Goal: Contribute content: Contribute content

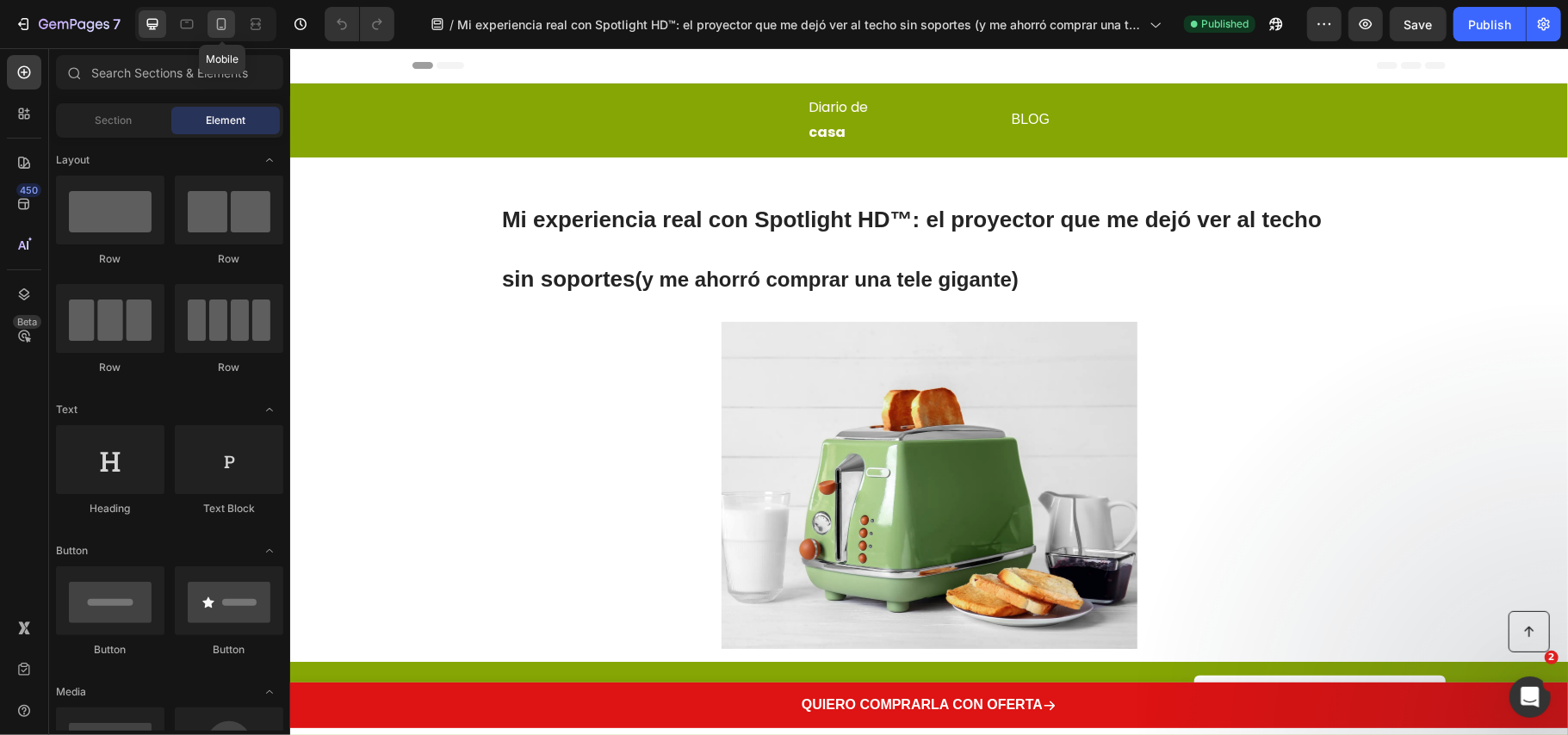
click at [228, 28] on icon at bounding box center [221, 24] width 17 height 17
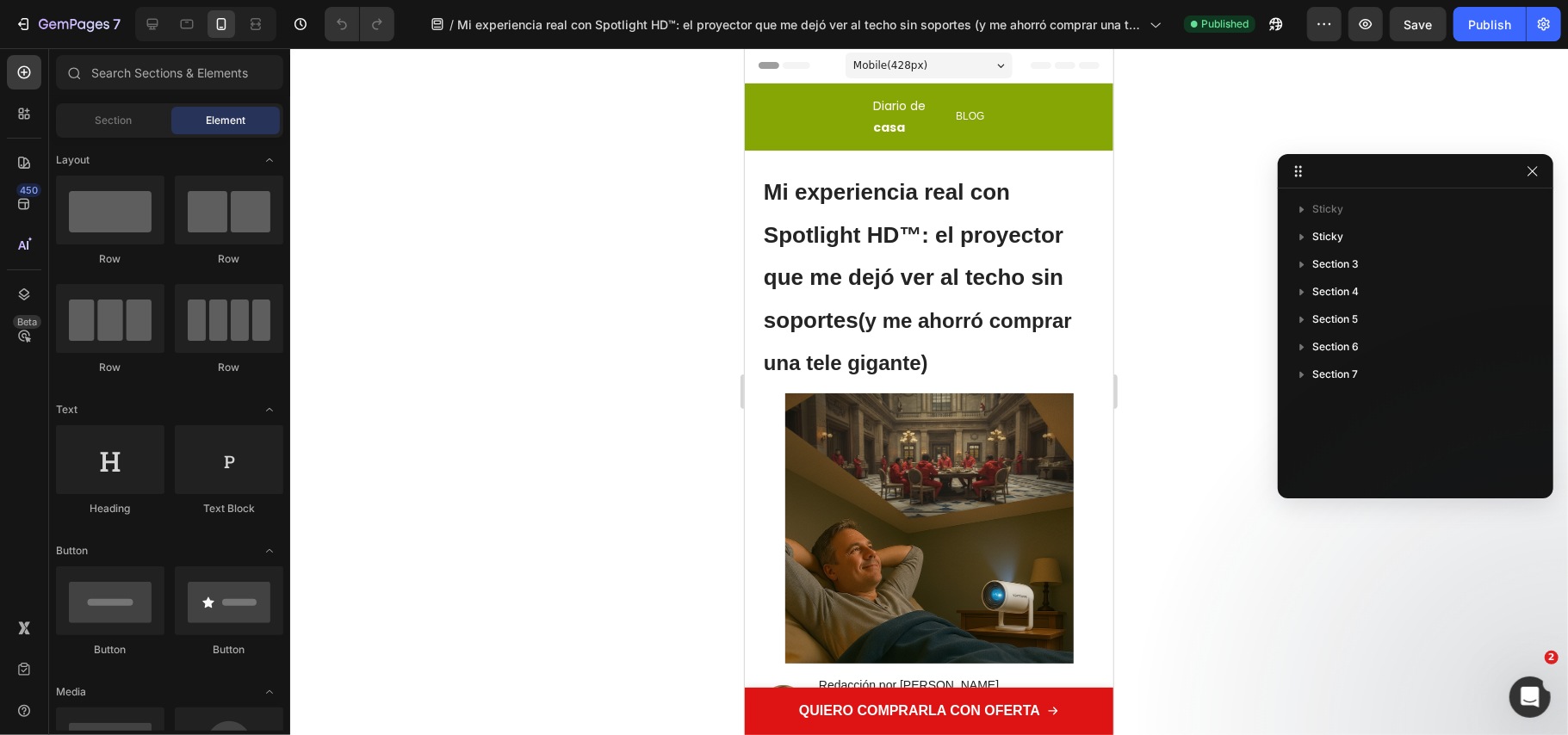
click at [1146, 390] on div at bounding box center [929, 392] width 1278 height 687
drag, startPoint x: 1537, startPoint y: 166, endPoint x: 1374, endPoint y: 131, distance: 166.7
click at [1536, 164] on icon "button" at bounding box center [1533, 170] width 14 height 14
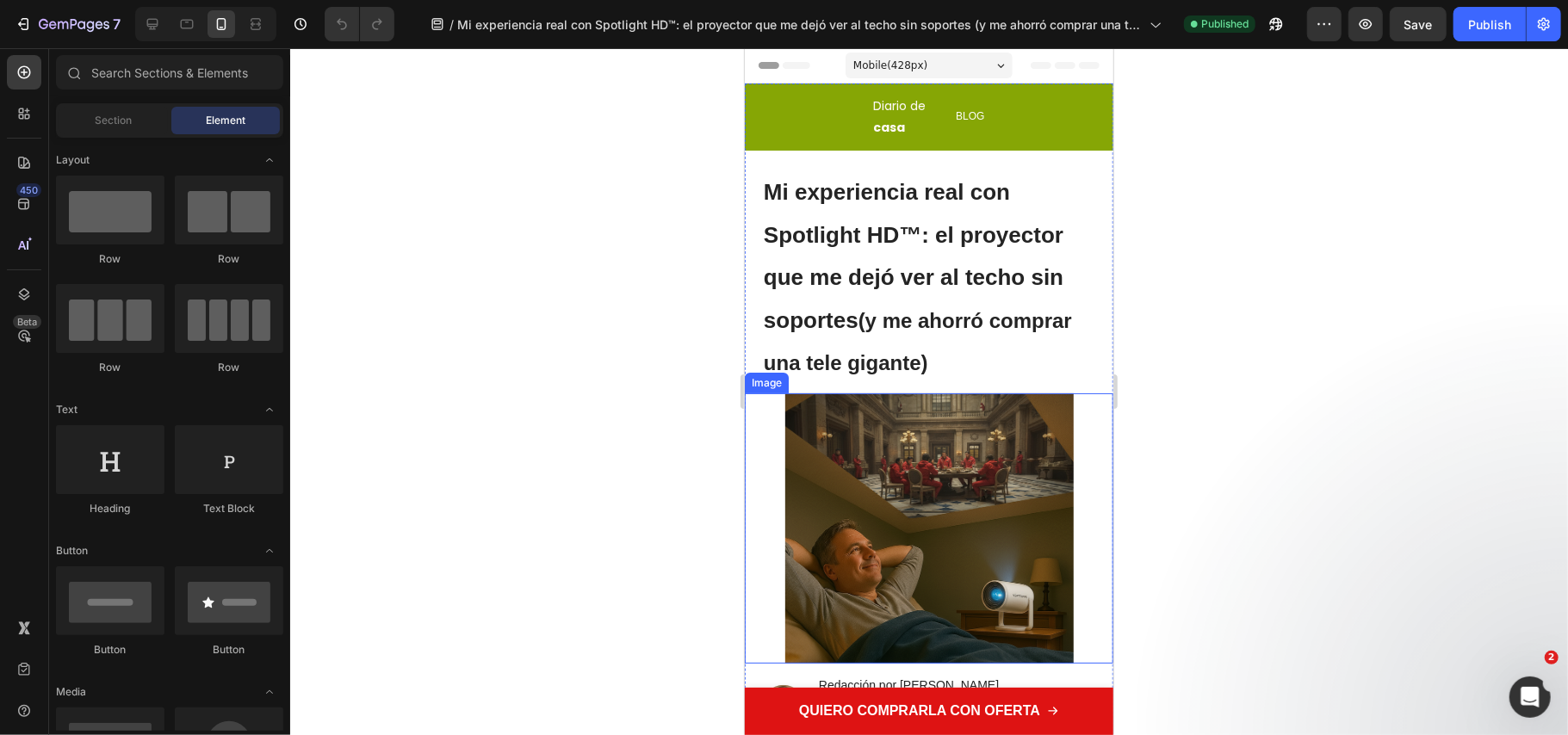
scroll to position [574, 0]
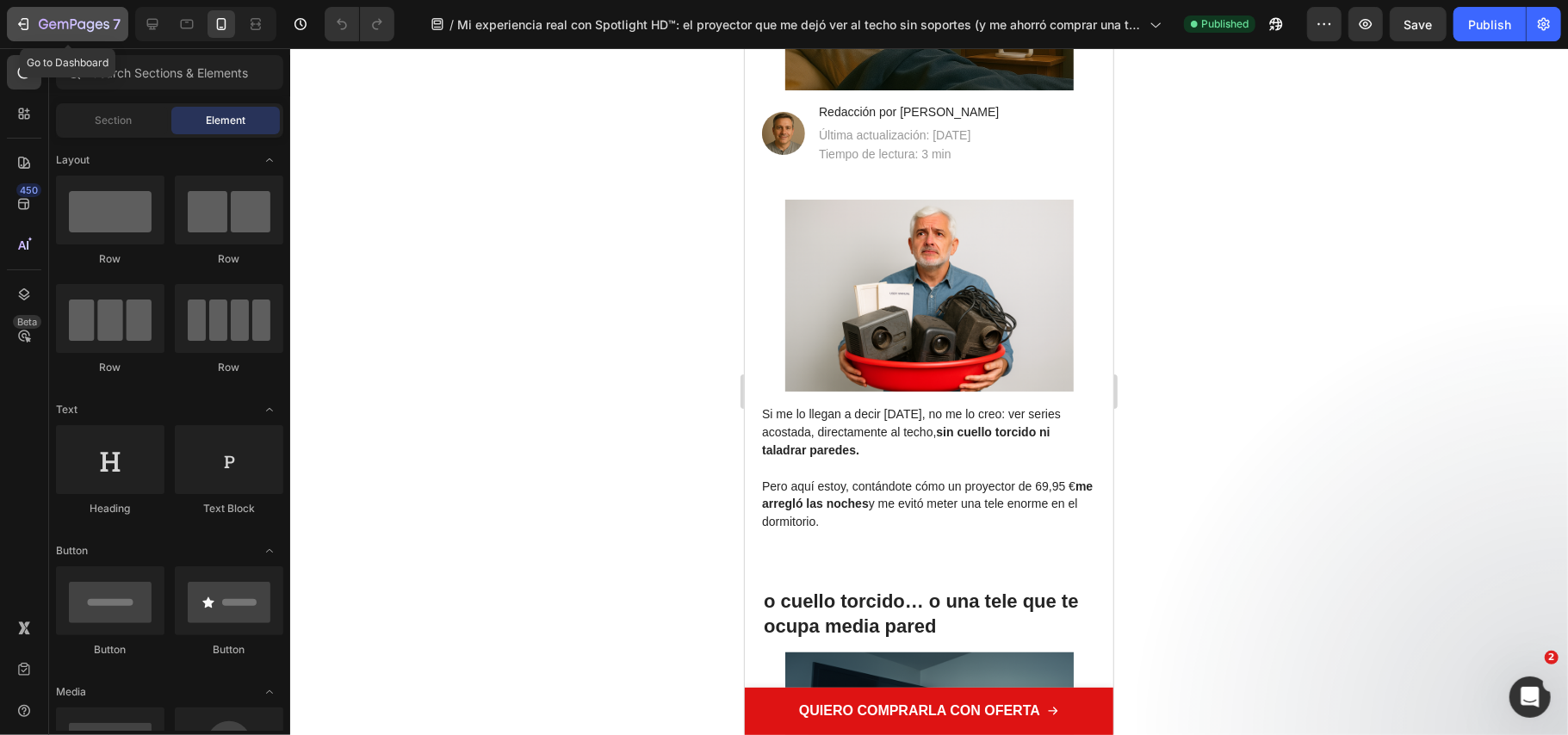
click at [98, 31] on icon "button" at bounding box center [74, 25] width 71 height 15
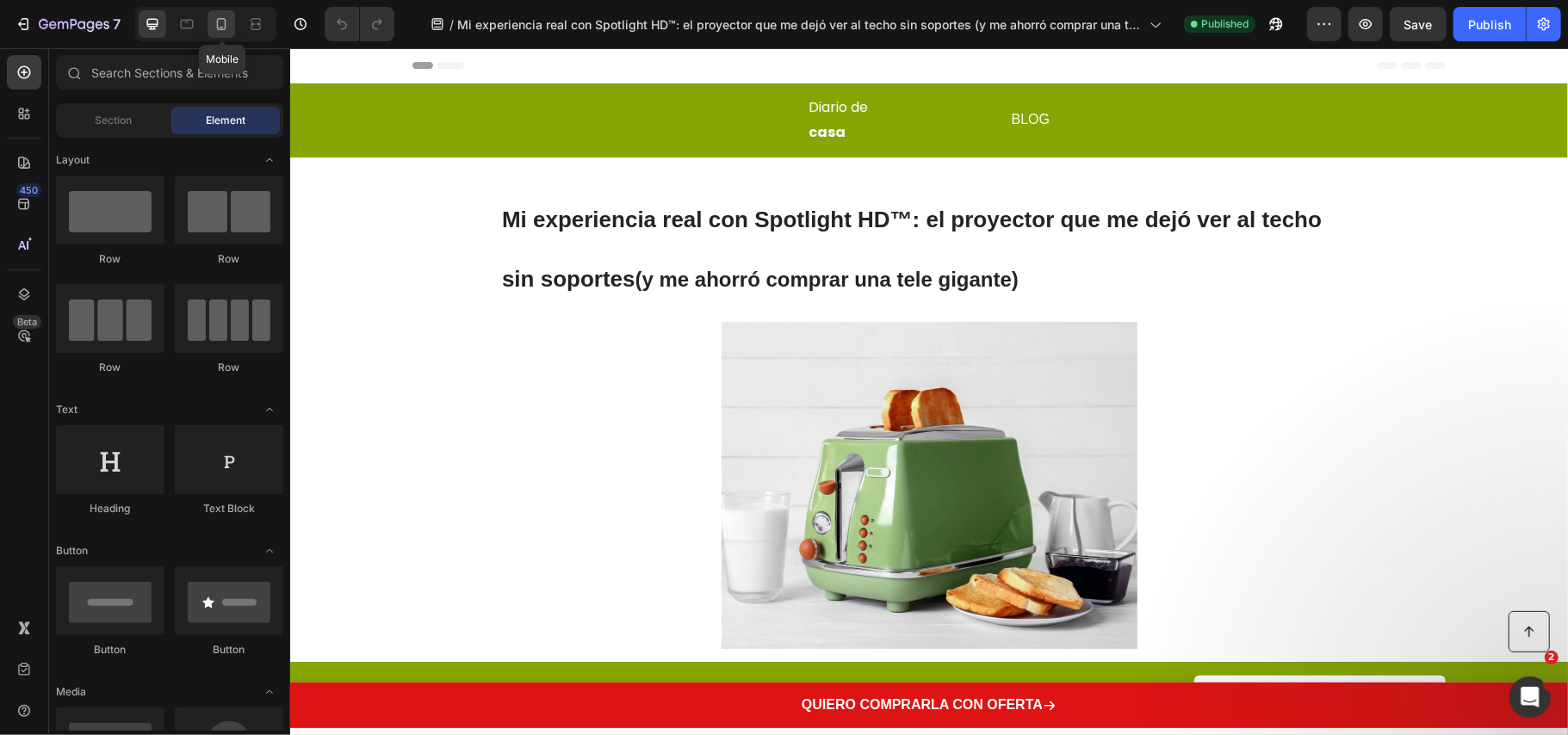
click at [217, 29] on icon at bounding box center [221, 24] width 17 height 17
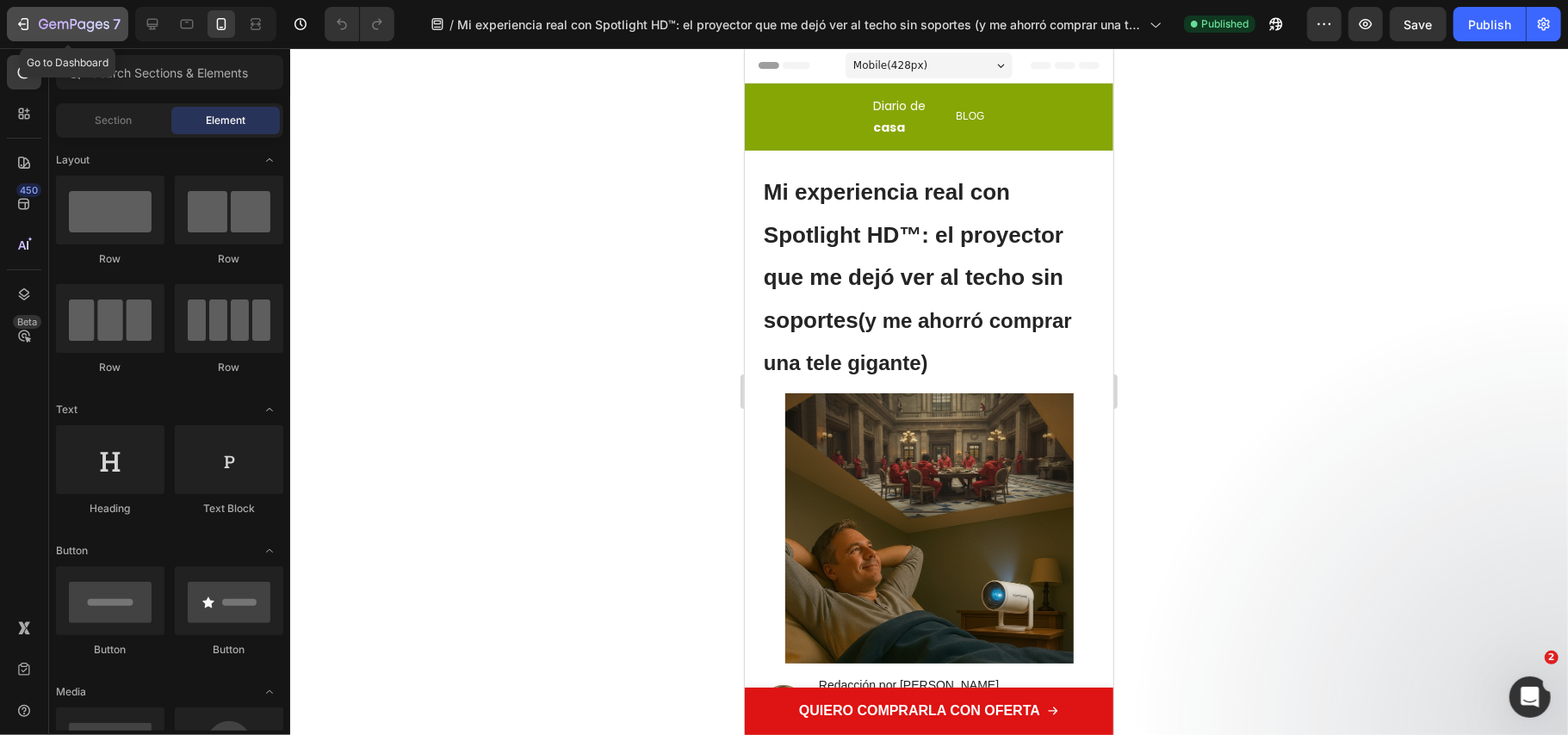
click at [102, 28] on icon "button" at bounding box center [74, 25] width 71 height 15
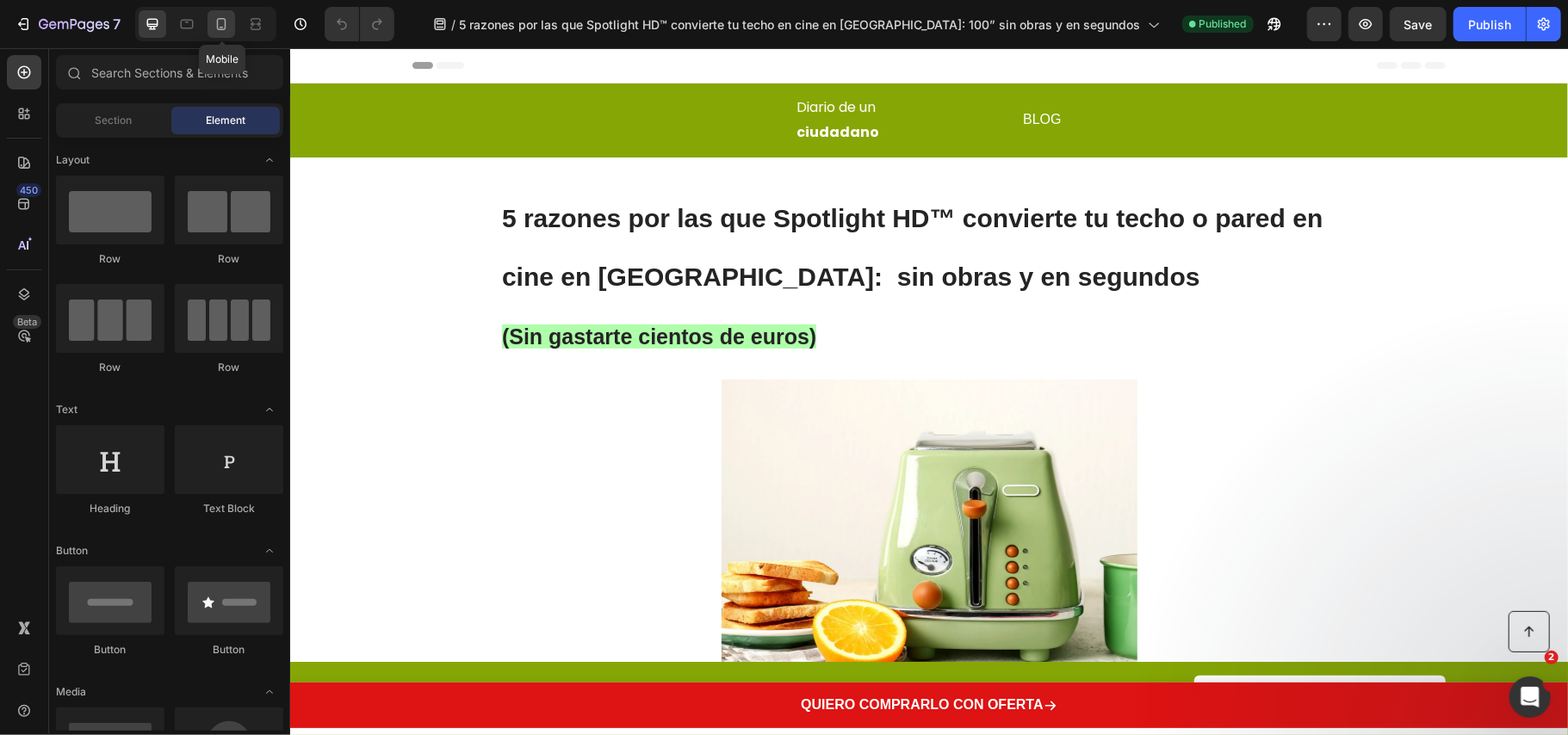
click at [229, 27] on icon at bounding box center [221, 24] width 17 height 17
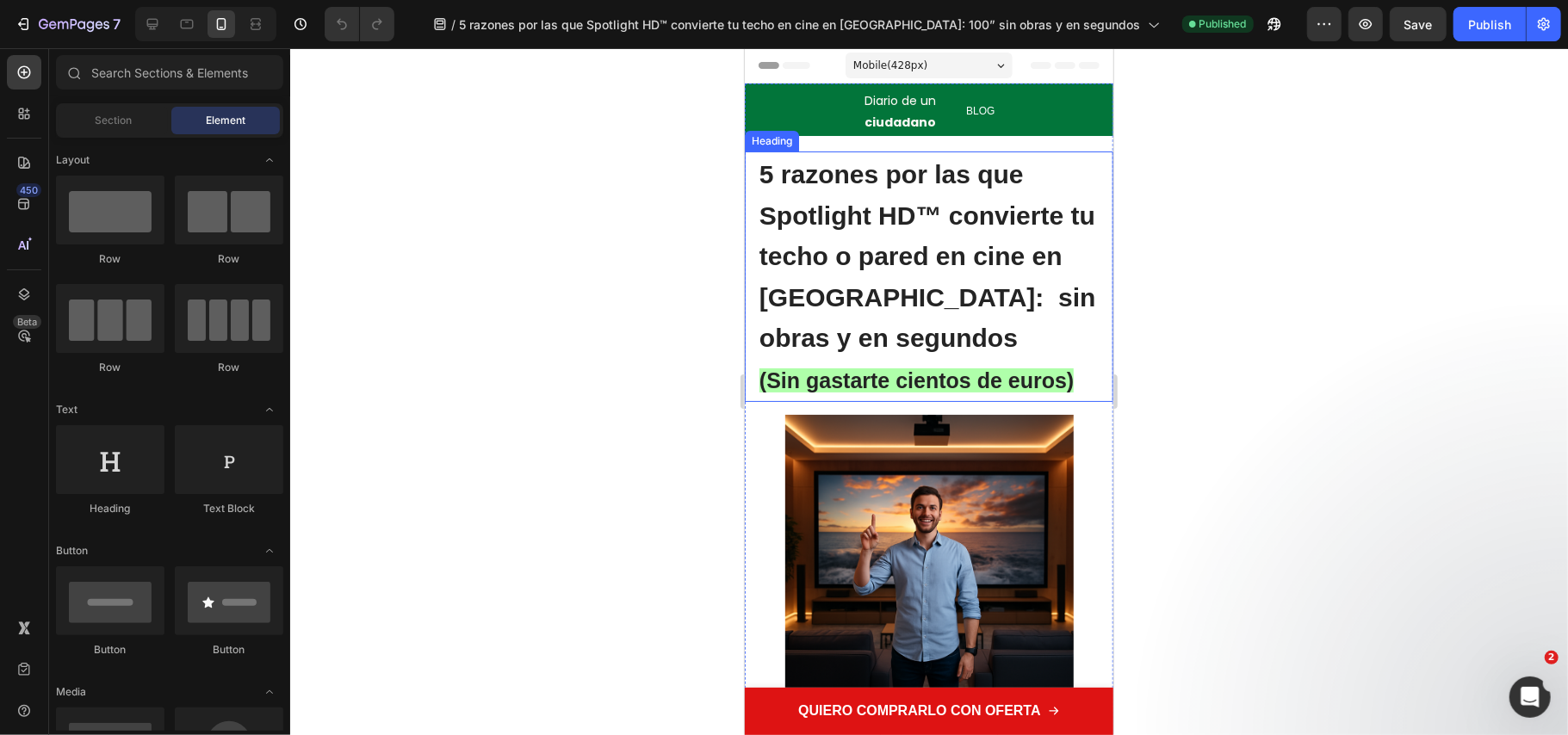
click at [765, 380] on span "(Sin gastarte cientos de euros)" at bounding box center [915, 380] width 315 height 24
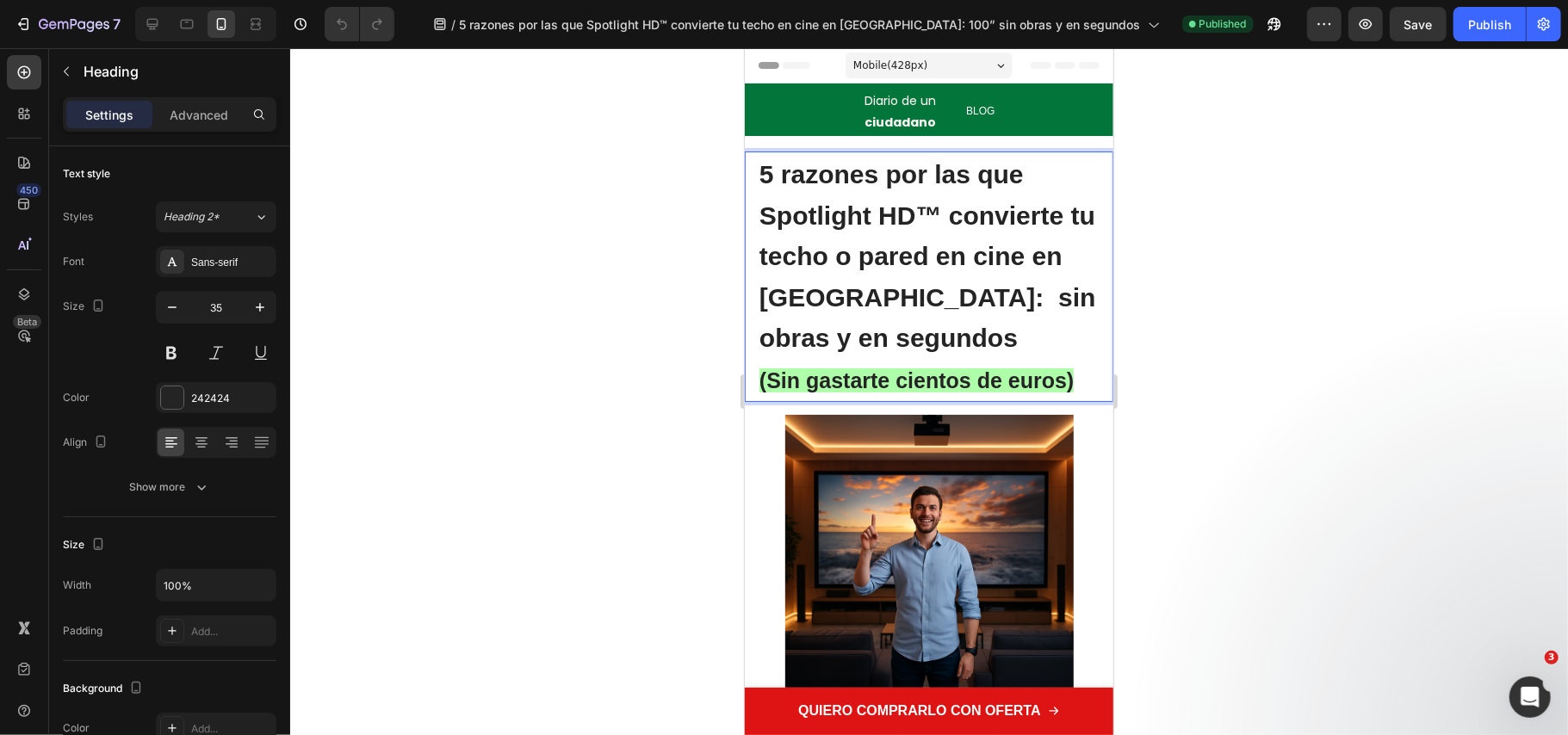
click at [757, 385] on h1 "5 razones por las que Spotlight HD™ convierte tu techo o pared en cine en Españ…" at bounding box center [928, 276] width 343 height 250
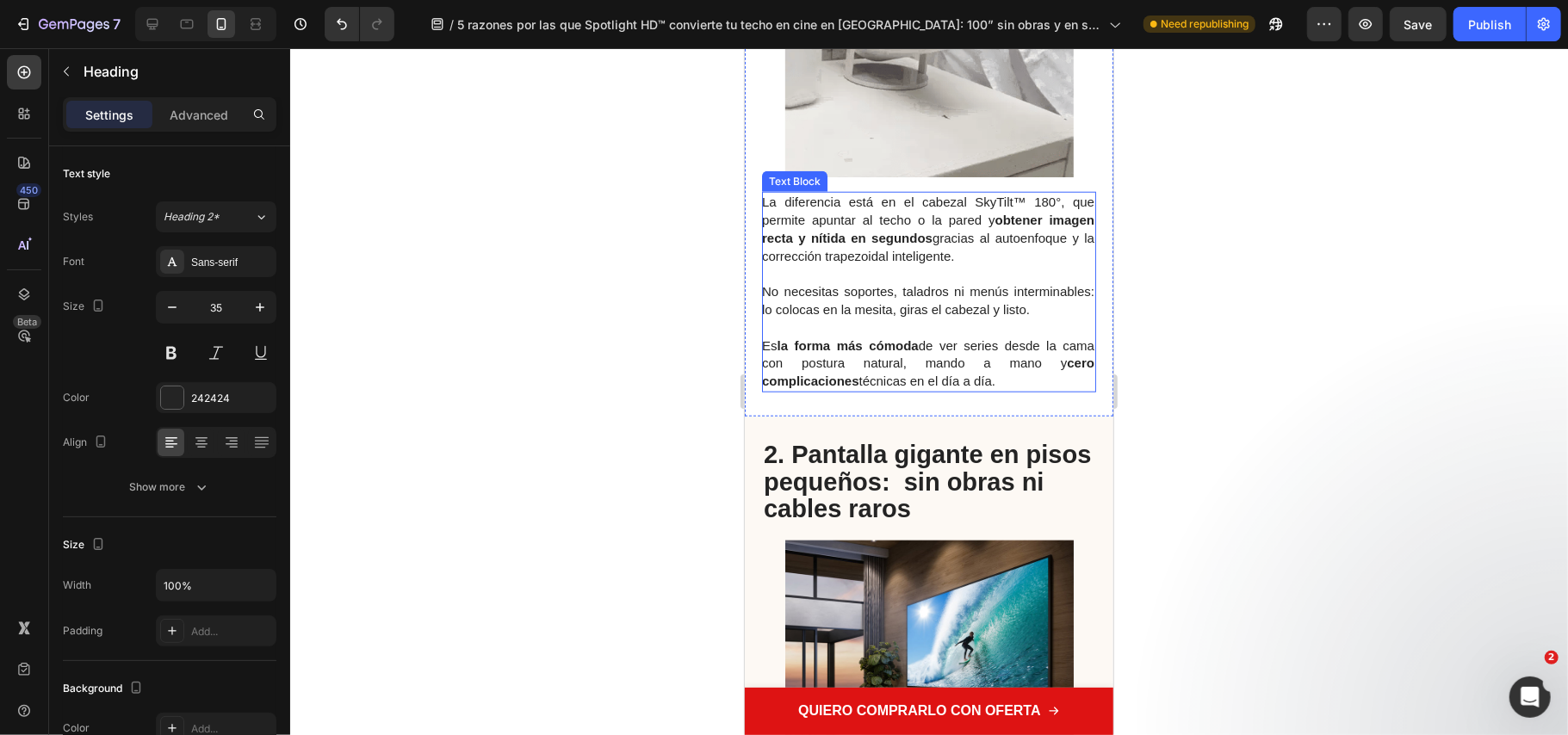
scroll to position [918, 0]
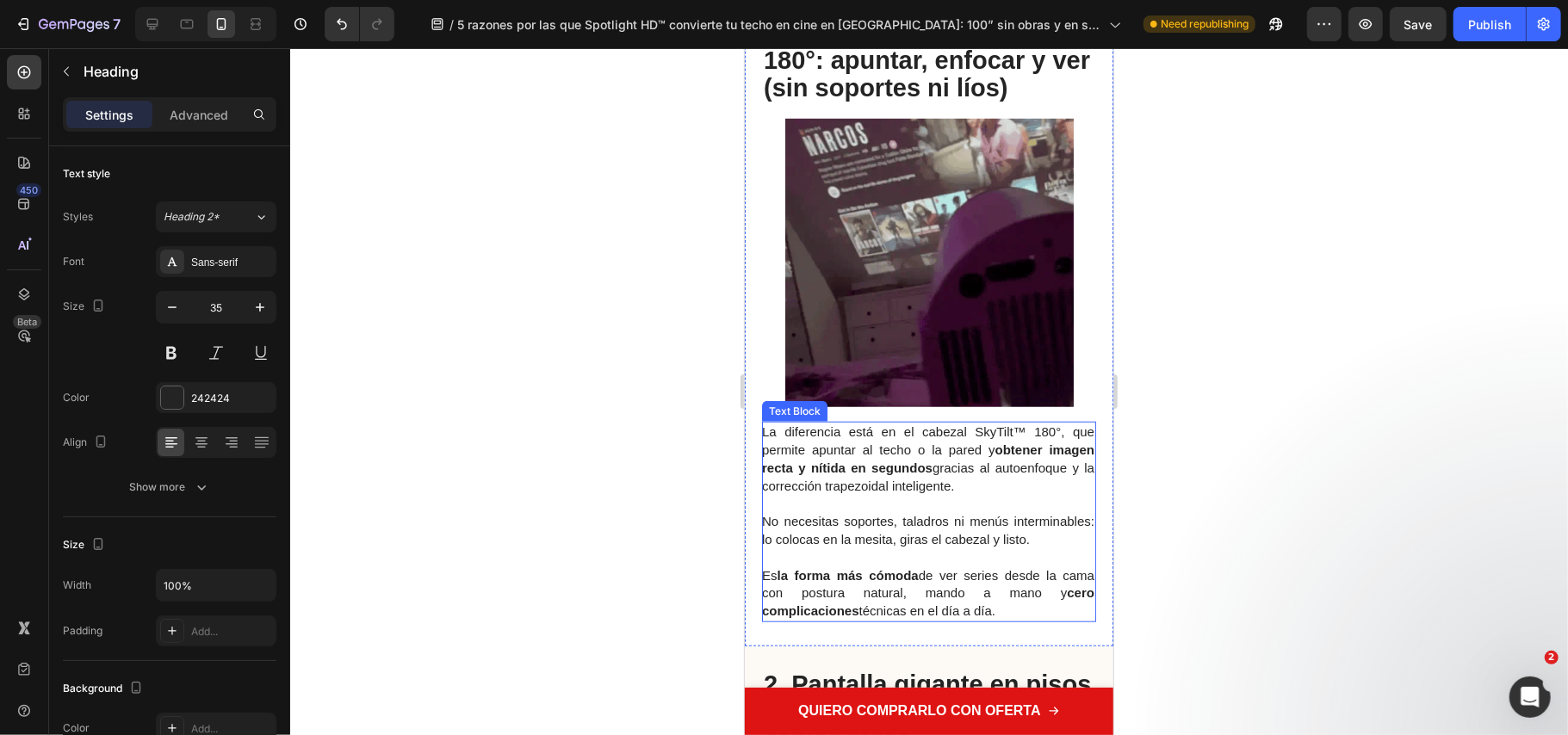
click at [910, 527] on span "No necesitas soportes, taladros ni menús interminables: lo colocas en la mesita…" at bounding box center [927, 529] width 333 height 33
click at [911, 527] on span "No necesitas soportes, taladros ni menús interminables: lo colocas en la mesita…" at bounding box center [927, 529] width 333 height 33
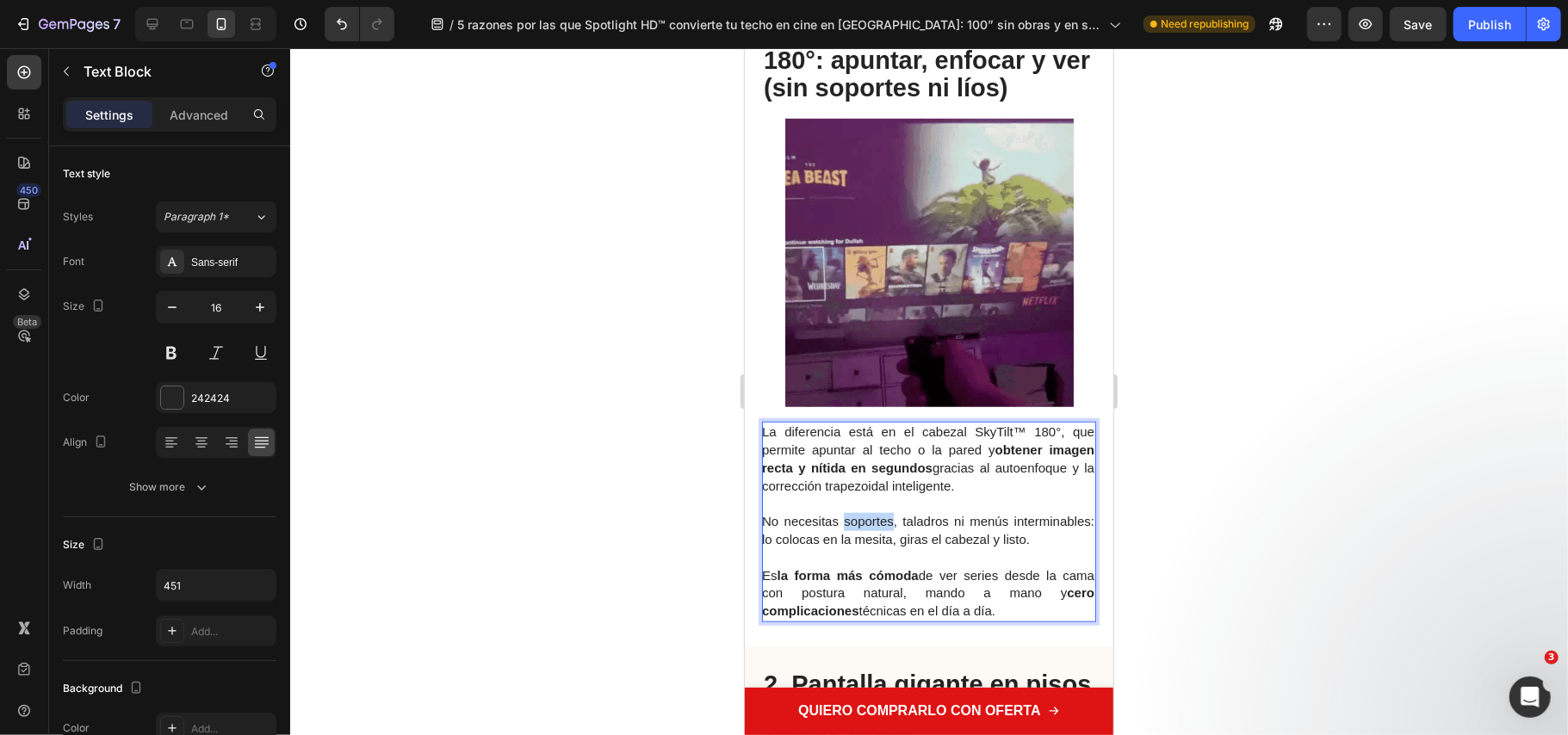
click at [997, 523] on span "No necesitas soportes, taladros ni menús interminables: lo colocas en la mesita…" at bounding box center [927, 529] width 333 height 33
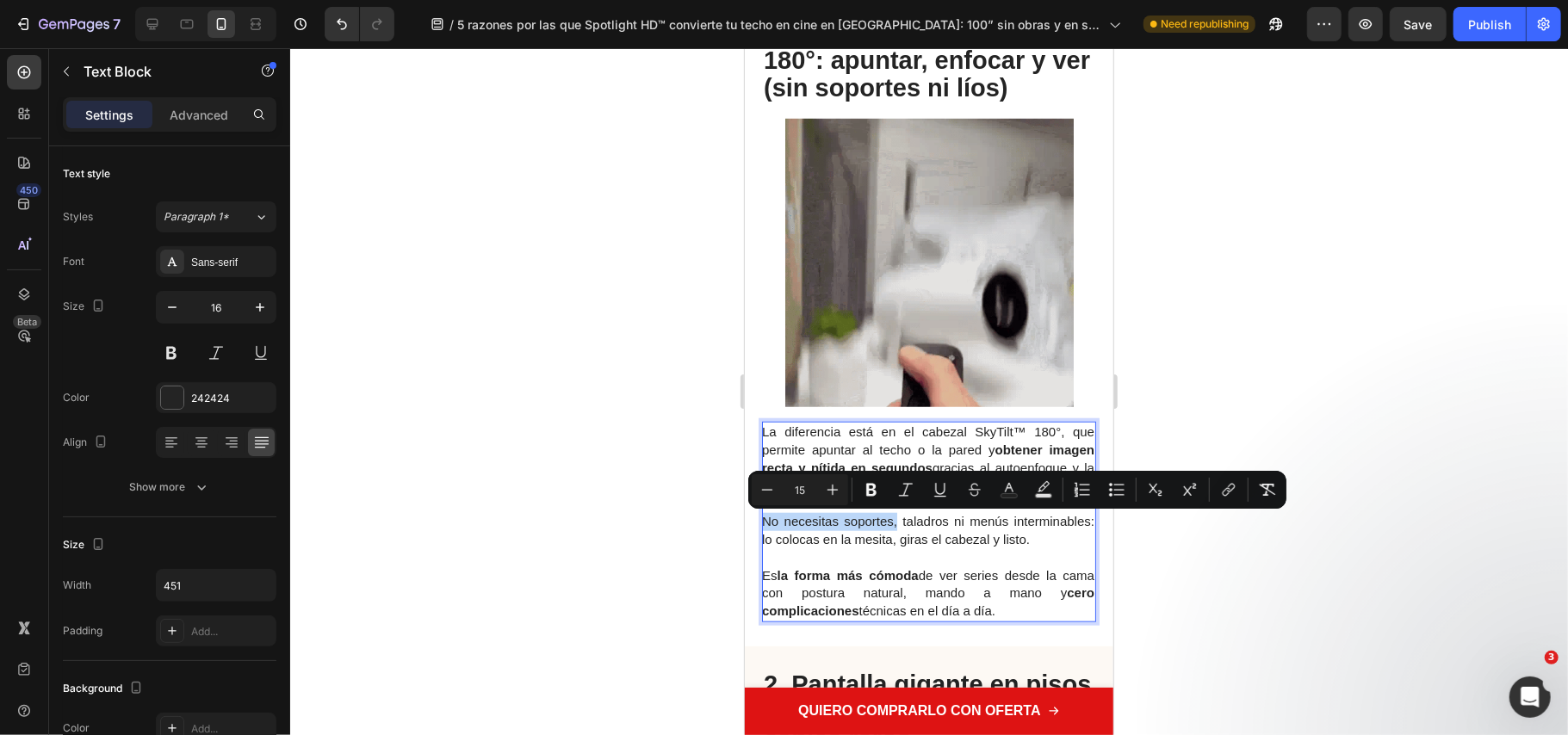
drag, startPoint x: 926, startPoint y: 519, endPoint x: 1476, endPoint y: 571, distance: 552.5
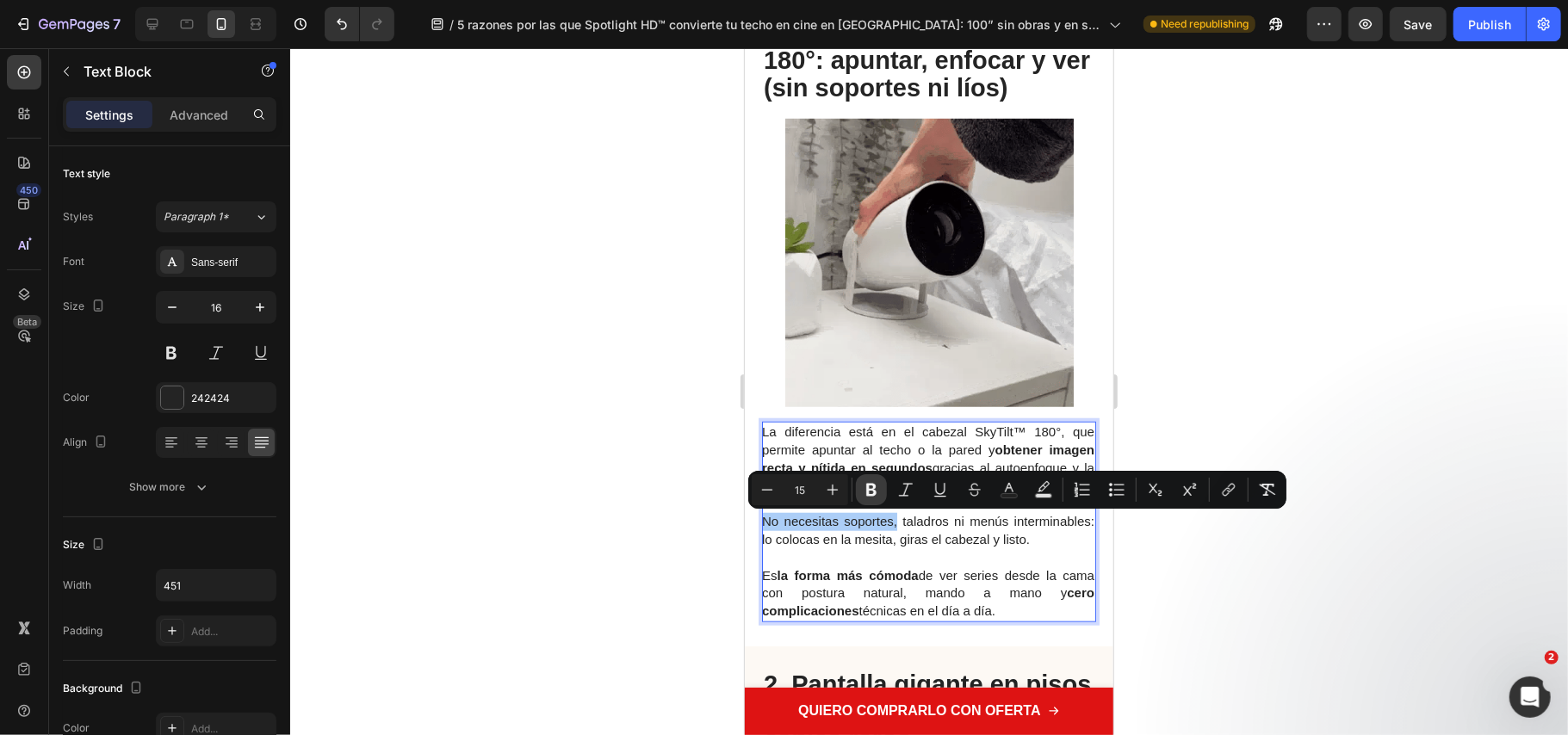
click at [875, 489] on icon "Editor contextual toolbar" at bounding box center [871, 489] width 17 height 17
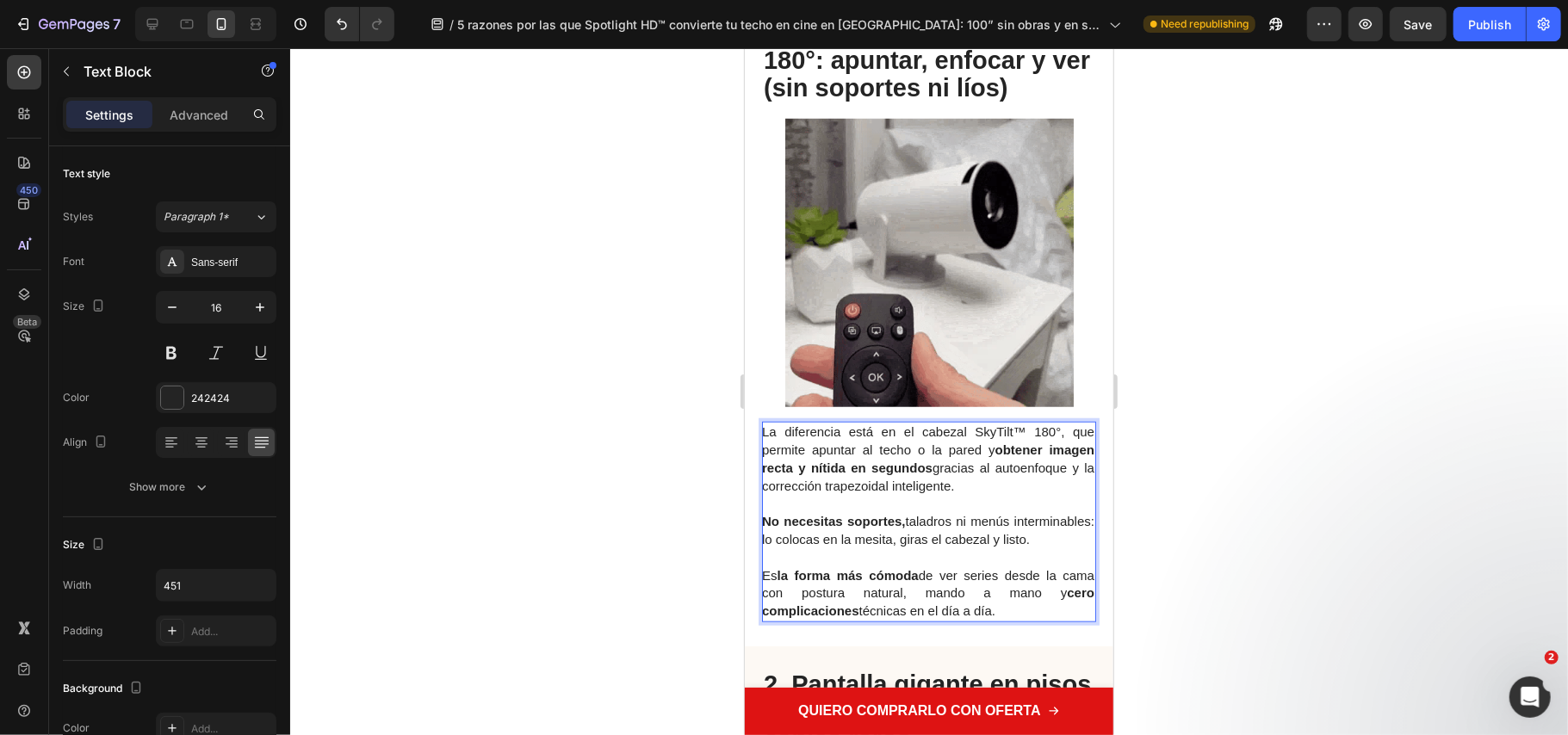
click at [870, 548] on p "No necesitas soportes, taladros ni menús interminables: lo colocas en la mesita…" at bounding box center [927, 530] width 333 height 36
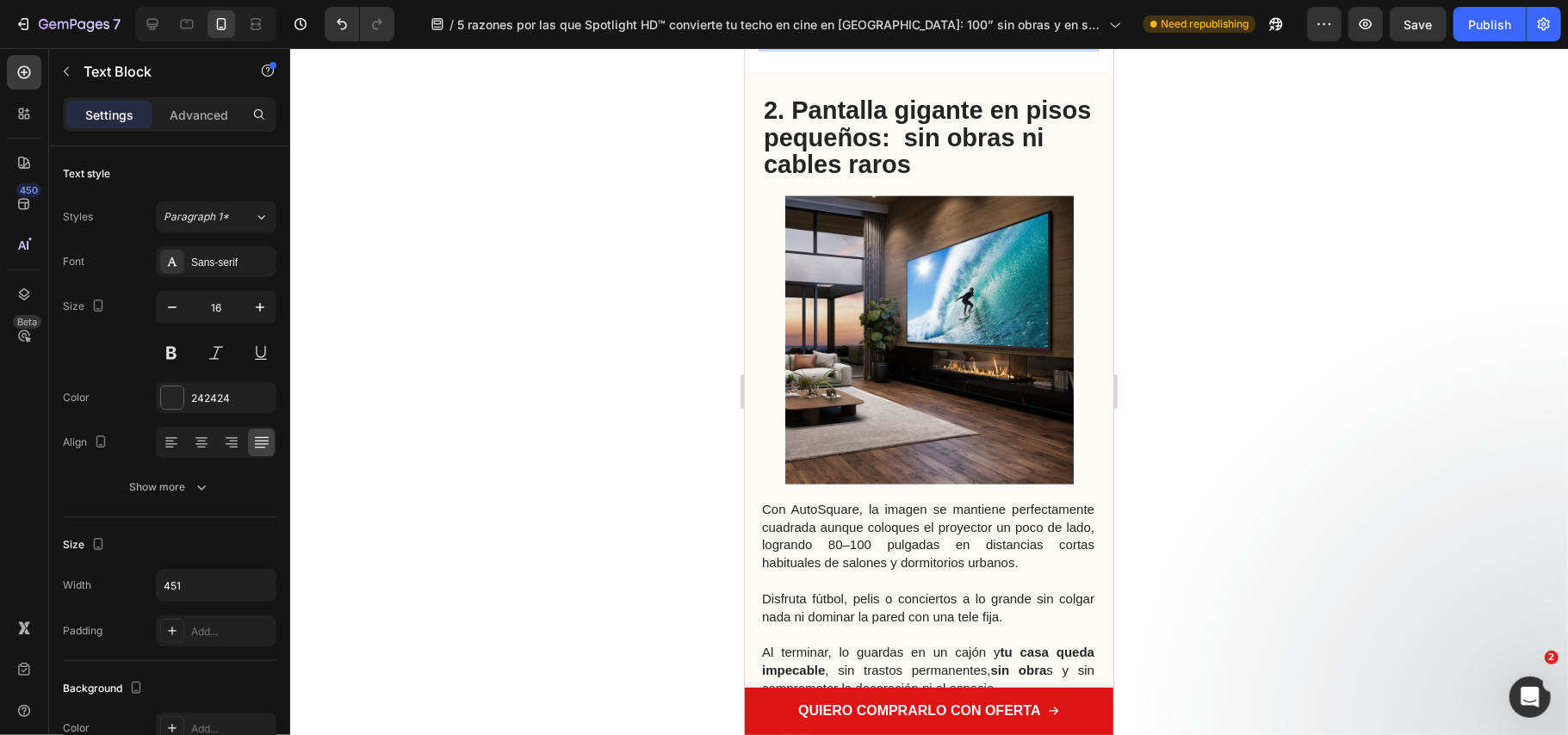
scroll to position [1837, 0]
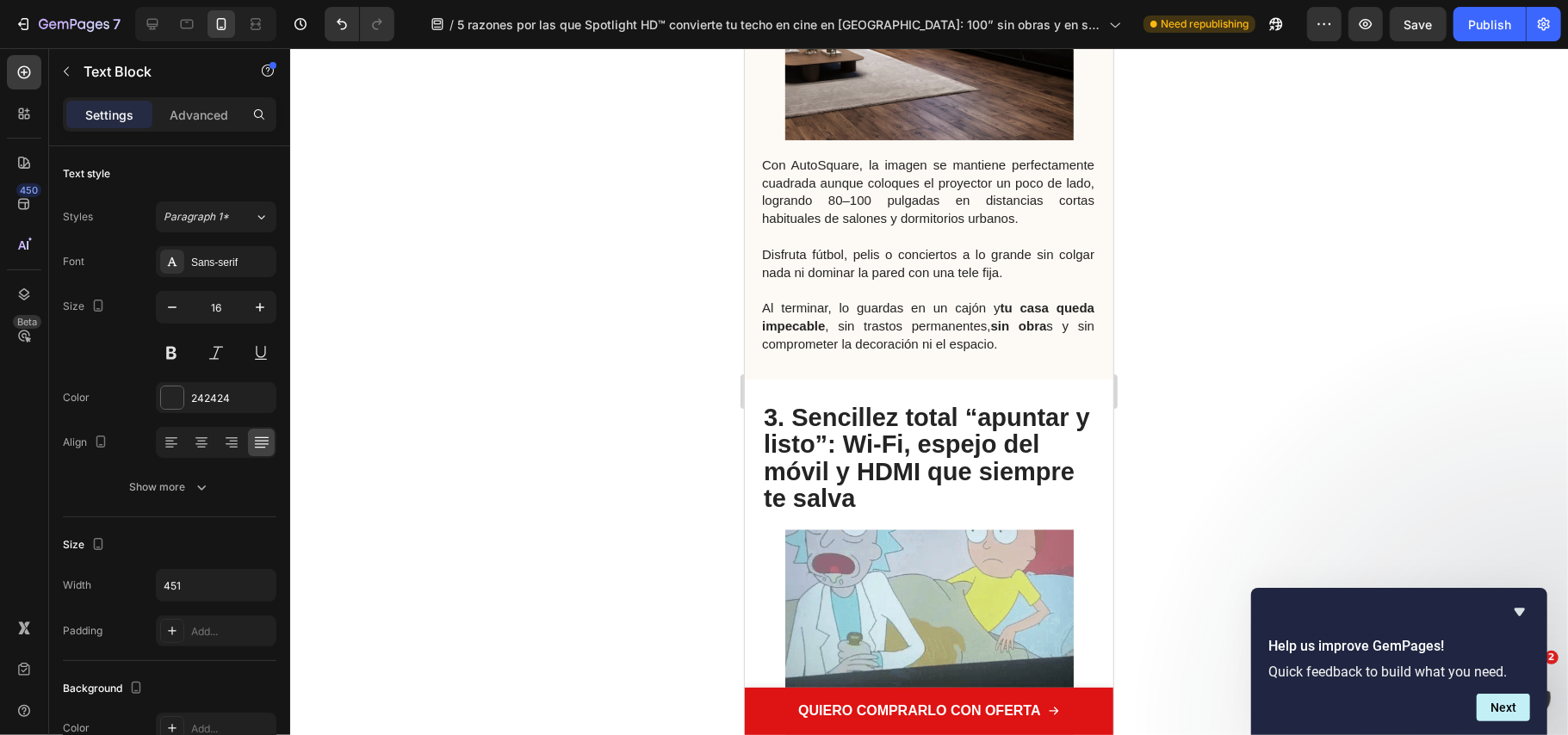
drag, startPoint x: 1253, startPoint y: 281, endPoint x: 1220, endPoint y: 33, distance: 250.2
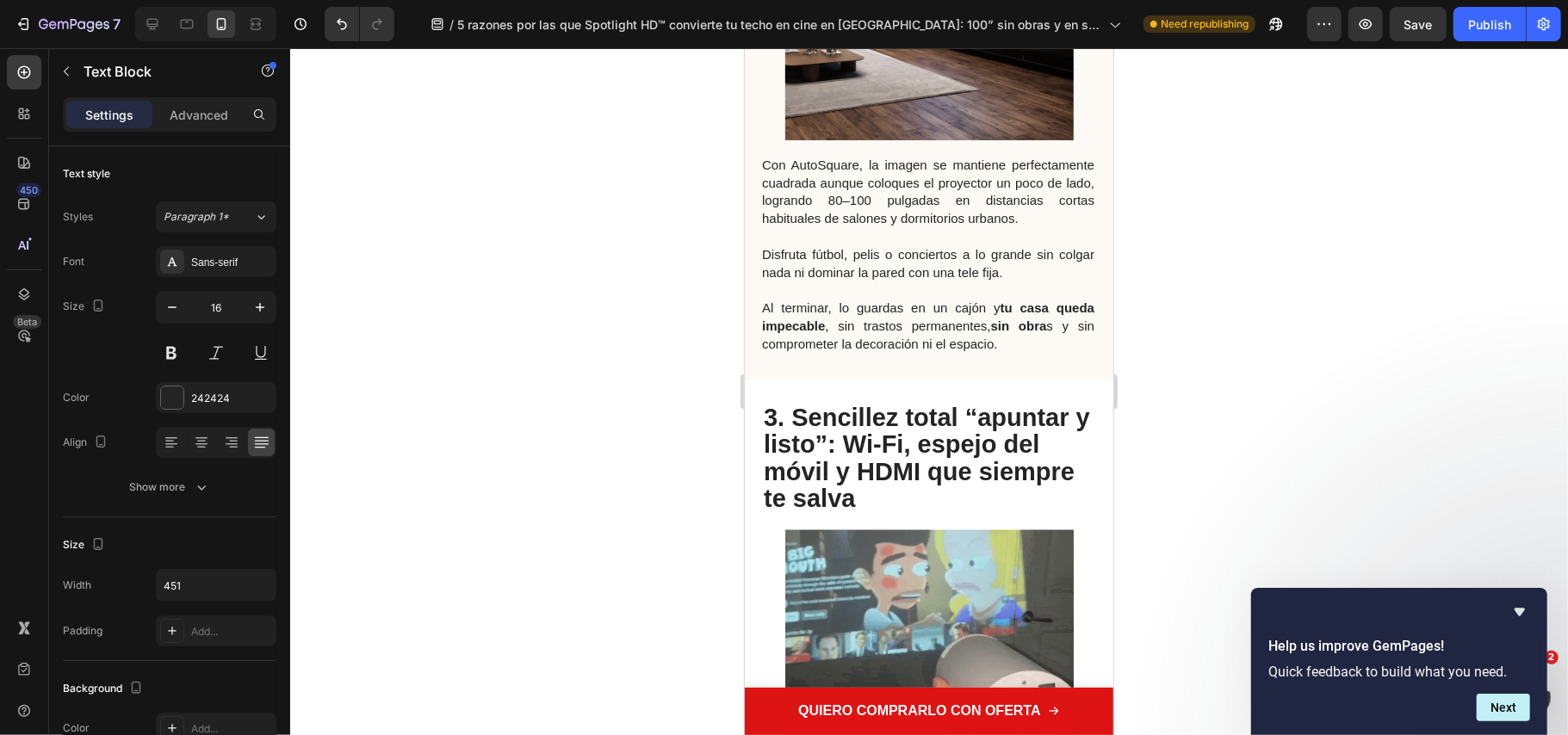
click at [1253, 281] on div at bounding box center [929, 392] width 1278 height 687
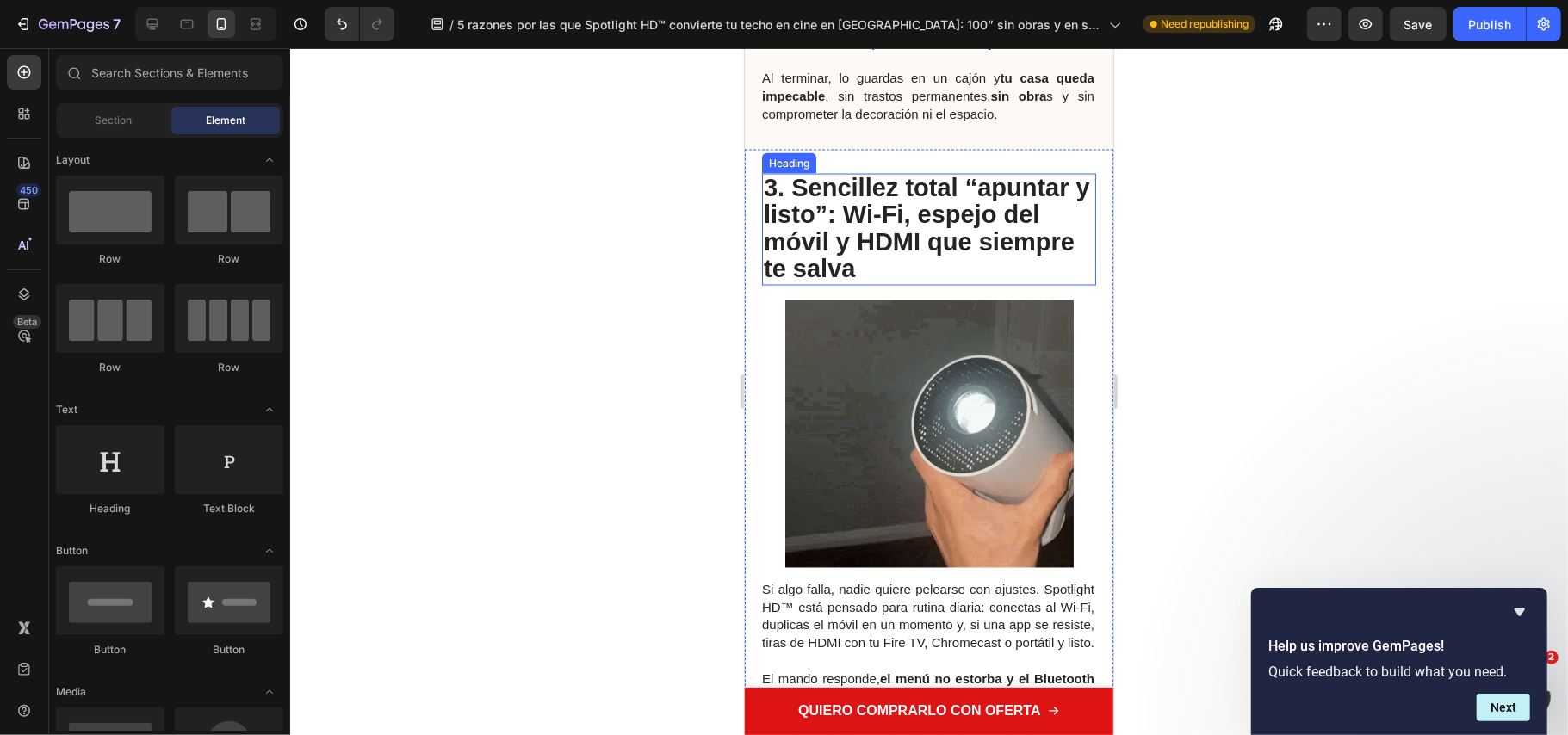
scroll to position [1493, 0]
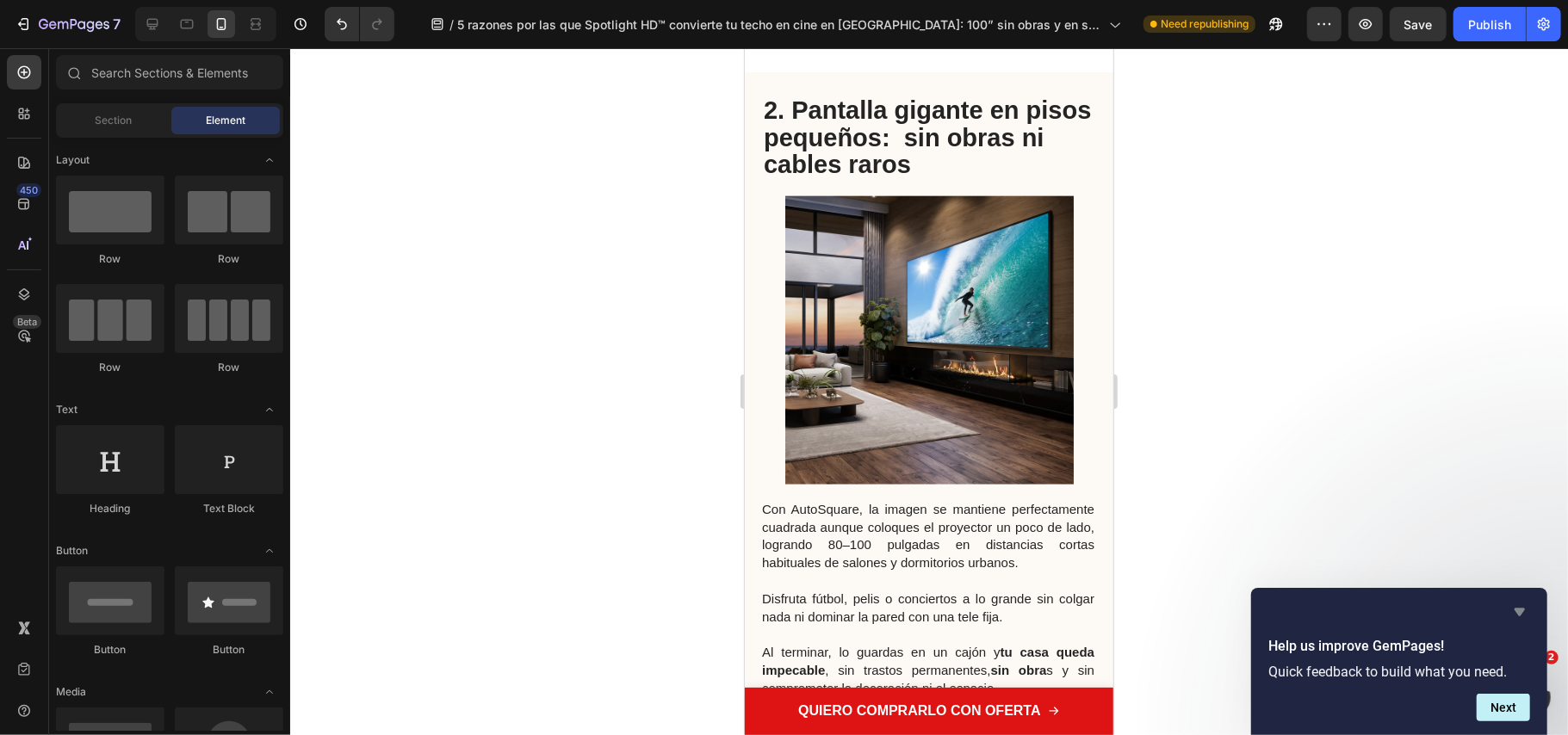
click at [1516, 608] on icon "Hide survey" at bounding box center [1520, 612] width 21 height 21
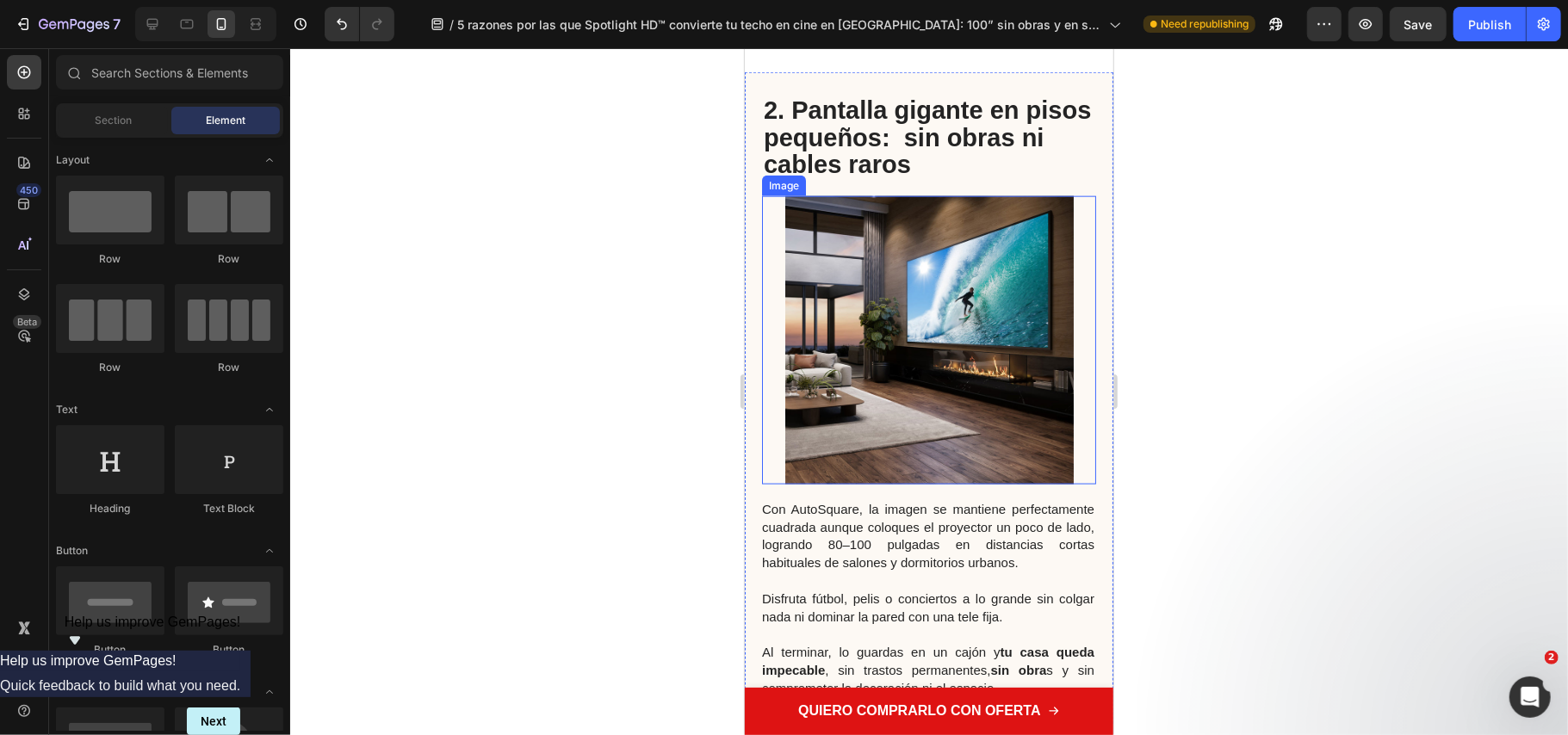
click at [893, 389] on img at bounding box center [929, 340] width 288 height 288
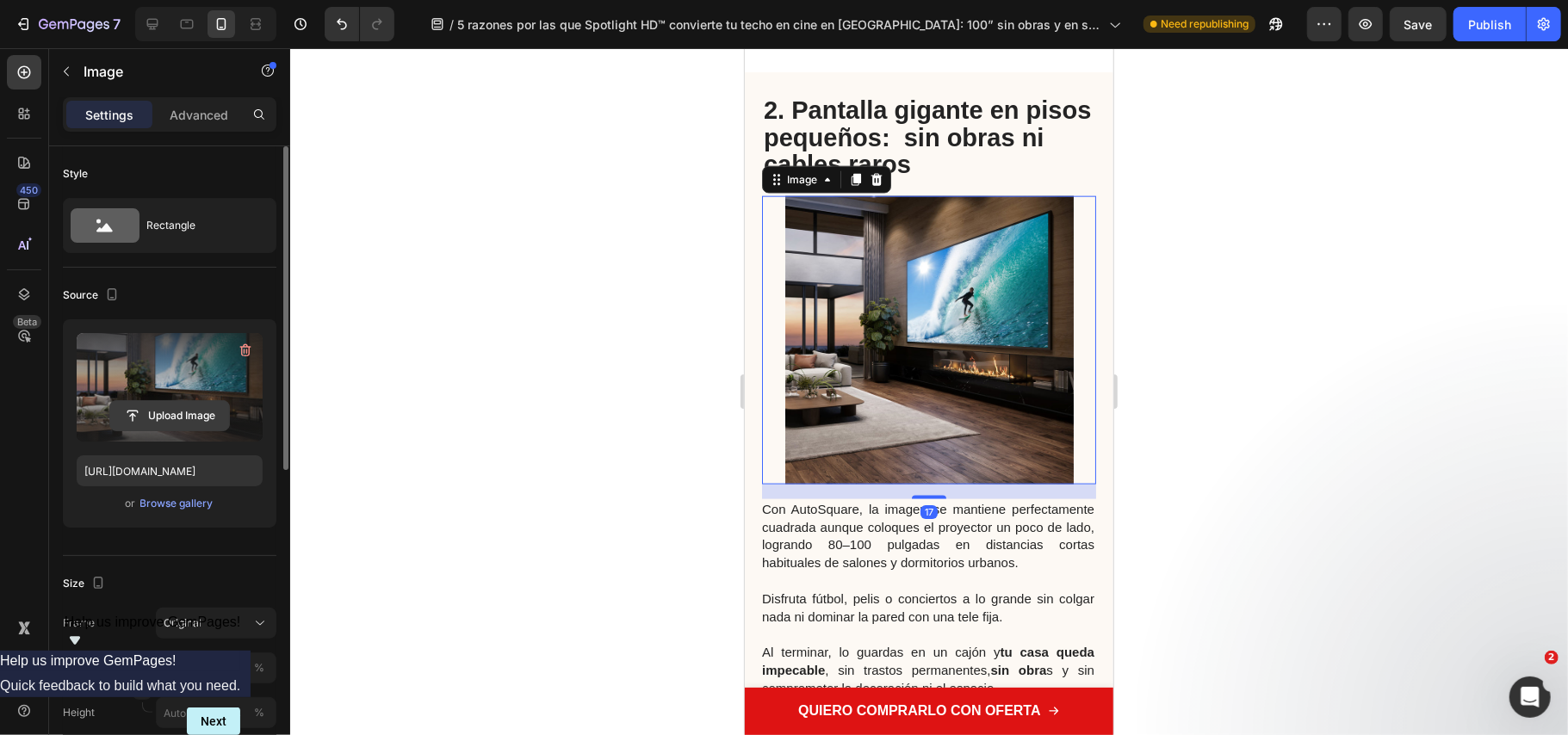
click at [121, 414] on input "file" at bounding box center [169, 416] width 119 height 29
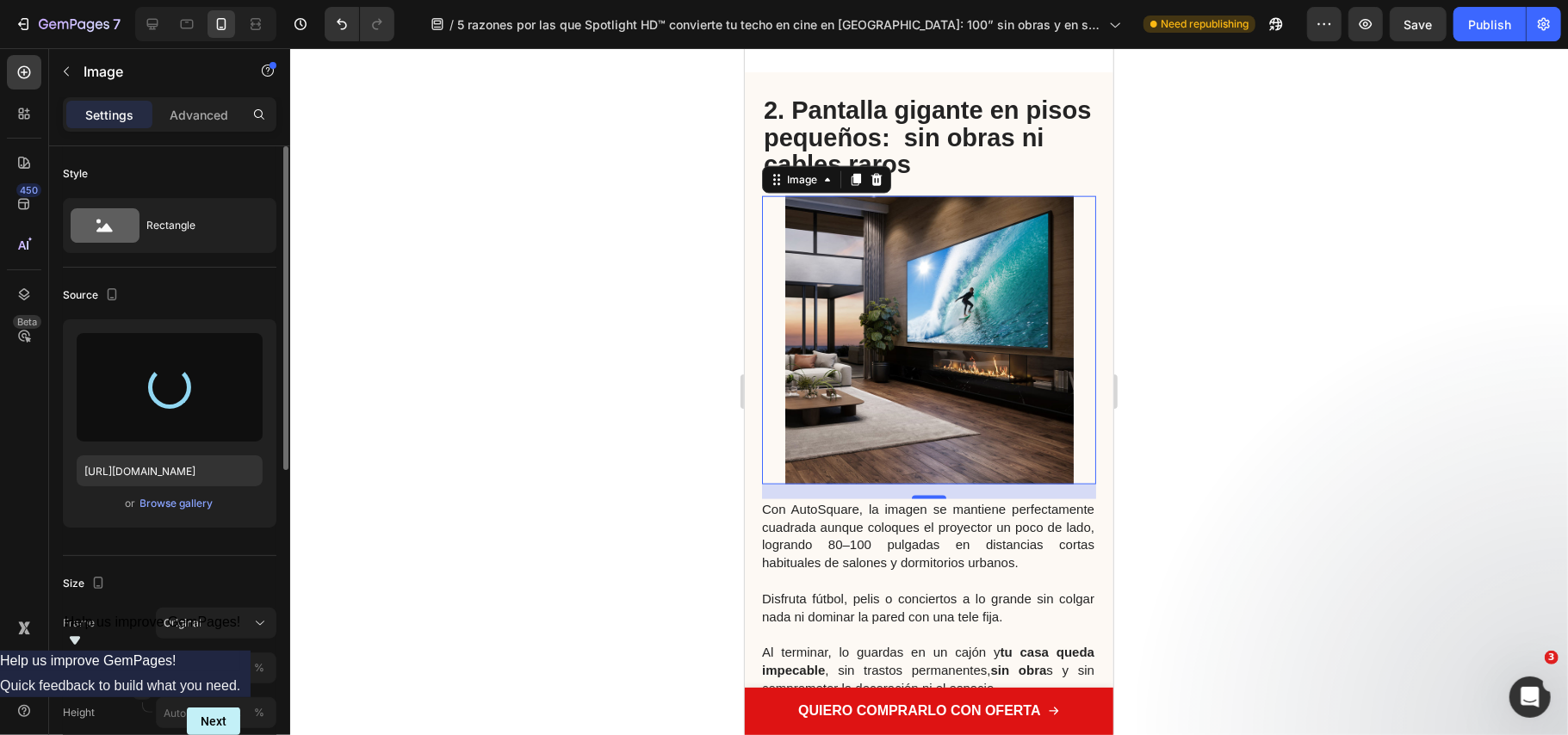
type input "https://cdn.shopify.com/s/files/1/0686/9916/0809/files/gempages_536292980345013…"
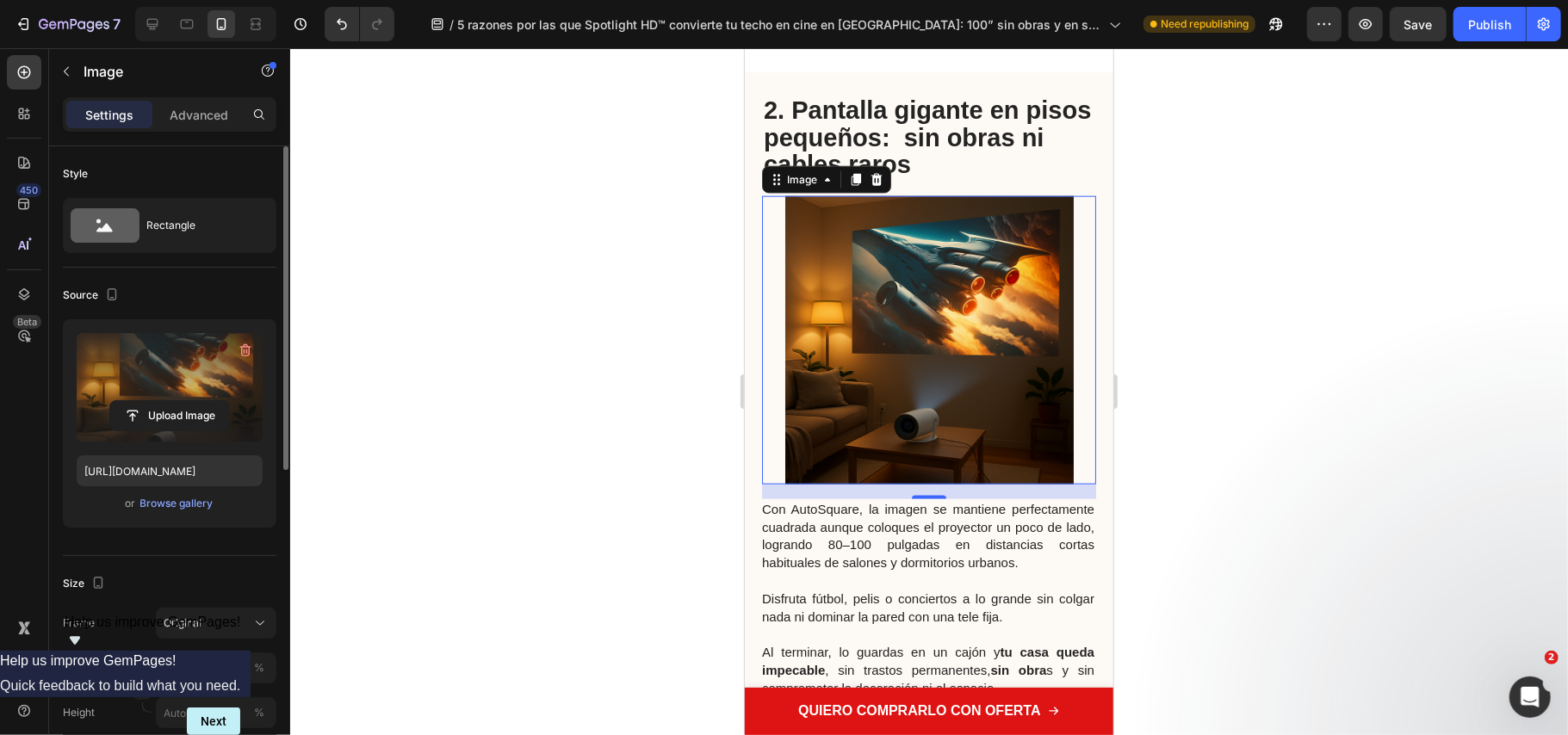
click at [1338, 379] on div at bounding box center [929, 392] width 1278 height 687
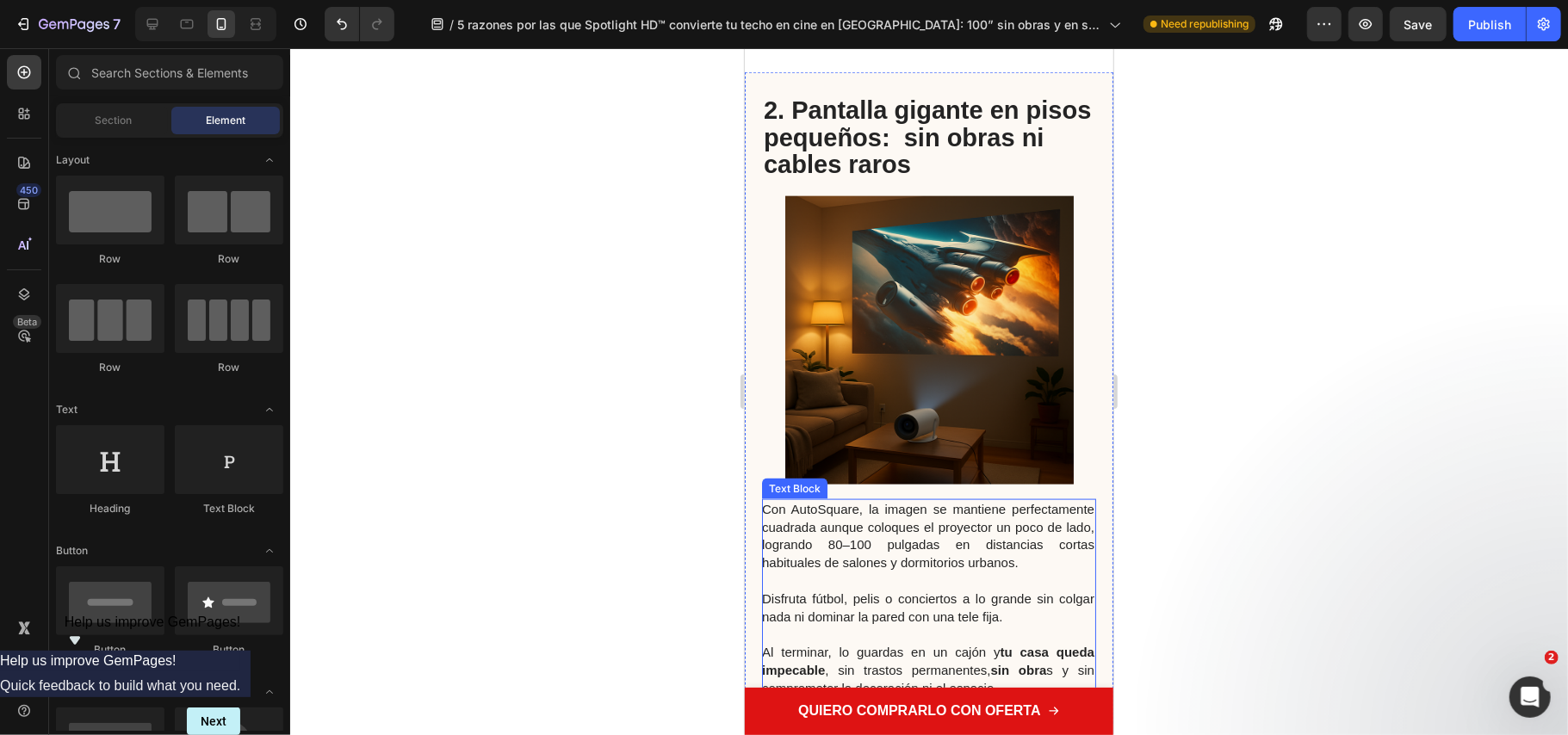
scroll to position [1607, 0]
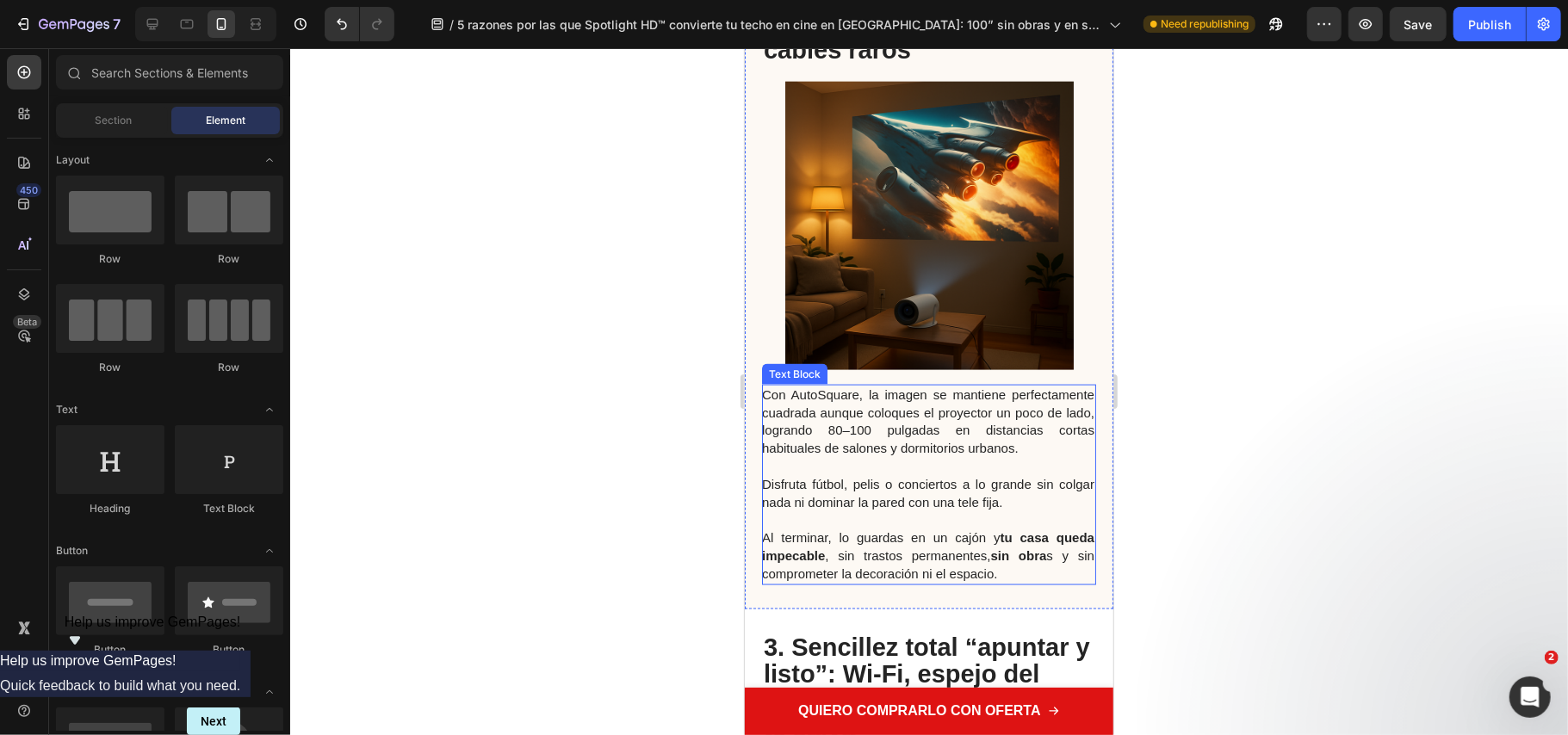
click at [842, 509] on span "Disfruta fútbol, pelis o conciertos a lo grande sin colgar nada ni dominar la p…" at bounding box center [927, 492] width 333 height 33
click at [955, 475] on p at bounding box center [927, 467] width 333 height 18
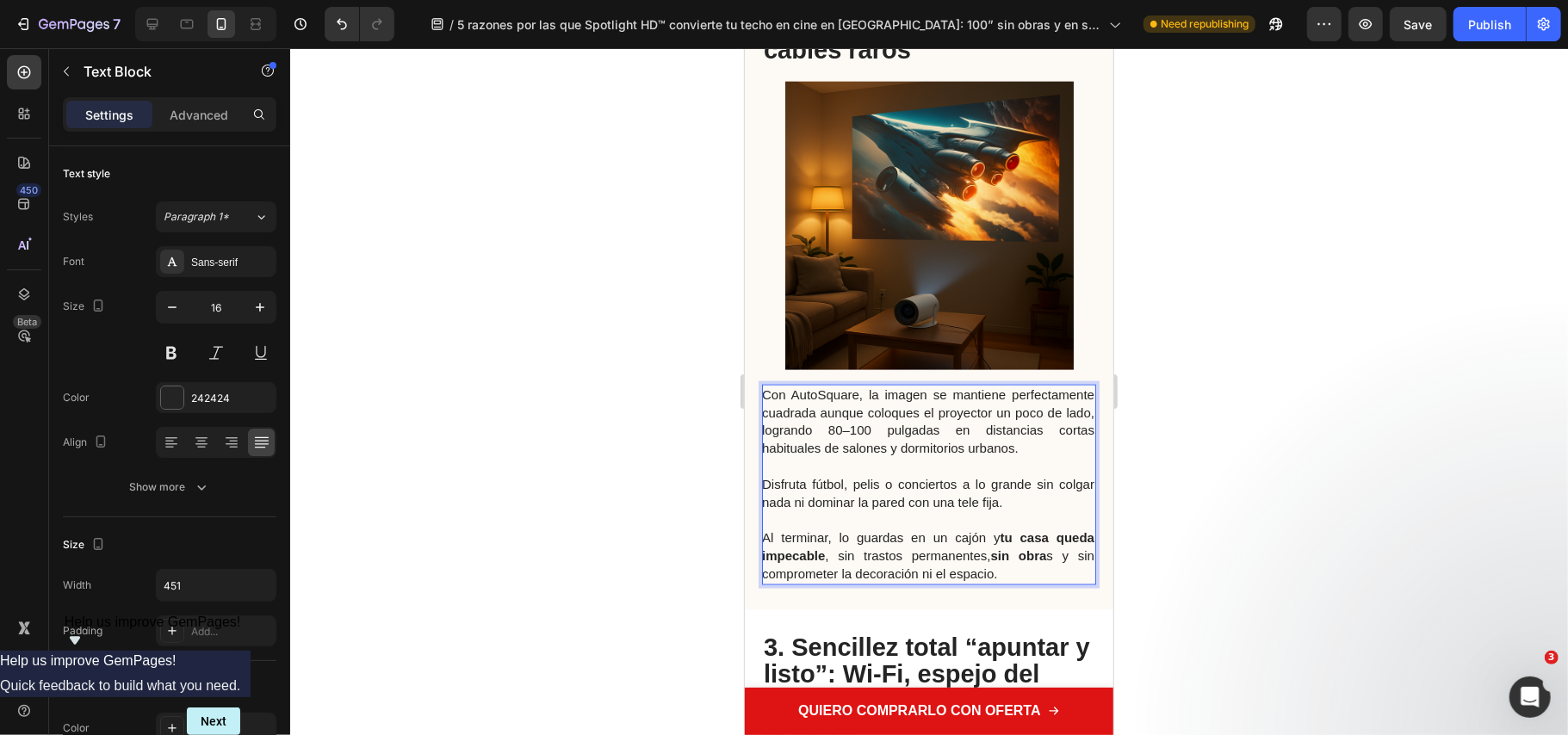
click at [934, 509] on span "Disfruta fútbol, pelis o conciertos a lo grande sin colgar nada ni dominar la p…" at bounding box center [927, 492] width 333 height 33
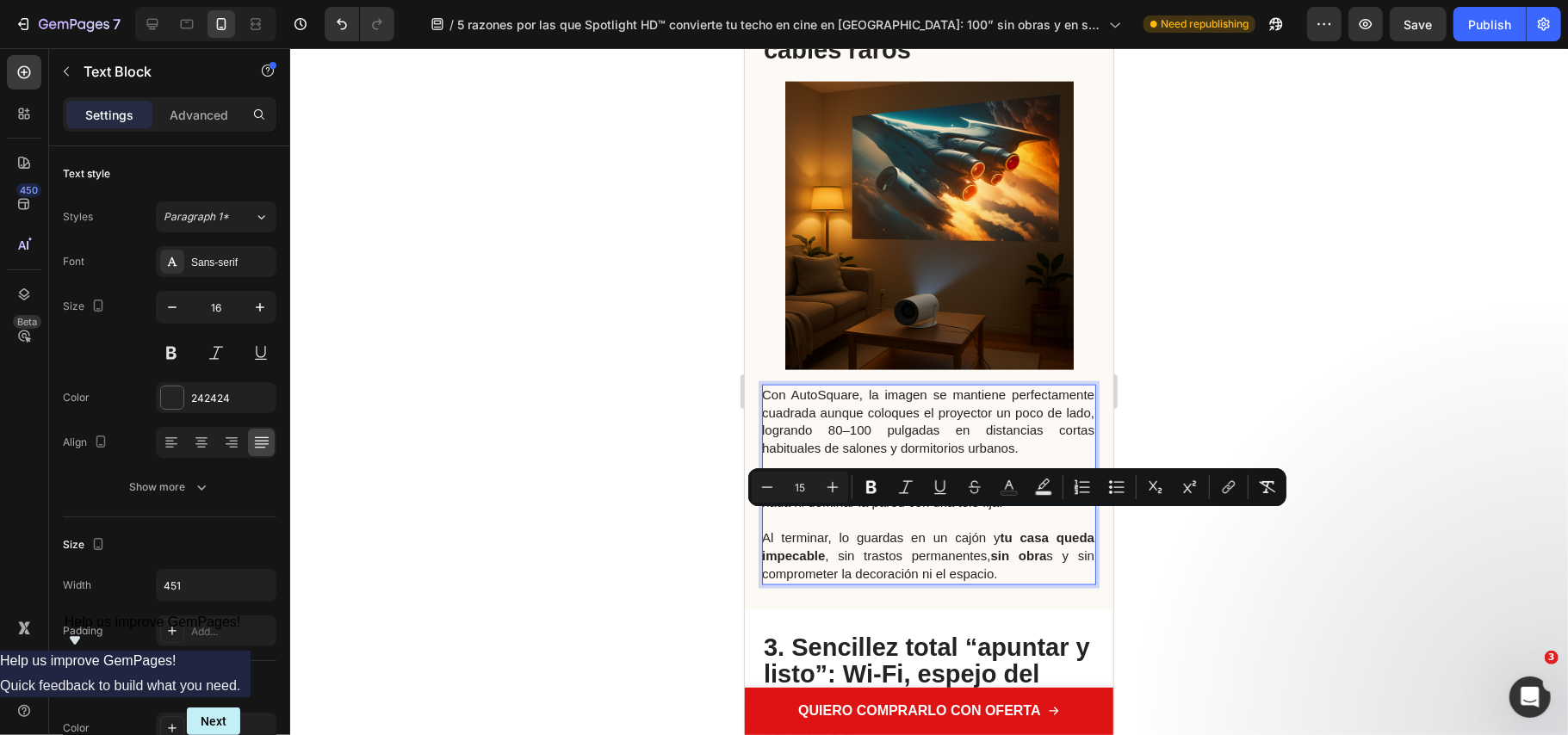
drag, startPoint x: 1017, startPoint y: 521, endPoint x: 761, endPoint y: 516, distance: 256.0
click at [761, 509] on span "Disfruta fútbol, pelis o conciertos a lo grande sin colgar nada ni dominar la p…" at bounding box center [927, 492] width 333 height 33
click at [876, 486] on icon "Editor contextual toolbar" at bounding box center [871, 488] width 10 height 13
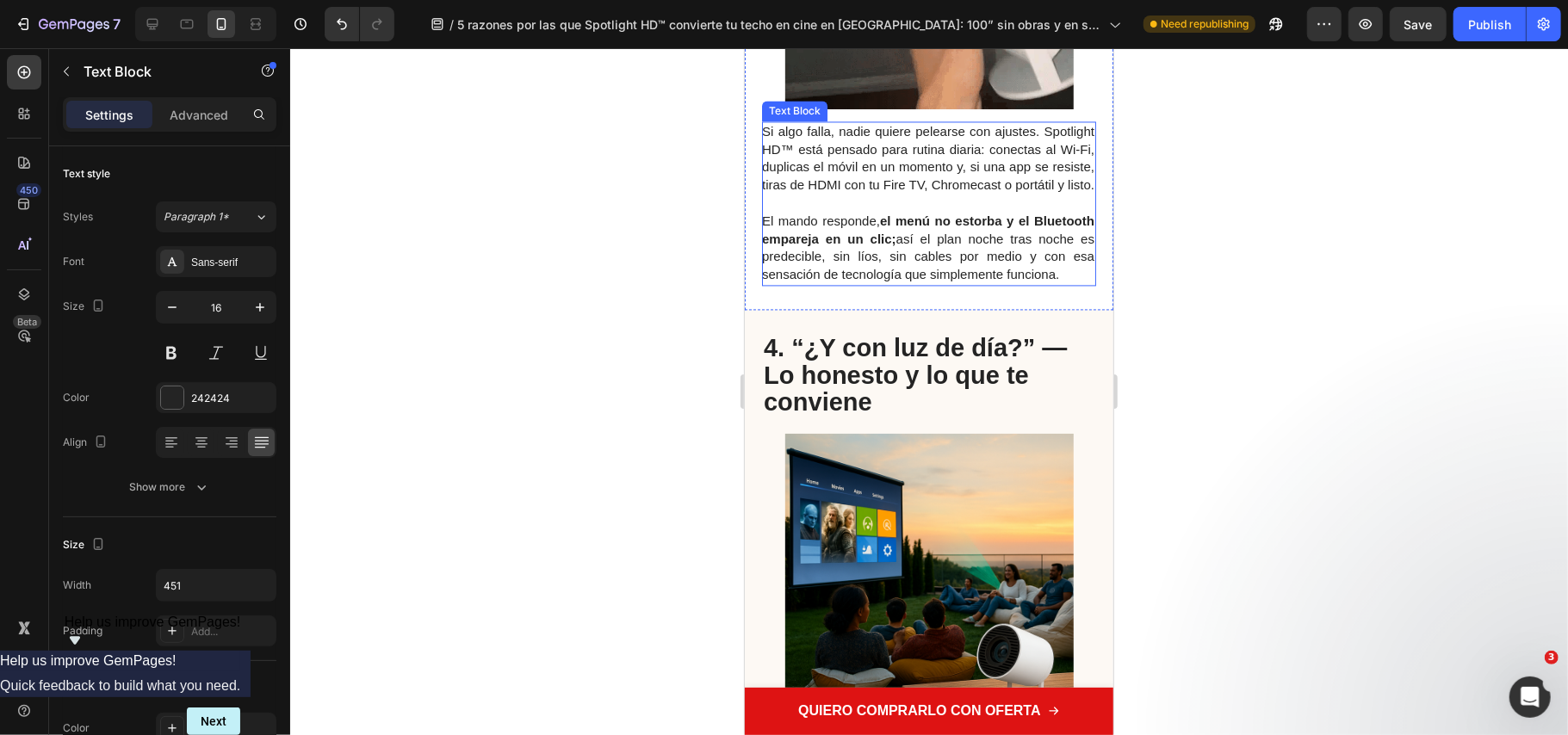
scroll to position [2640, 0]
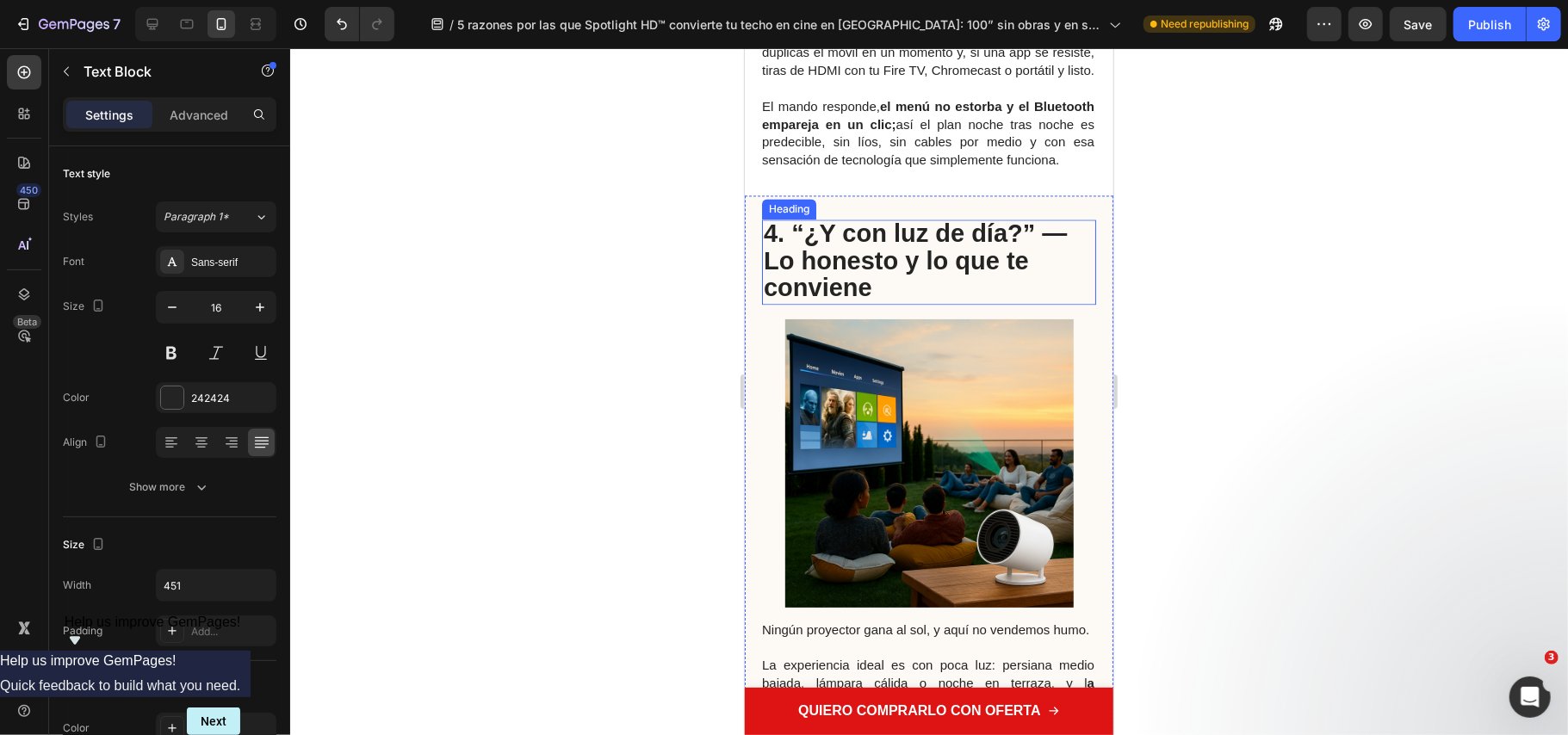
click at [1051, 301] on strong "4. “¿Y con luz de día?” — Lo honesto y lo que te conviene" at bounding box center [915, 259] width 303 height 82
click at [1041, 301] on strong "4. “¿Y con luz de día?” — Lo honesto y lo que te conviene" at bounding box center [915, 259] width 303 height 82
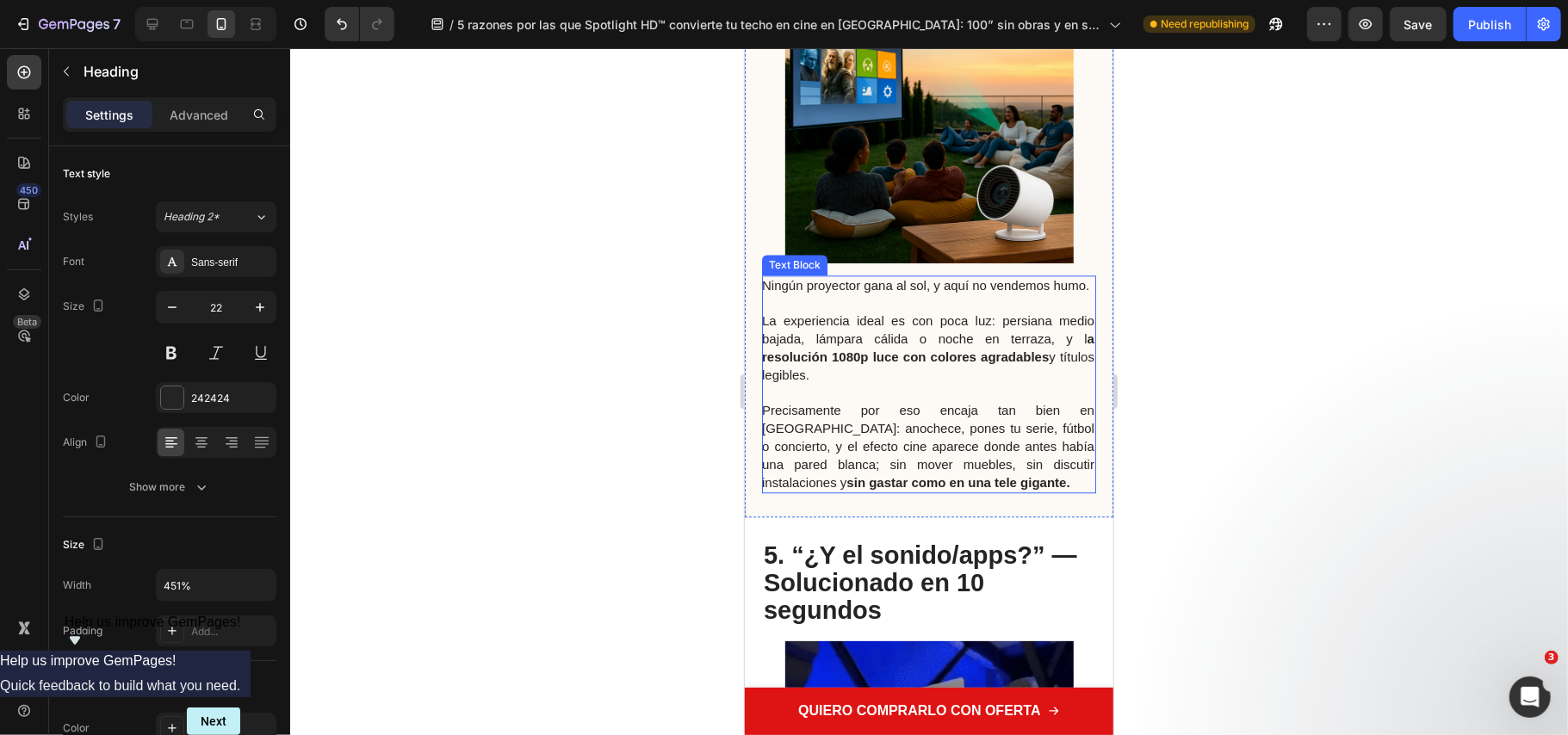
scroll to position [3329, 0]
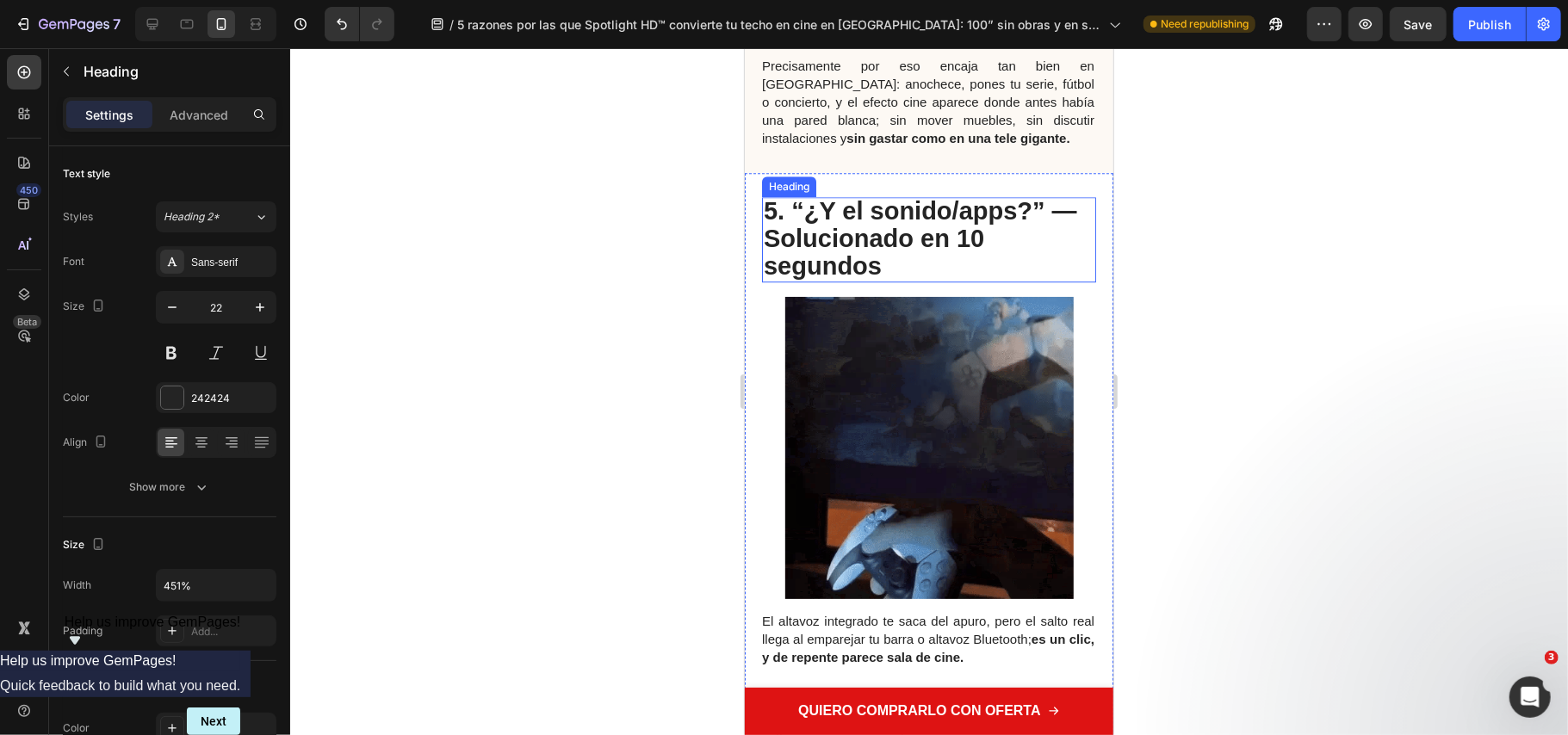
click at [1047, 278] on strong "5. “¿Y el sonido/apps?” — Solucionado en 10 segundos" at bounding box center [920, 237] width 314 height 82
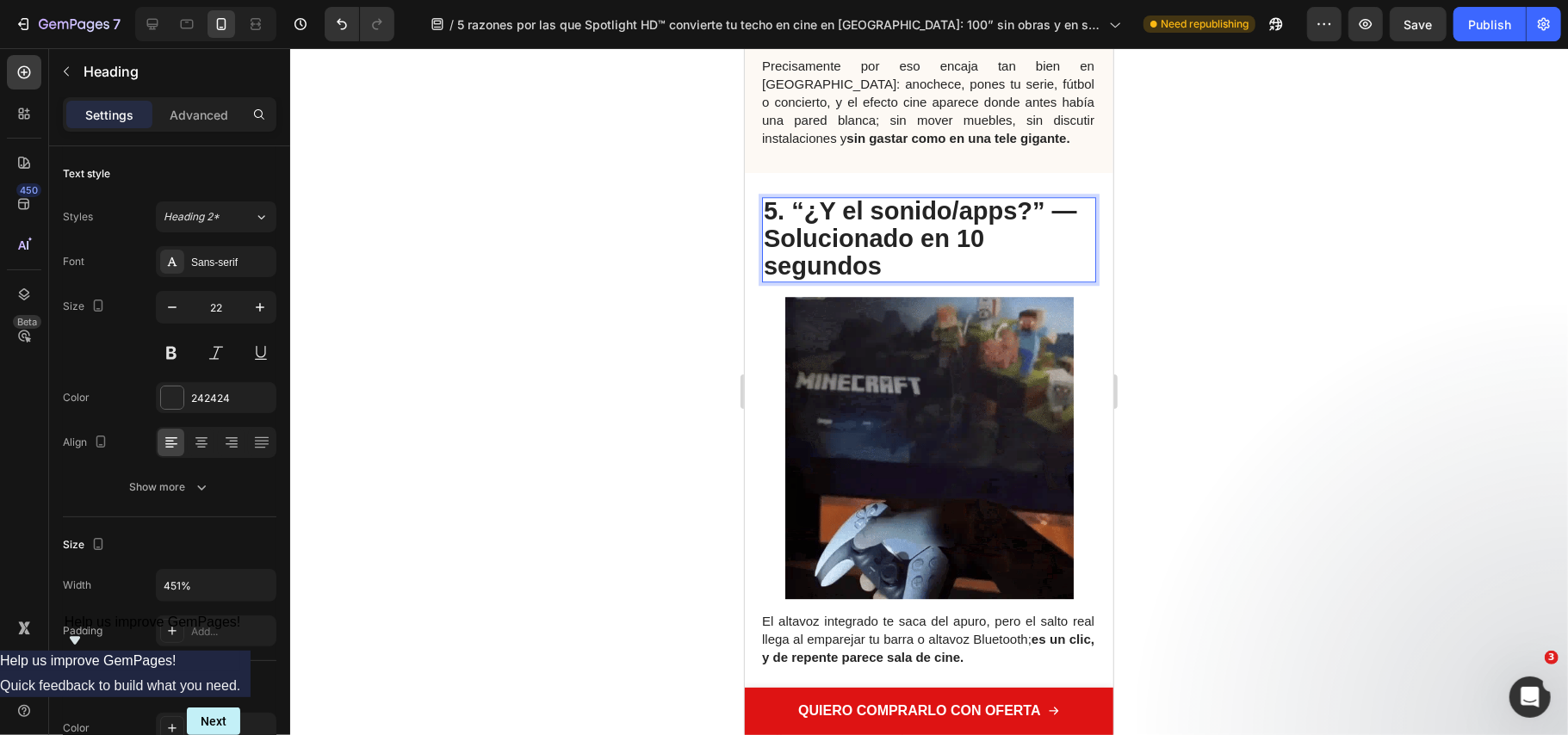
click at [1050, 278] on strong "5. “¿Y el sonido/apps?” — Solucionado en 10 segundos" at bounding box center [920, 237] width 314 height 82
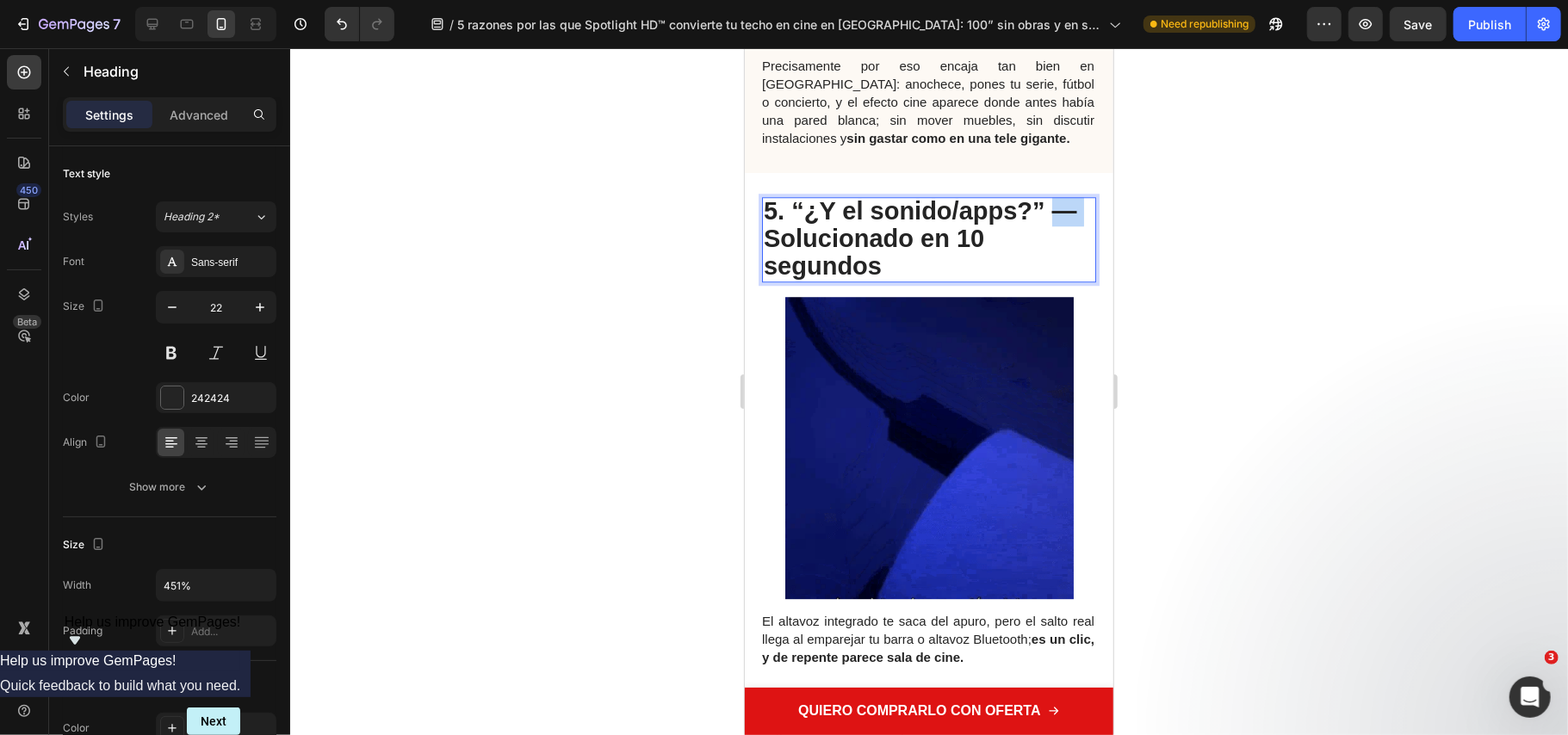
drag, startPoint x: 1051, startPoint y: 302, endPoint x: 1076, endPoint y: 303, distance: 25.0
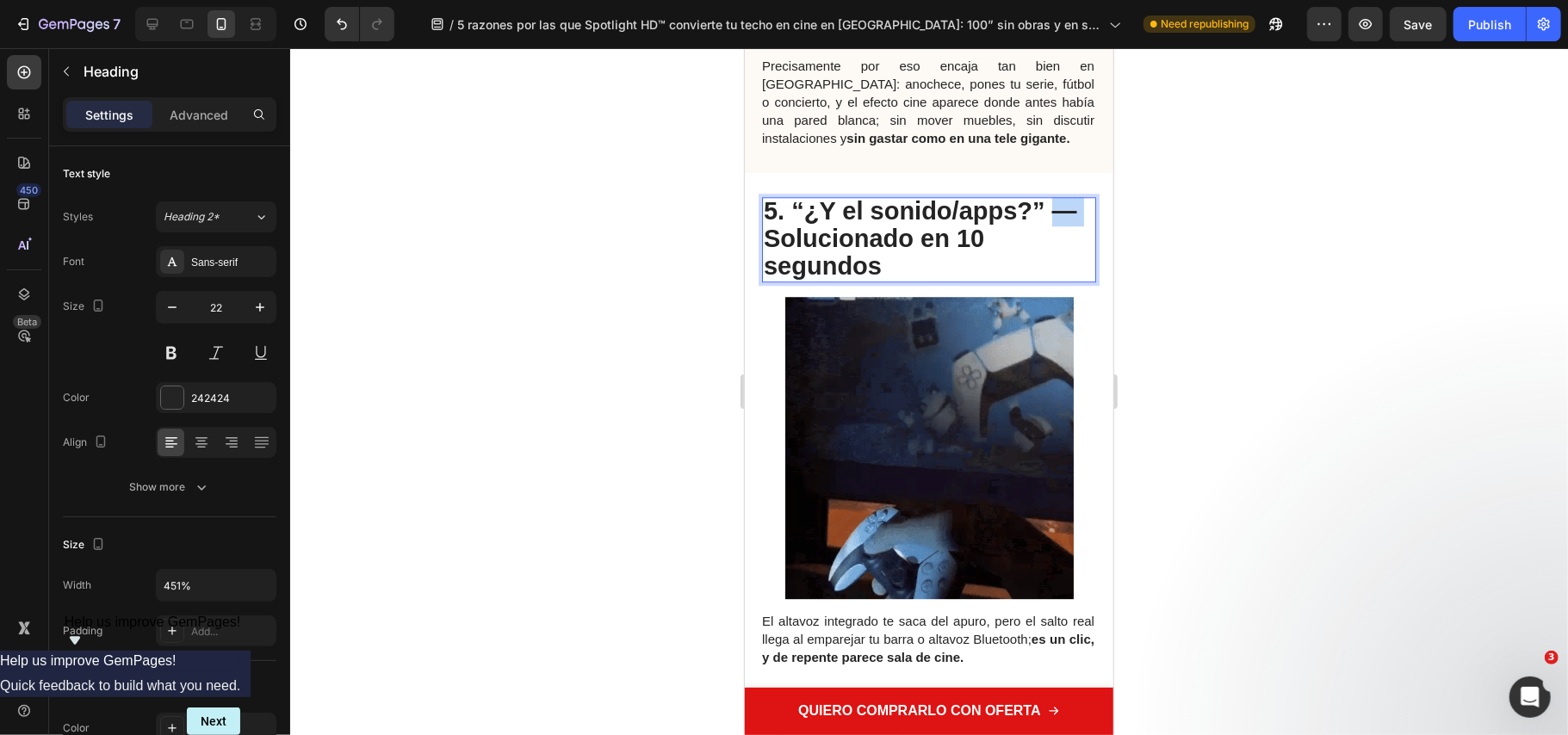
click at [1076, 278] on strong "5. “¿Y el sonido/apps?” — Solucionado en 10 segundos" at bounding box center [920, 237] width 314 height 82
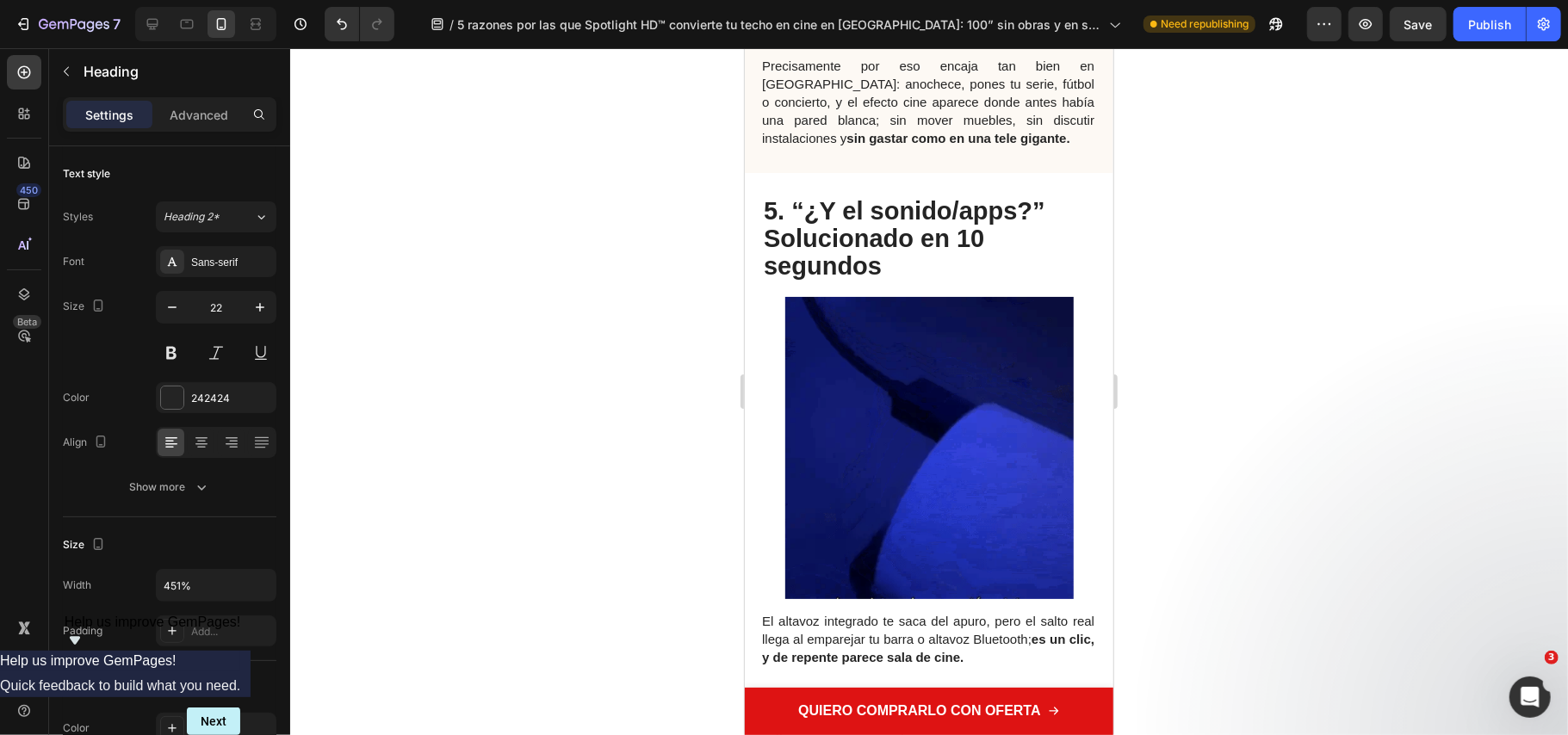
scroll to position [2870, 0]
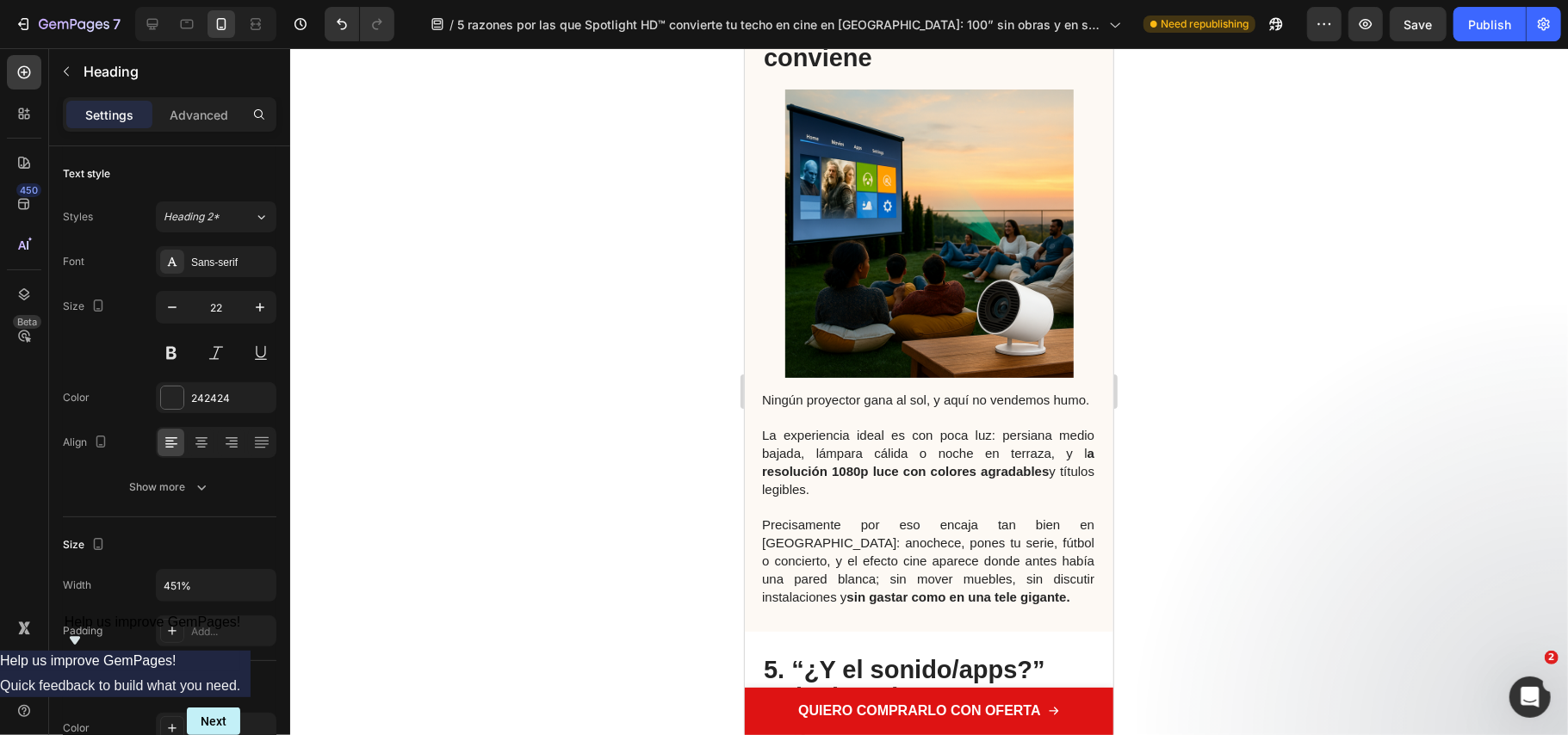
click at [1375, 442] on div at bounding box center [929, 392] width 1278 height 687
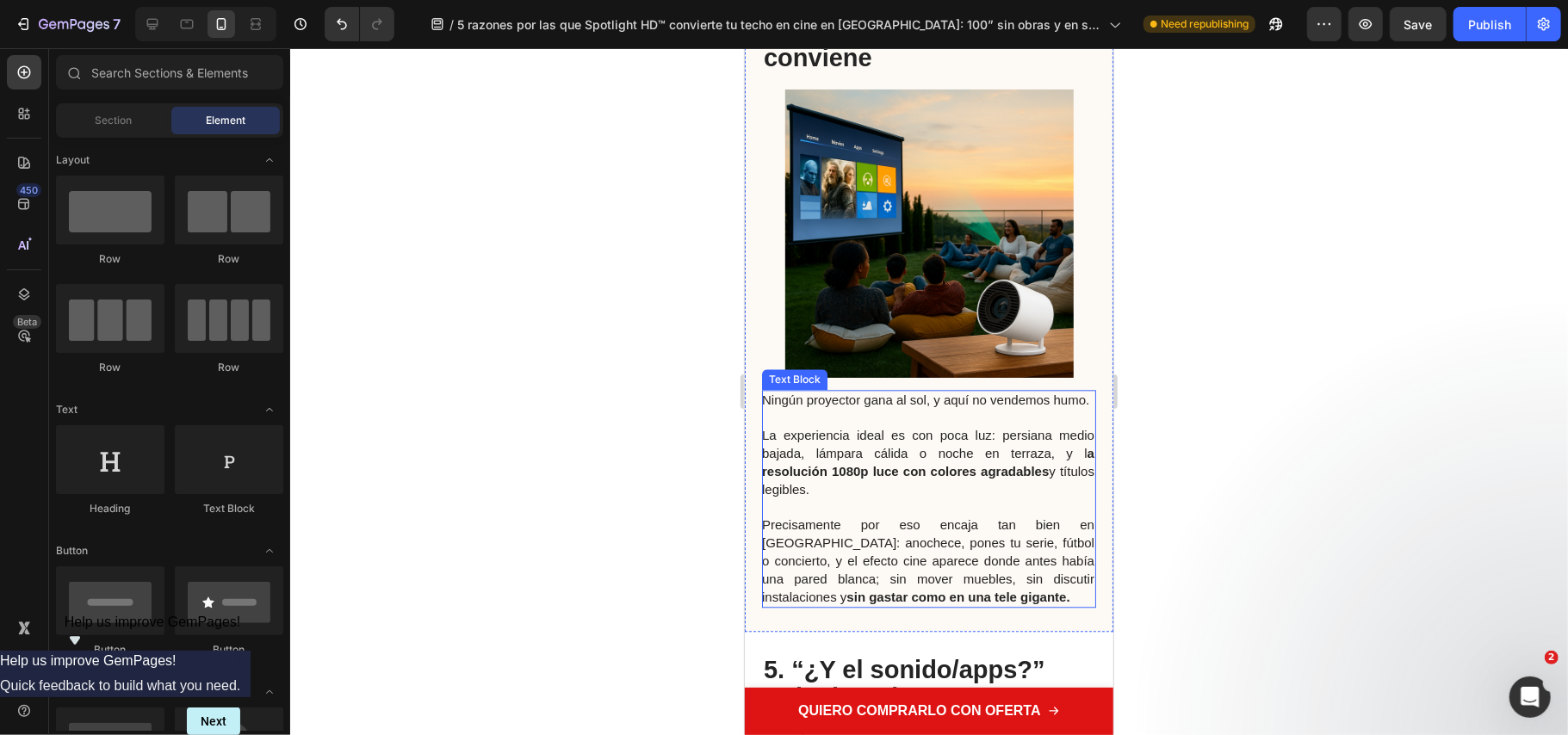
scroll to position [3100, 0]
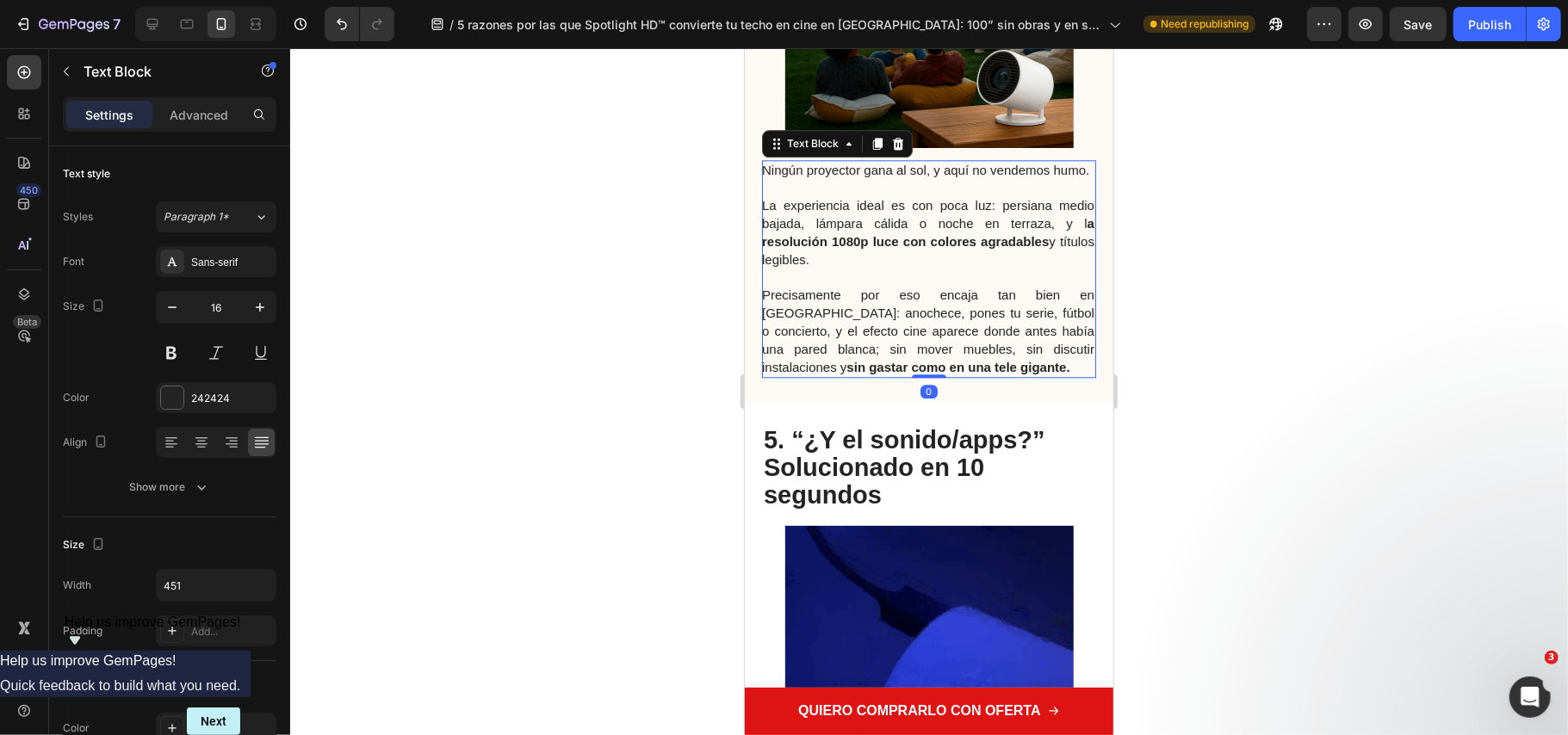
click at [1037, 372] on span "Precisamente por eso encaja tan bien en España: anochece, pones tu serie, fútbo…" at bounding box center [927, 329] width 333 height 86
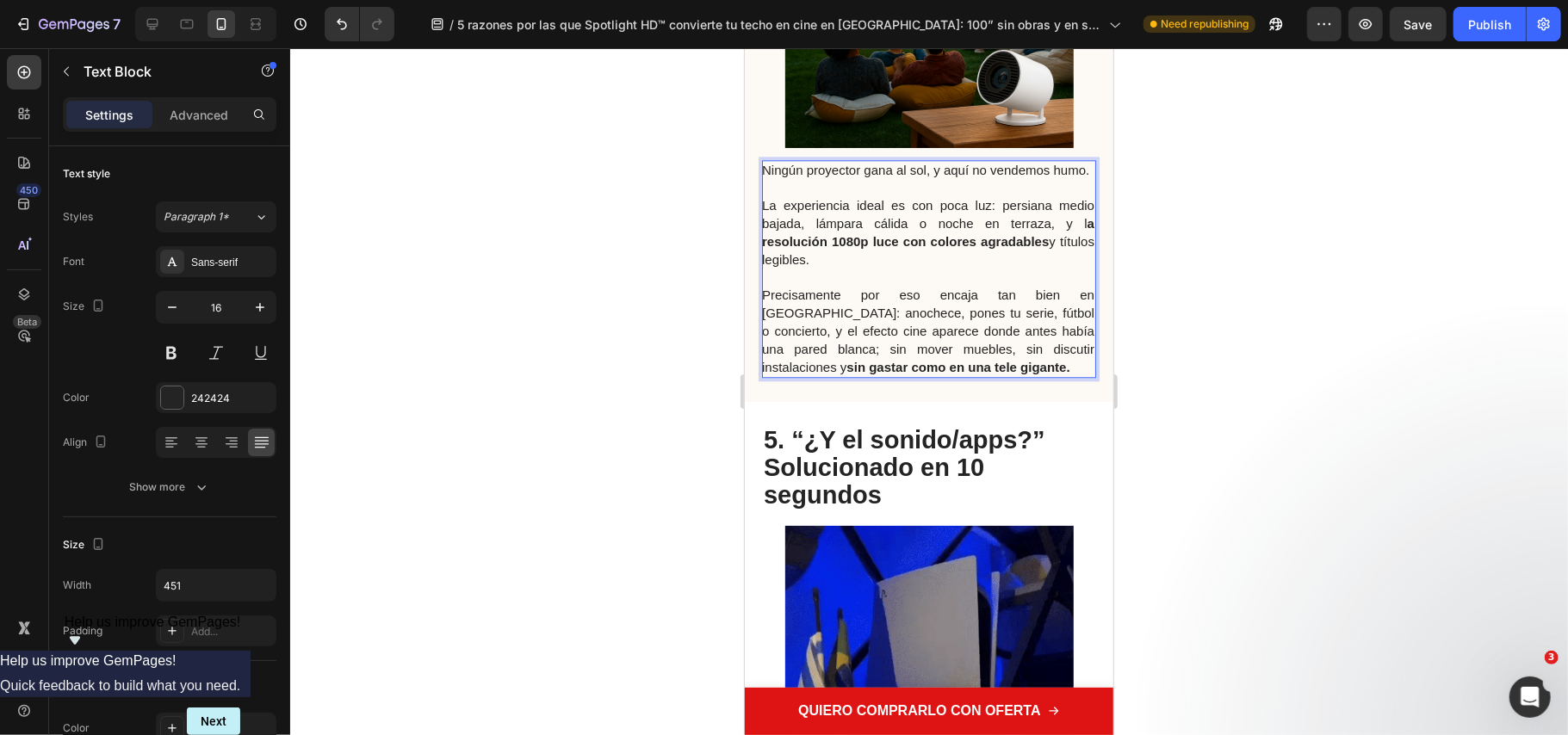
click at [1038, 372] on span "Precisamente por eso encaja tan bien en España: anochece, pones tu serie, fútbo…" at bounding box center [927, 329] width 333 height 86
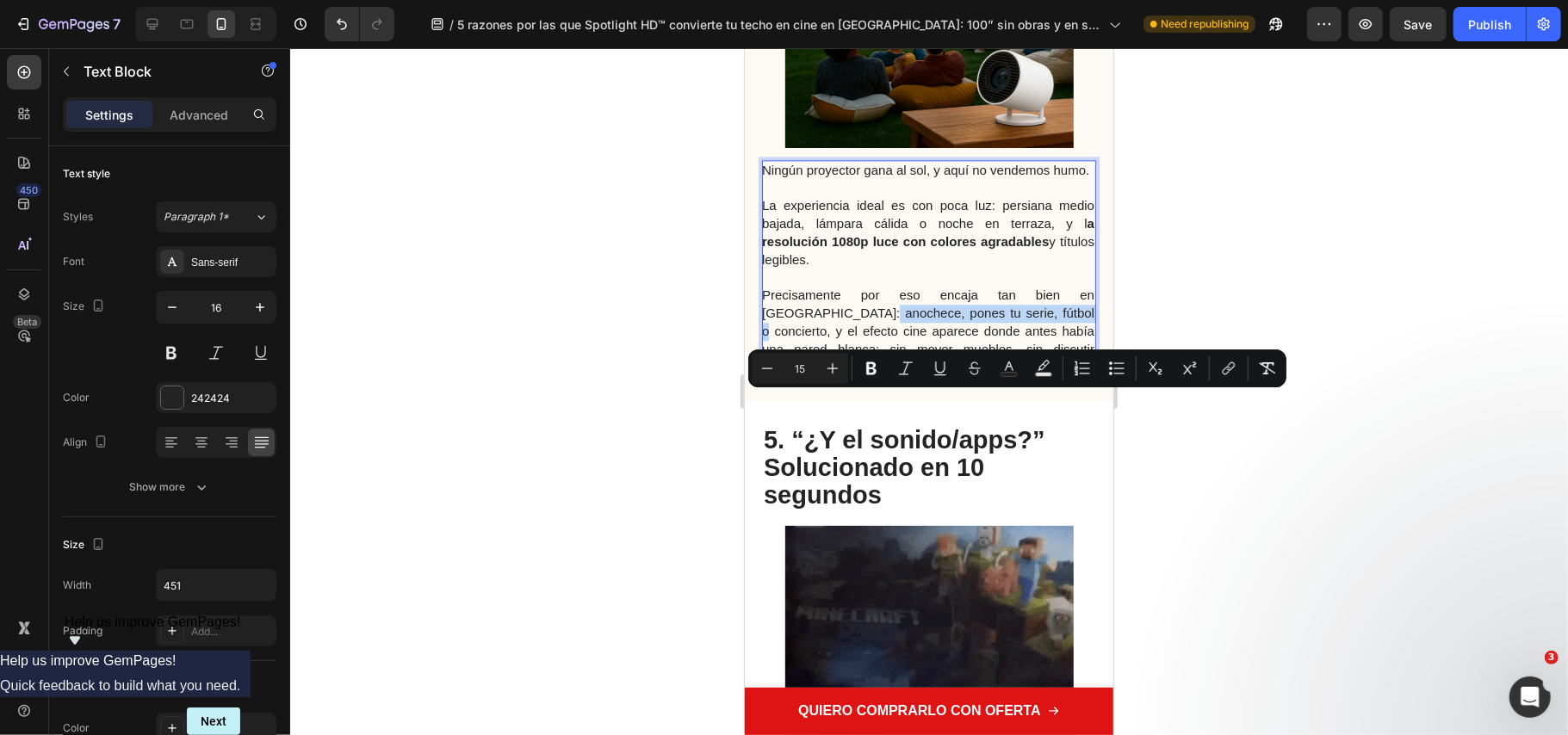
drag, startPoint x: 1037, startPoint y: 400, endPoint x: 831, endPoint y: 406, distance: 206.1
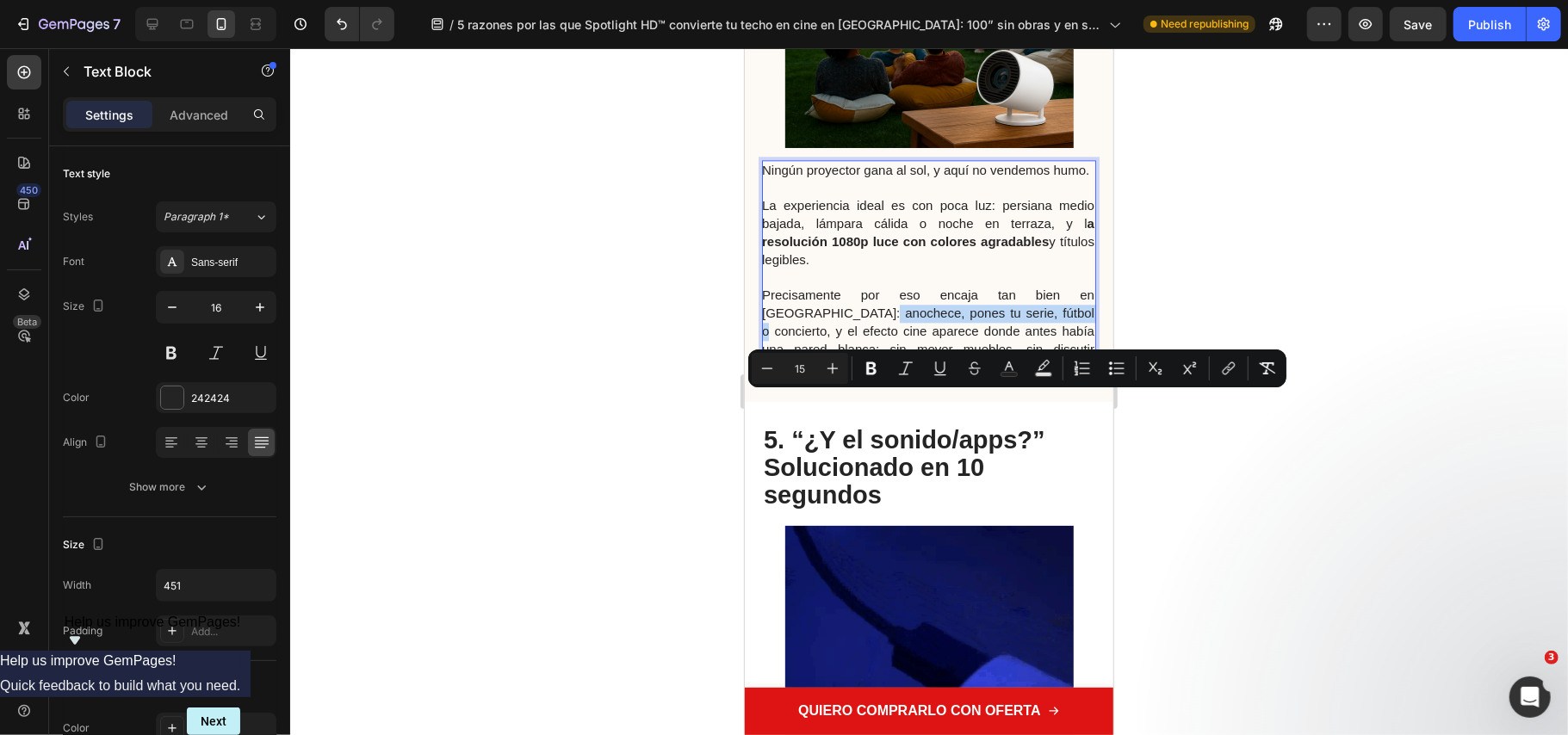
click at [831, 372] on span "Precisamente por eso encaja tan bien en España: anochece, pones tu serie, fútbo…" at bounding box center [927, 329] width 333 height 86
drag, startPoint x: 873, startPoint y: 372, endPoint x: 177, endPoint y: 394, distance: 696.3
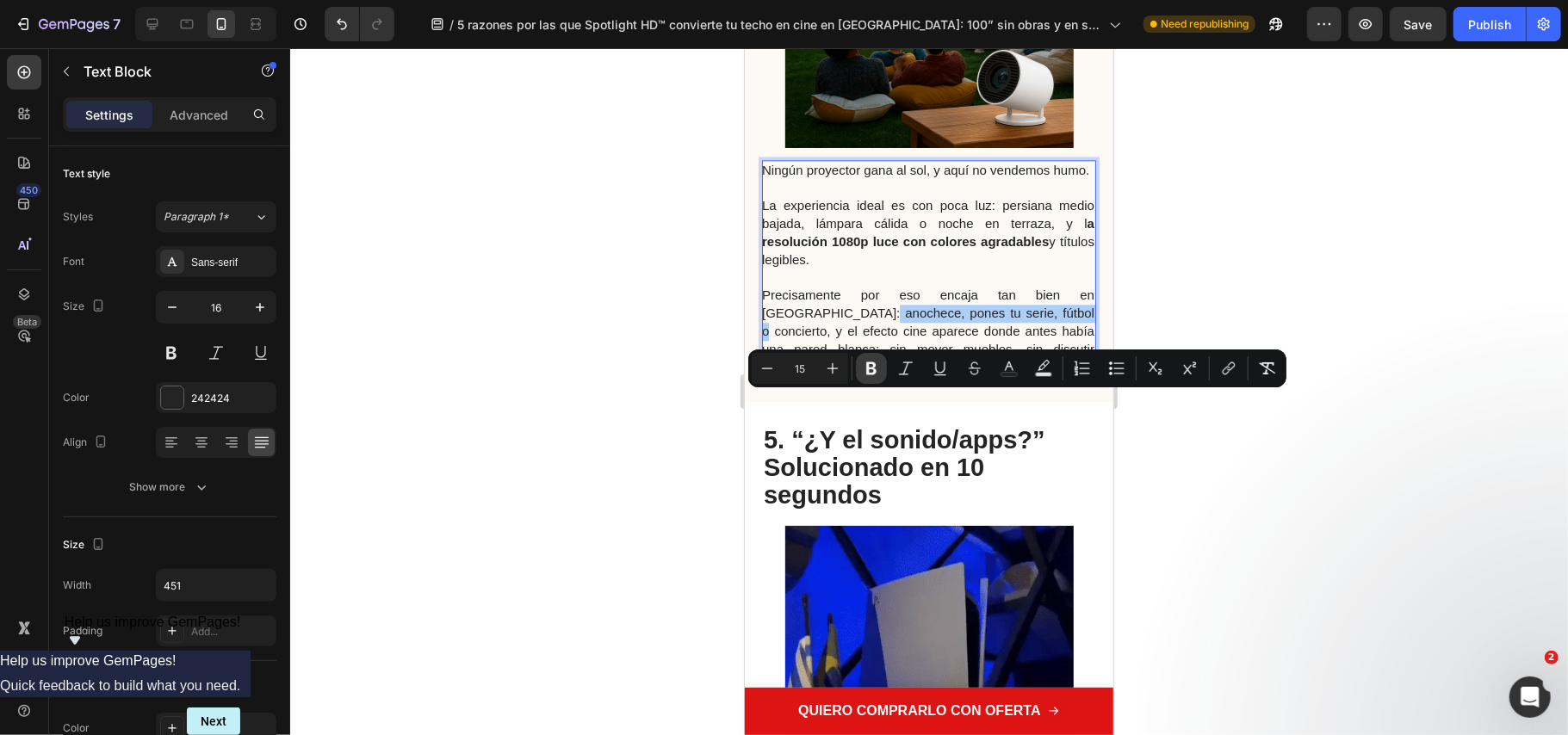
click at [873, 372] on icon "Editor contextual toolbar" at bounding box center [871, 368] width 17 height 17
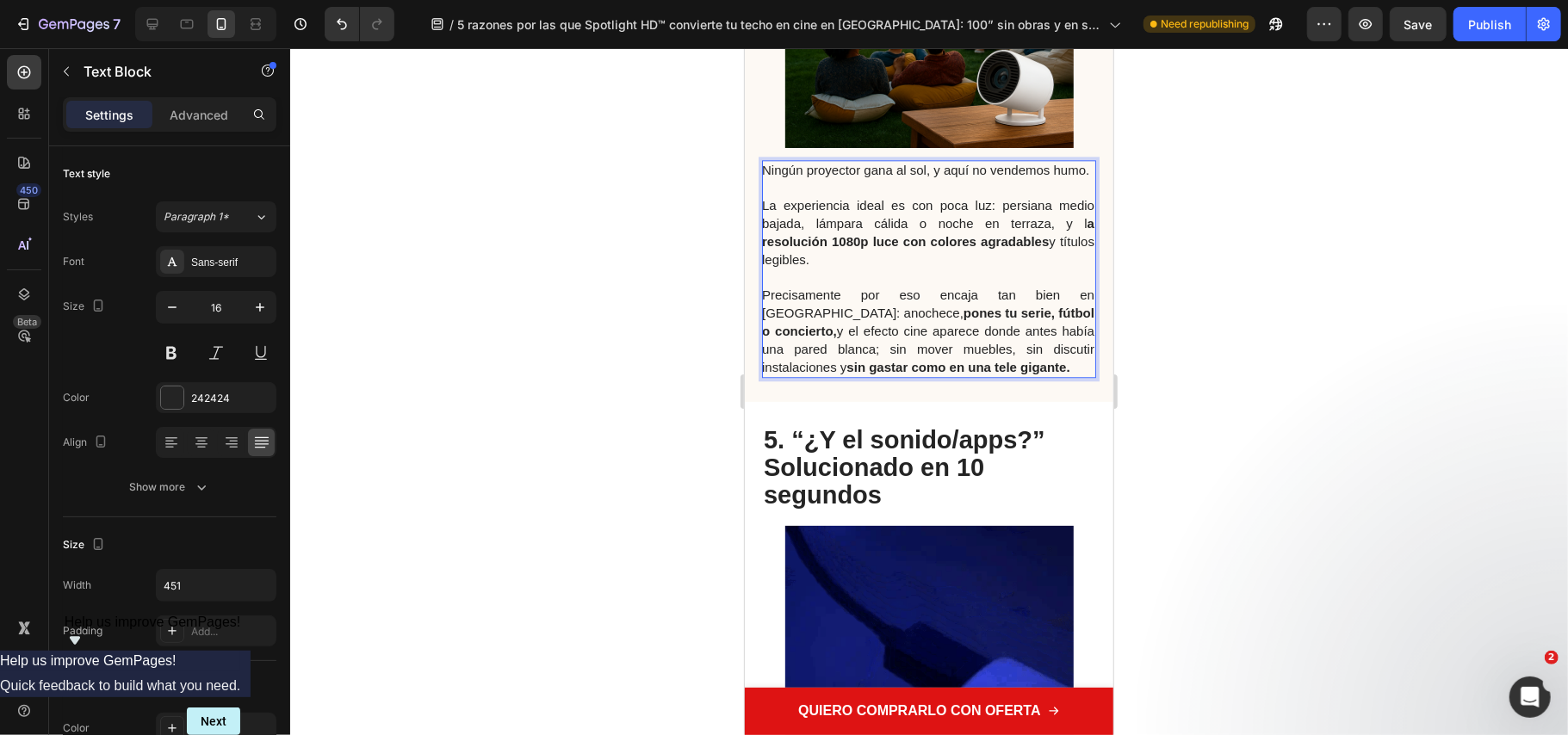
click at [937, 372] on span "Precisamente por eso encaja tan bien en España: anochece, pones tu serie, fútbo…" at bounding box center [927, 329] width 333 height 86
click at [1352, 561] on div at bounding box center [929, 392] width 1278 height 687
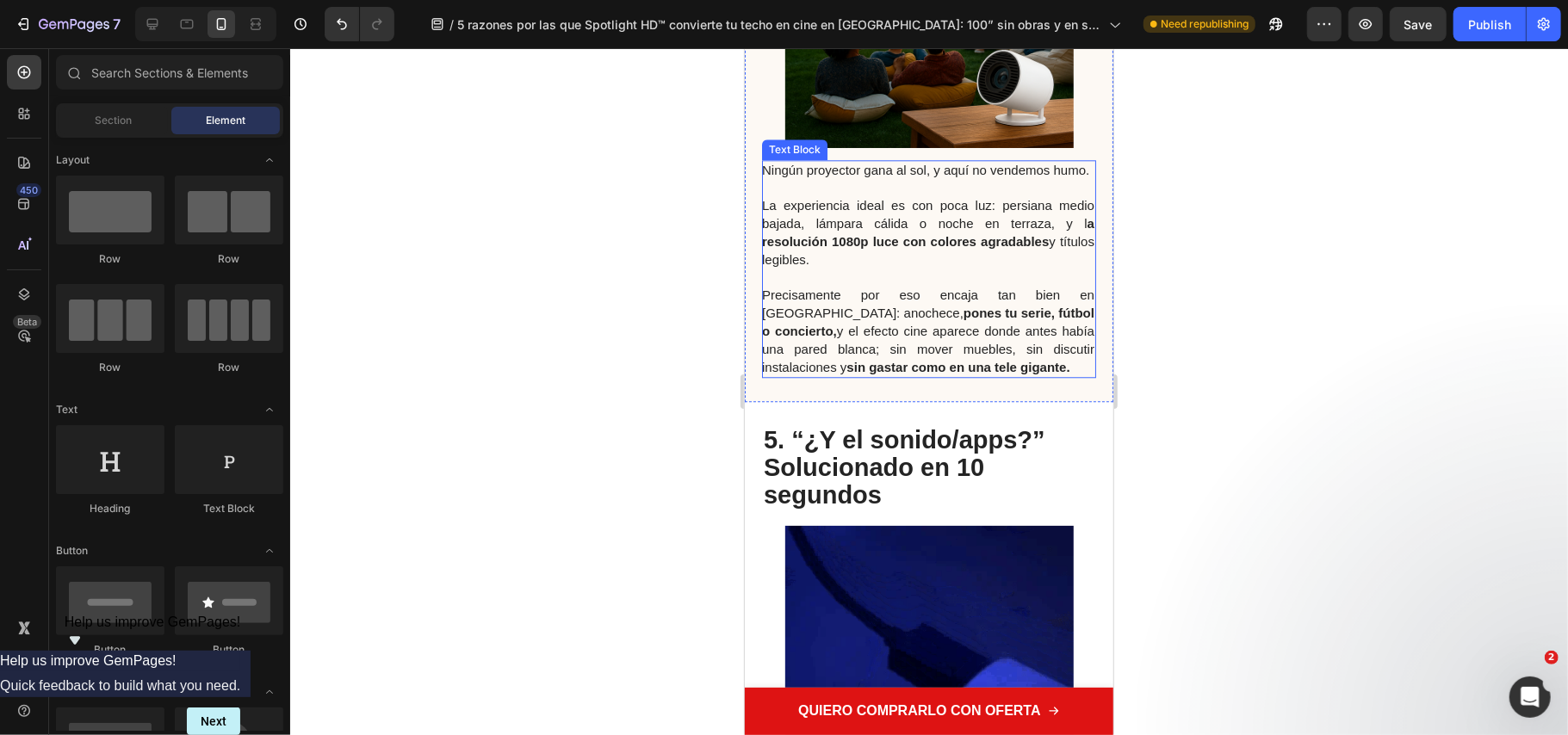
click at [846, 373] on strong "sin gastar como en una tele gigante." at bounding box center [957, 366] width 223 height 15
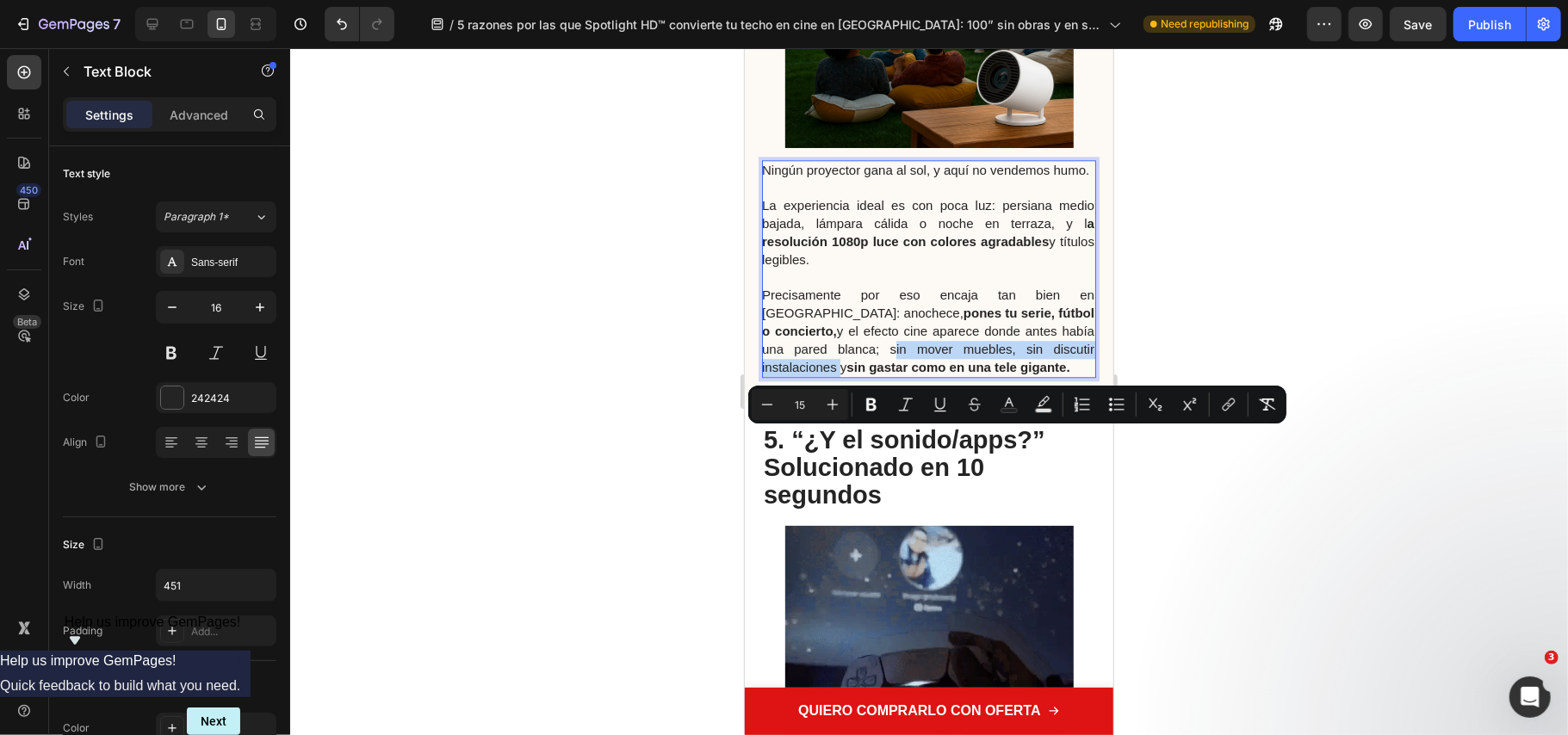
drag, startPoint x: 808, startPoint y: 439, endPoint x: 1065, endPoint y: 440, distance: 257.0
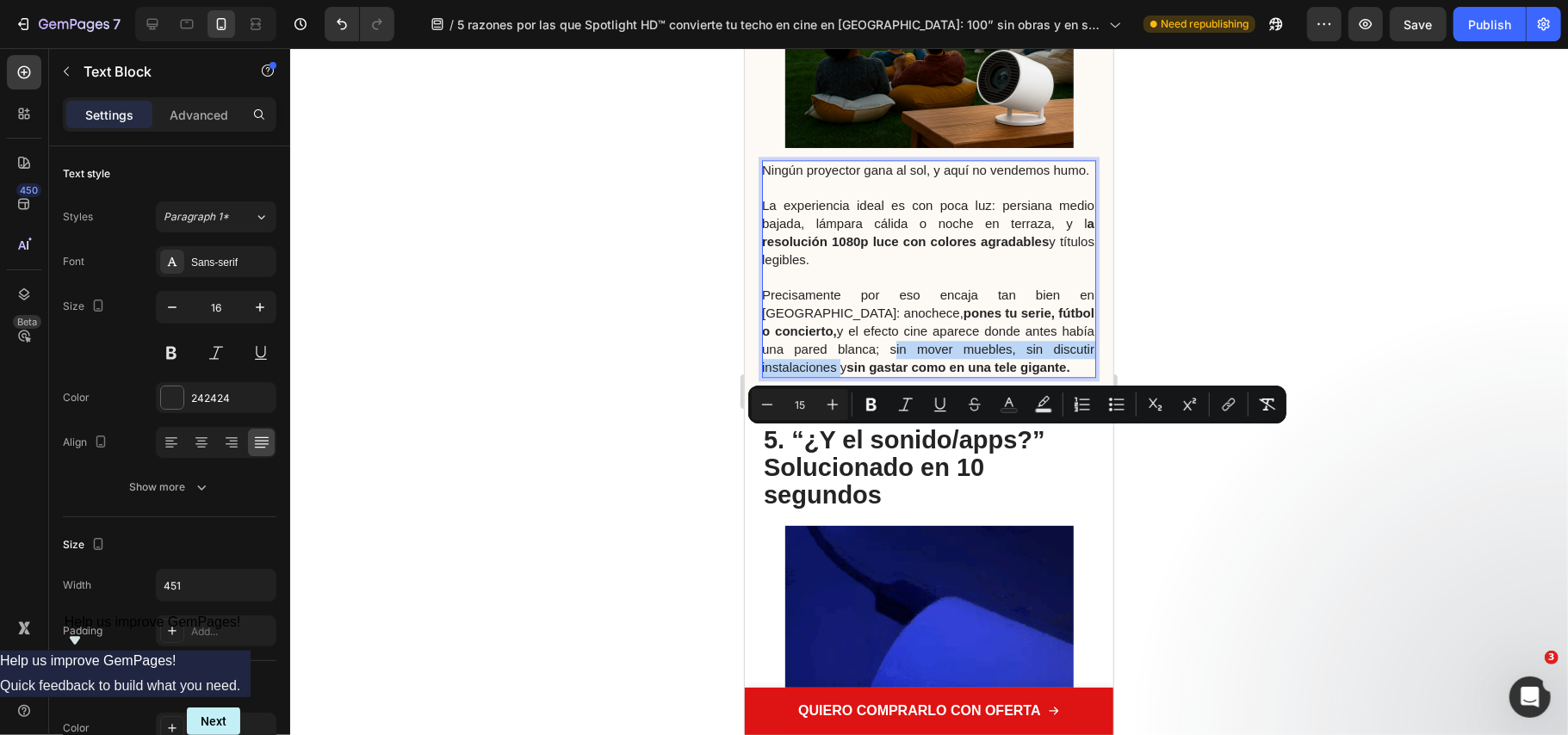
click at [1065, 372] on span "Precisamente por eso encaja tan bien en España: anochece, pones tu serie, fútbo…" at bounding box center [927, 329] width 333 height 86
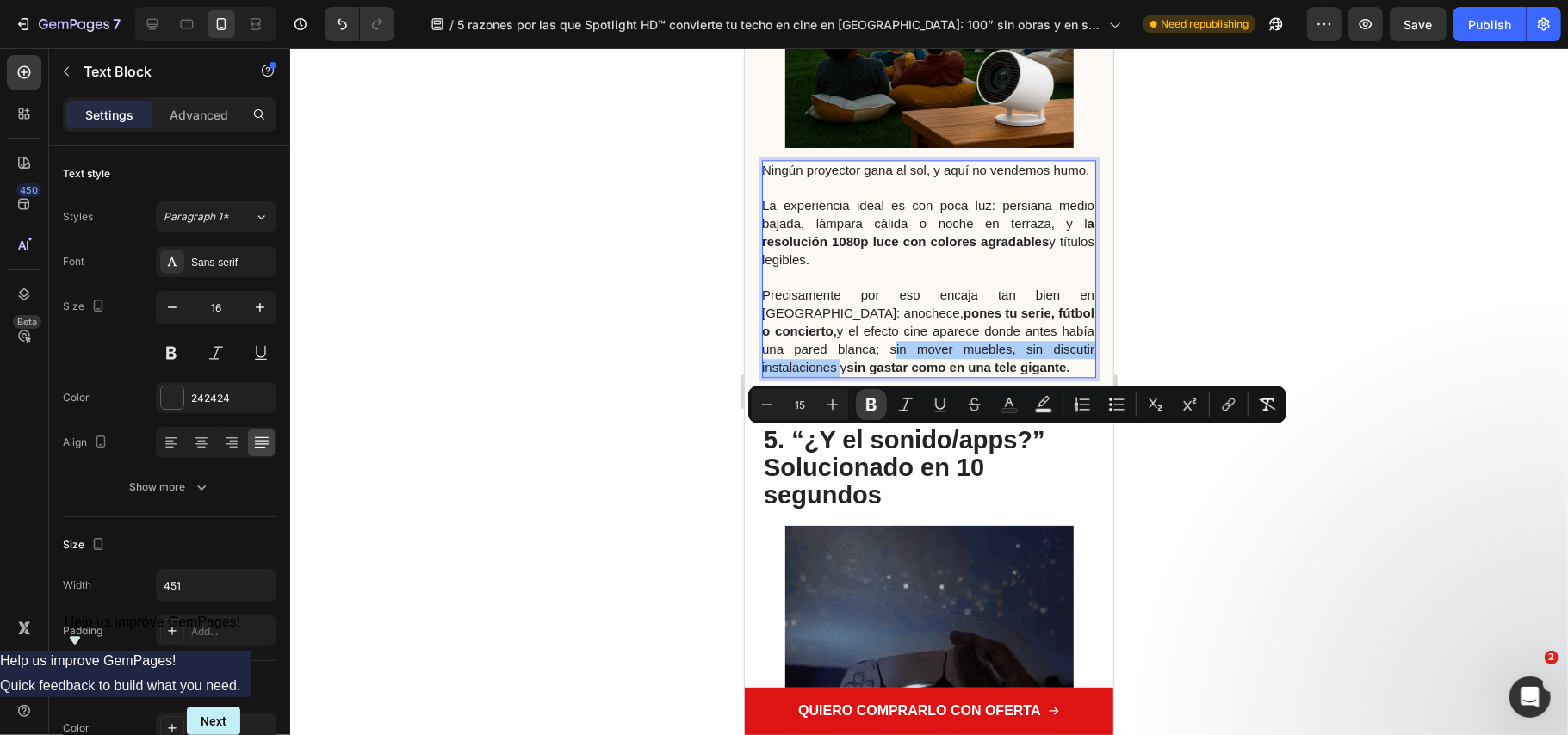
click at [873, 405] on icon "Editor contextual toolbar" at bounding box center [871, 404] width 17 height 17
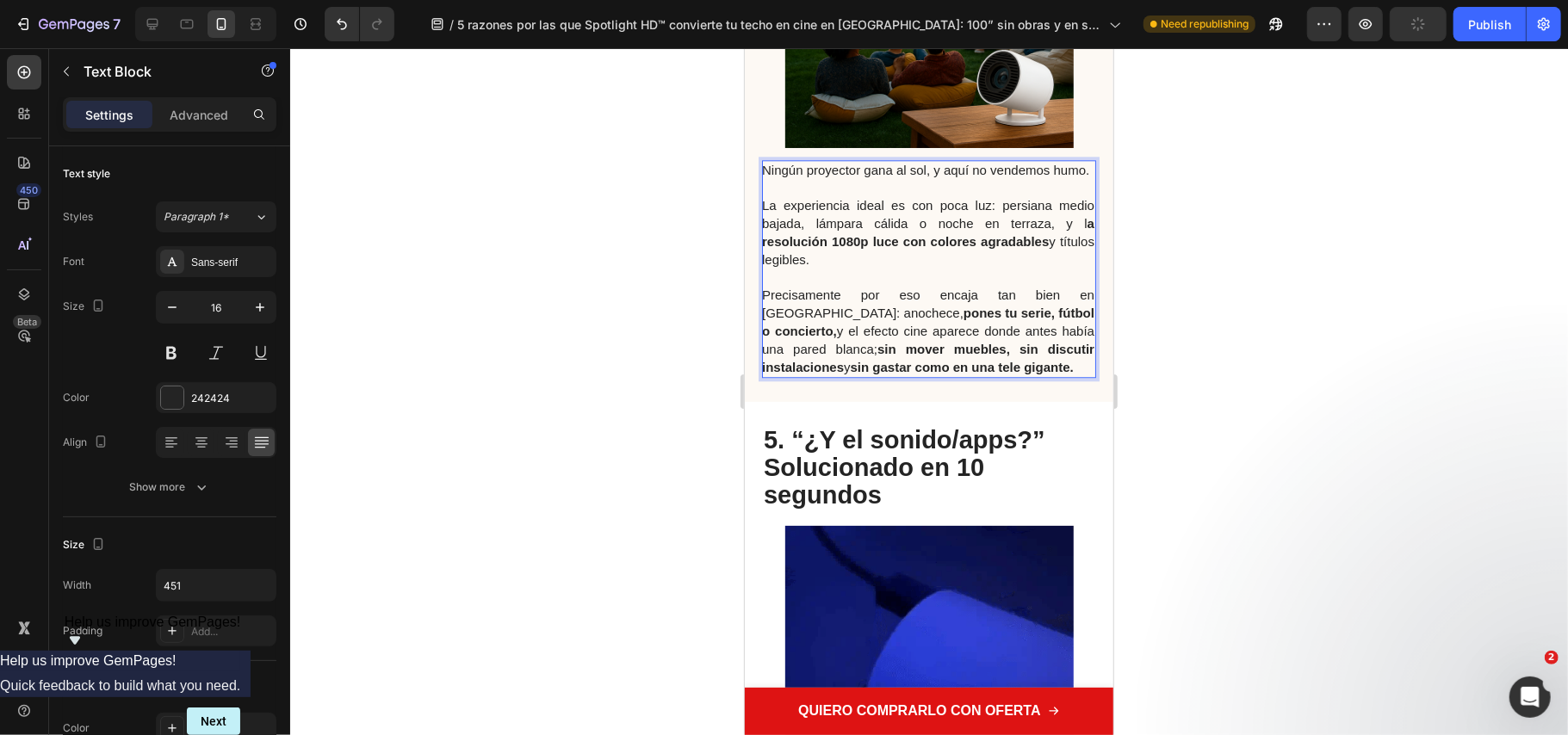
click at [1245, 322] on div at bounding box center [929, 392] width 1278 height 687
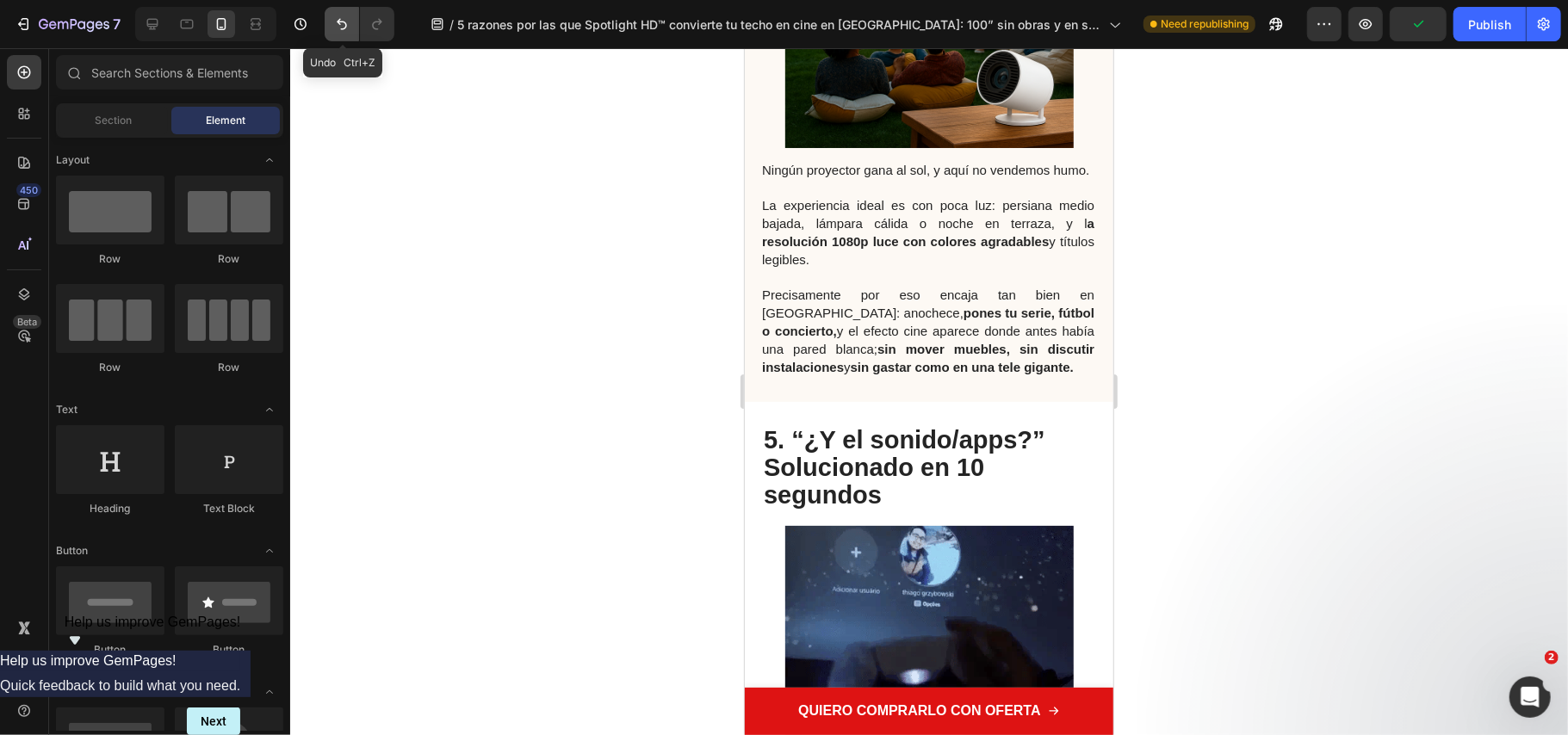
click at [334, 23] on icon "Undo/Redo" at bounding box center [342, 24] width 17 height 17
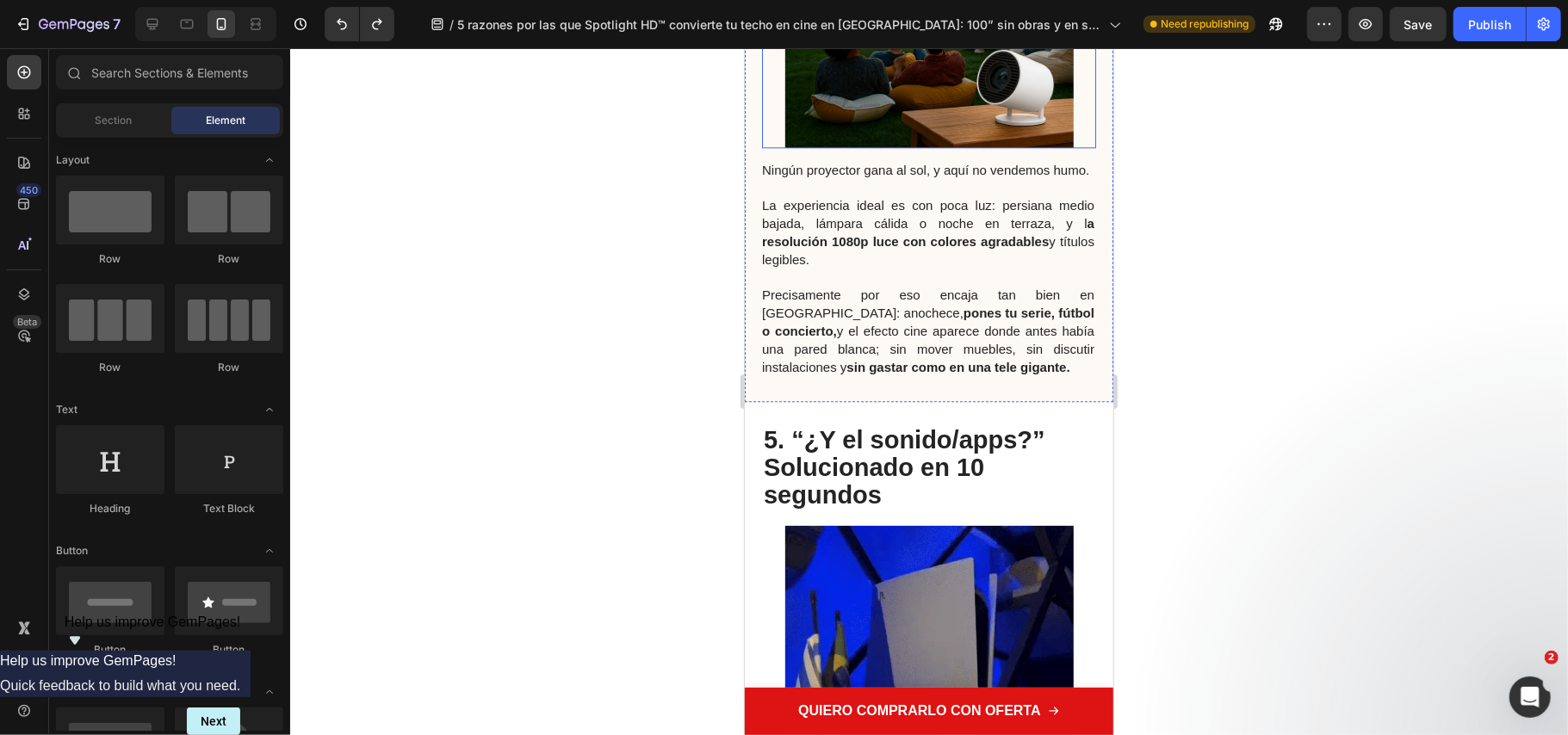
scroll to position [2870, 0]
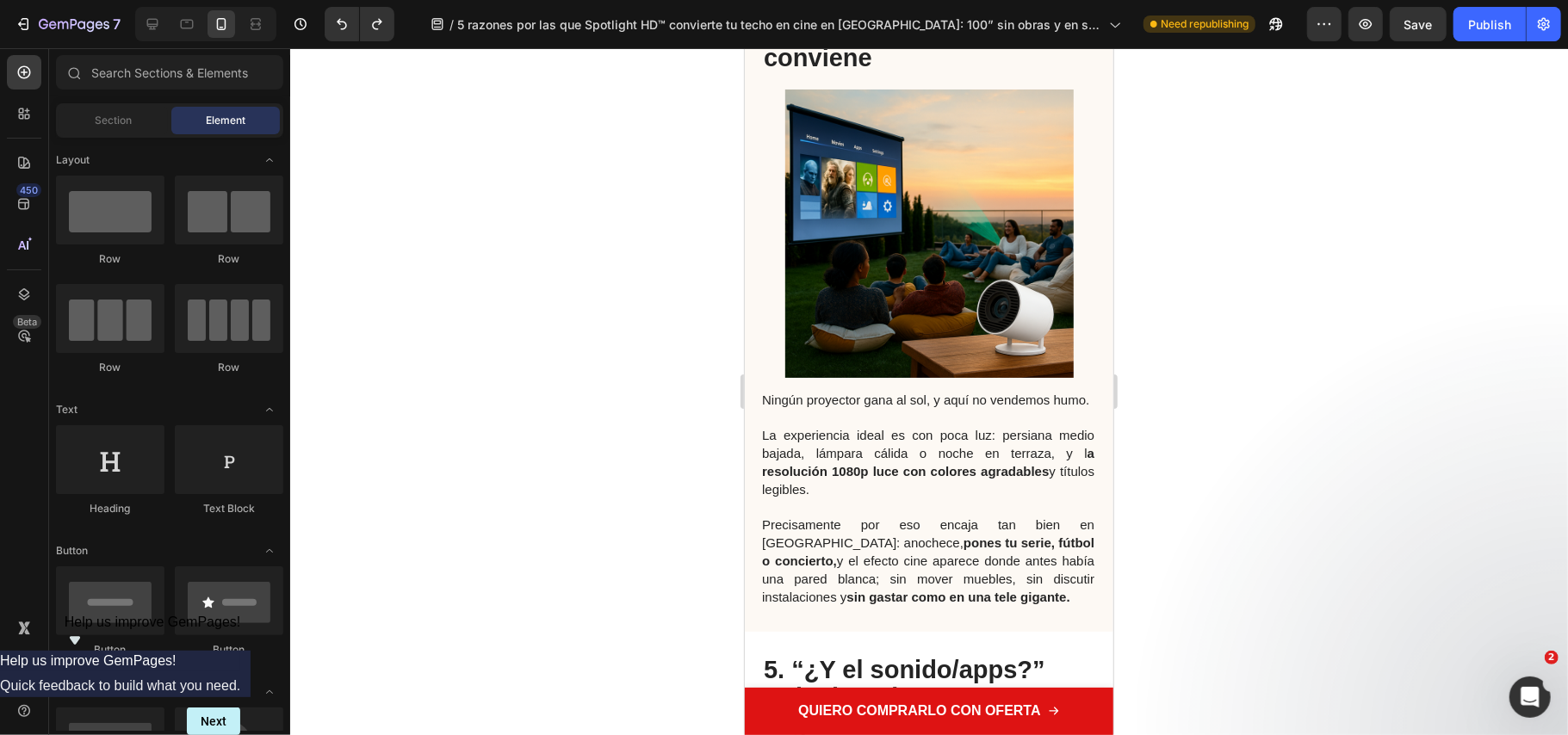
drag, startPoint x: 1425, startPoint y: 372, endPoint x: 1280, endPoint y: 166, distance: 251.9
click at [1417, 366] on div at bounding box center [929, 392] width 1278 height 687
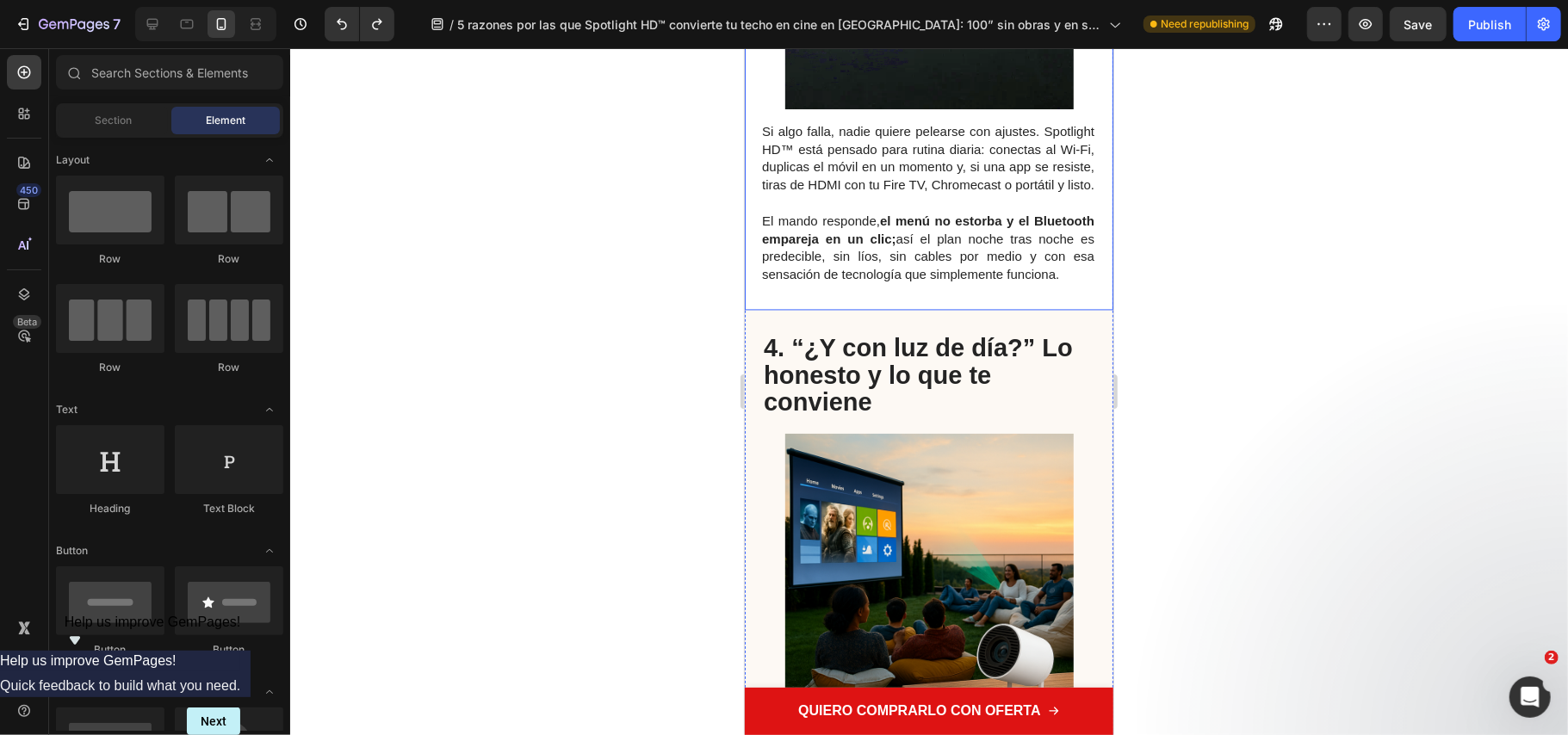
scroll to position [2755, 0]
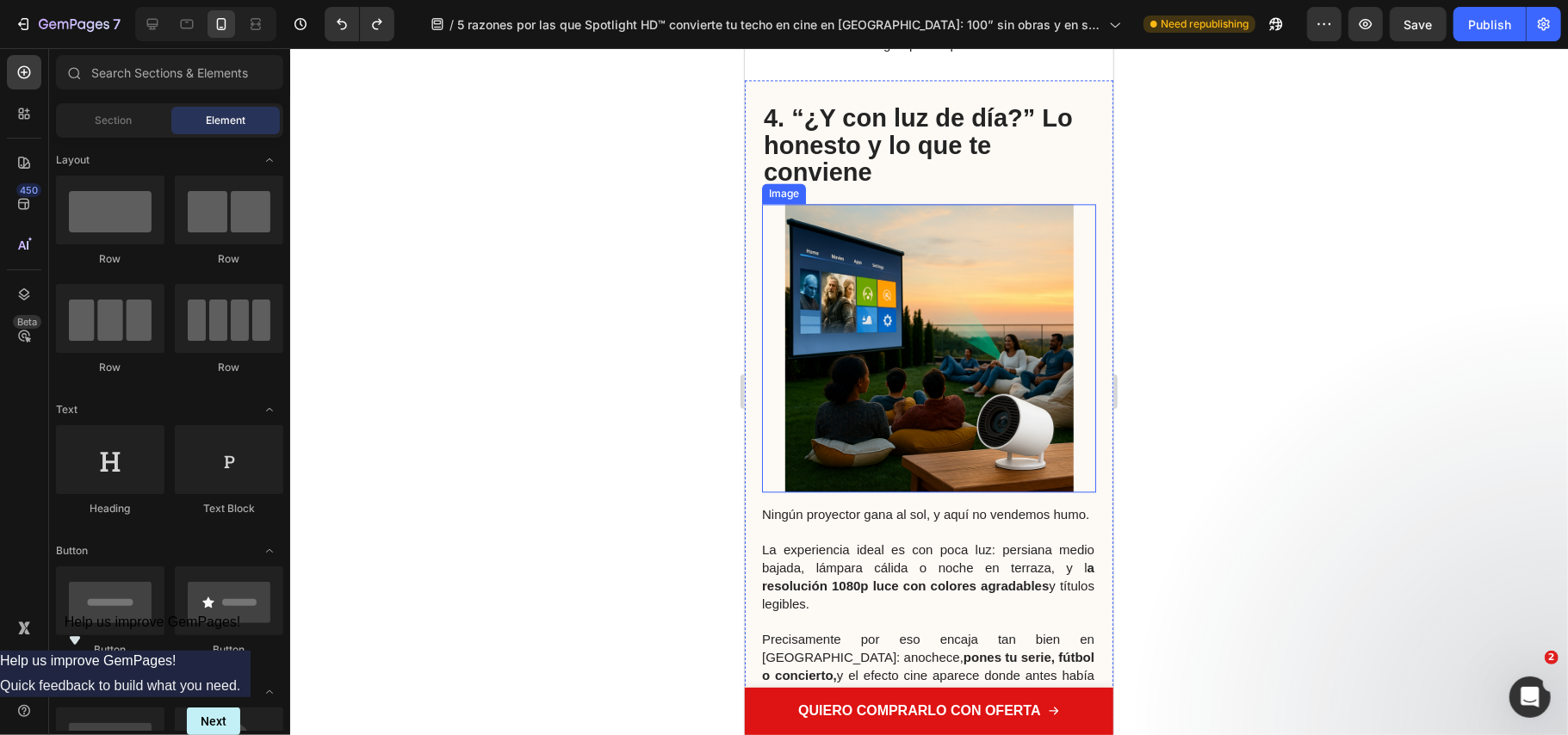
click at [856, 389] on img at bounding box center [929, 347] width 288 height 288
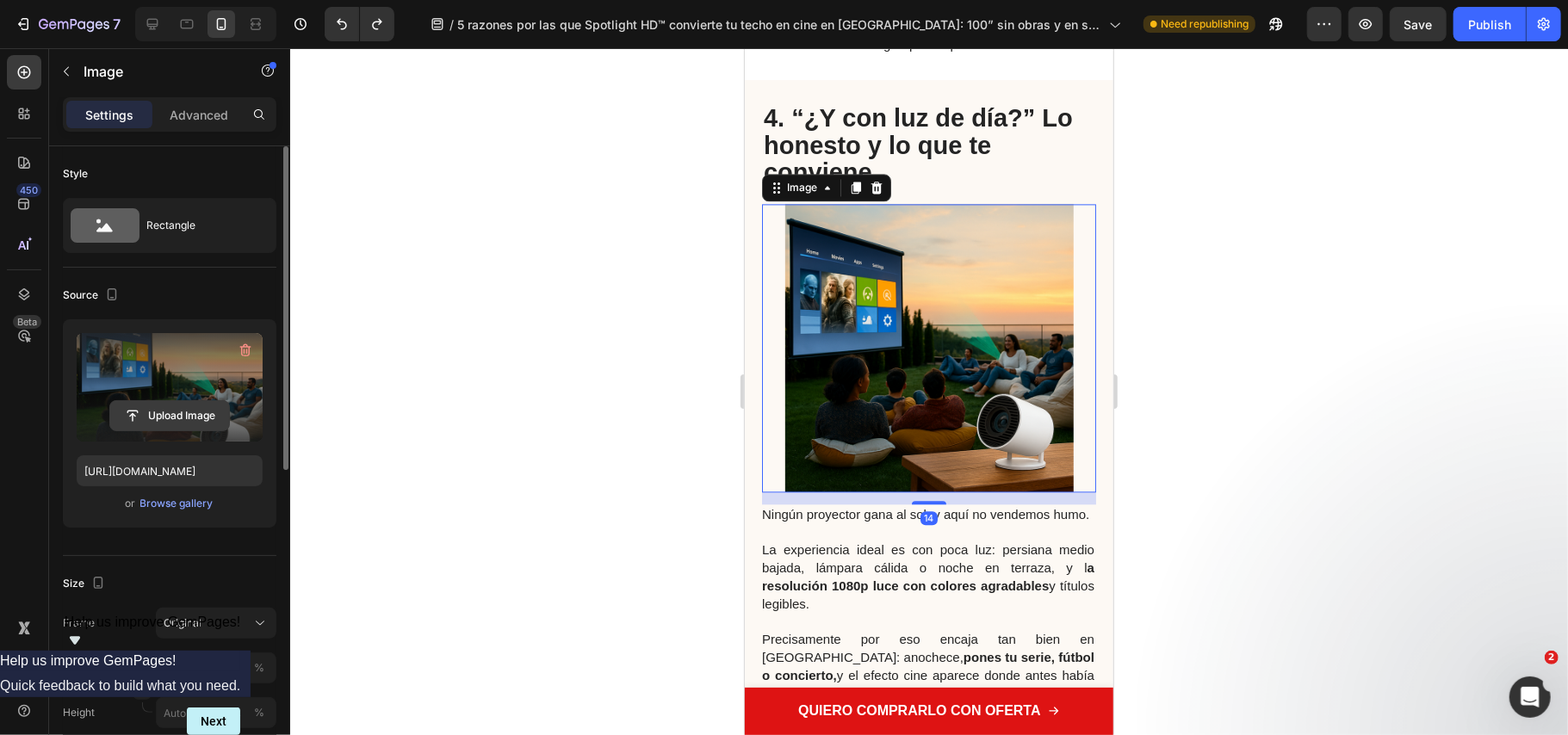
click at [176, 414] on input "file" at bounding box center [169, 416] width 119 height 29
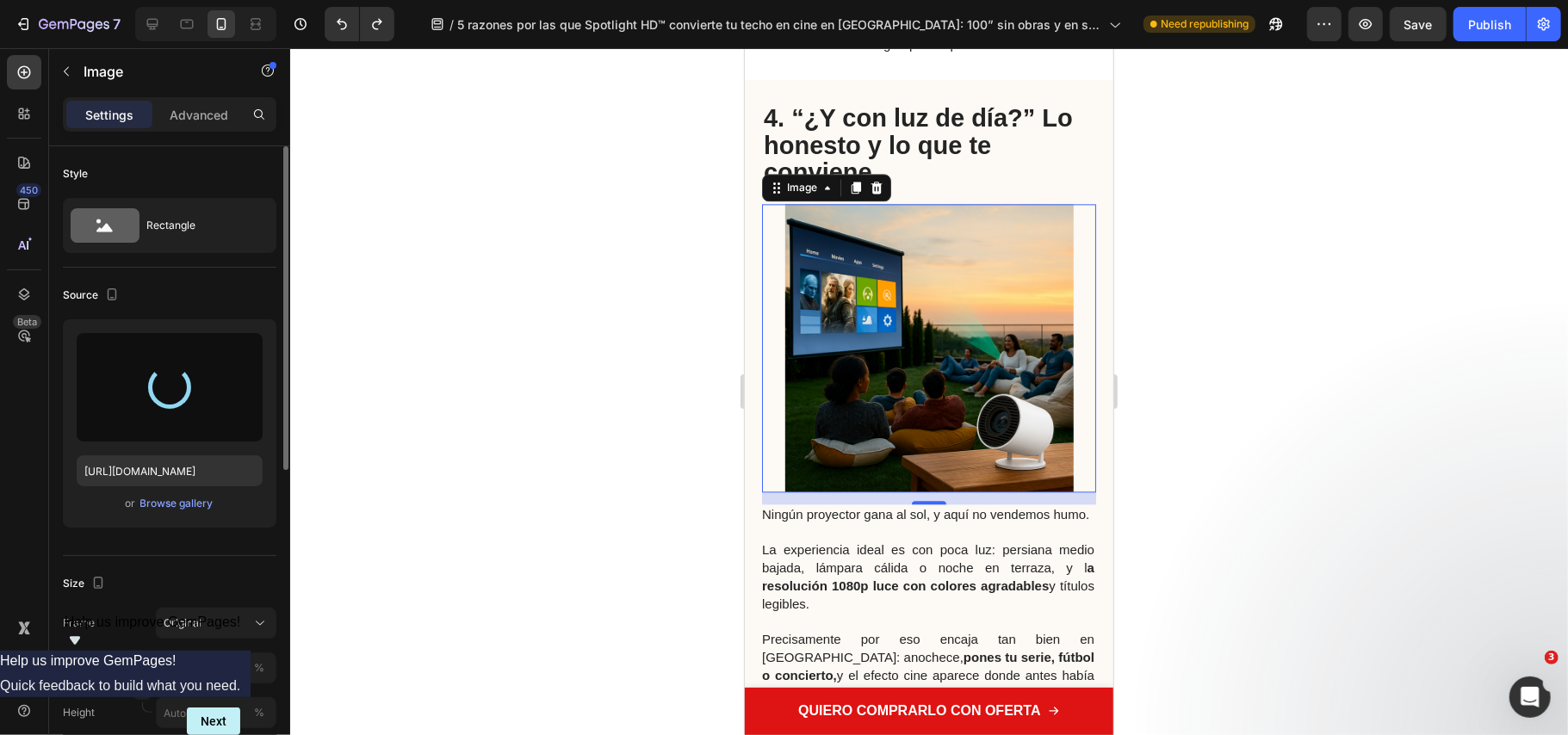
type input "https://cdn.shopify.com/s/files/1/0686/9916/0809/files/gempages_536292980345013…"
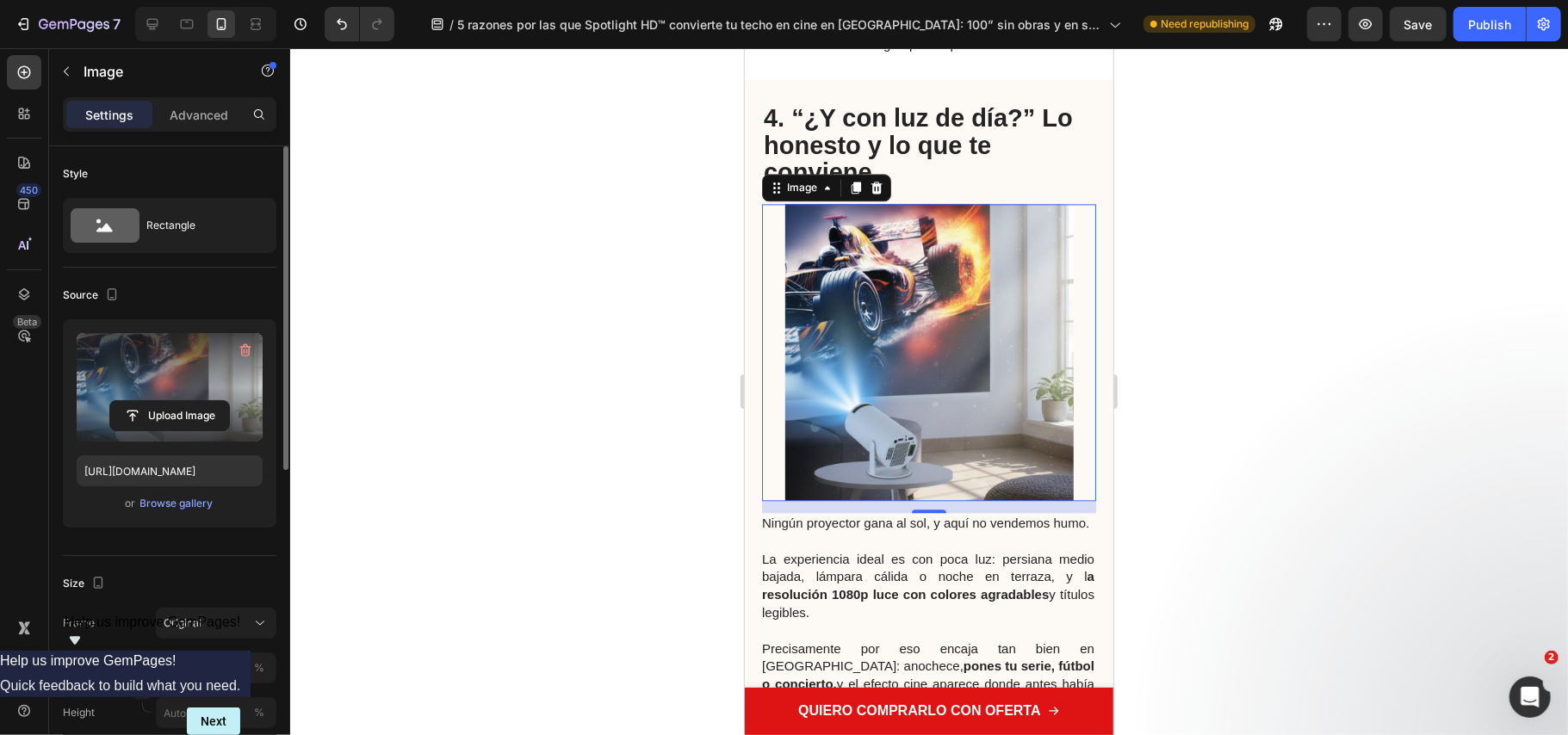
click at [1323, 375] on div at bounding box center [929, 392] width 1278 height 687
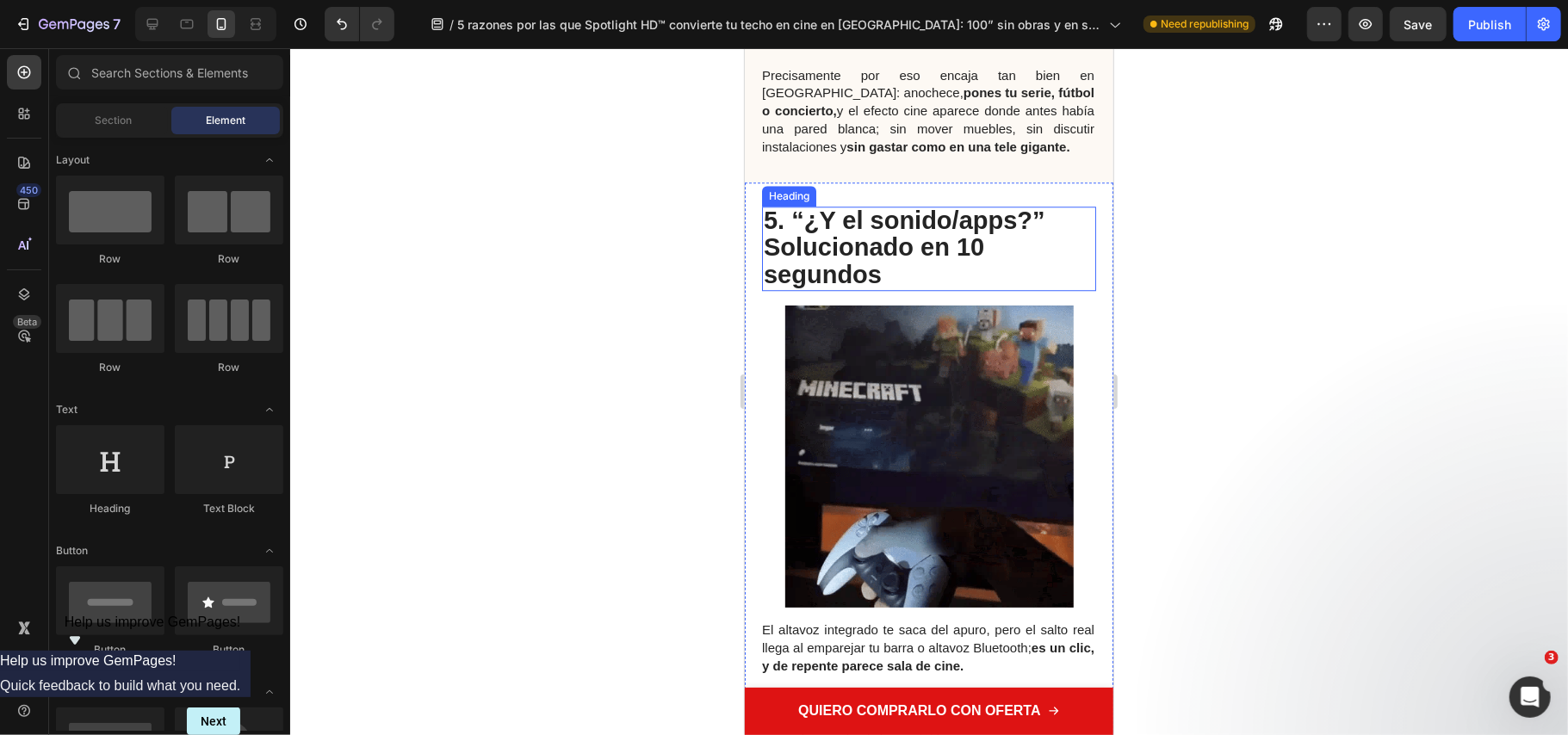
scroll to position [3673, 0]
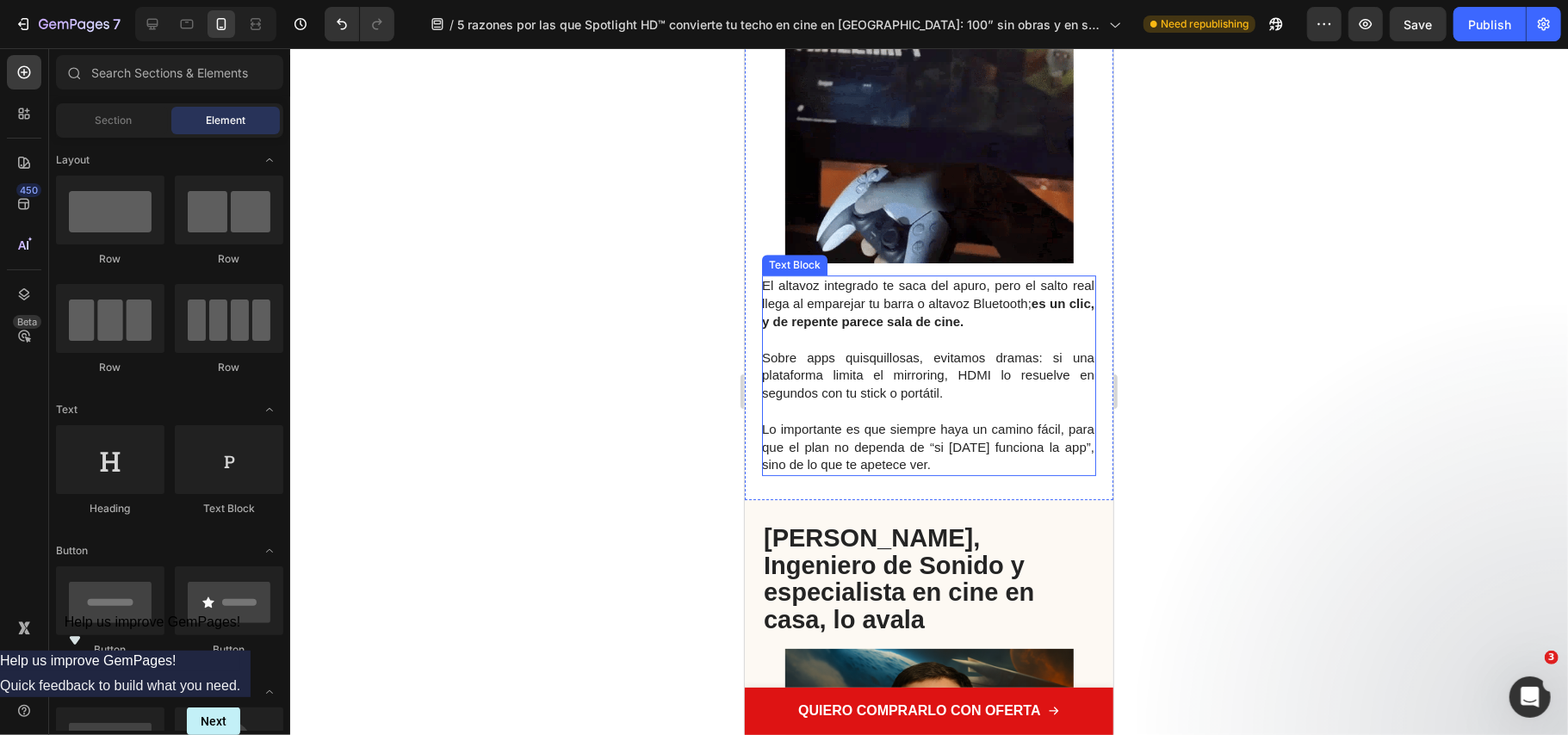
click at [935, 401] on span "Sobre apps quisquillosas, evitamos dramas: si una plataforma limita el mirrorin…" at bounding box center [927, 375] width 333 height 51
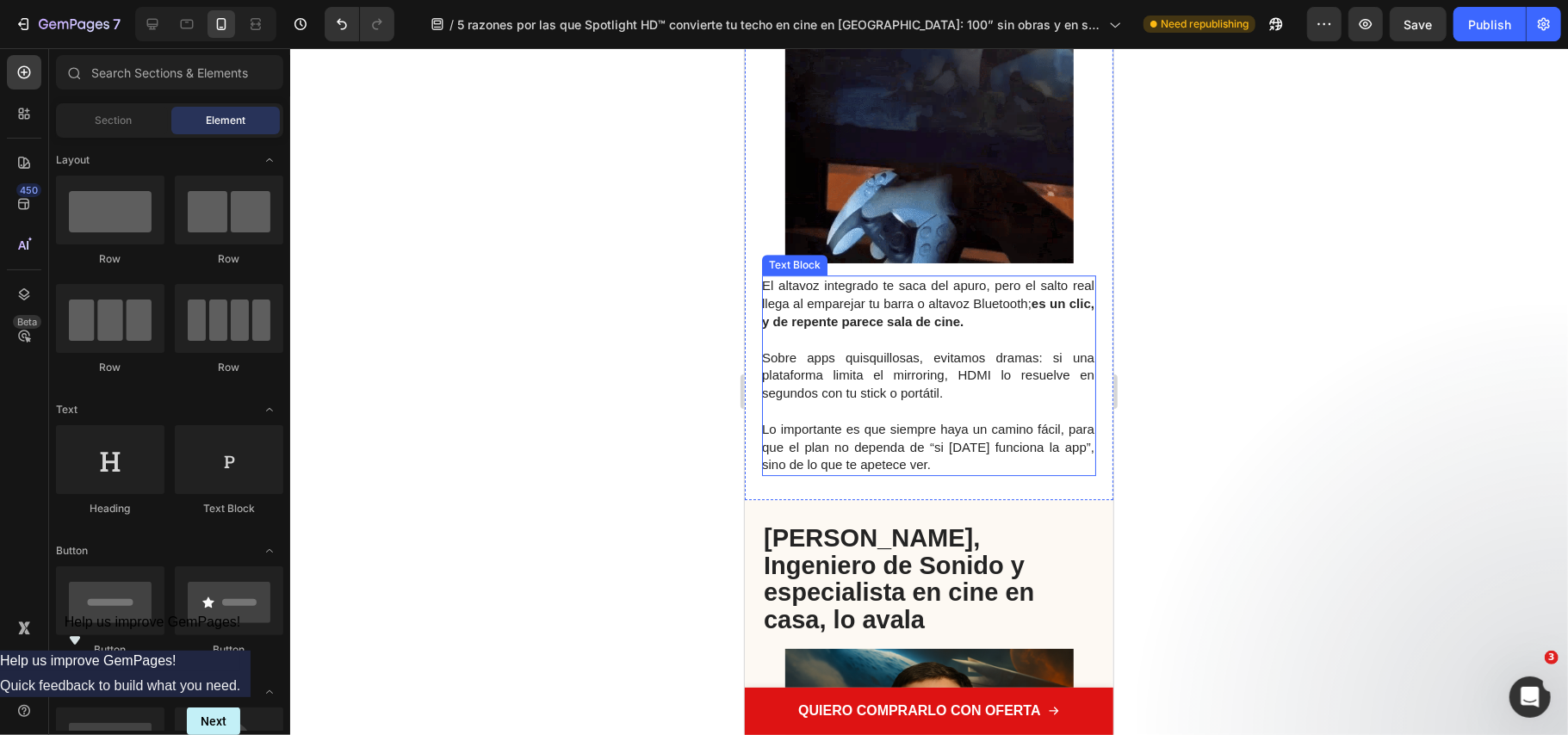
click at [935, 401] on span "Sobre apps quisquillosas, evitamos dramas: si una plataforma limita el mirrorin…" at bounding box center [927, 375] width 333 height 51
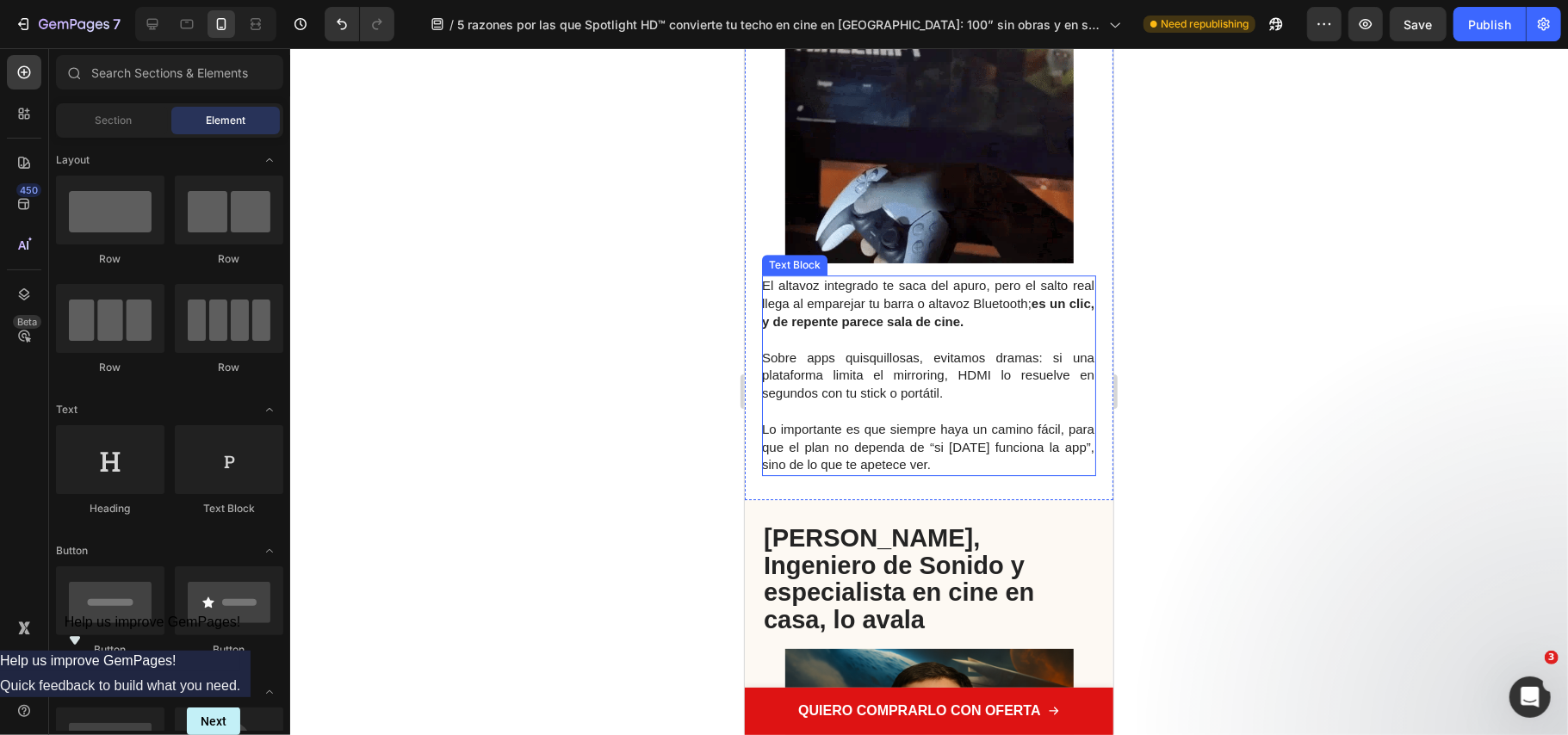
click at [935, 401] on span "Sobre apps quisquillosas, evitamos dramas: si una plataforma limita el mirrorin…" at bounding box center [927, 375] width 333 height 51
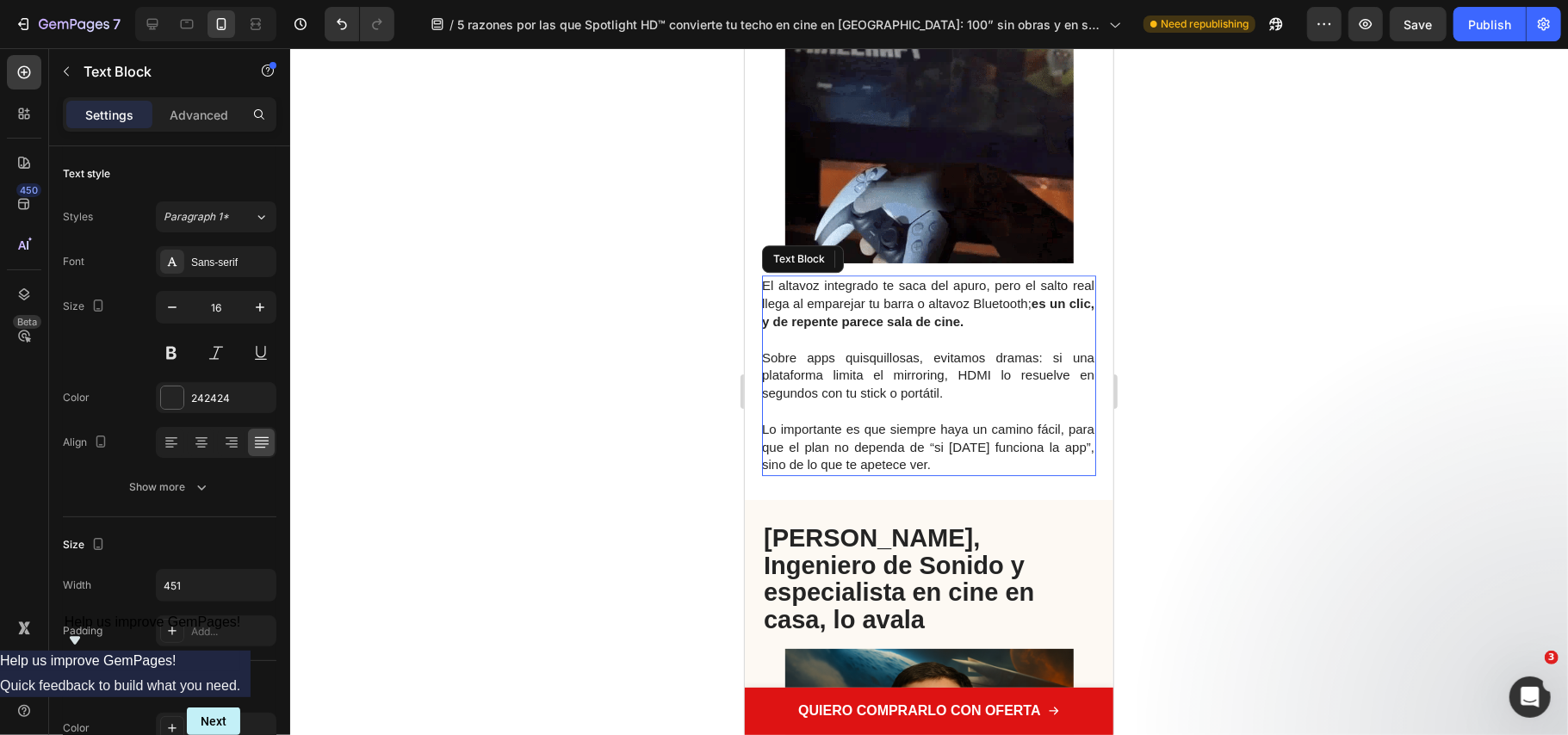
click at [935, 401] on span "Sobre apps quisquillosas, evitamos dramas: si una plataforma limita el mirrorin…" at bounding box center [927, 375] width 333 height 51
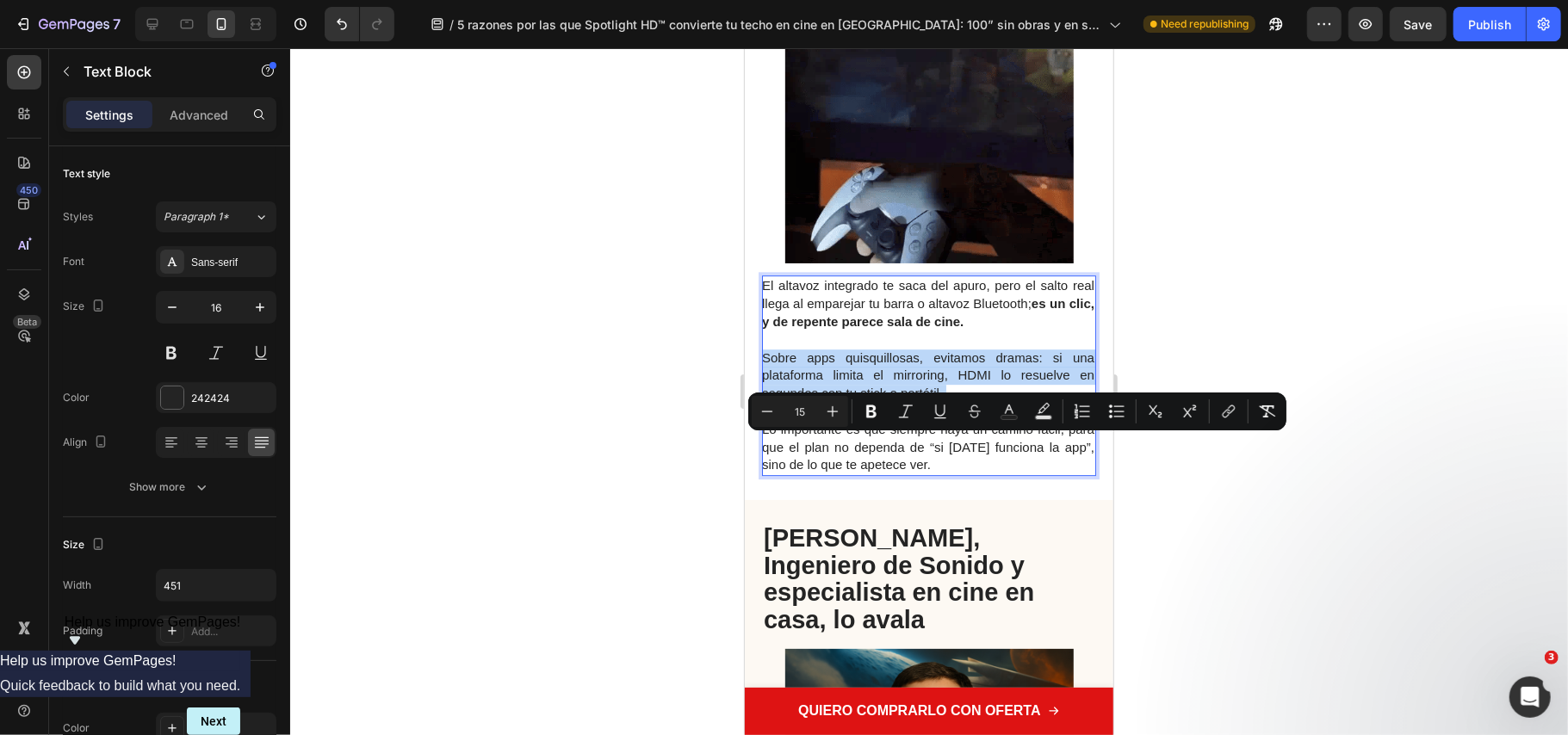
copy span "Sobre apps quisquillosas, evitamos dramas: si una plataforma limita el mirrorin…"
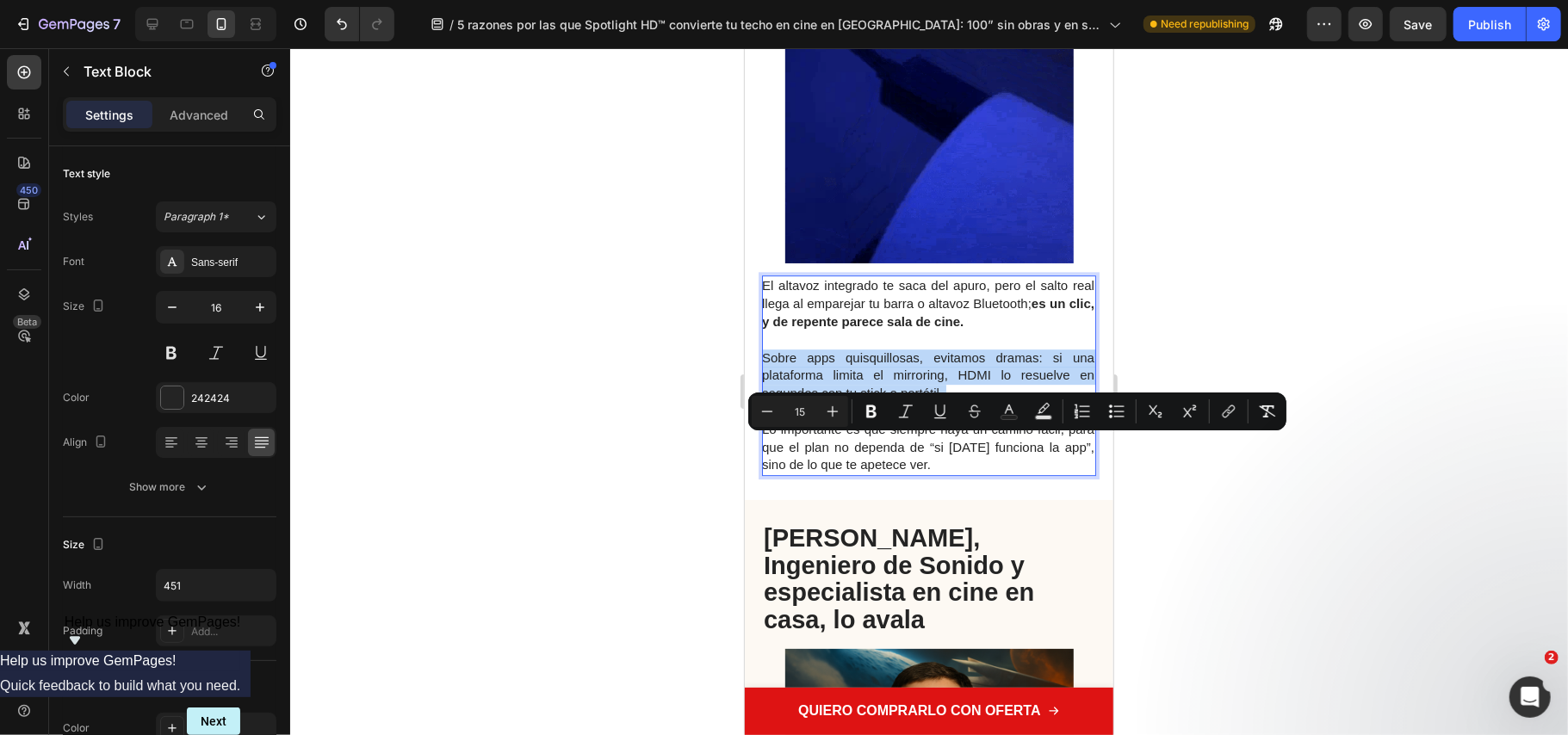
click at [945, 402] on p "Sobre apps quisquillosas, evitamos dramas: si una plataforma limita el mirrorin…" at bounding box center [927, 375] width 333 height 53
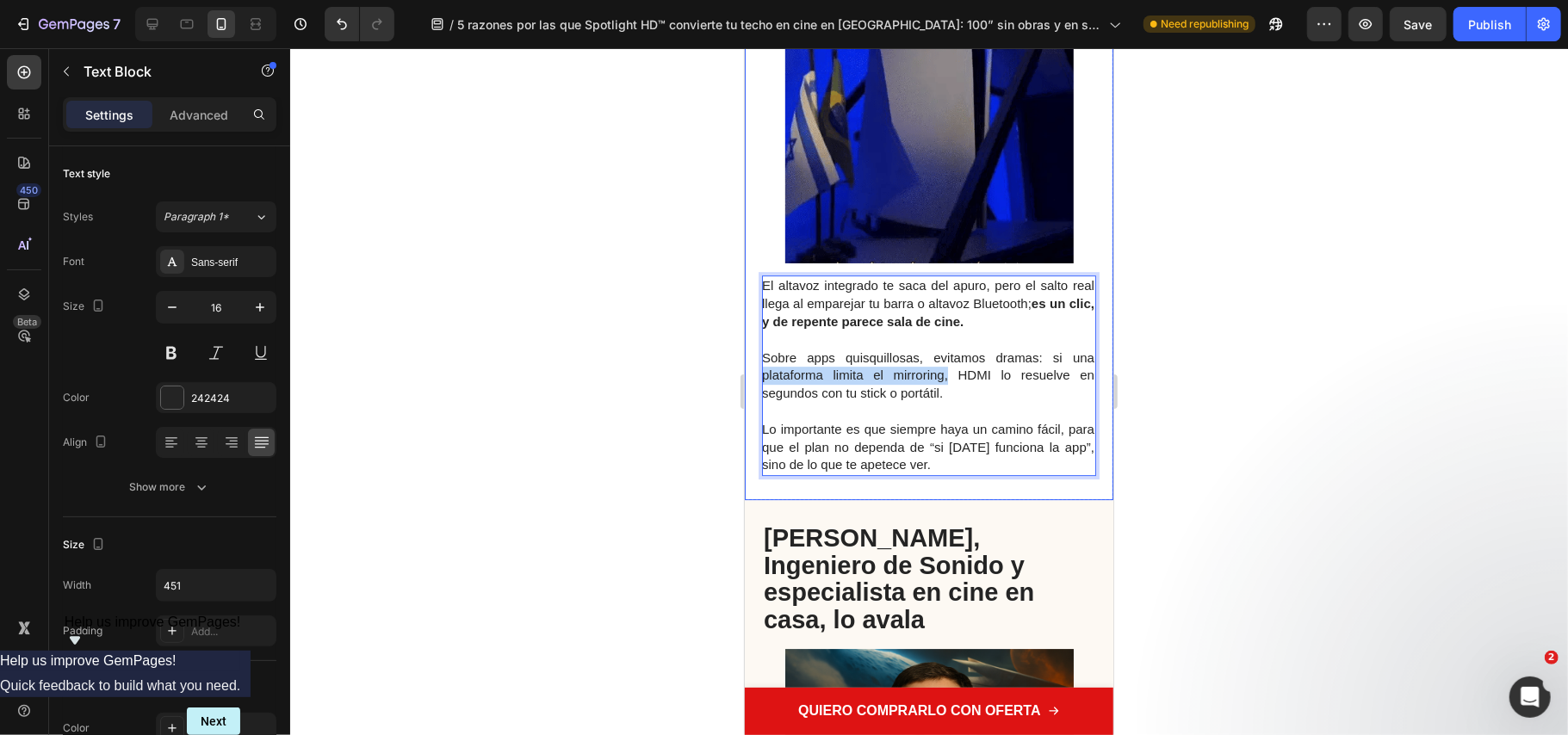
drag, startPoint x: 941, startPoint y: 458, endPoint x: 782, endPoint y: 458, distance: 159.0
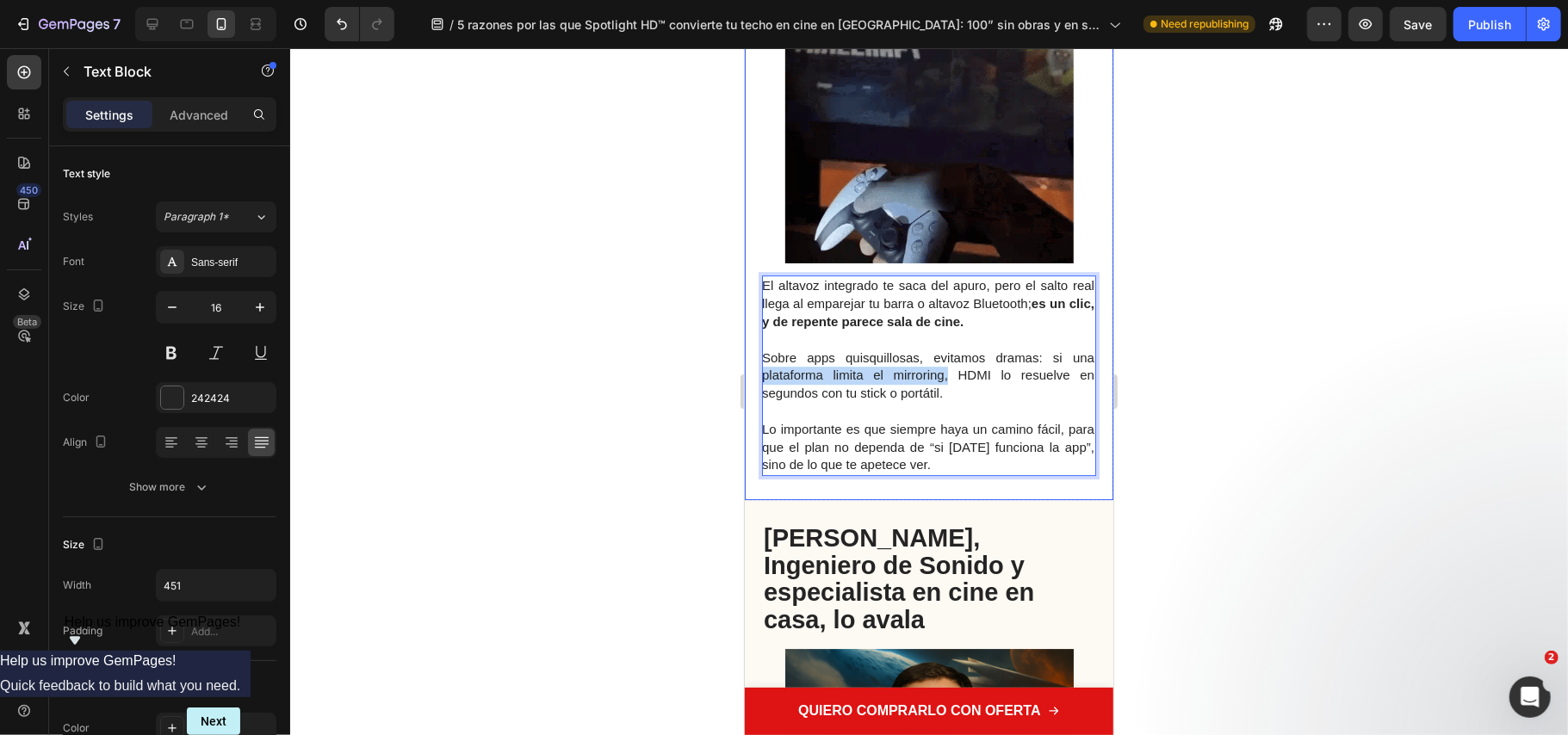
click at [752, 465] on div "El altavoz integrado te saca del apuro, pero el salto real llega al emparejar t…" at bounding box center [928, 169] width 369 height 663
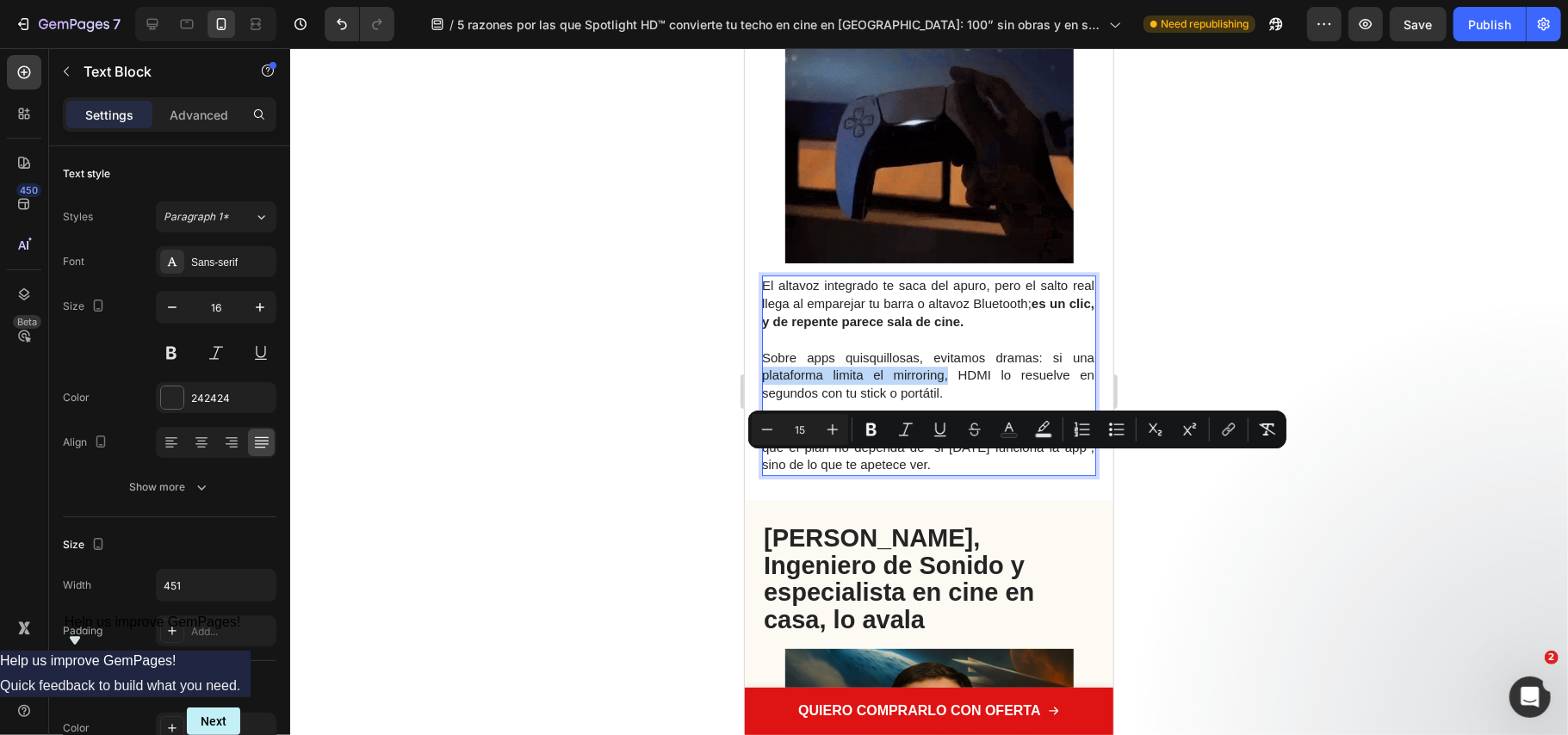
copy span "plataforma limita el mirroring,"
click at [944, 401] on span "Sobre apps quisquillosas, evitamos dramas: si una plataforma limita el mirrorin…" at bounding box center [927, 375] width 333 height 51
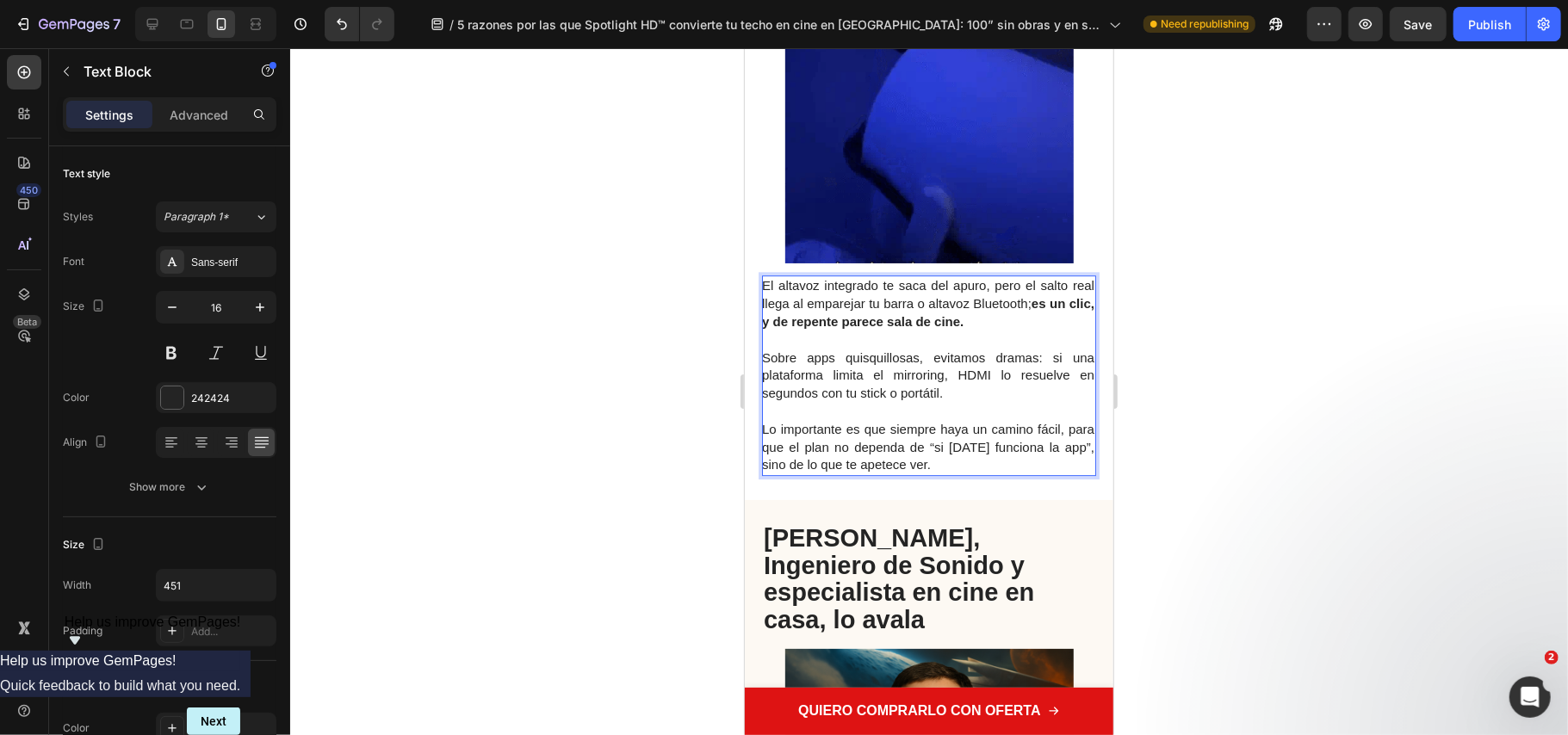
drag, startPoint x: 901, startPoint y: 479, endPoint x: 879, endPoint y: 473, distance: 22.8
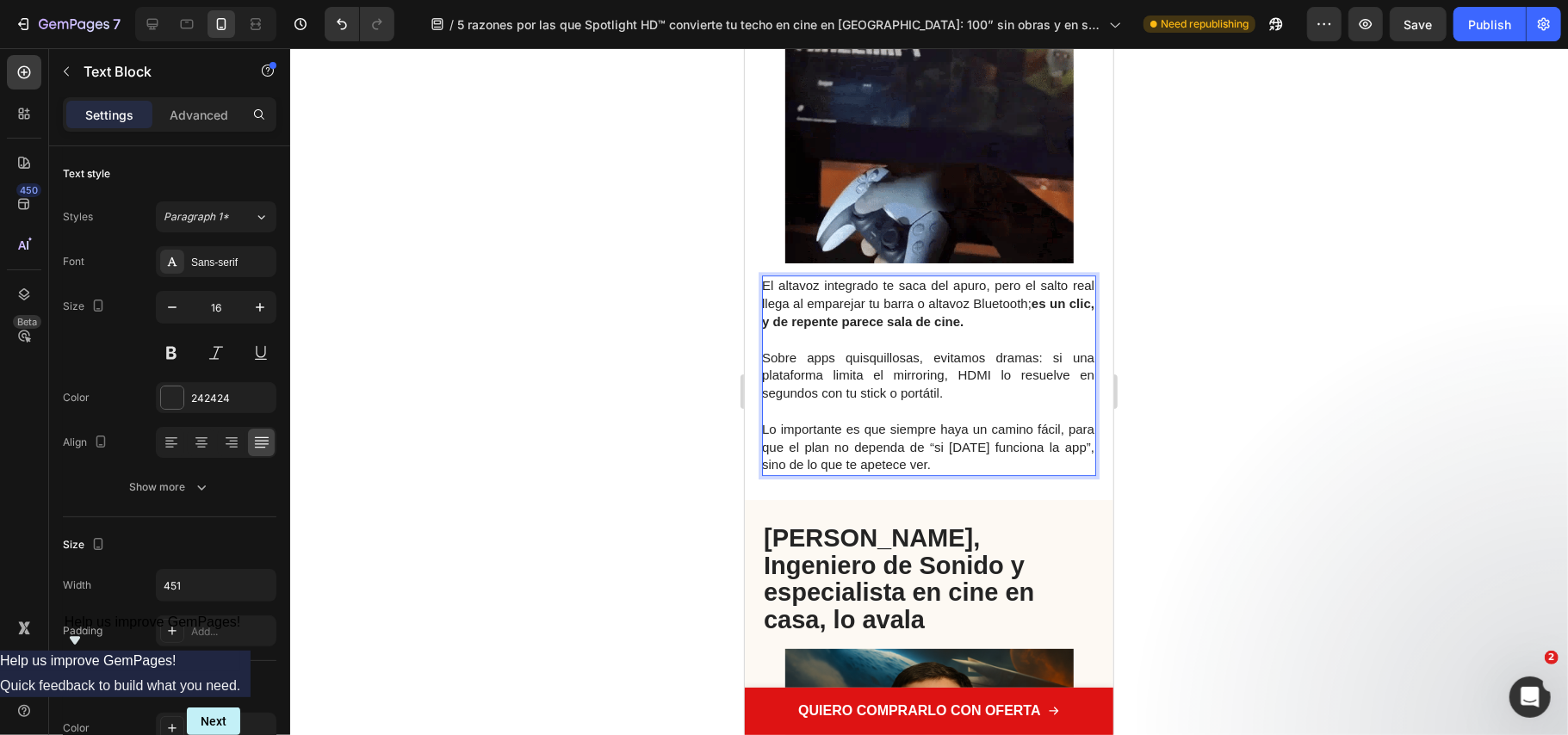
click at [879, 402] on p "Sobre apps quisquillosas, evitamos dramas: si una plataforma limita el mirrorin…" at bounding box center [927, 375] width 333 height 53
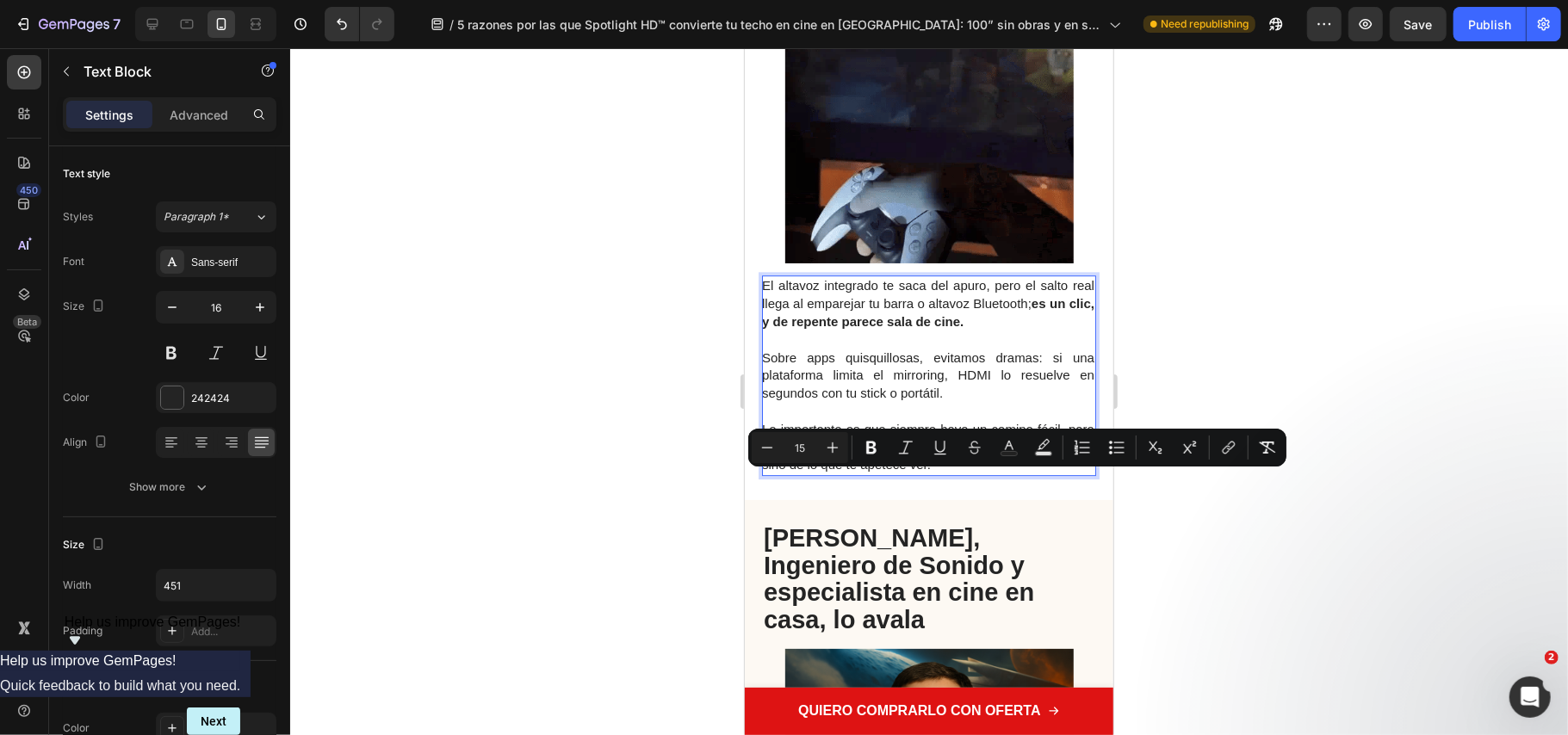
click at [938, 401] on span "Sobre apps quisquillosas, evitamos dramas: si una plataforma limita el mirrorin…" at bounding box center [927, 375] width 333 height 51
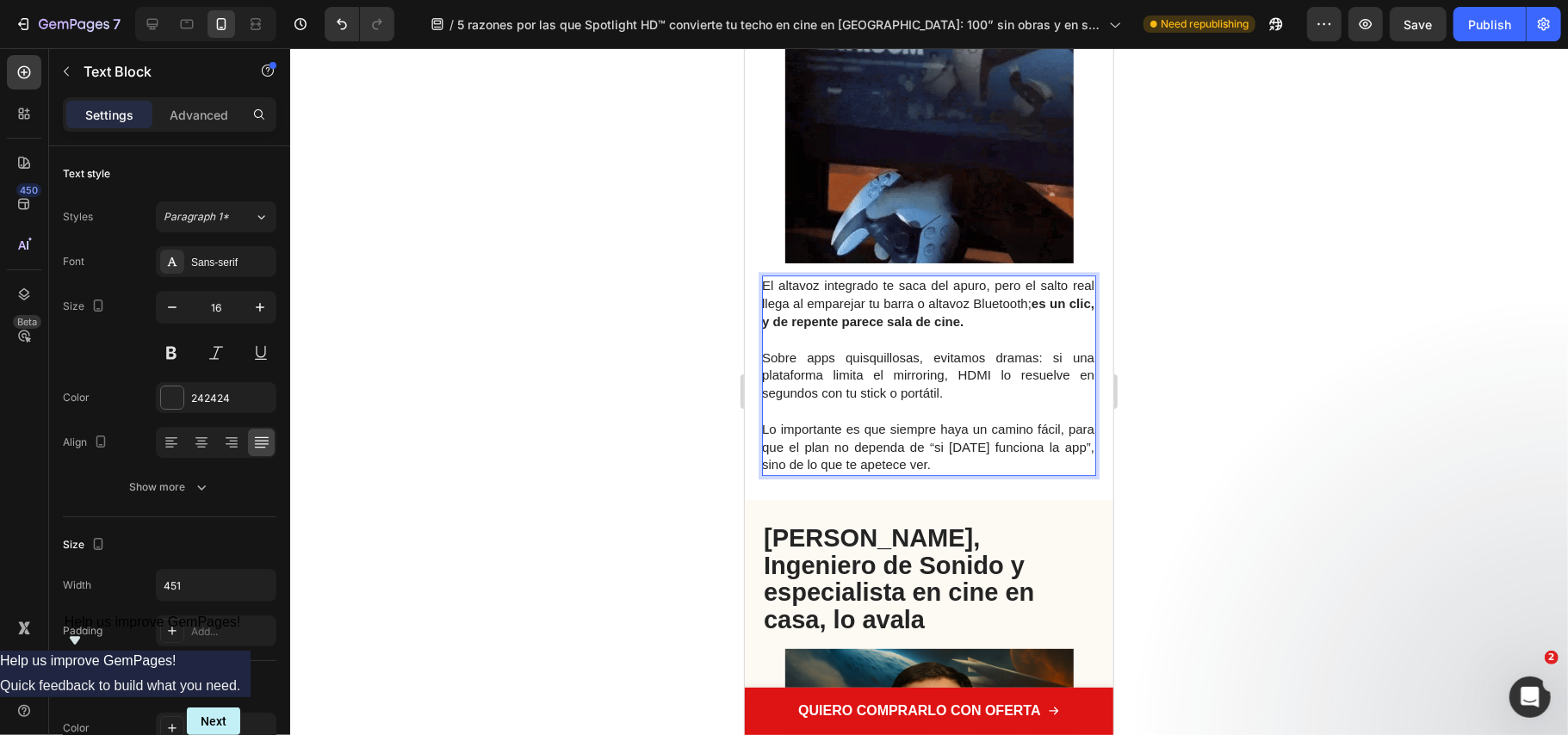
click at [842, 401] on span "Sobre apps quisquillosas, evitamos dramas: si una plataforma limita el mirrorin…" at bounding box center [927, 375] width 333 height 51
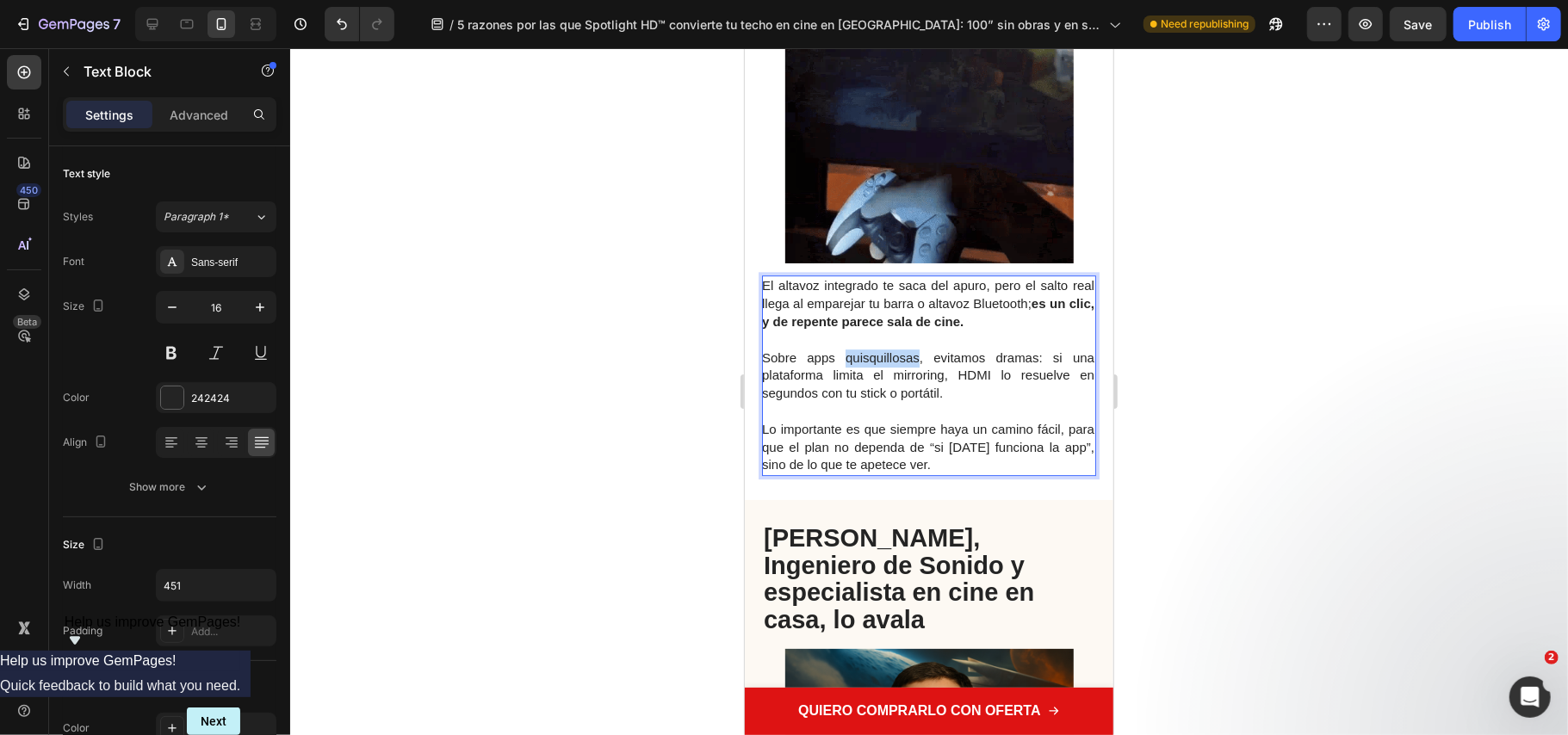
click at [844, 401] on span "Sobre apps quisquillosas, evitamos dramas: si una plataforma limita el mirrorin…" at bounding box center [927, 375] width 333 height 51
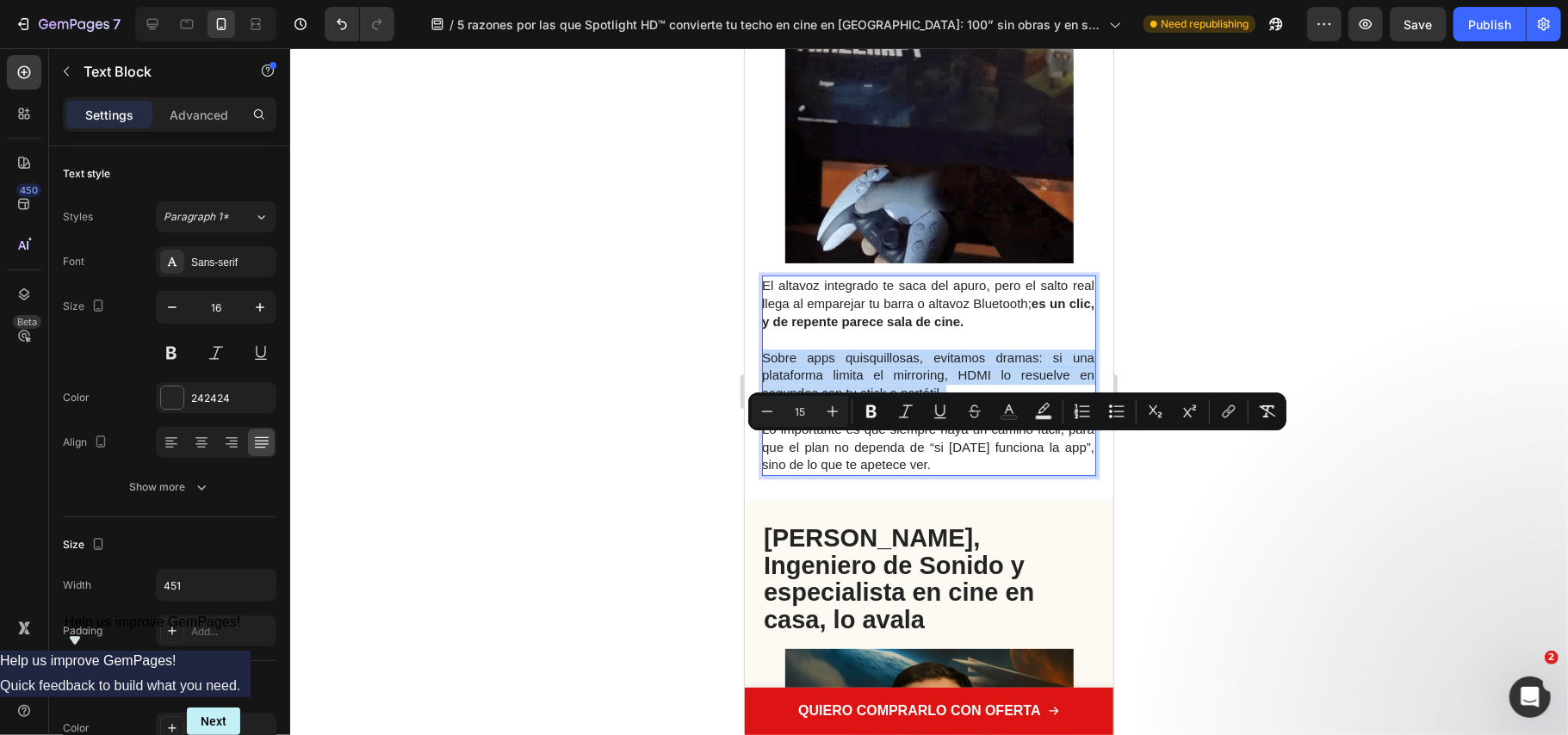
click at [844, 401] on span "Sobre apps quisquillosas, evitamos dramas: si una plataforma limita el mirrorin…" at bounding box center [927, 375] width 333 height 51
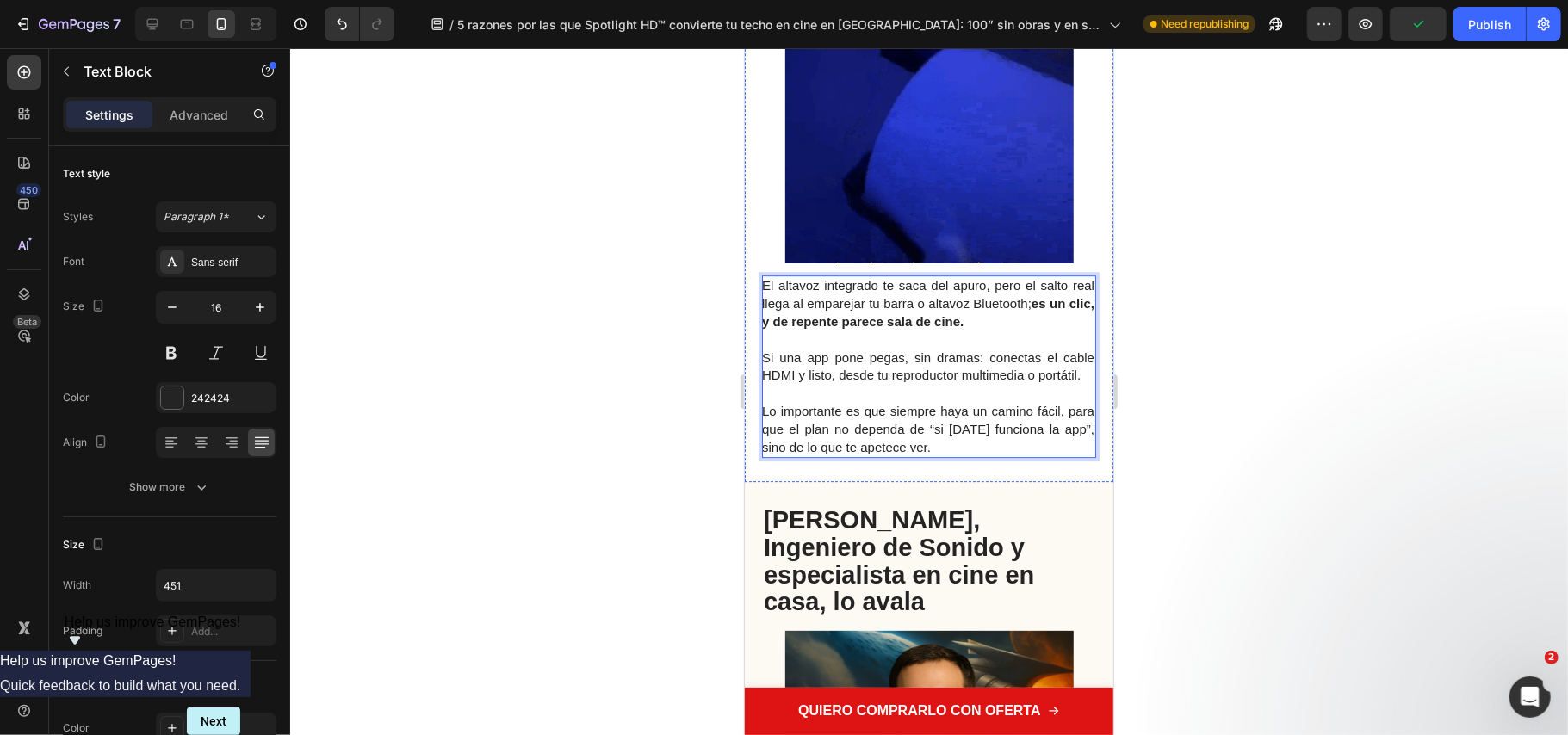
scroll to position [3445, 0]
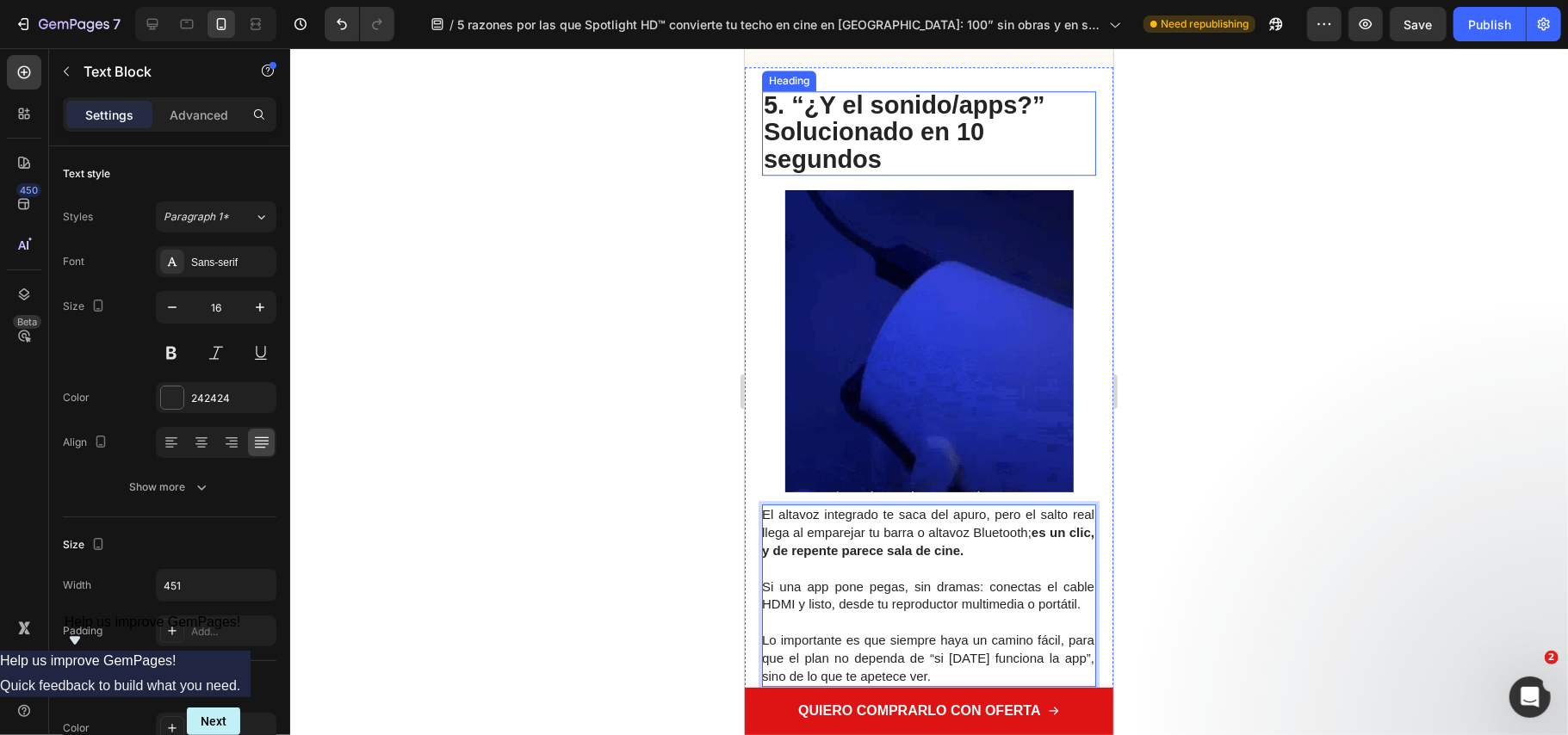
click at [878, 172] on strong "5. “¿Y el sonido/apps?” Solucionado en 10 segundos" at bounding box center [904, 131] width 282 height 82
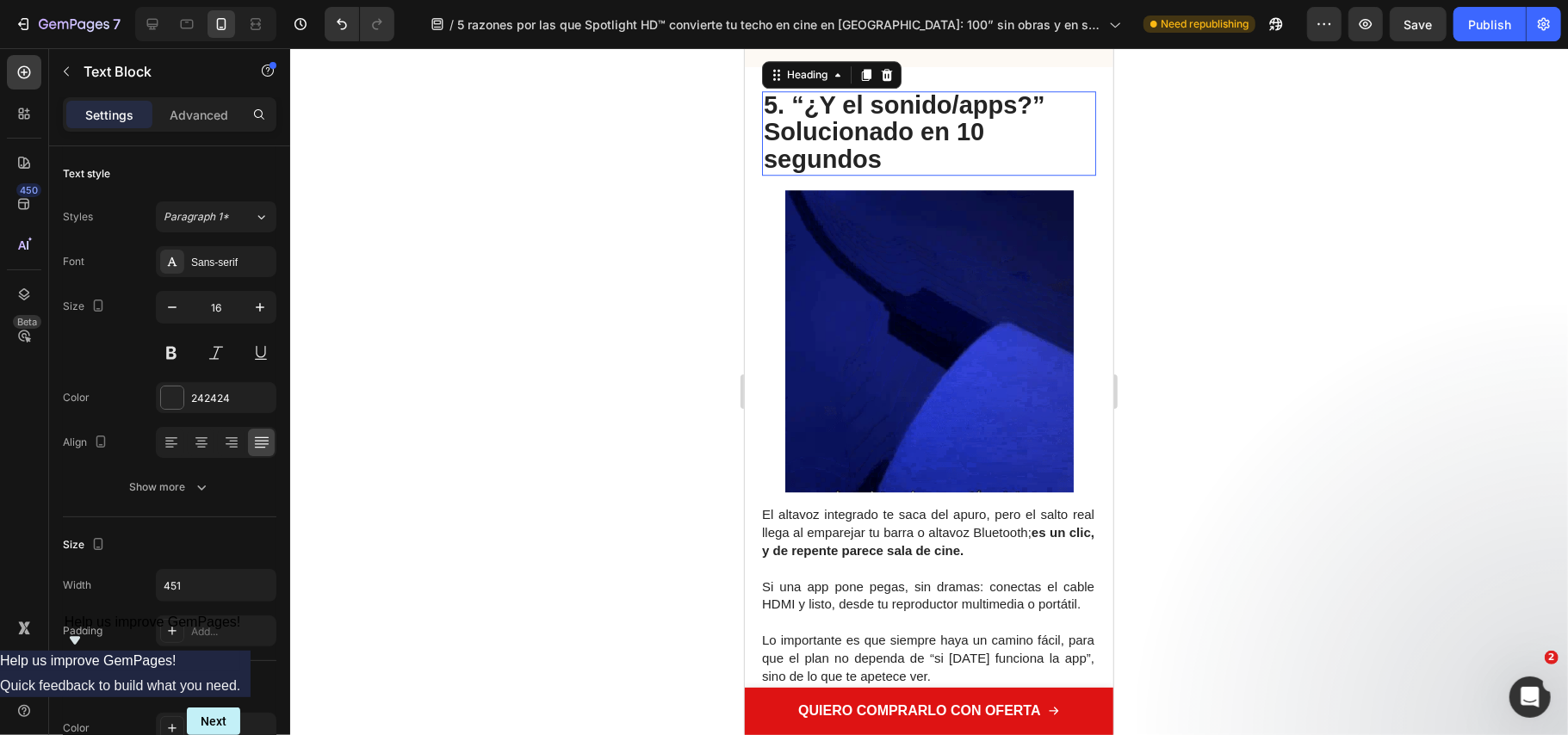
click at [879, 172] on strong "5. “¿Y el sonido/apps?” Solucionado en 10 segundos" at bounding box center [904, 131] width 282 height 82
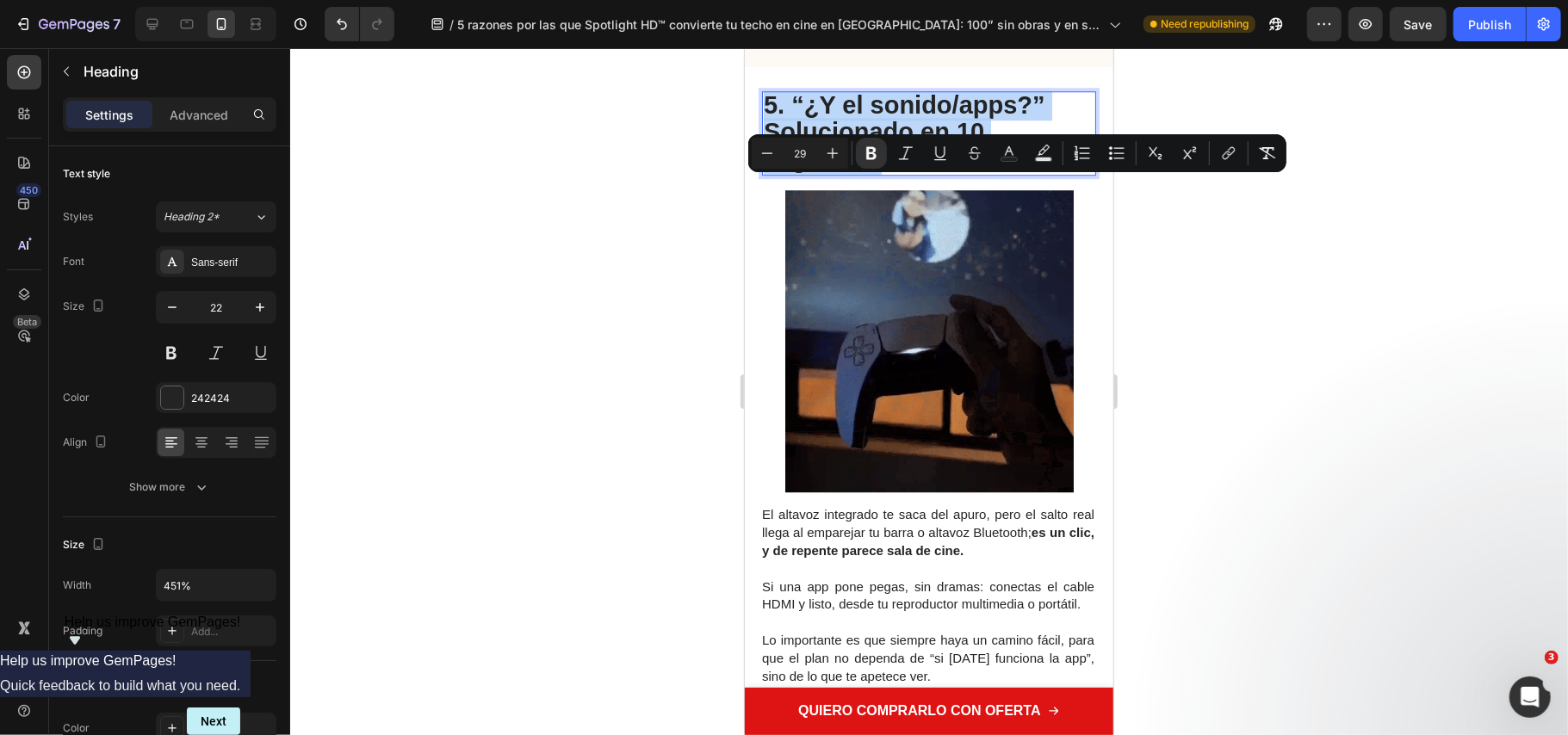
copy strong "5. “¿Y el sonido/apps?” Solucionado en 10 segundos"
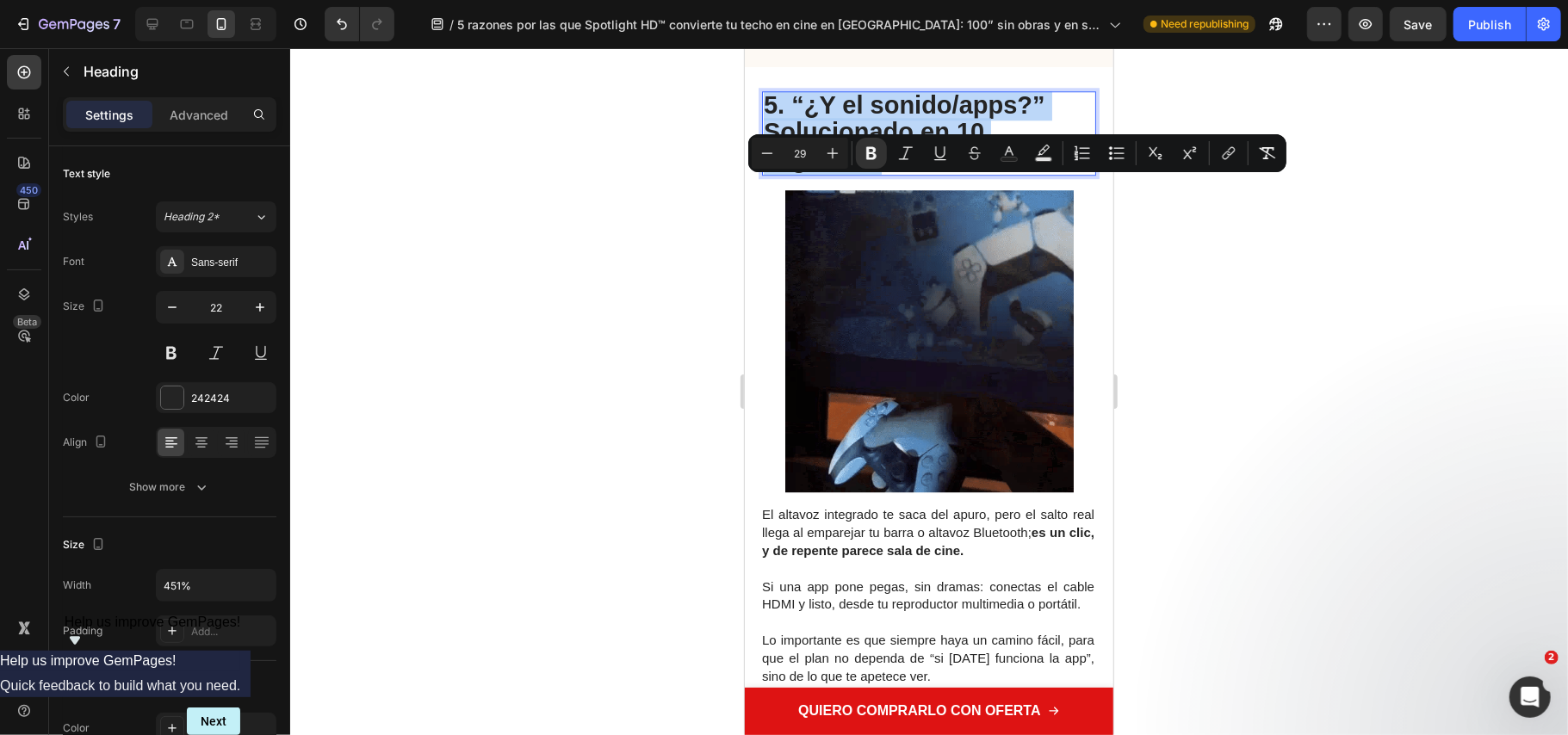
click at [863, 172] on strong "5. “¿Y el sonido/apps?” Solucionado en 10 segundos" at bounding box center [904, 131] width 282 height 82
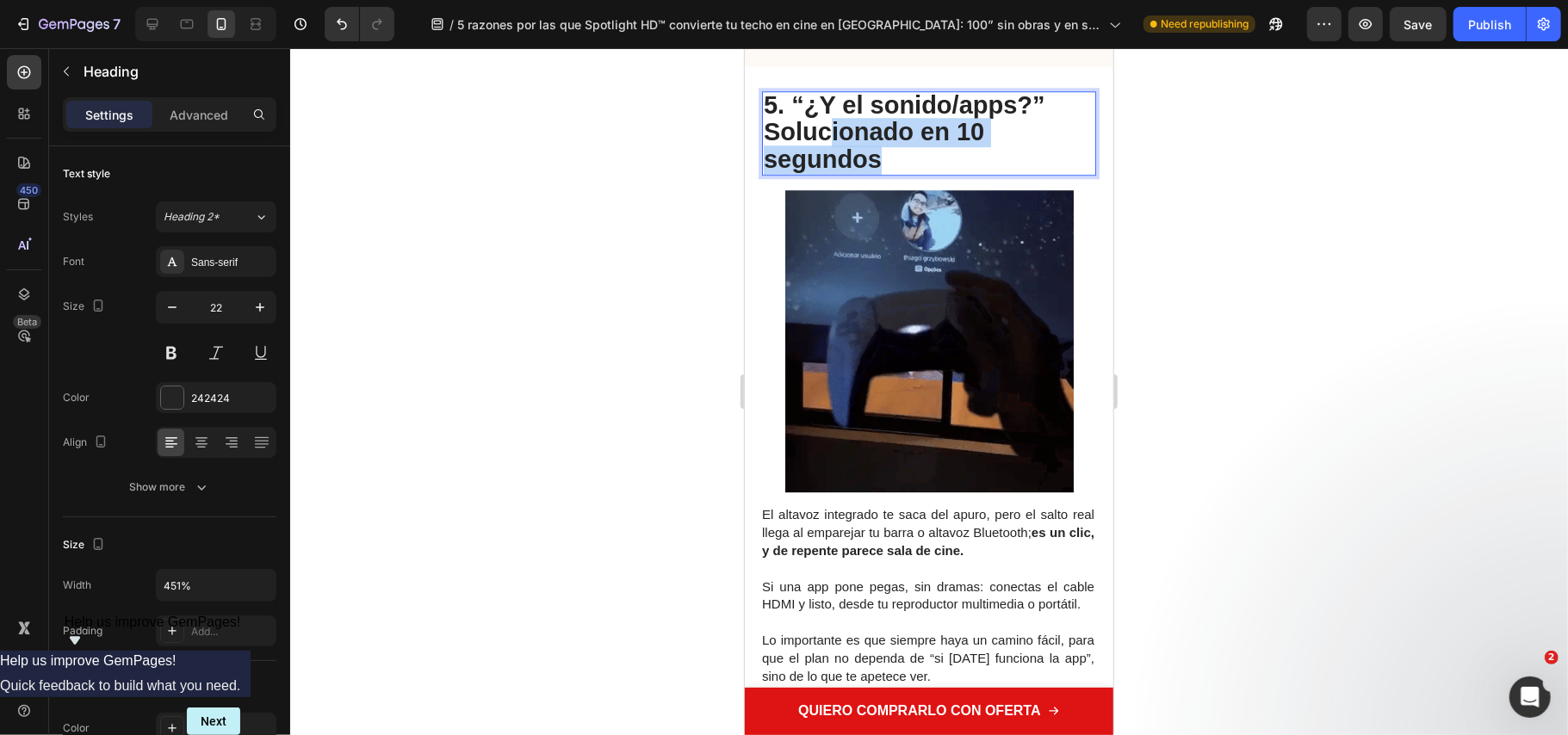
drag, startPoint x: 892, startPoint y: 240, endPoint x: 825, endPoint y: 214, distance: 71.9
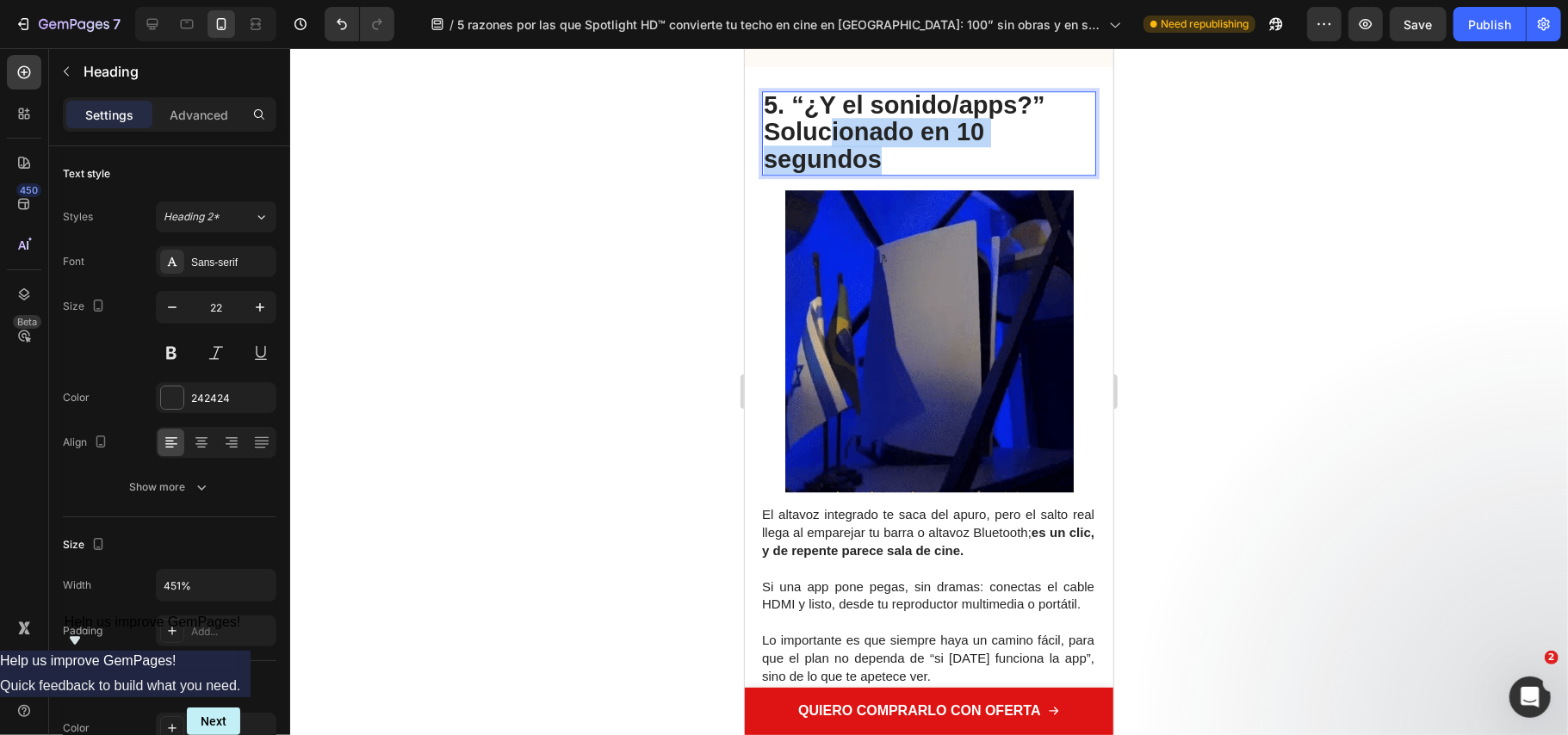
click at [825, 174] on p "5. “¿Y el sonido/apps?” Solucionado en 10 segundos" at bounding box center [928, 133] width 331 height 82
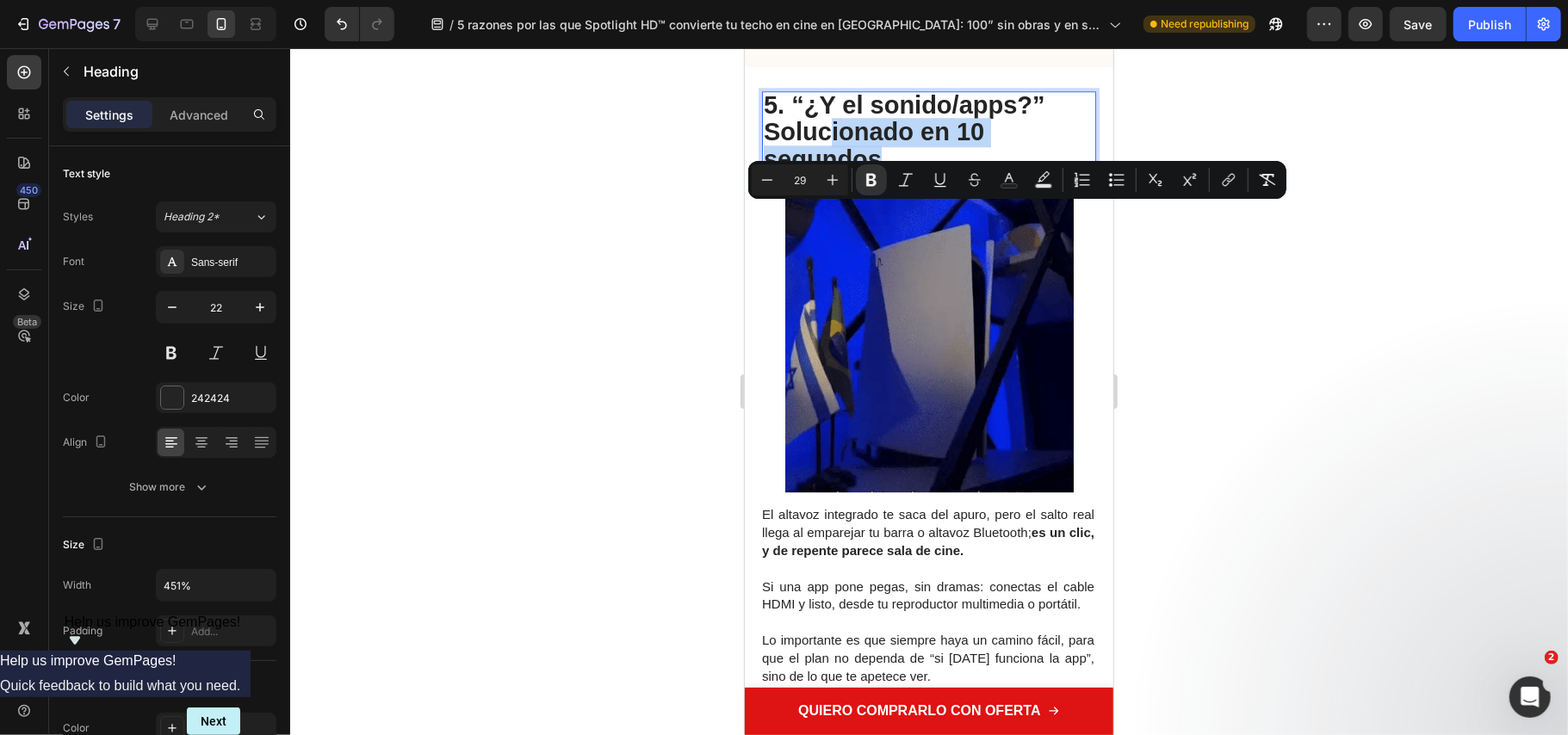
click at [872, 172] on strong "5. “¿Y el sonido/apps?” Solucionado en 10 segundos" at bounding box center [904, 131] width 282 height 82
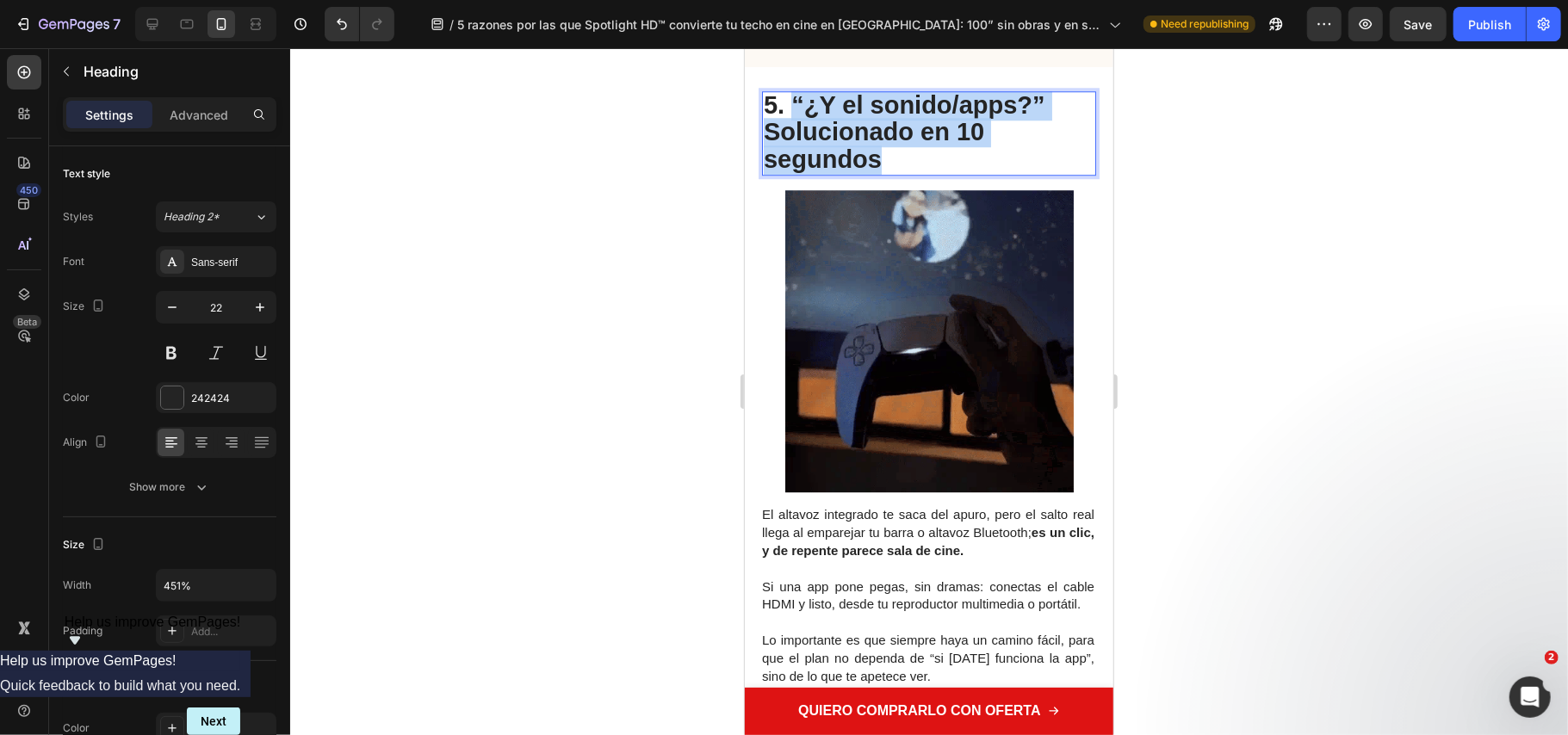
drag, startPoint x: 884, startPoint y: 238, endPoint x: 793, endPoint y: 185, distance: 105.3
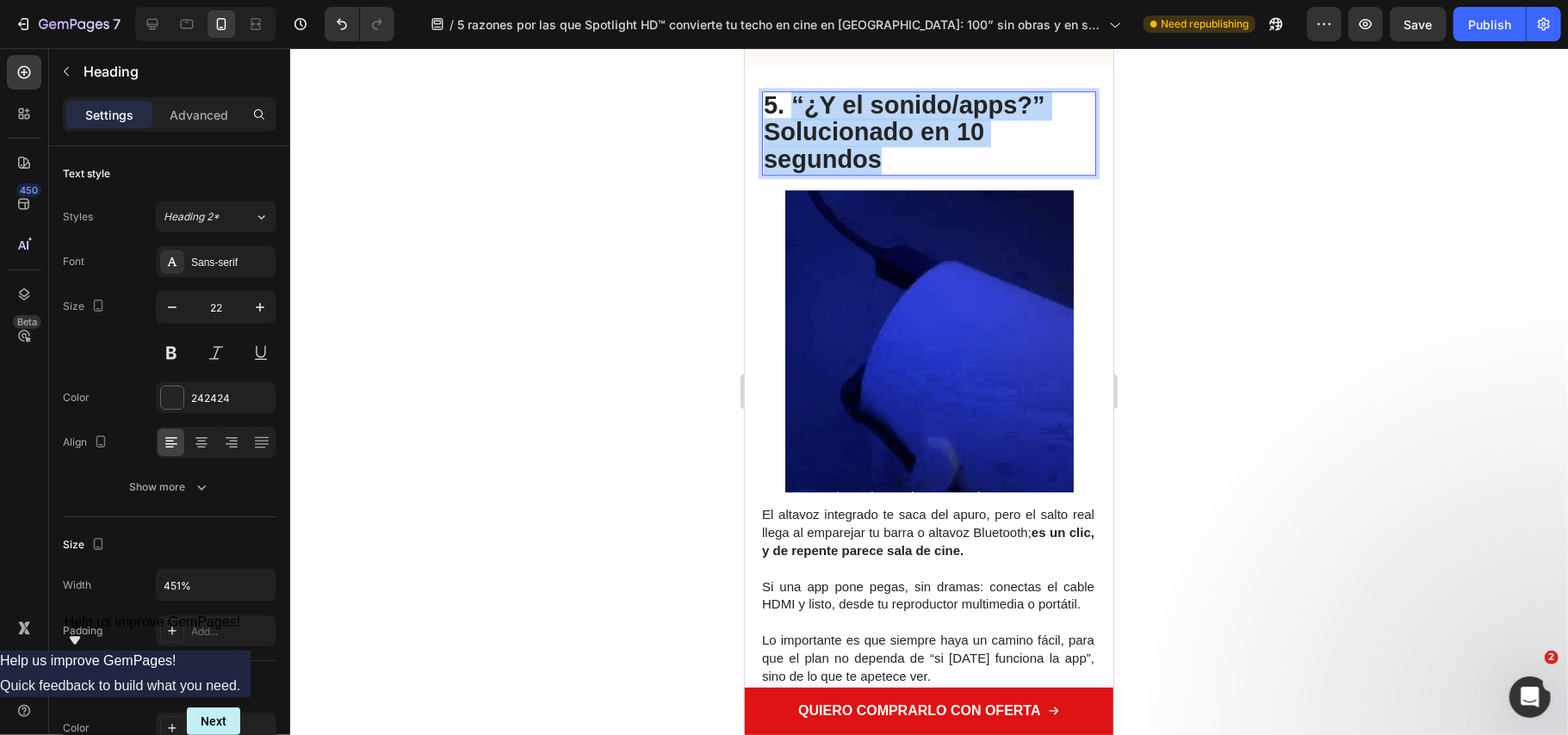
click at [793, 174] on p "5. “¿Y el sonido/apps?” Solucionado en 10 segundos" at bounding box center [928, 133] width 331 height 82
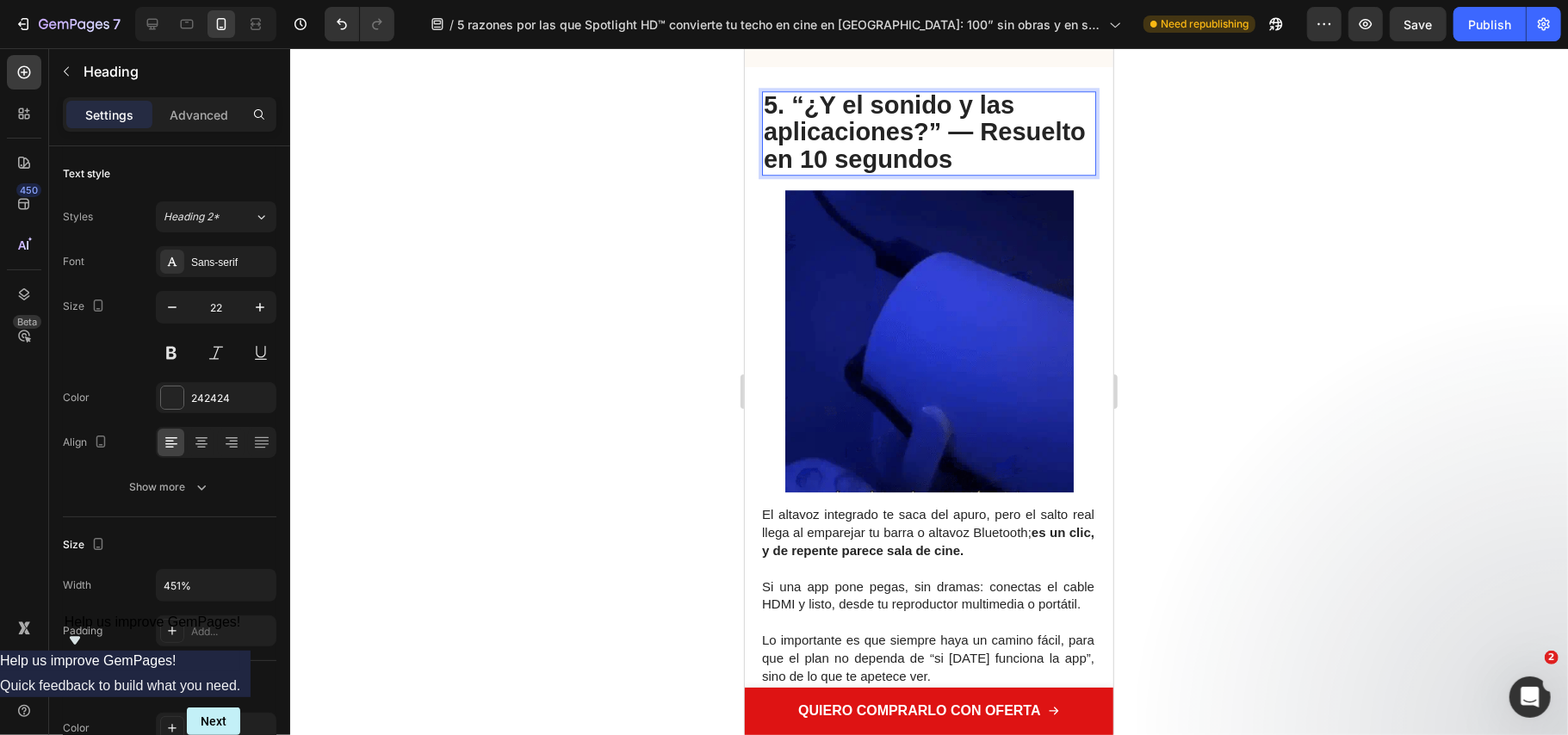
click at [978, 174] on p "5. “¿Y el sonido y las aplicaciones?” — Resuelto en 10 segundos" at bounding box center [928, 133] width 331 height 82
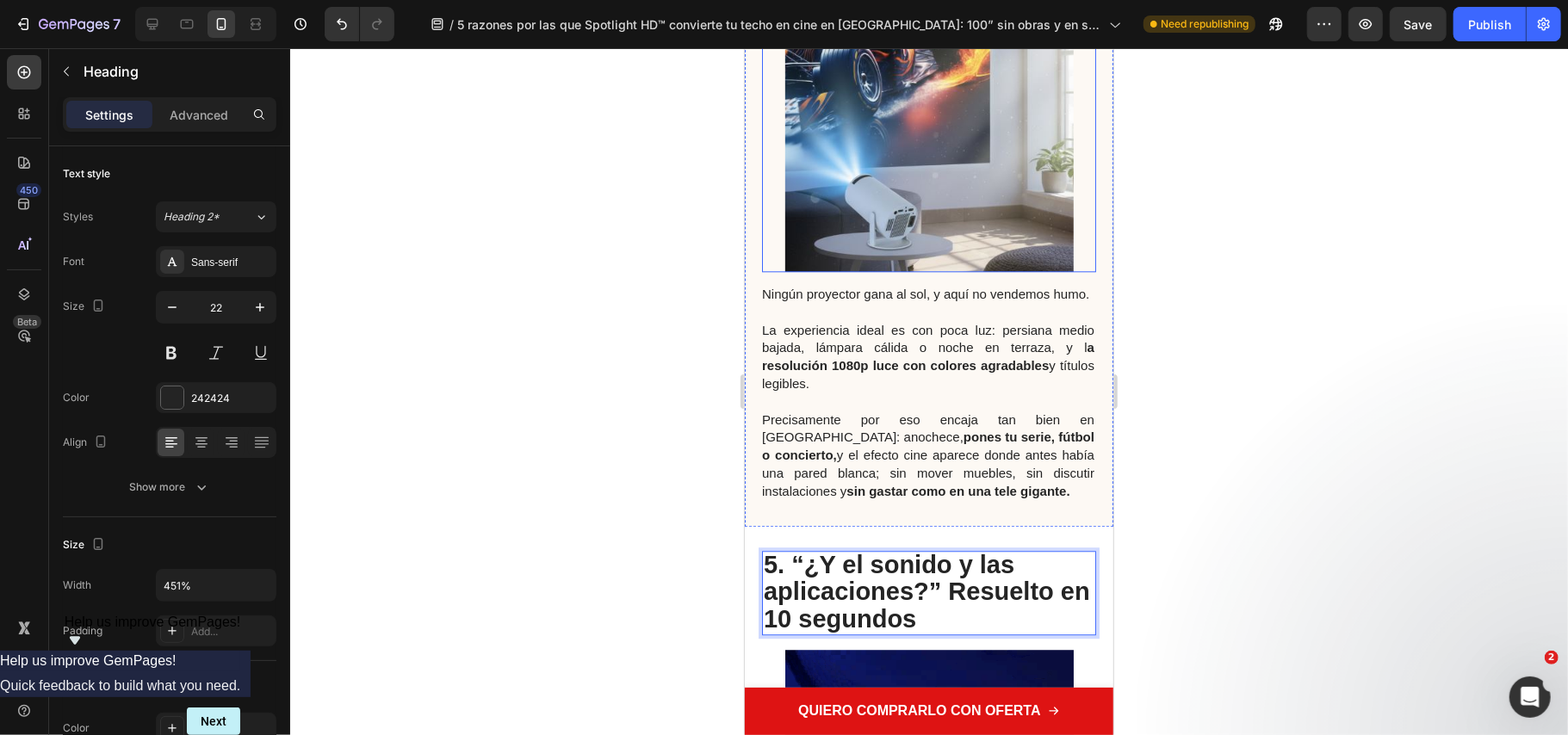
scroll to position [2640, 0]
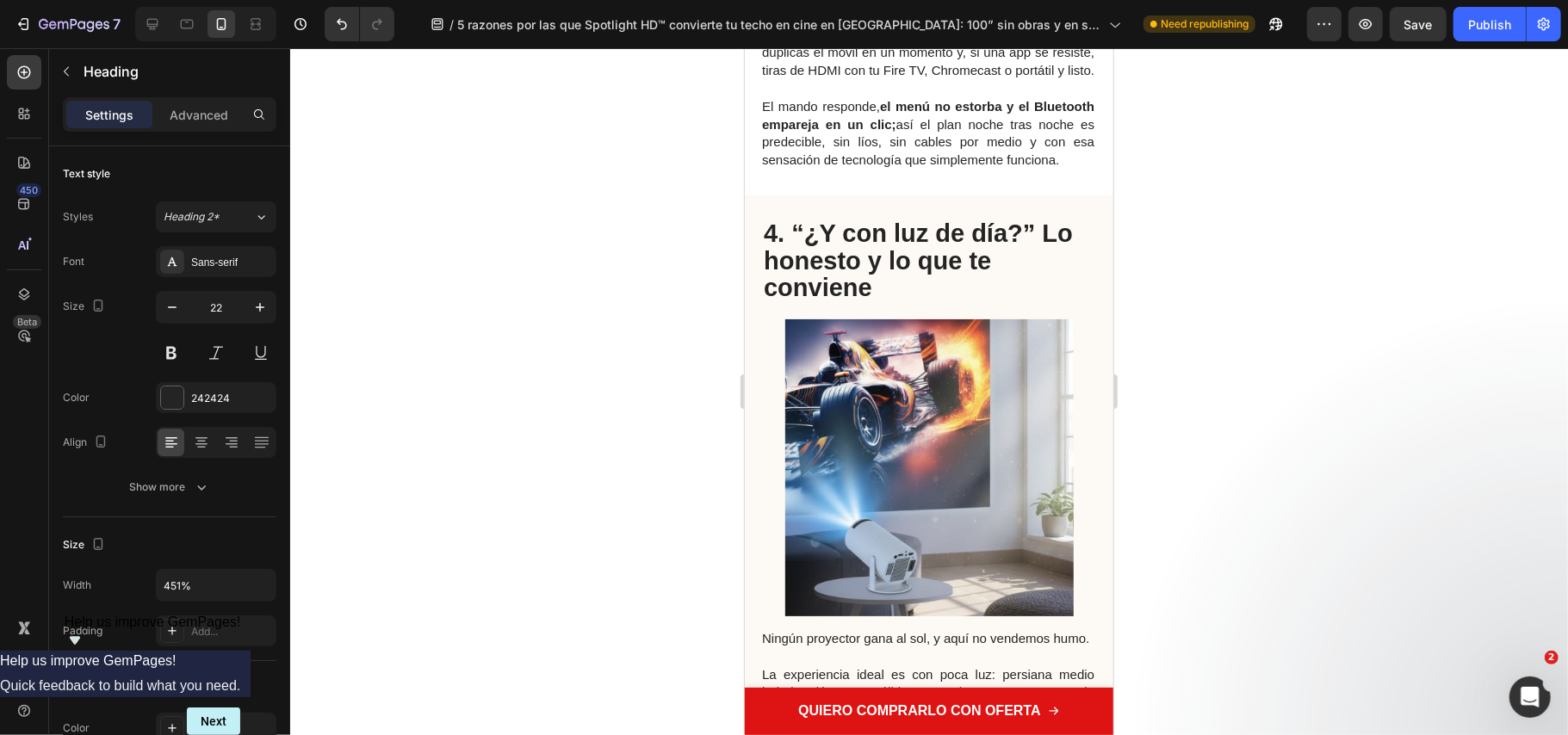
click at [1240, 517] on div at bounding box center [929, 392] width 1278 height 687
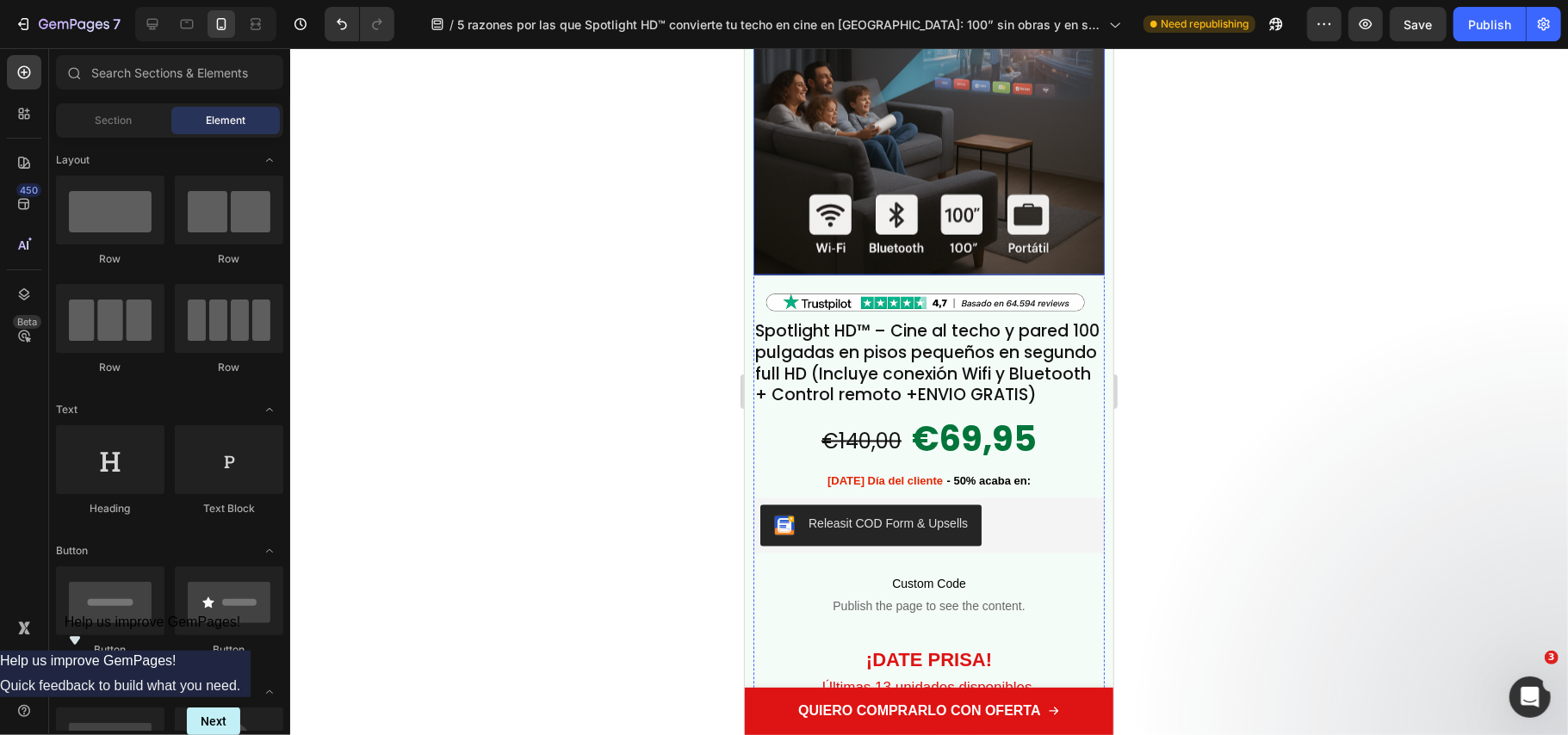
scroll to position [6553, 0]
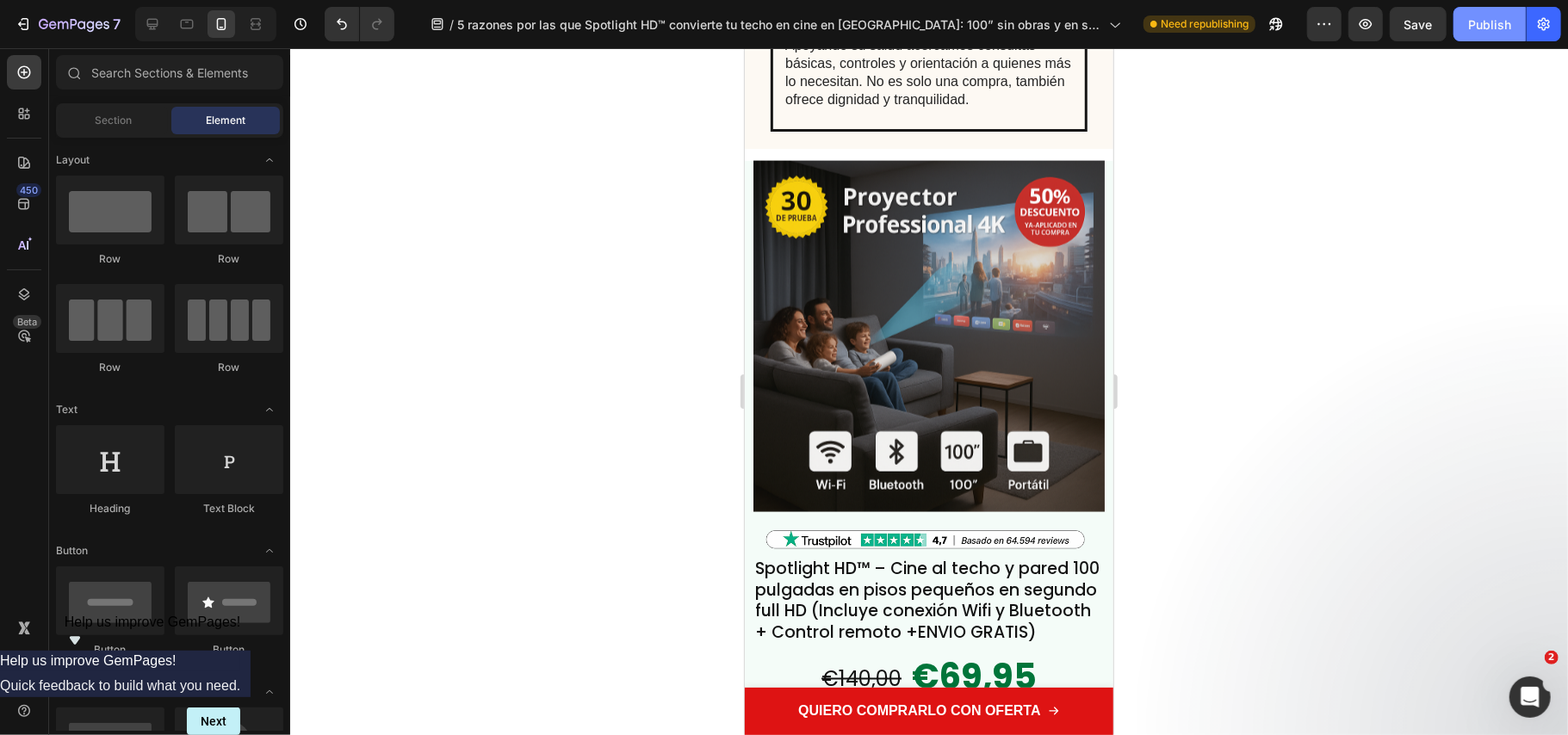
click at [1489, 17] on div "Publish" at bounding box center [1490, 24] width 44 height 18
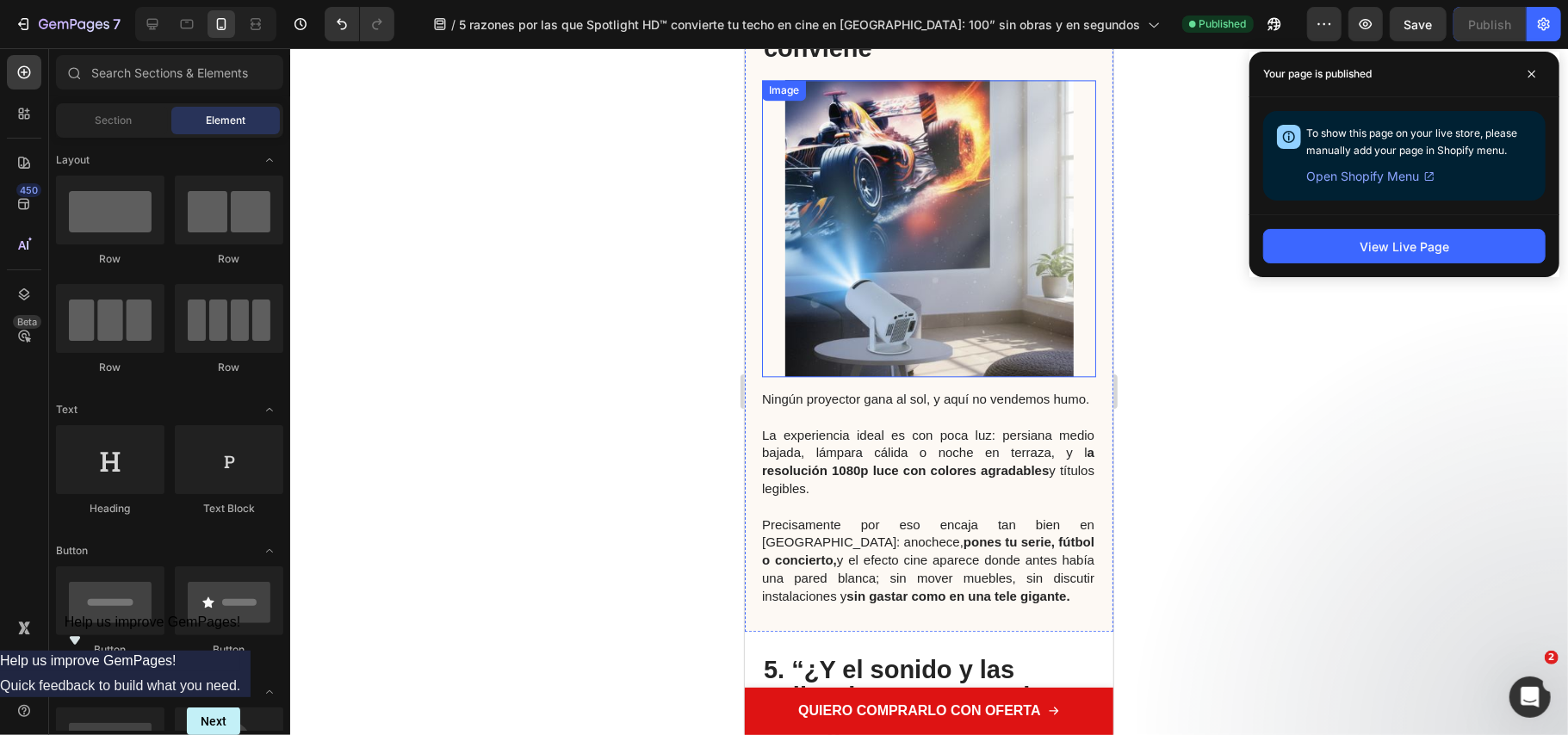
scroll to position [2764, 0]
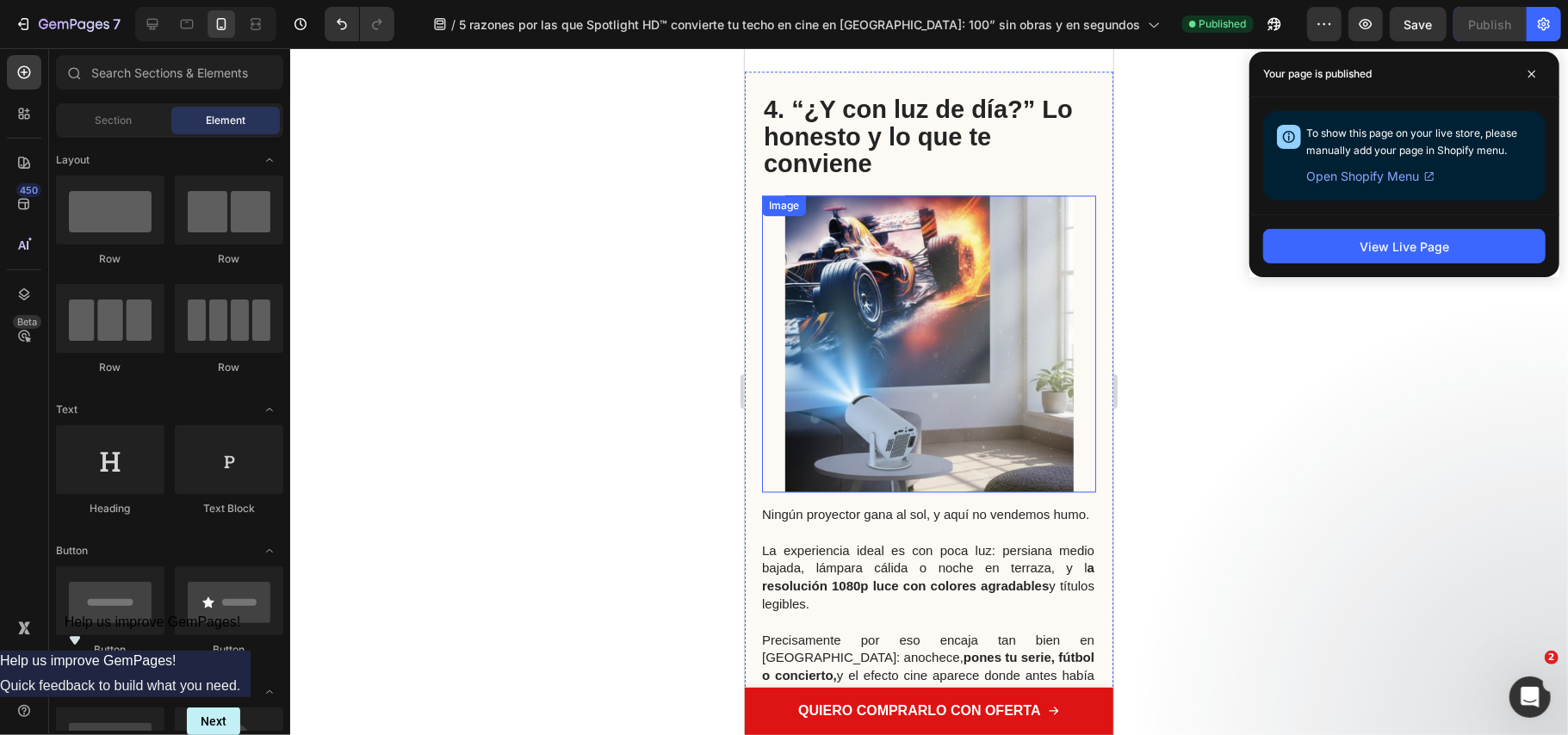
click at [914, 349] on img at bounding box center [929, 343] width 288 height 297
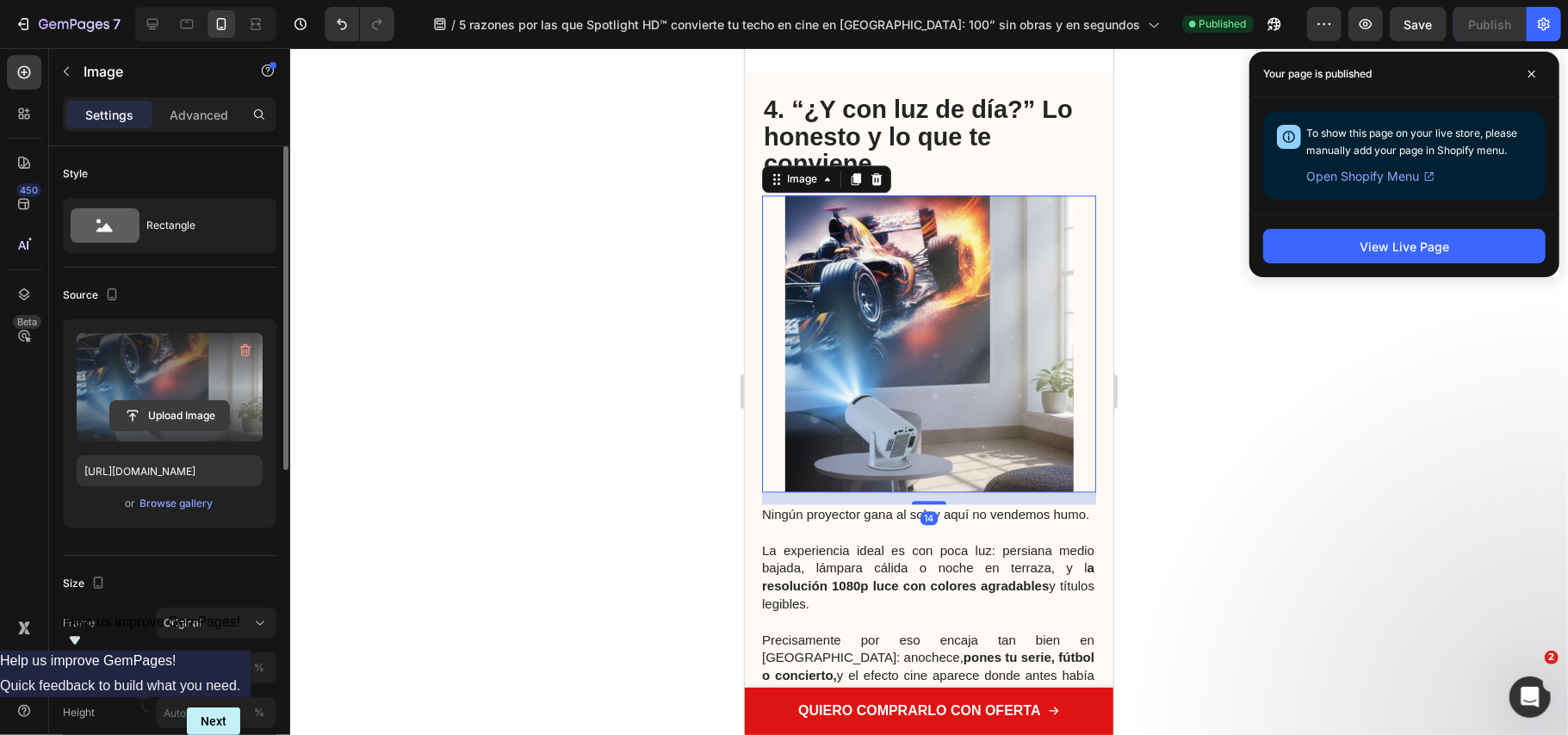
click at [194, 421] on input "file" at bounding box center [169, 416] width 119 height 29
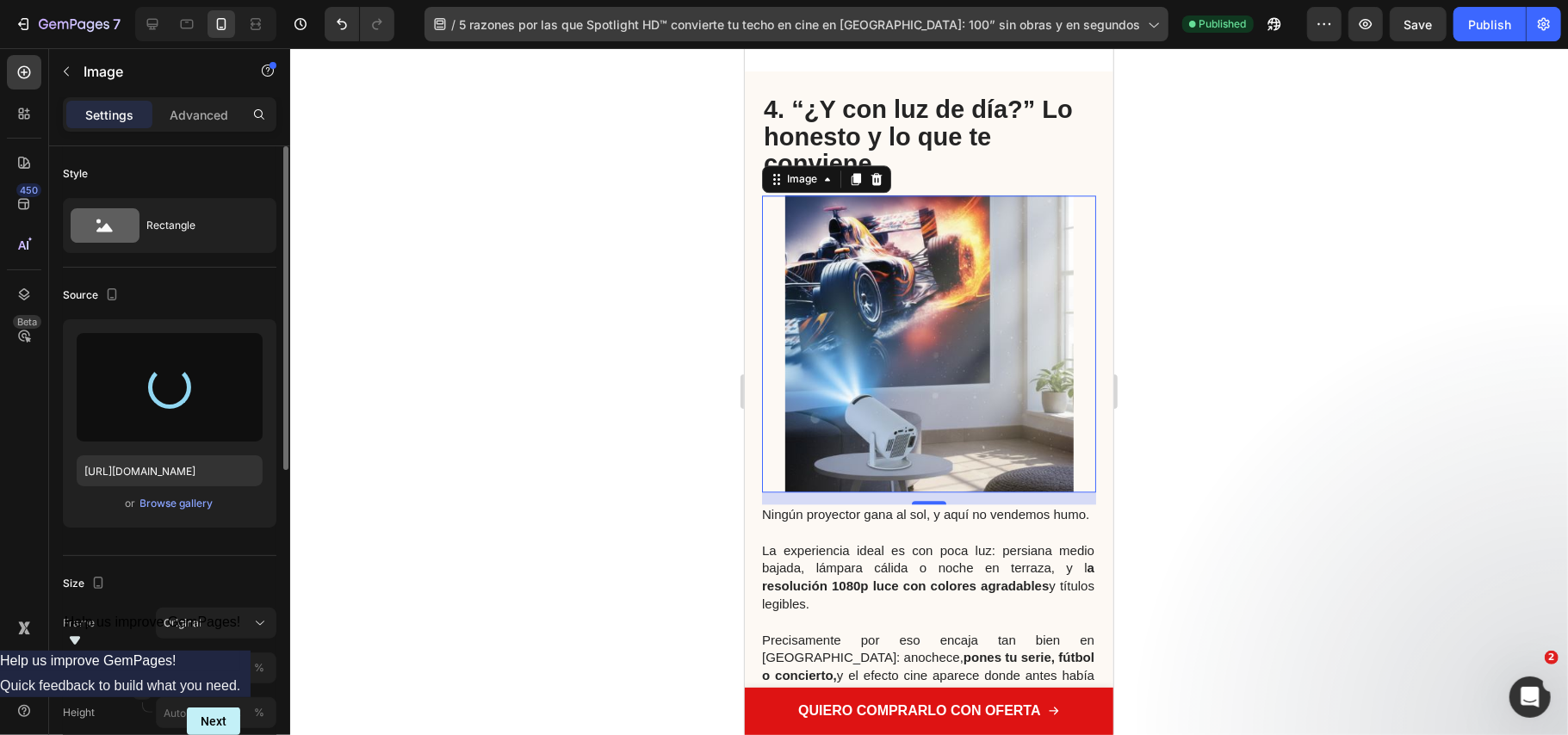
type input "https://cdn.shopify.com/s/files/1/0686/9916/0809/files/gempages_536292980345013…"
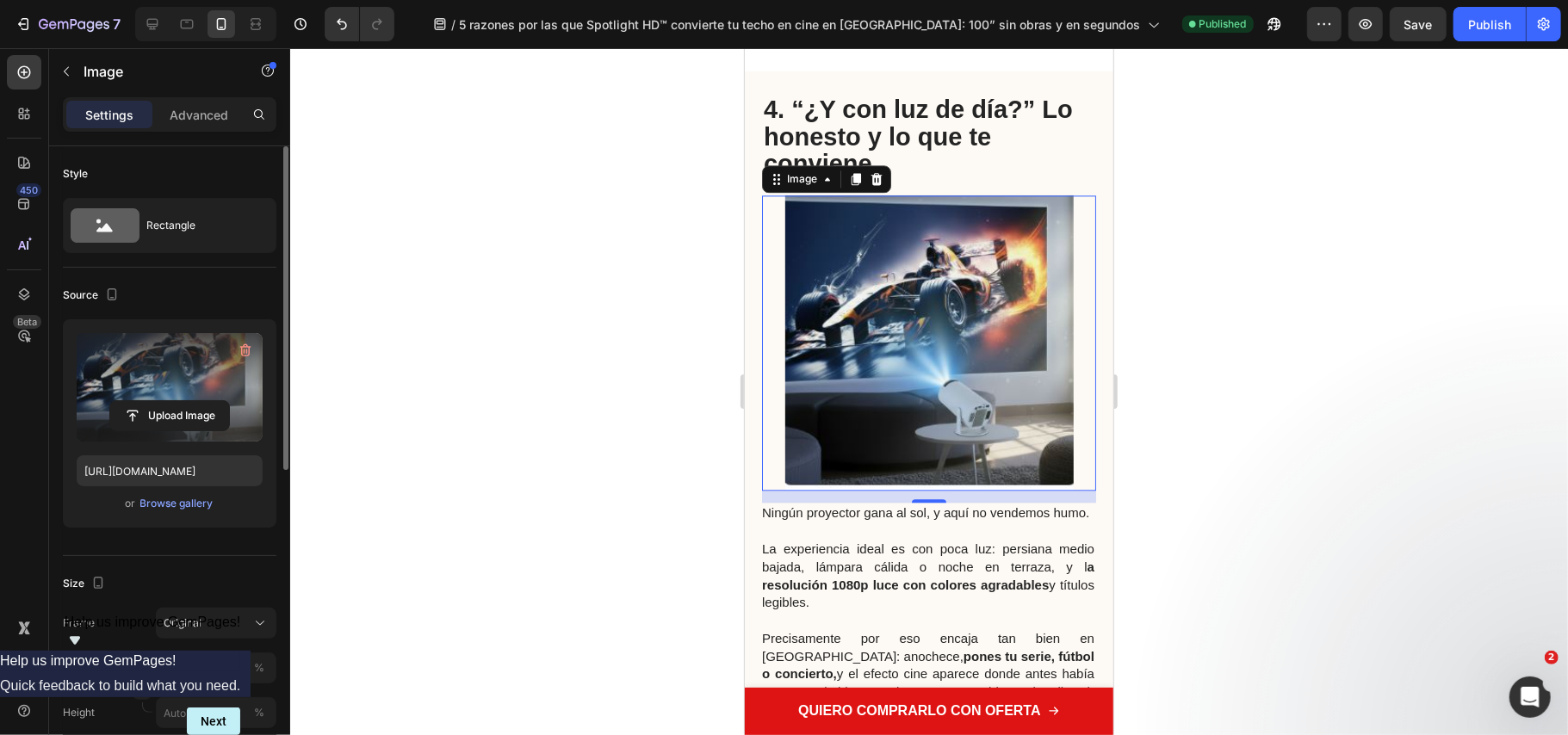
click at [1387, 290] on div at bounding box center [929, 392] width 1278 height 687
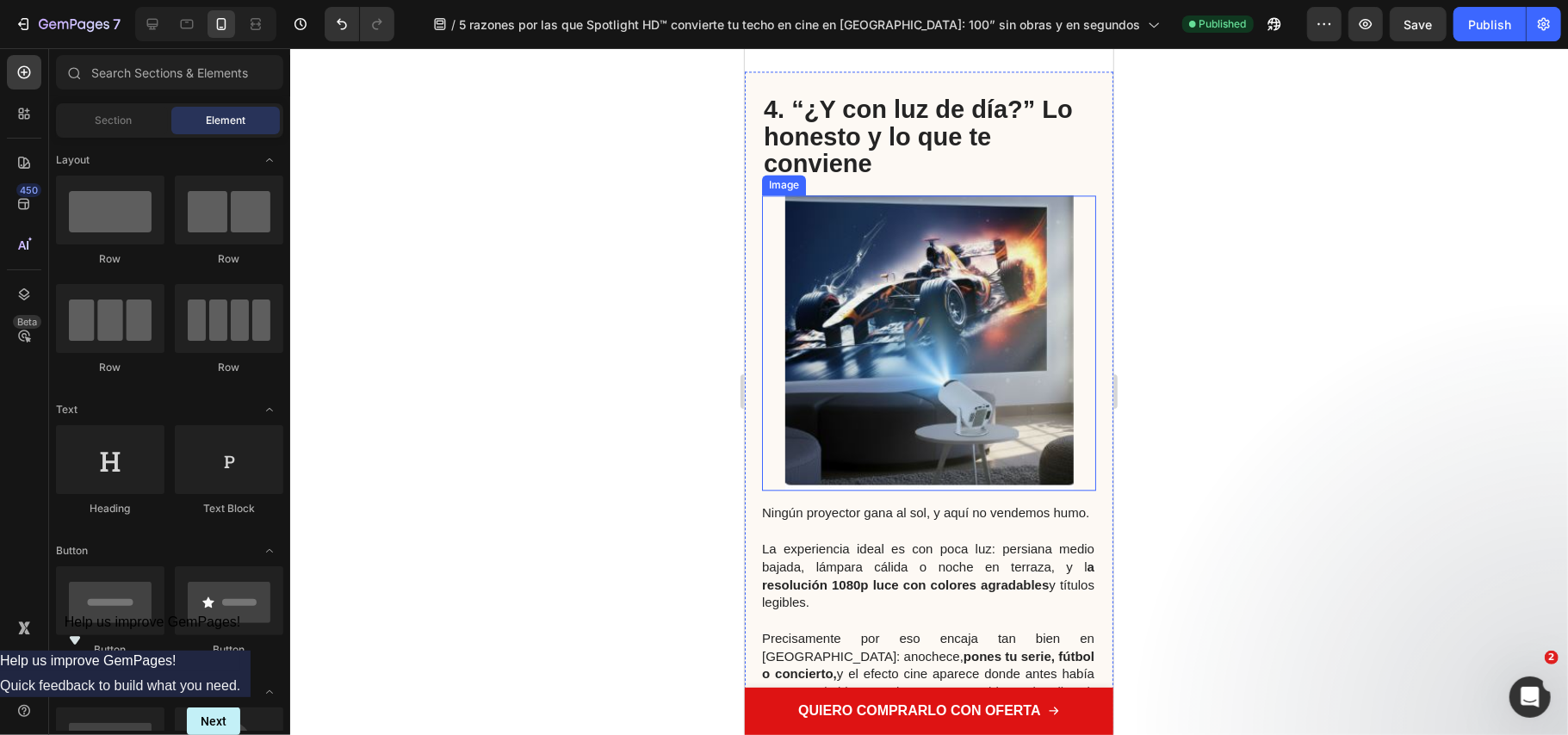
click at [987, 347] on img at bounding box center [929, 343] width 288 height 296
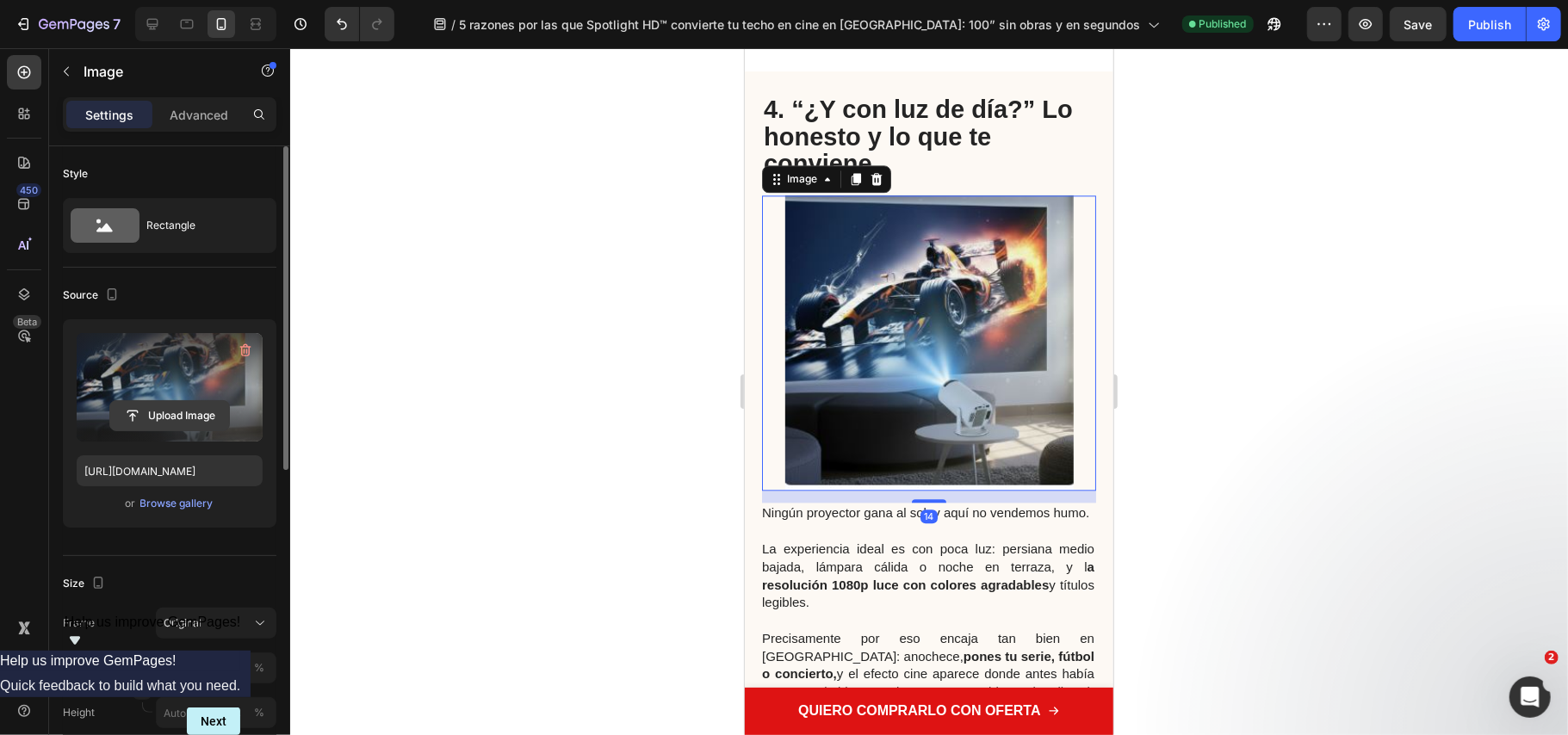
click at [174, 411] on input "file" at bounding box center [169, 416] width 119 height 29
click at [195, 407] on input "file" at bounding box center [169, 416] width 119 height 29
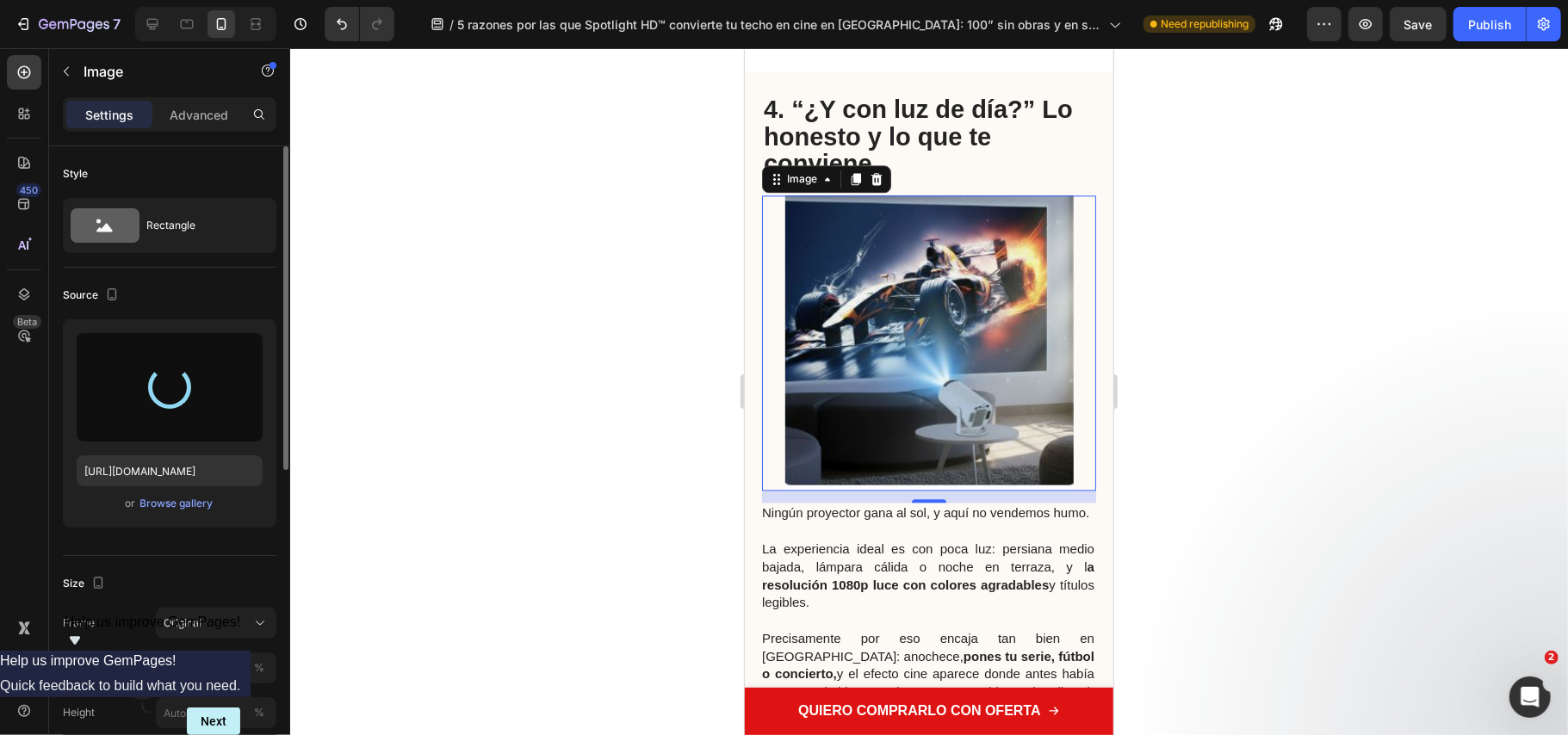
type input "https://cdn.shopify.com/s/files/1/0686/9916/0809/files/gempages_536292980345013…"
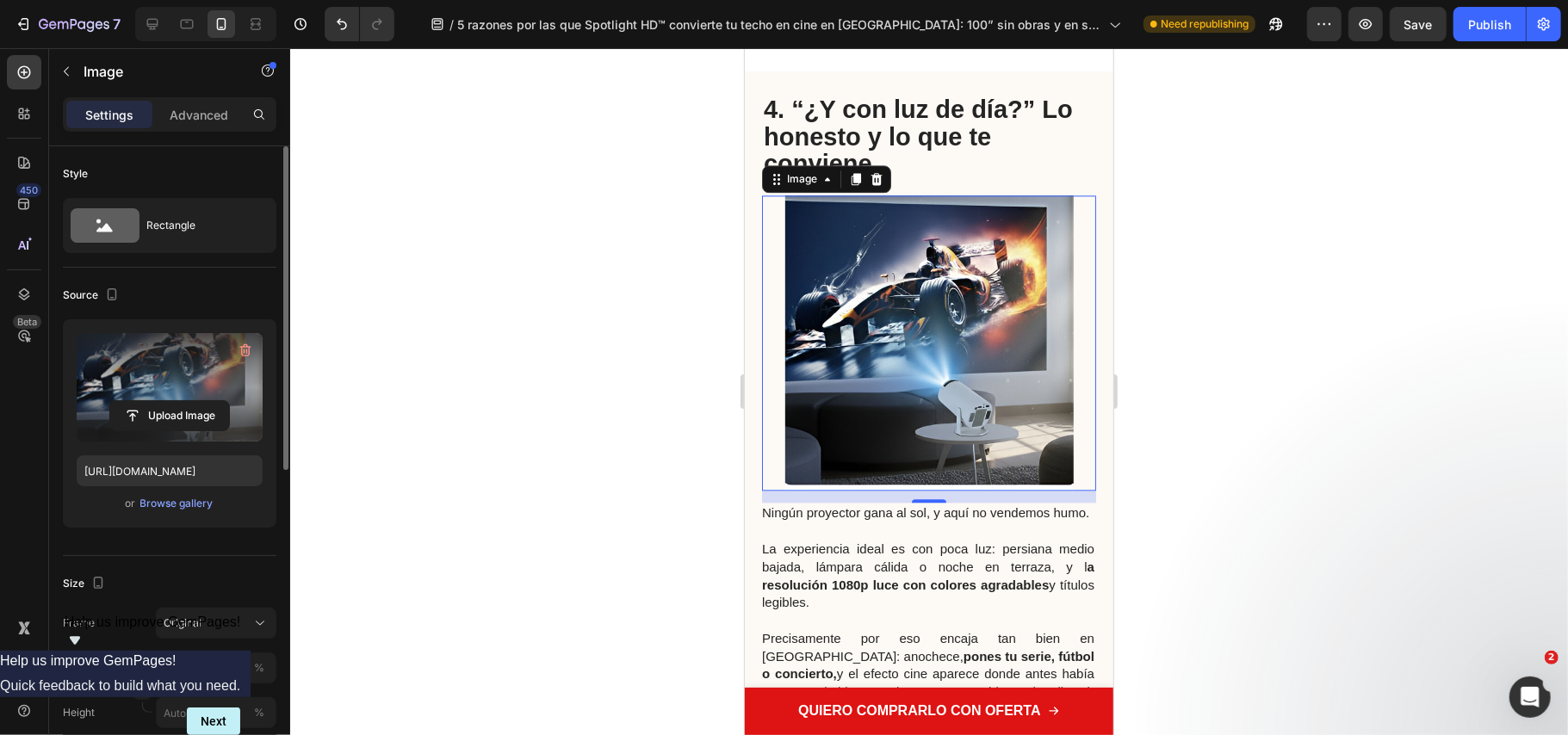
click at [1326, 608] on div at bounding box center [929, 392] width 1278 height 687
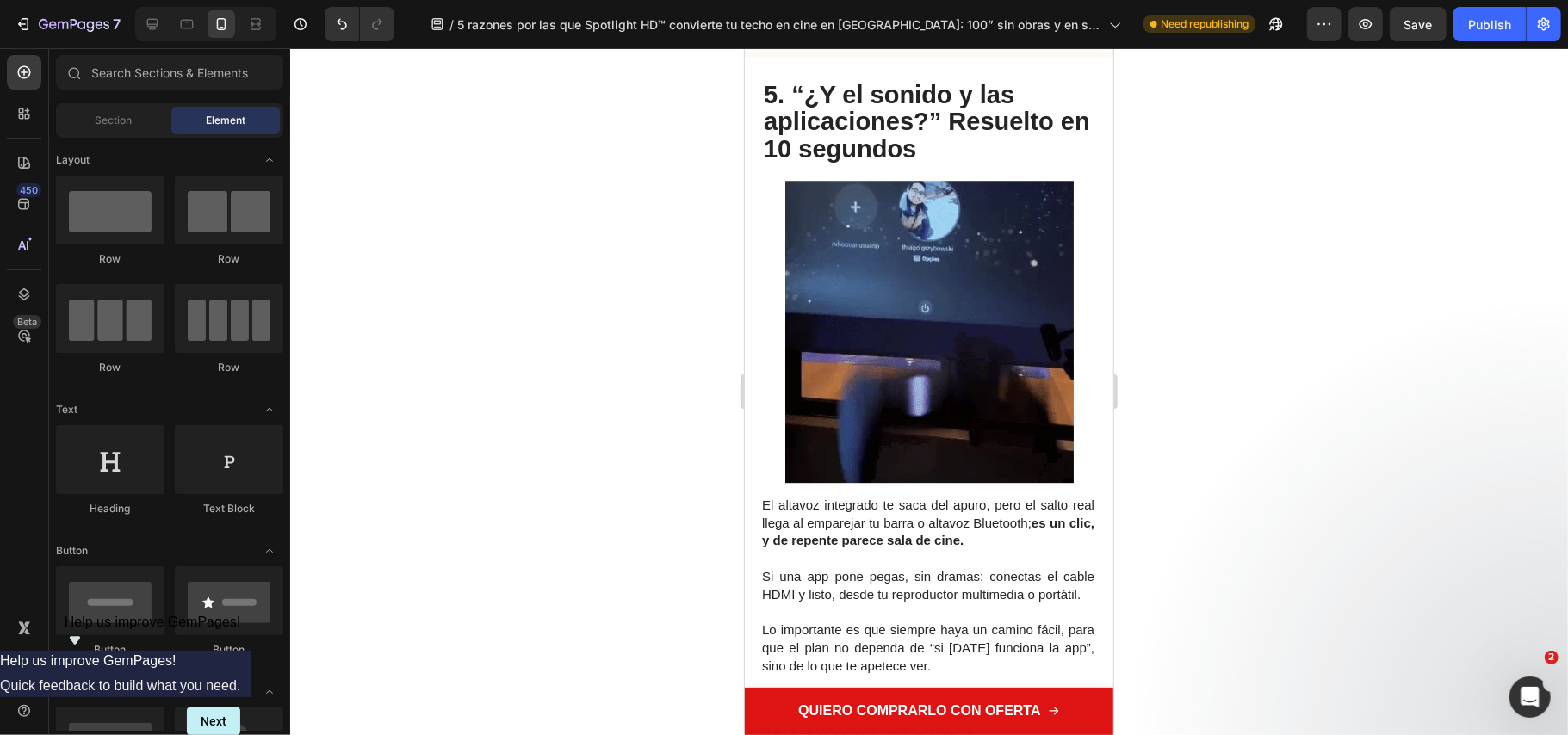
scroll to position [3568, 0]
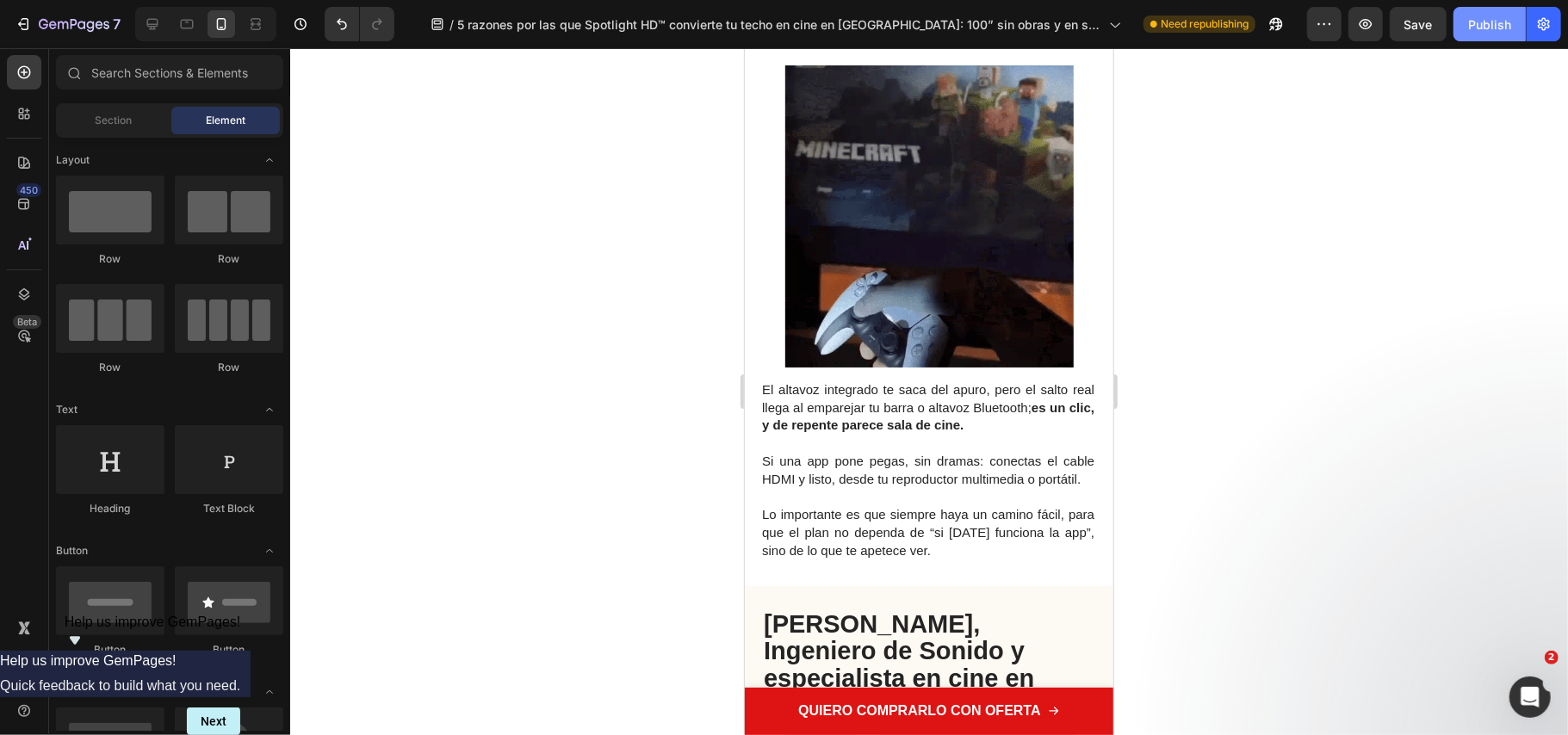
click at [1493, 22] on div "Publish" at bounding box center [1490, 24] width 44 height 18
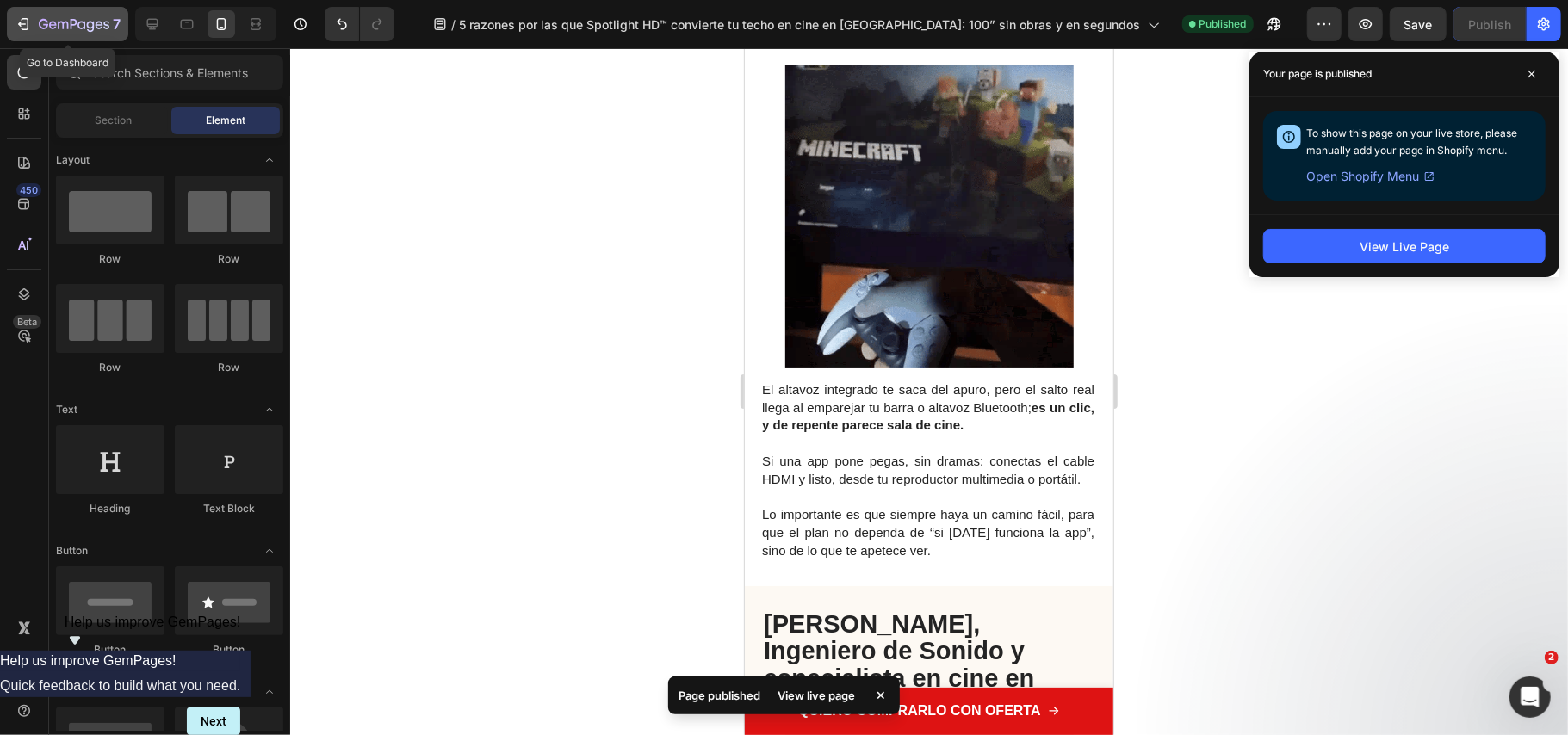
click at [53, 11] on button "7" at bounding box center [68, 24] width 121 height 34
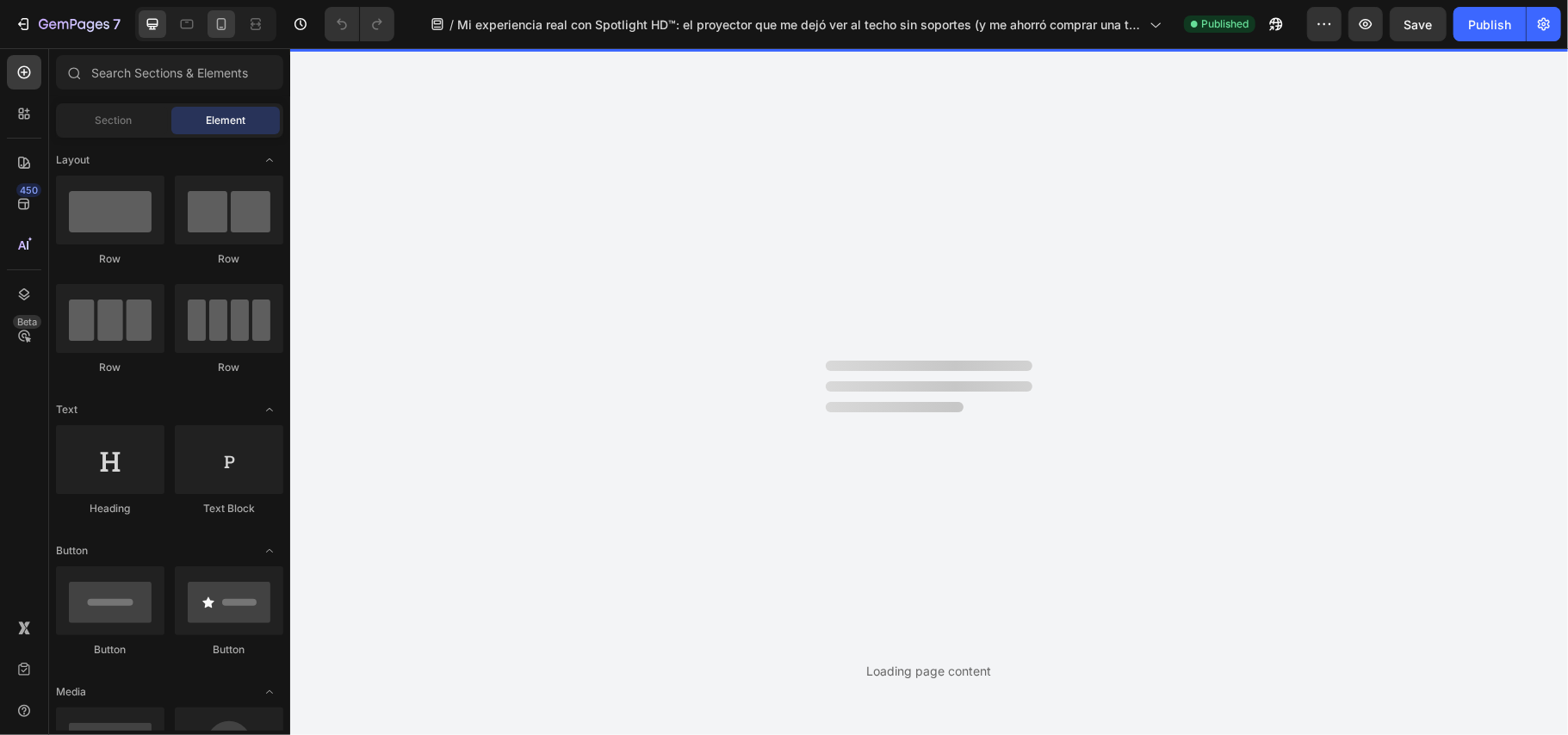
click at [226, 27] on icon at bounding box center [221, 24] width 9 height 12
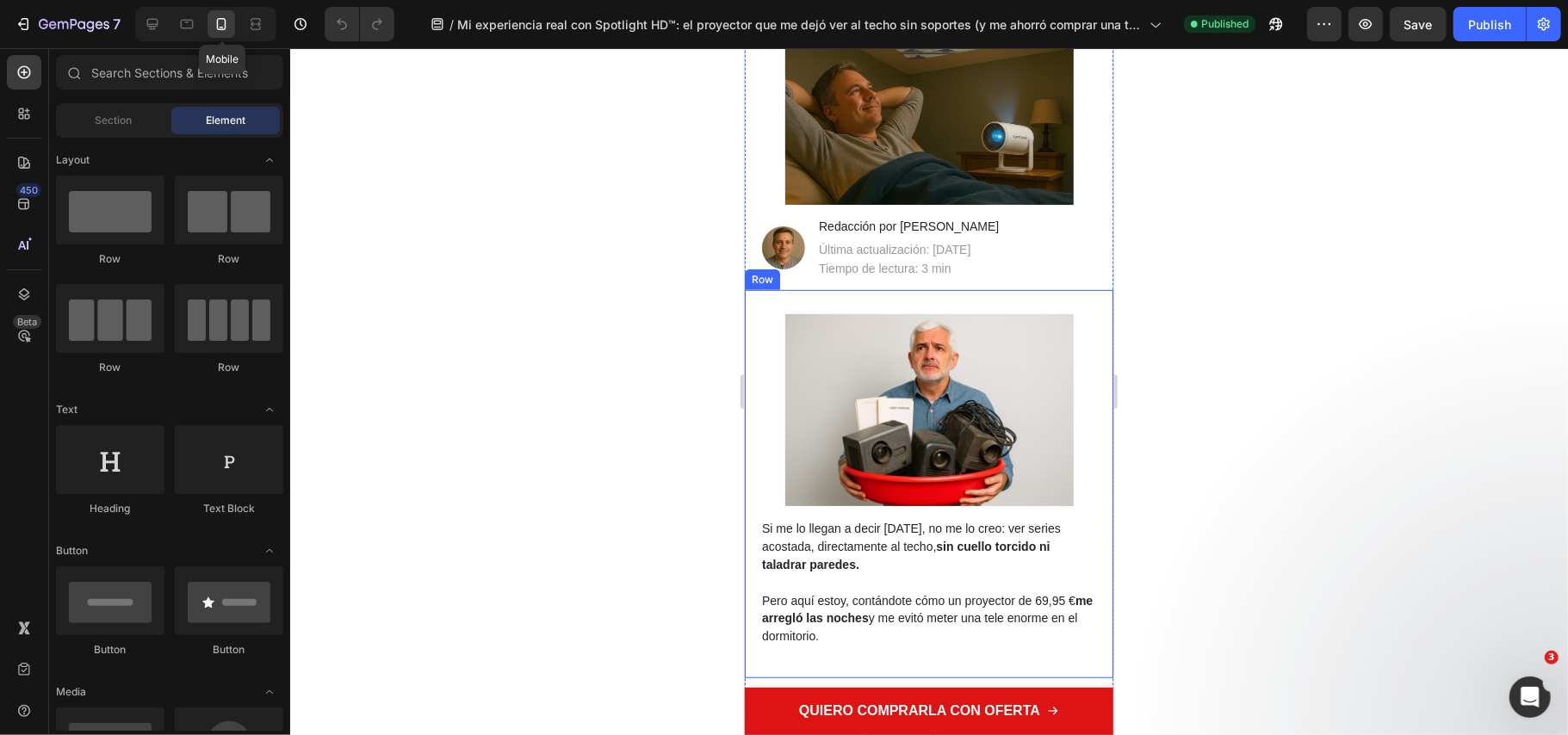
scroll to position [803, 0]
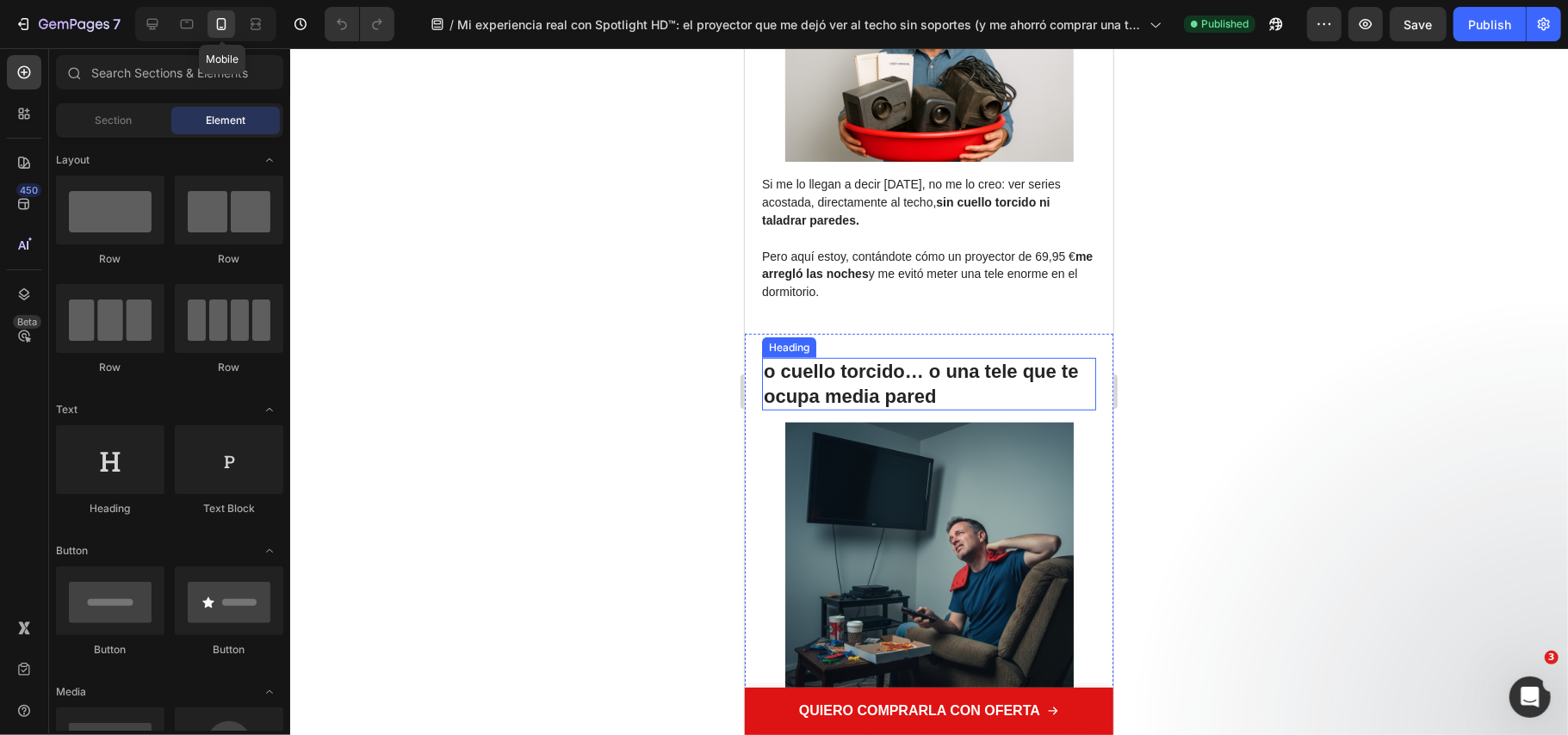
click at [784, 369] on strong "o cuello torcido… o una tele que te ocupa media pared" at bounding box center [920, 382] width 315 height 46
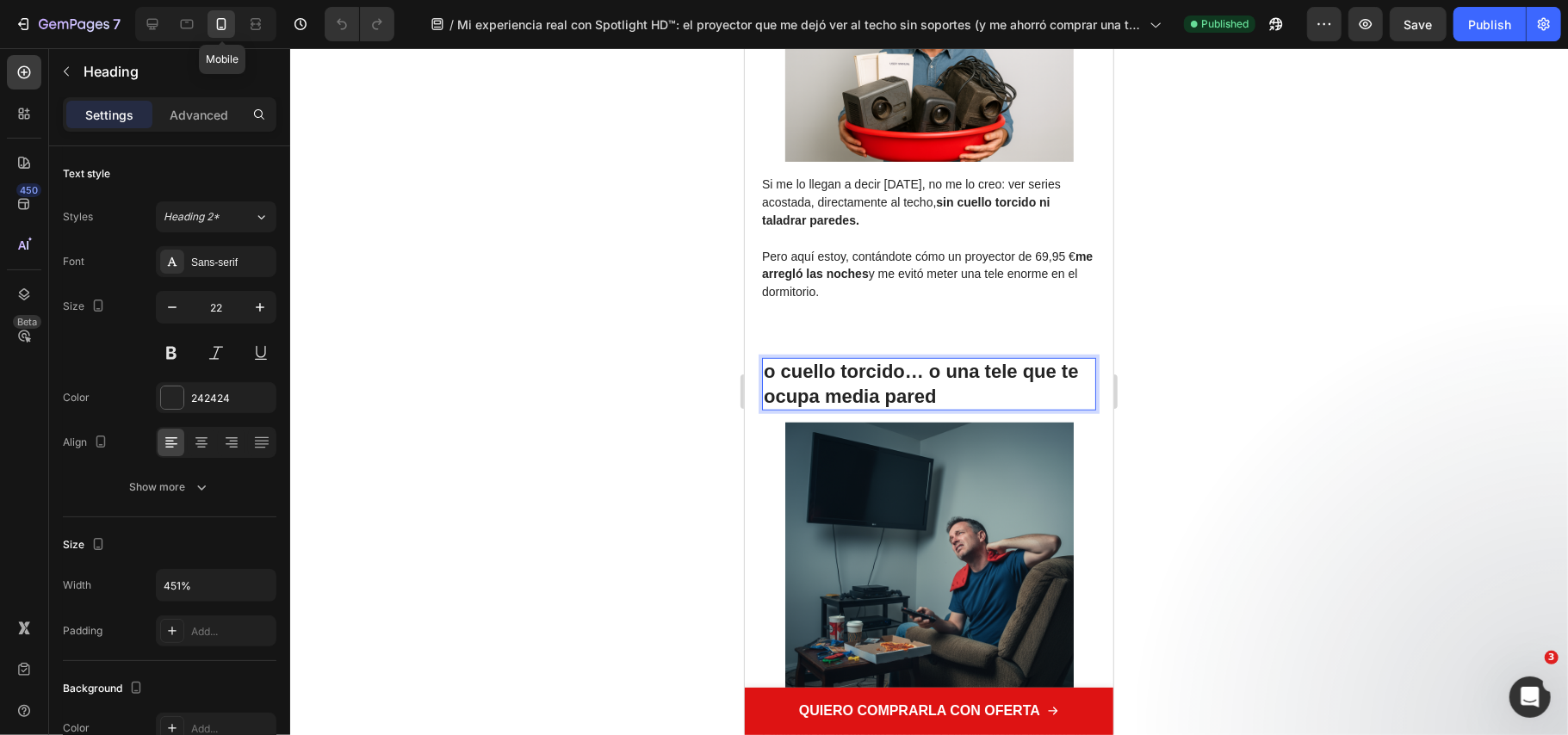
click at [779, 372] on strong "o cuello torcido… o una tele que te ocupa media pared" at bounding box center [920, 382] width 315 height 46
click at [773, 366] on strong "o cuello torcido… o una tele que te ocupa media pared" at bounding box center [920, 382] width 315 height 46
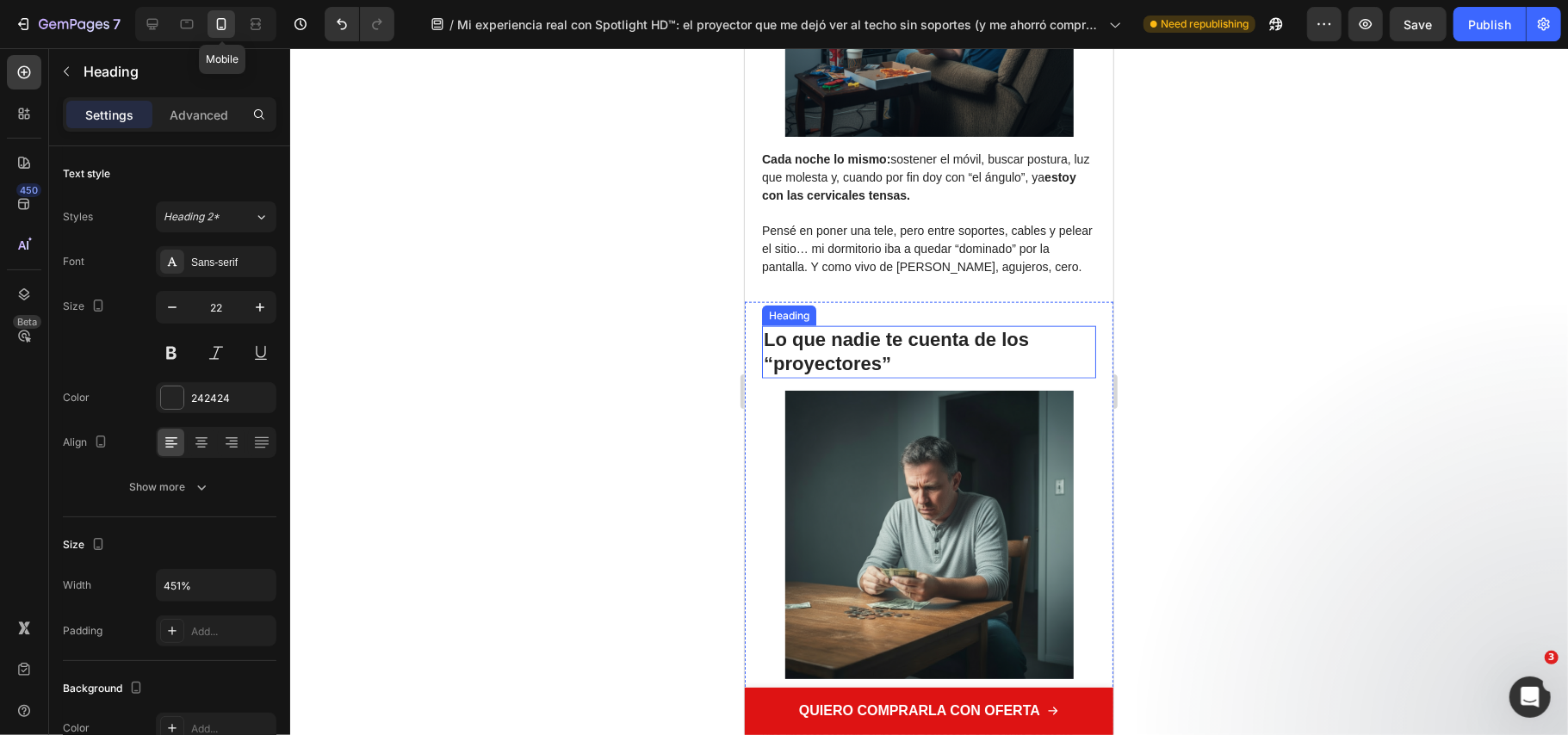
scroll to position [1607, 0]
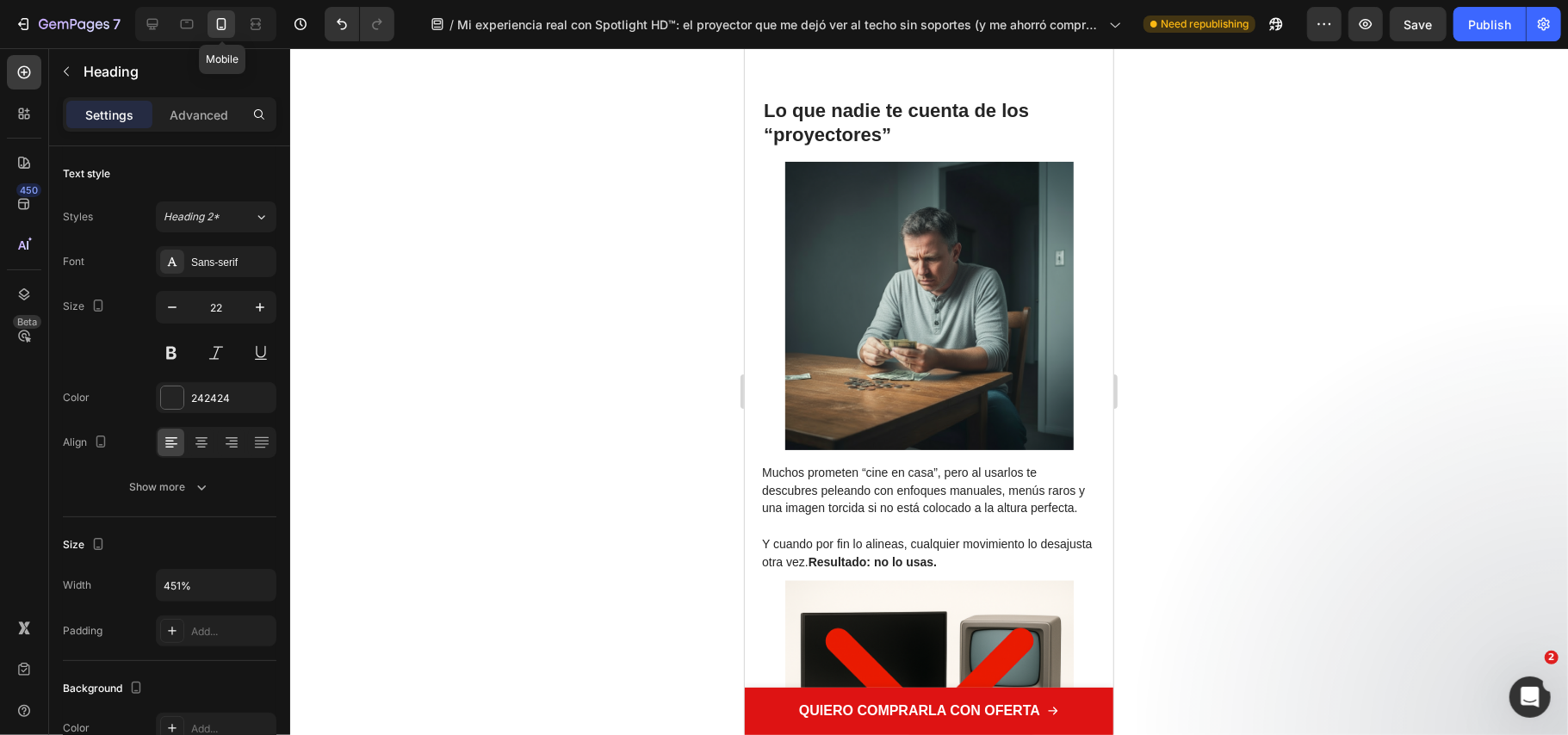
click at [1064, 456] on div "Image Muchos prometen “cine en casa”, pero al usarlos te descubres peleando con…" at bounding box center [928, 521] width 334 height 720
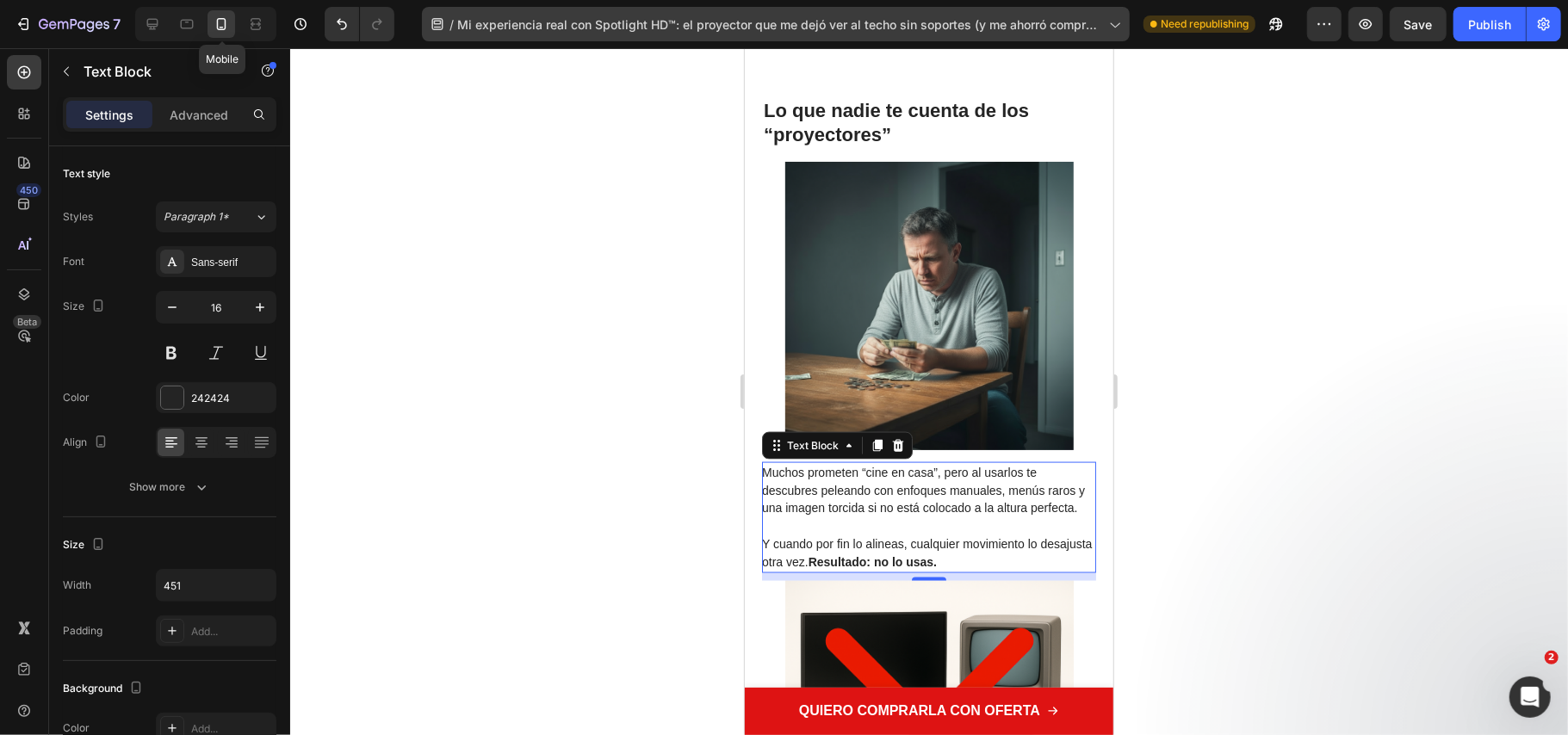
drag, startPoint x: 1378, startPoint y: 425, endPoint x: 1011, endPoint y: 23, distance: 544.3
click at [1378, 425] on div at bounding box center [929, 392] width 1278 height 687
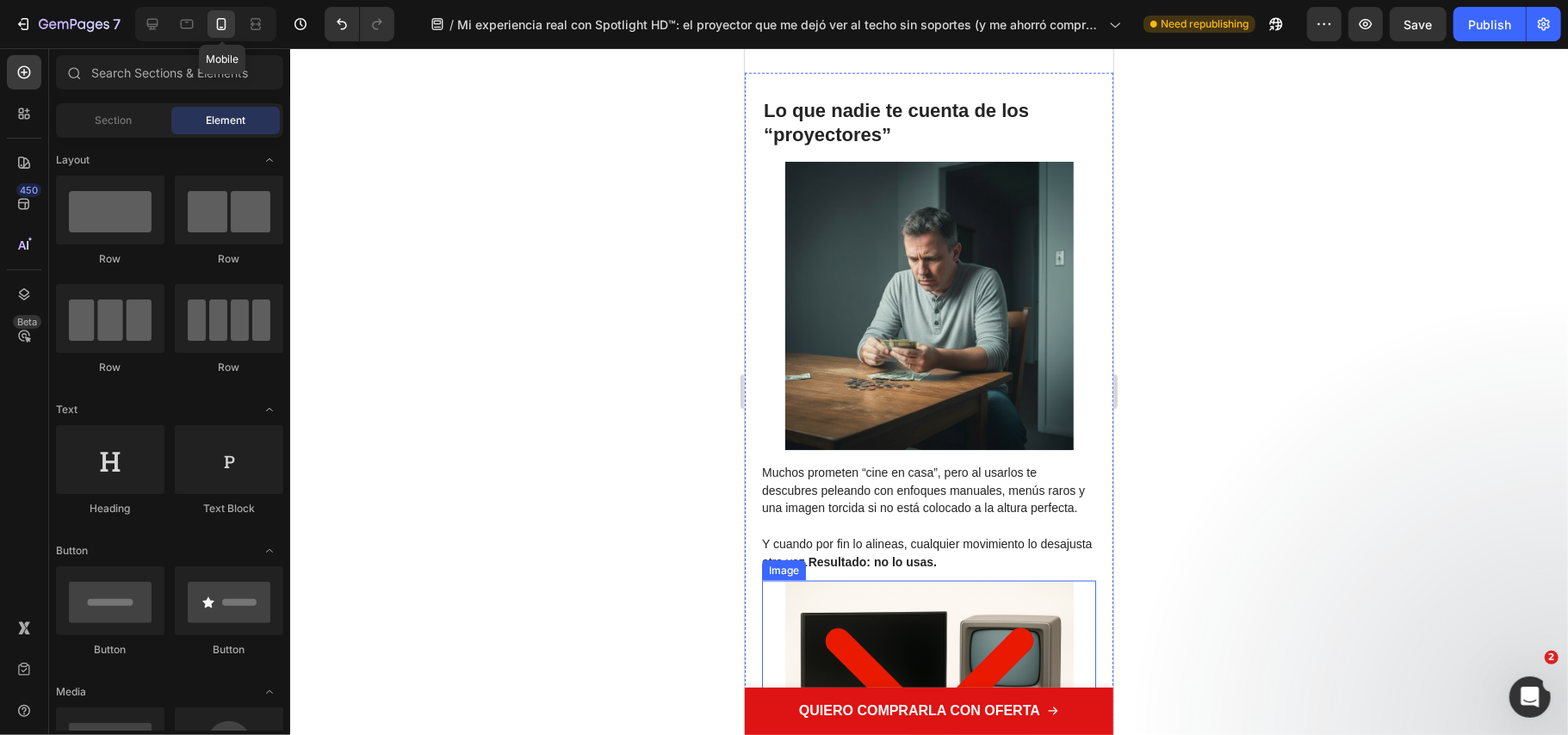
scroll to position [1837, 0]
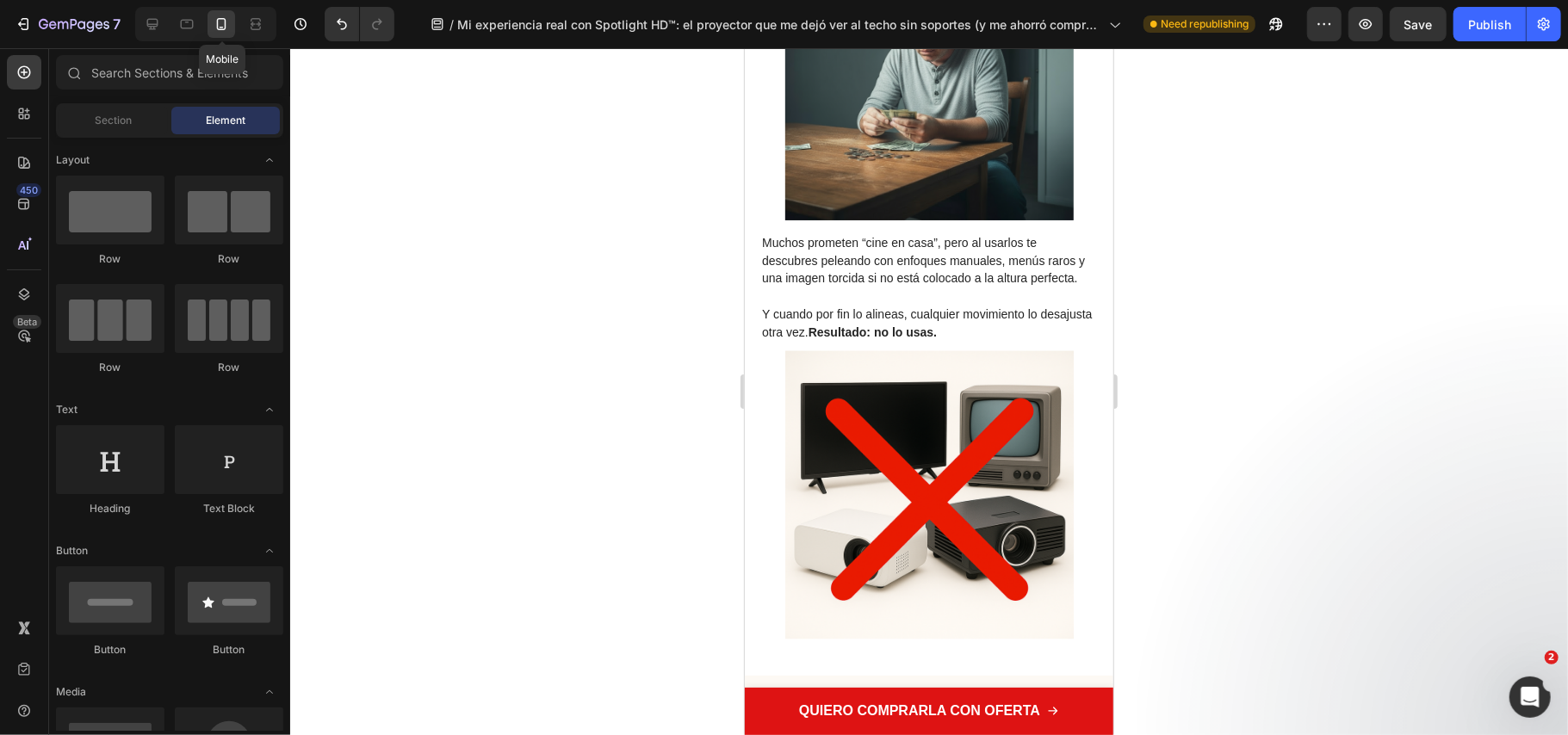
click at [1495, 532] on div at bounding box center [929, 392] width 1278 height 687
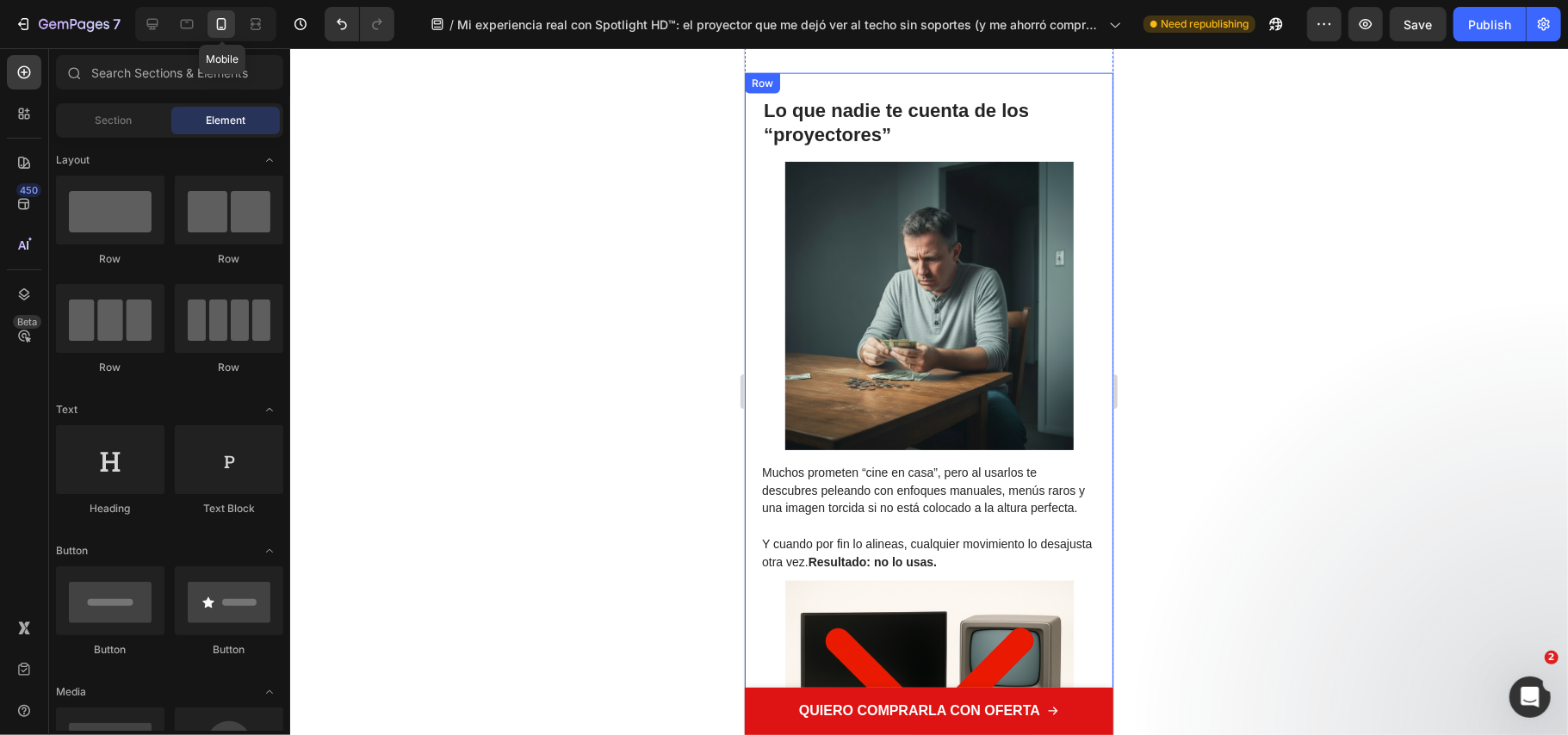
scroll to position [1951, 0]
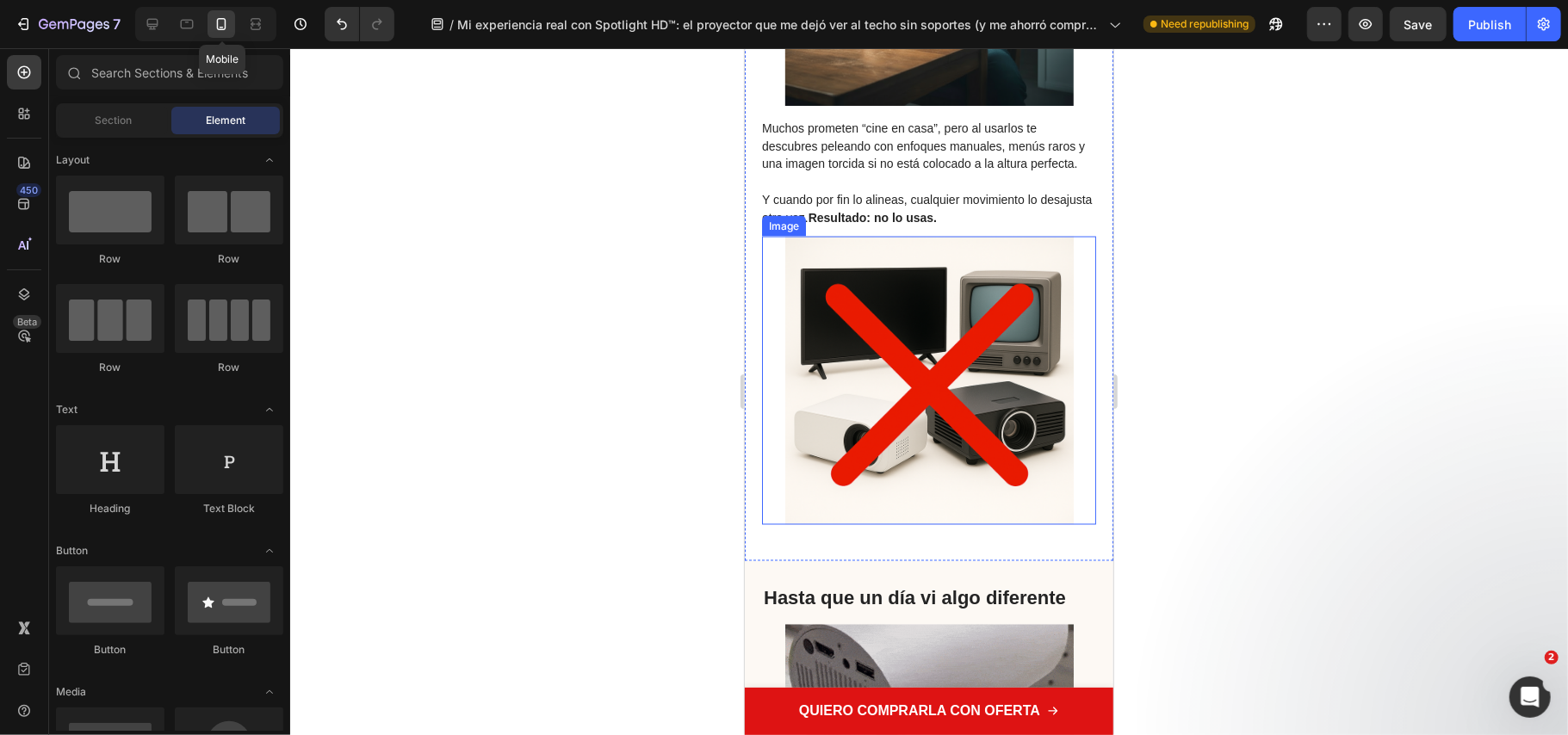
click at [894, 319] on img at bounding box center [929, 380] width 288 height 288
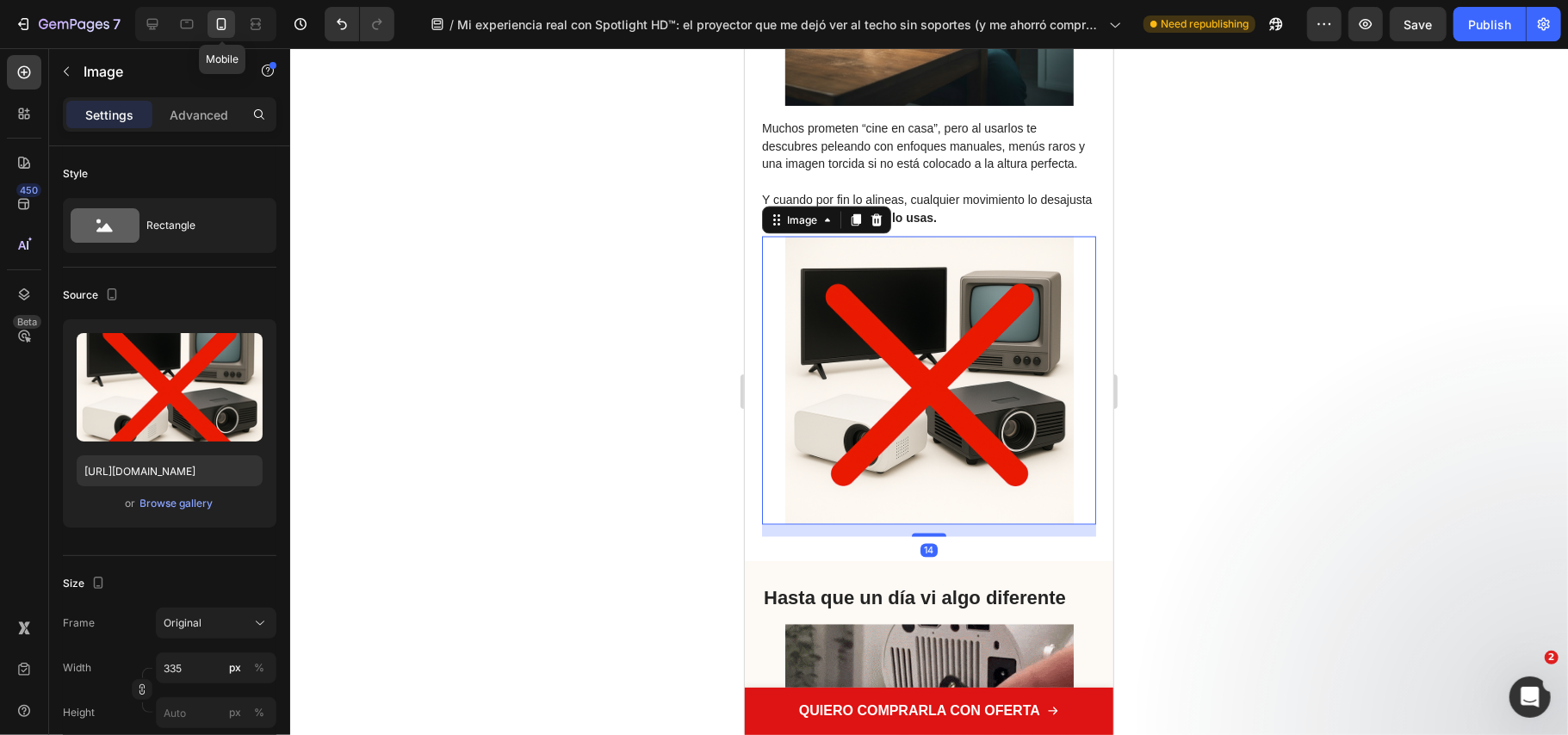
scroll to position [1837, 0]
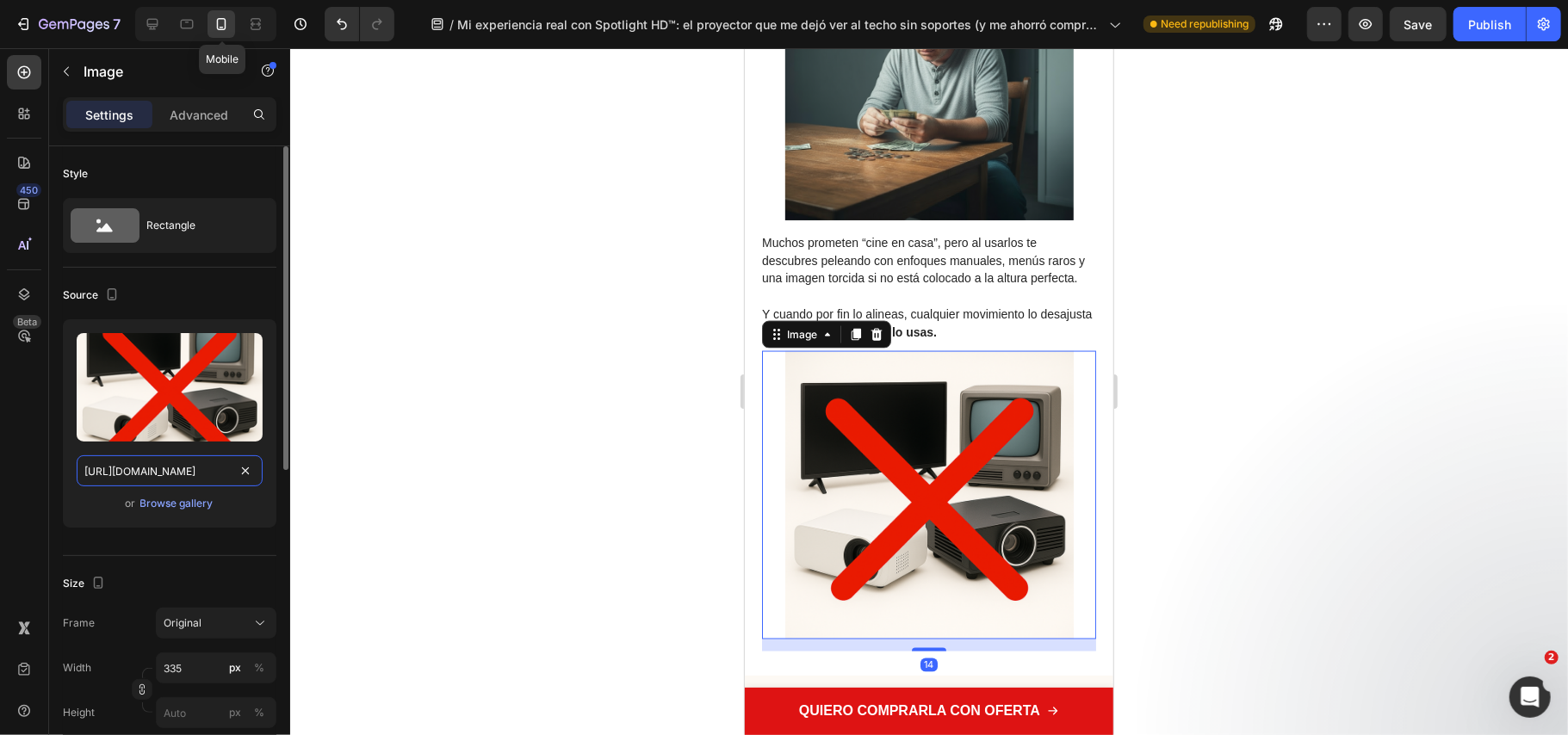
click at [166, 469] on input "https://cdn.shopify.com/s/files/1/0686/9916/0809/files/gempages_536292980345013…" at bounding box center [169, 471] width 186 height 31
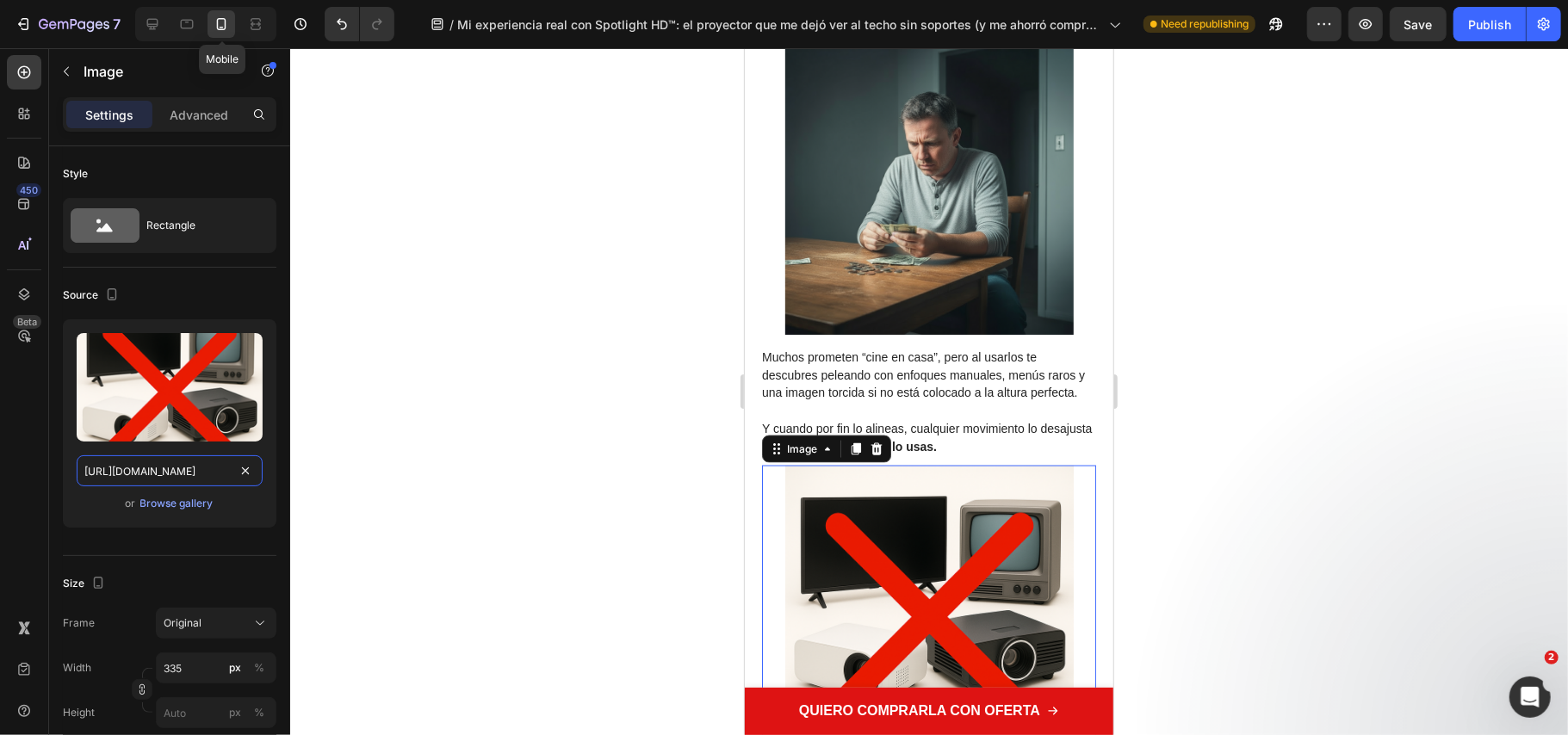
scroll to position [1493, 0]
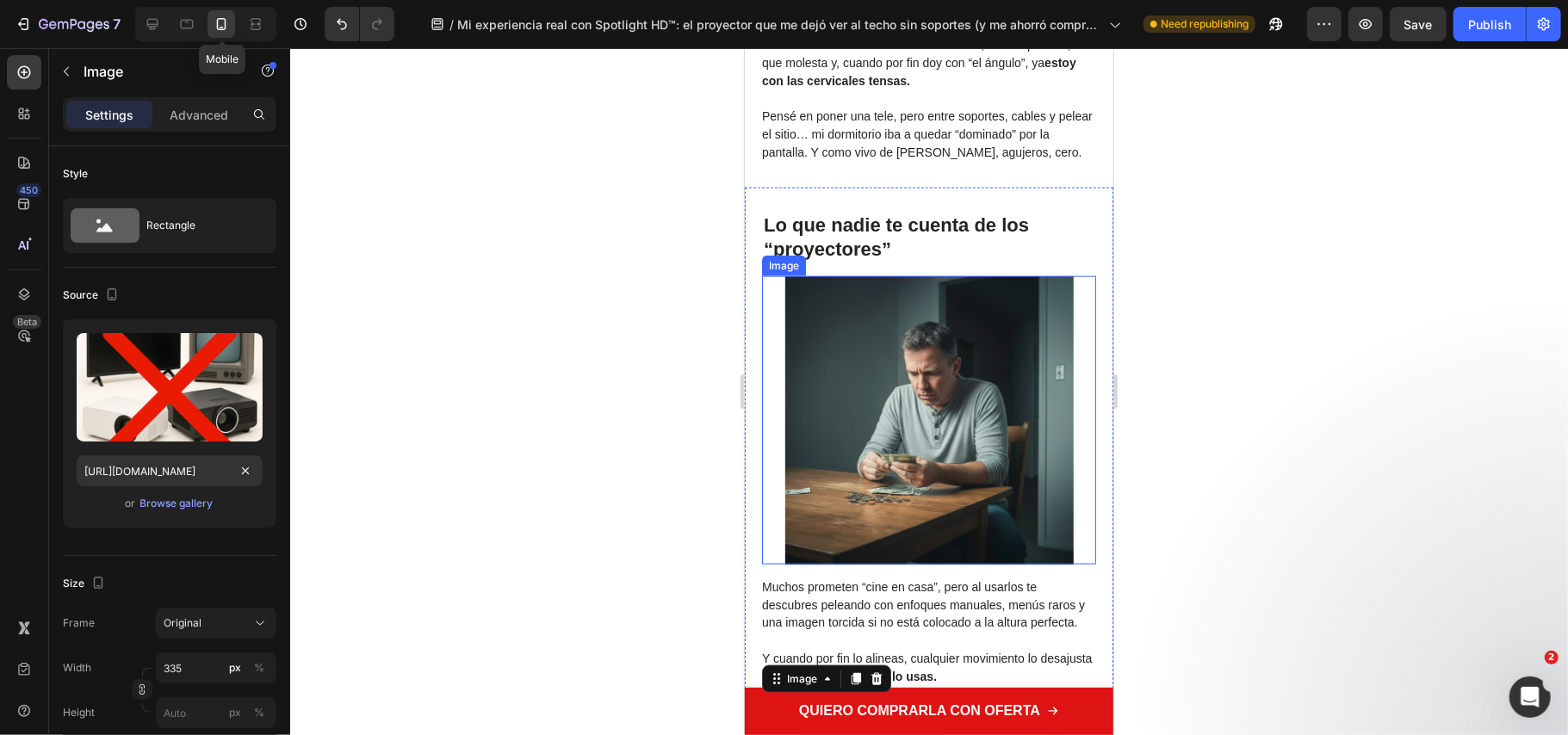
click at [882, 363] on img at bounding box center [929, 420] width 288 height 288
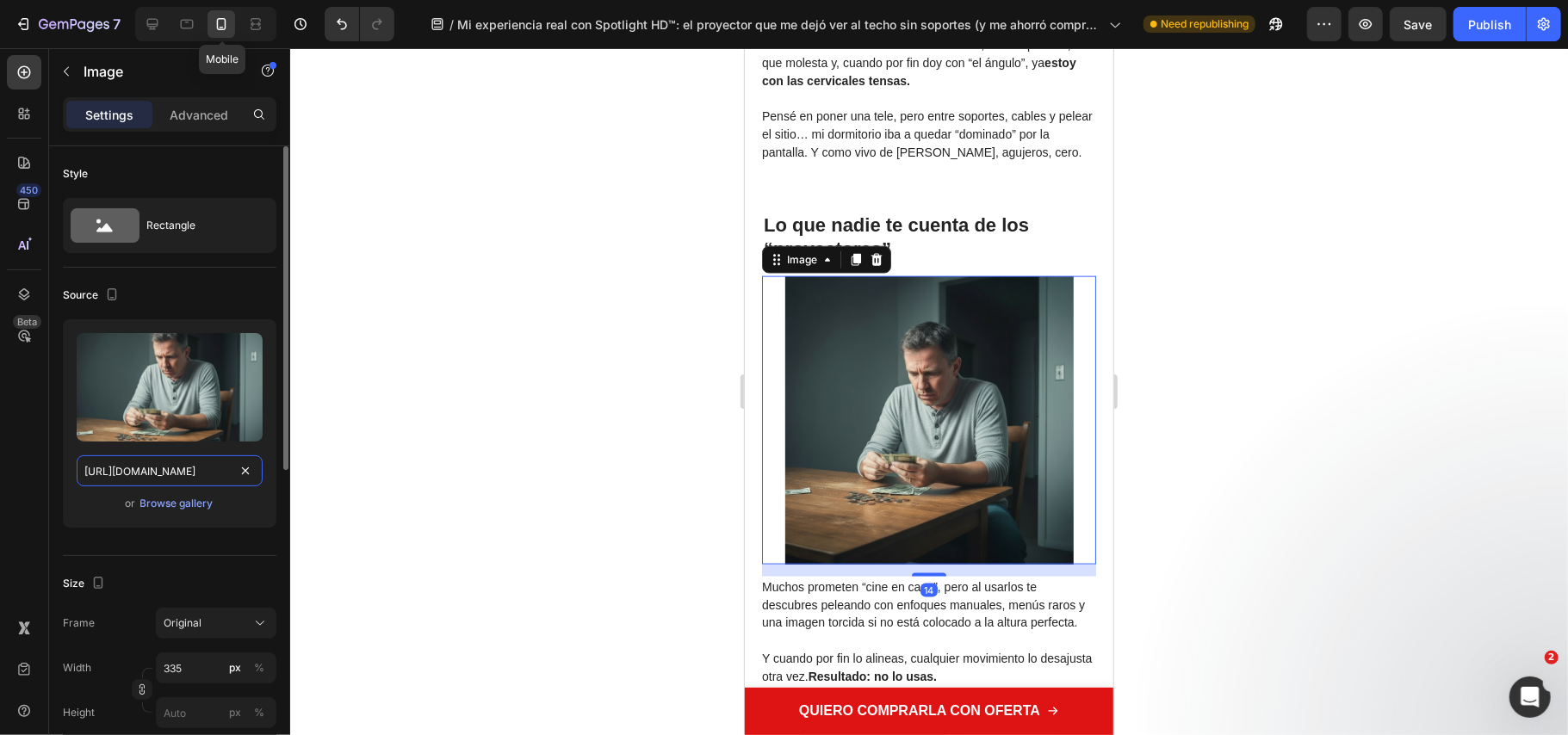
click at [142, 472] on input "https://cdn.shopify.com/s/files/1/0686/9916/0809/files/gempages_536292980345013…" at bounding box center [169, 471] width 186 height 31
click at [965, 404] on img at bounding box center [929, 420] width 288 height 288
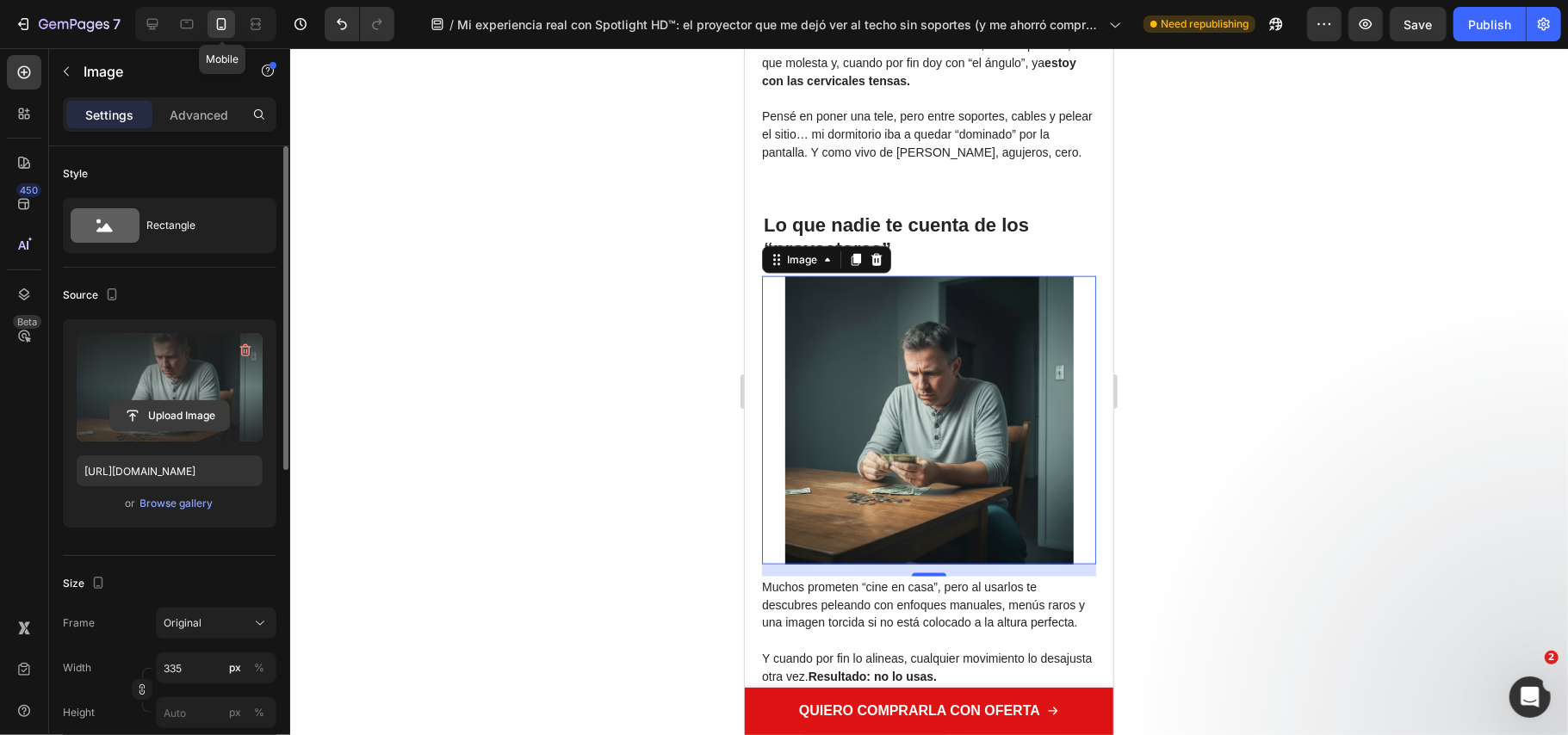
click at [160, 411] on input "file" at bounding box center [169, 416] width 119 height 29
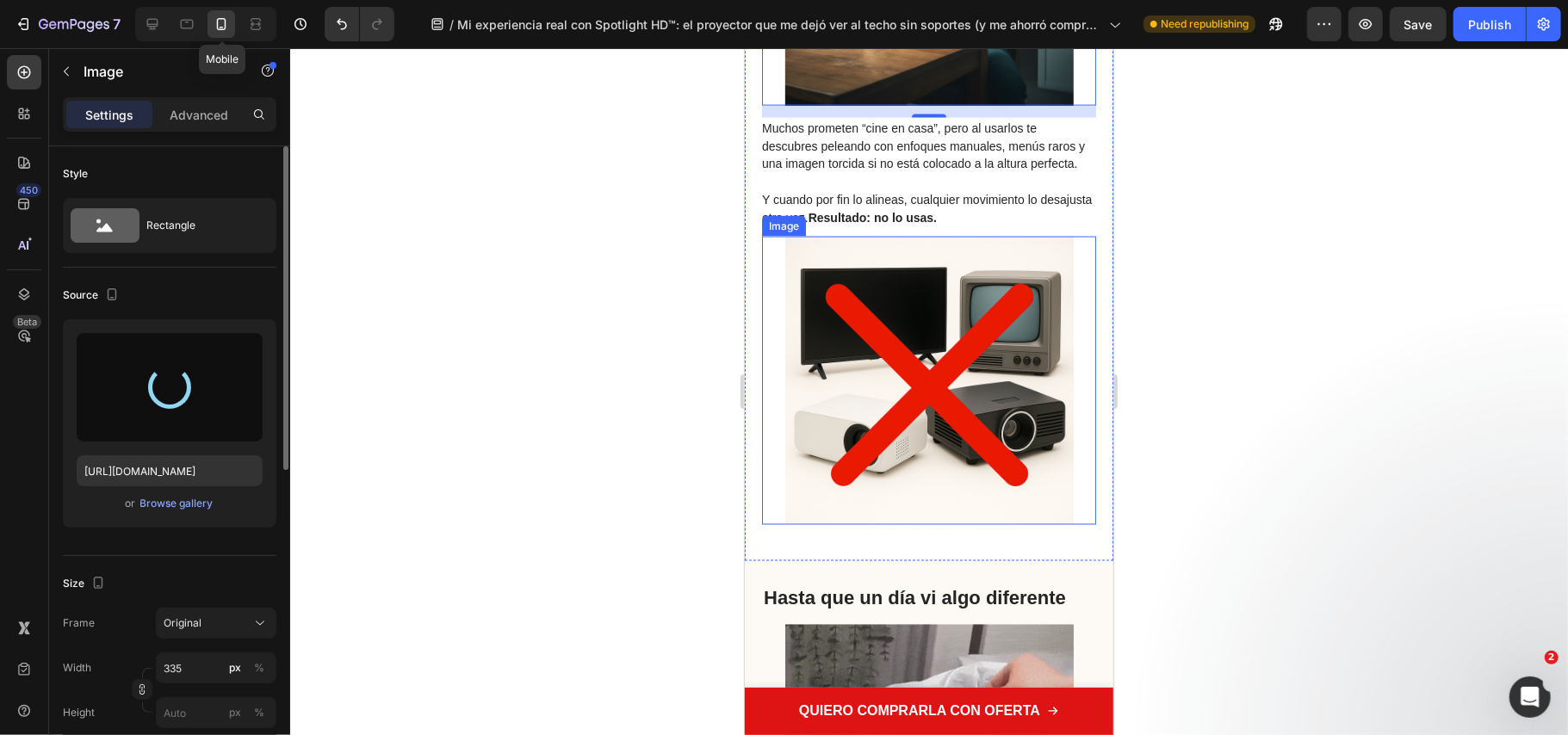
scroll to position [1607, 0]
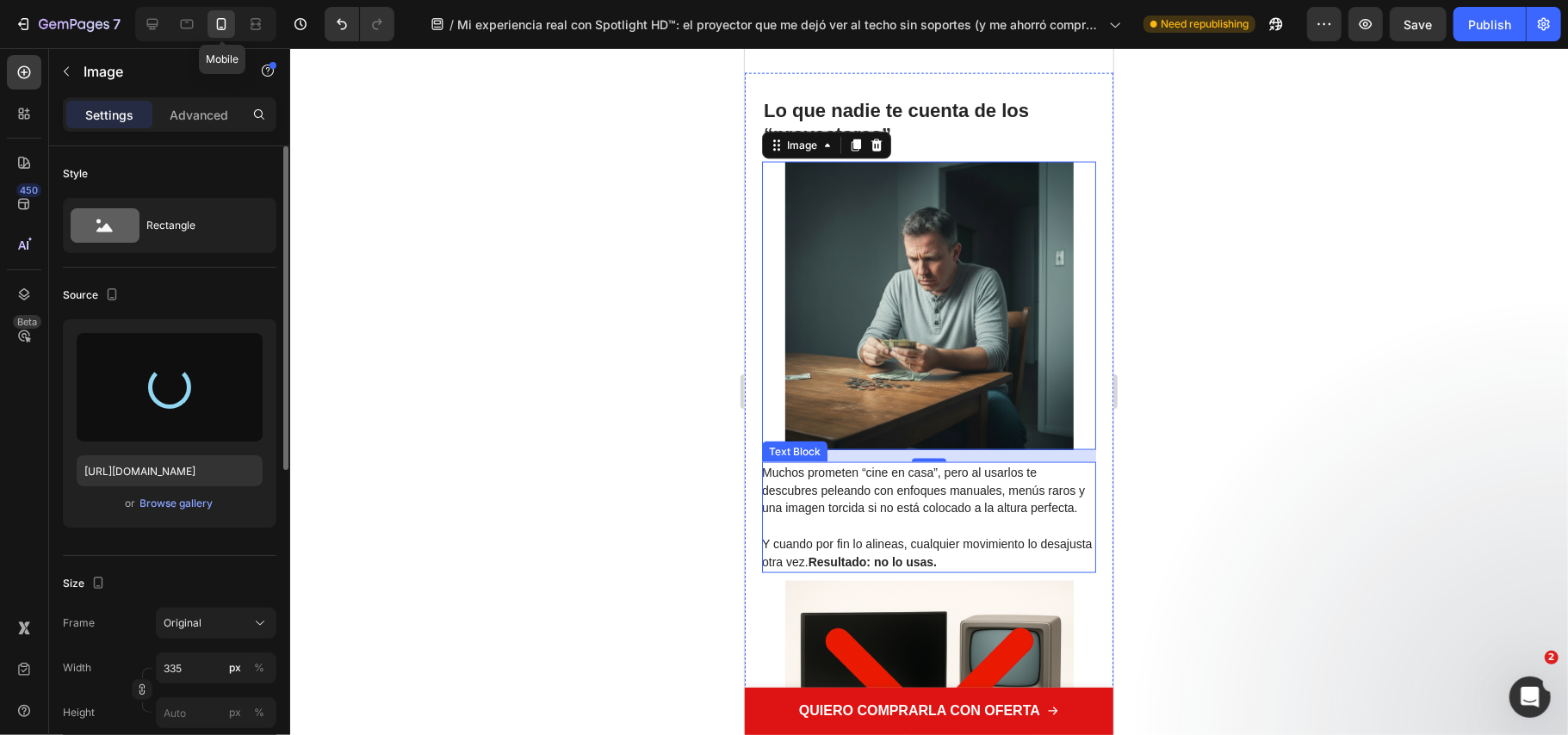
type input "https://cdn.shopify.com/s/files/1/0686/9916/0809/files/gempages_536292980345013…"
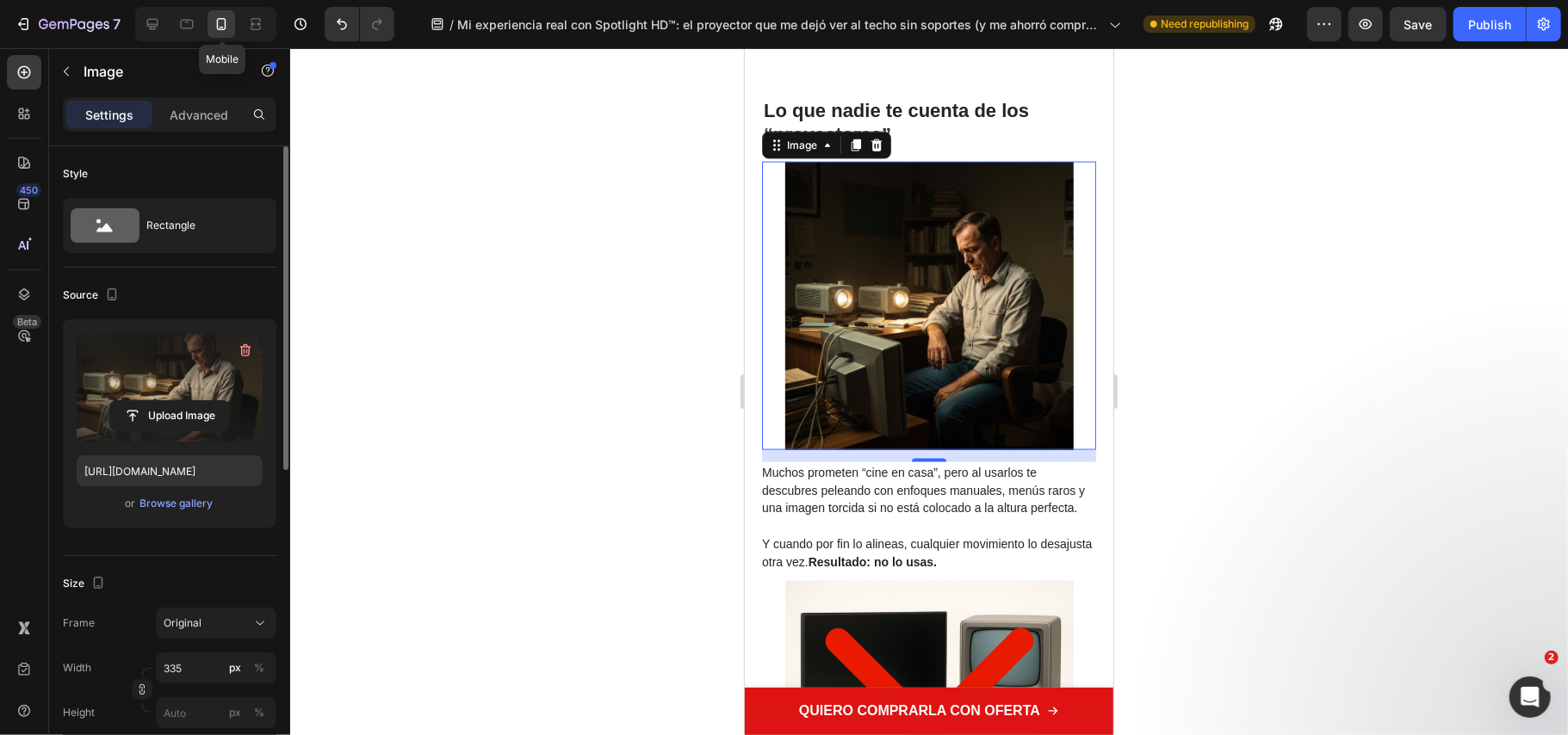
click at [646, 509] on div at bounding box center [929, 392] width 1278 height 687
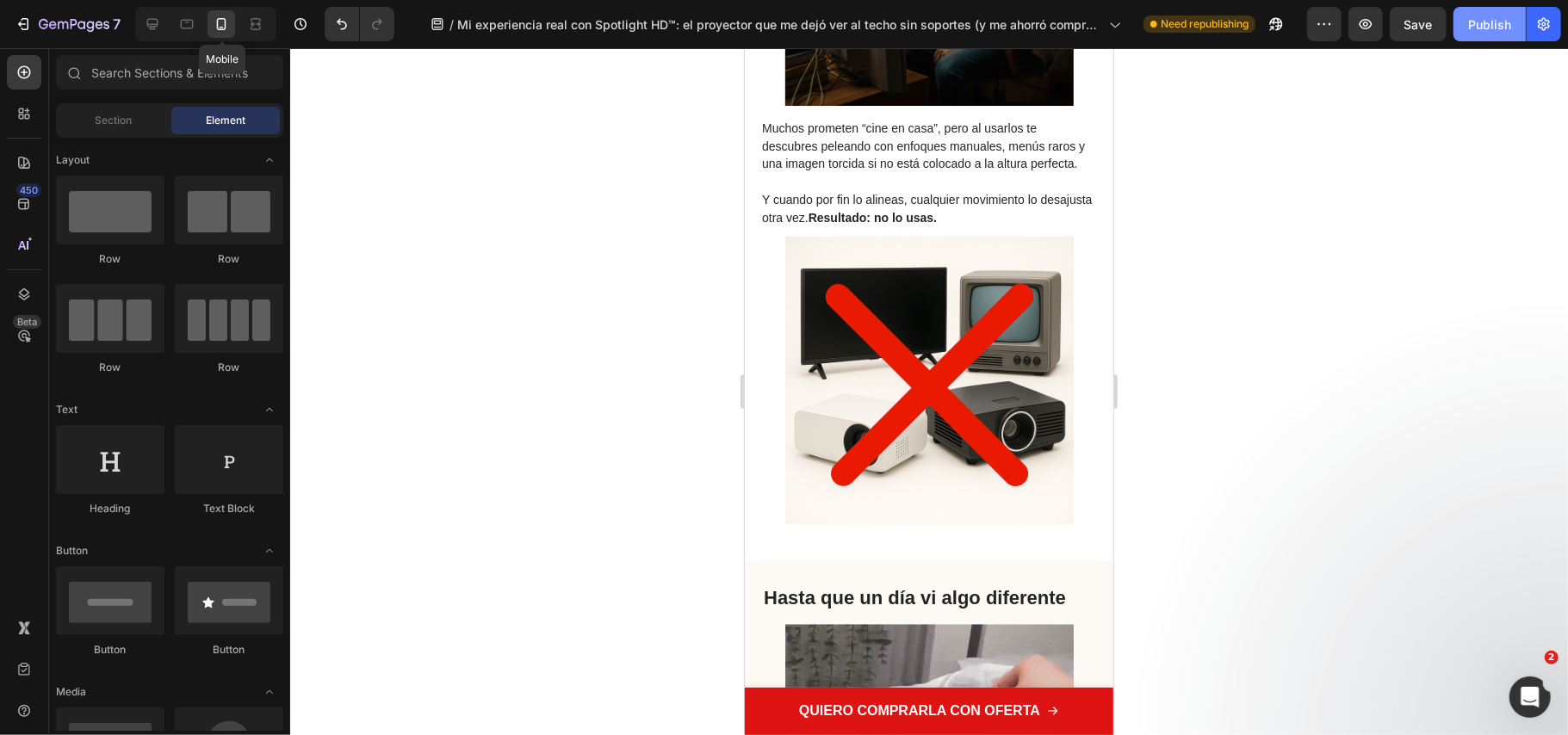
scroll to position [2411, 0]
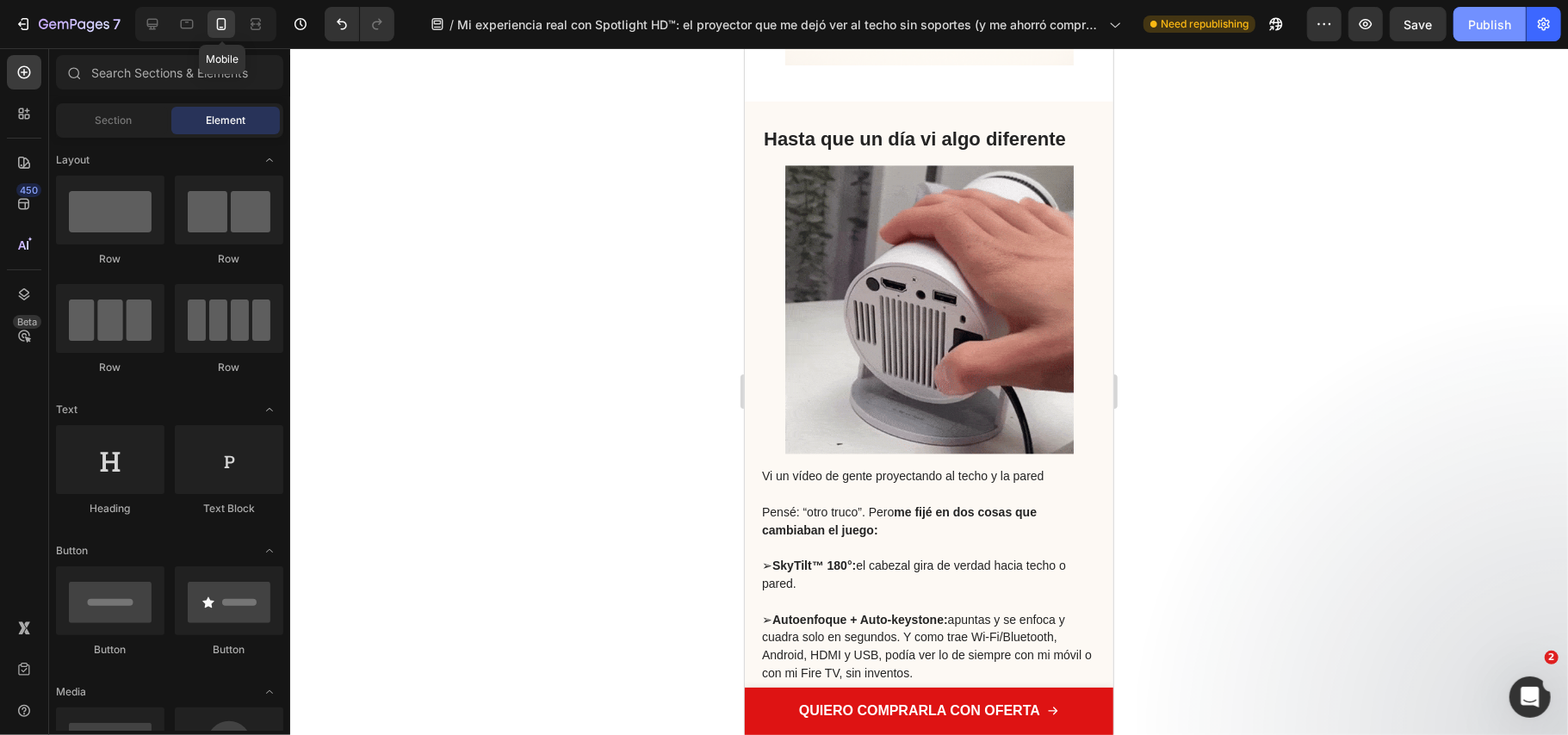
click at [1511, 26] on div "Publish" at bounding box center [1490, 24] width 44 height 18
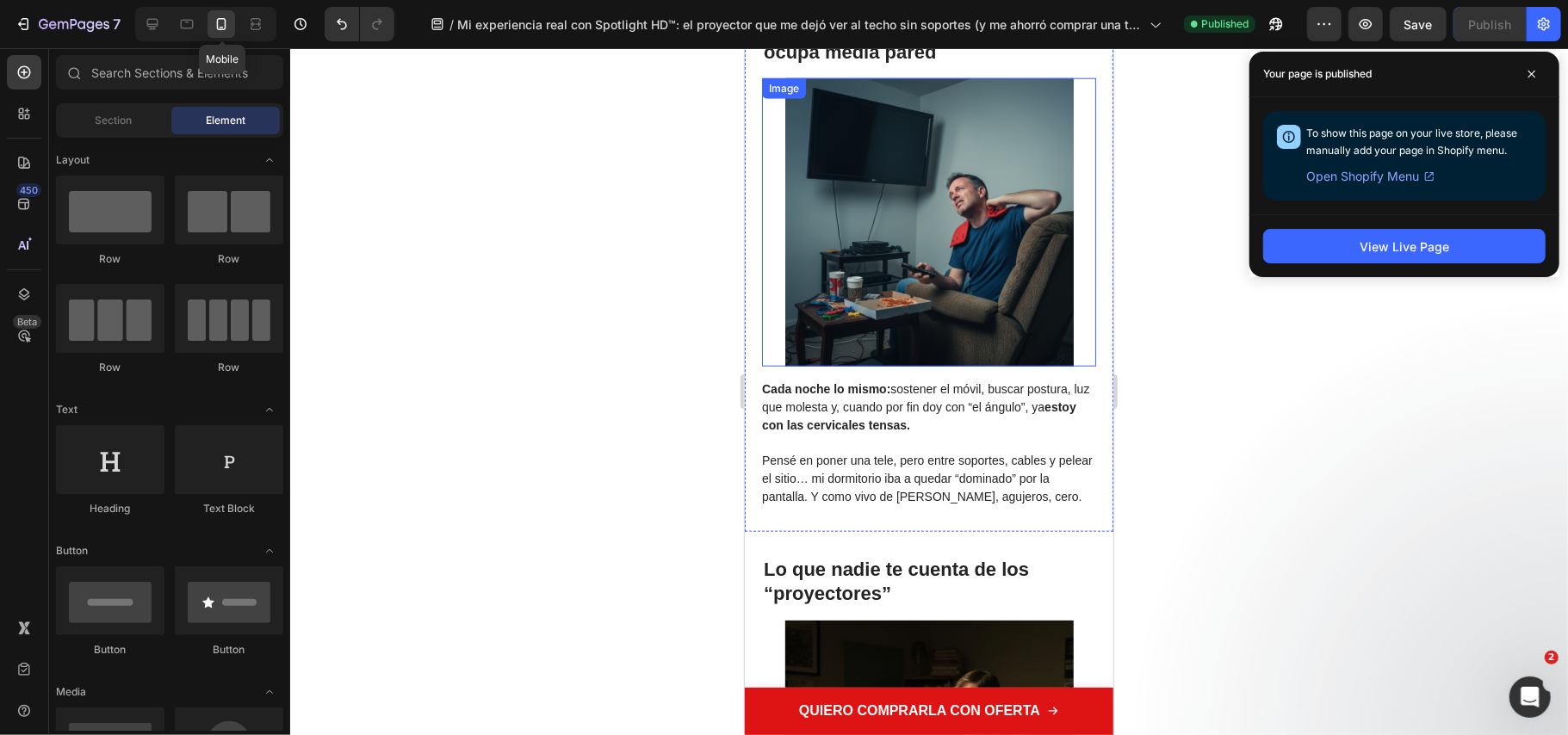
scroll to position [1493, 0]
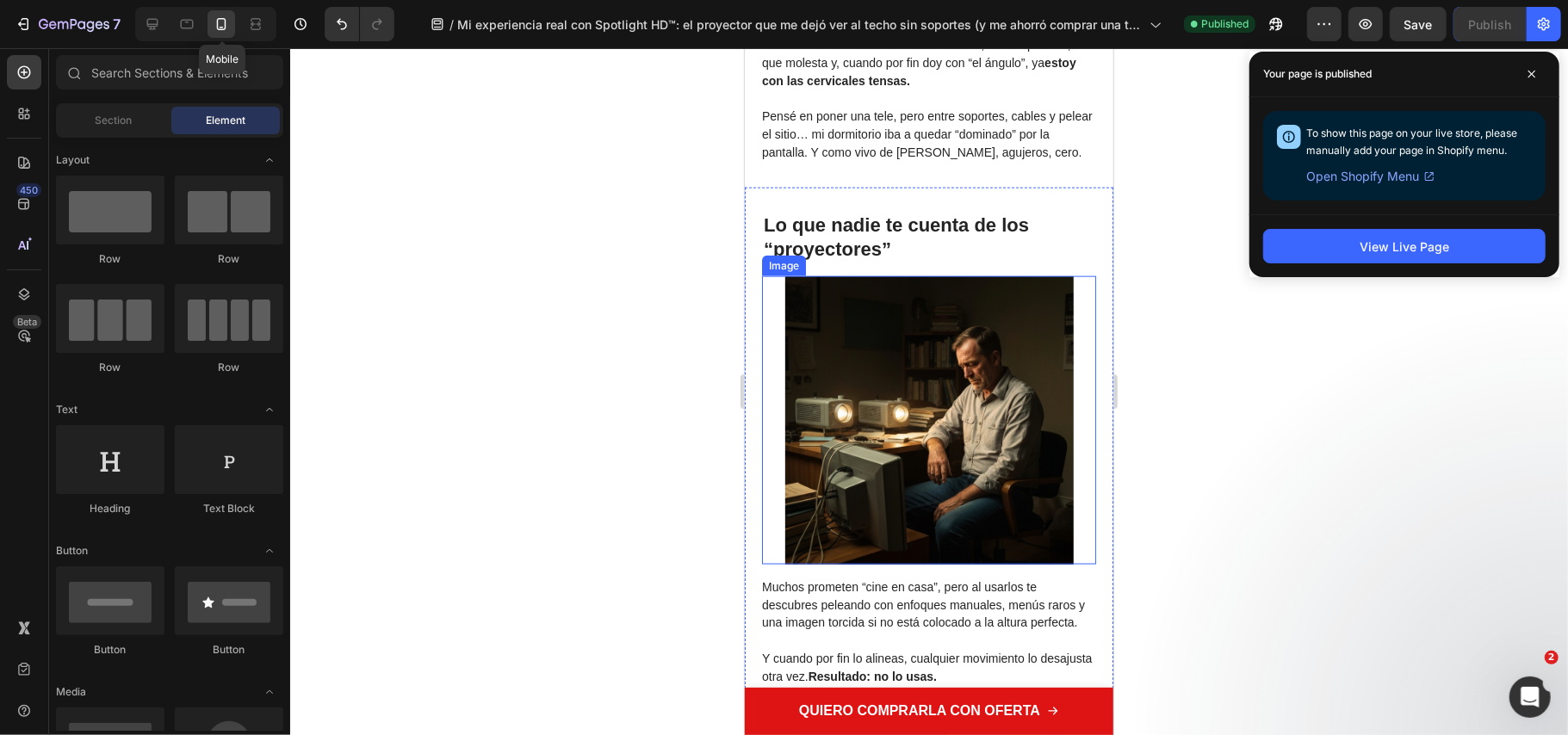
click at [893, 430] on img at bounding box center [929, 420] width 288 height 288
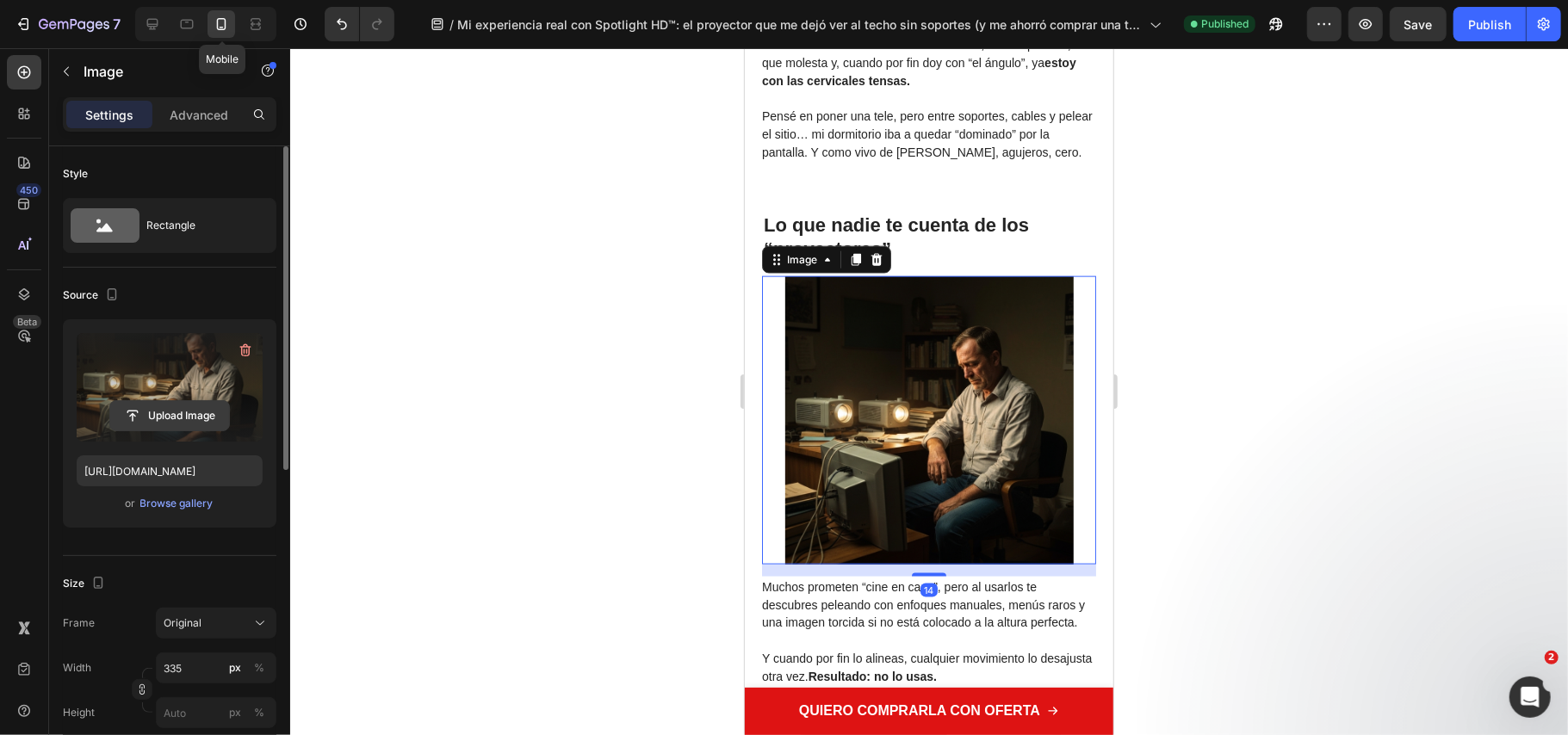
click at [179, 408] on input "file" at bounding box center [169, 416] width 119 height 29
type input "https://cdn.shopify.com/s/files/1/0686/9916/0809/files/gempages_536292980345013…"
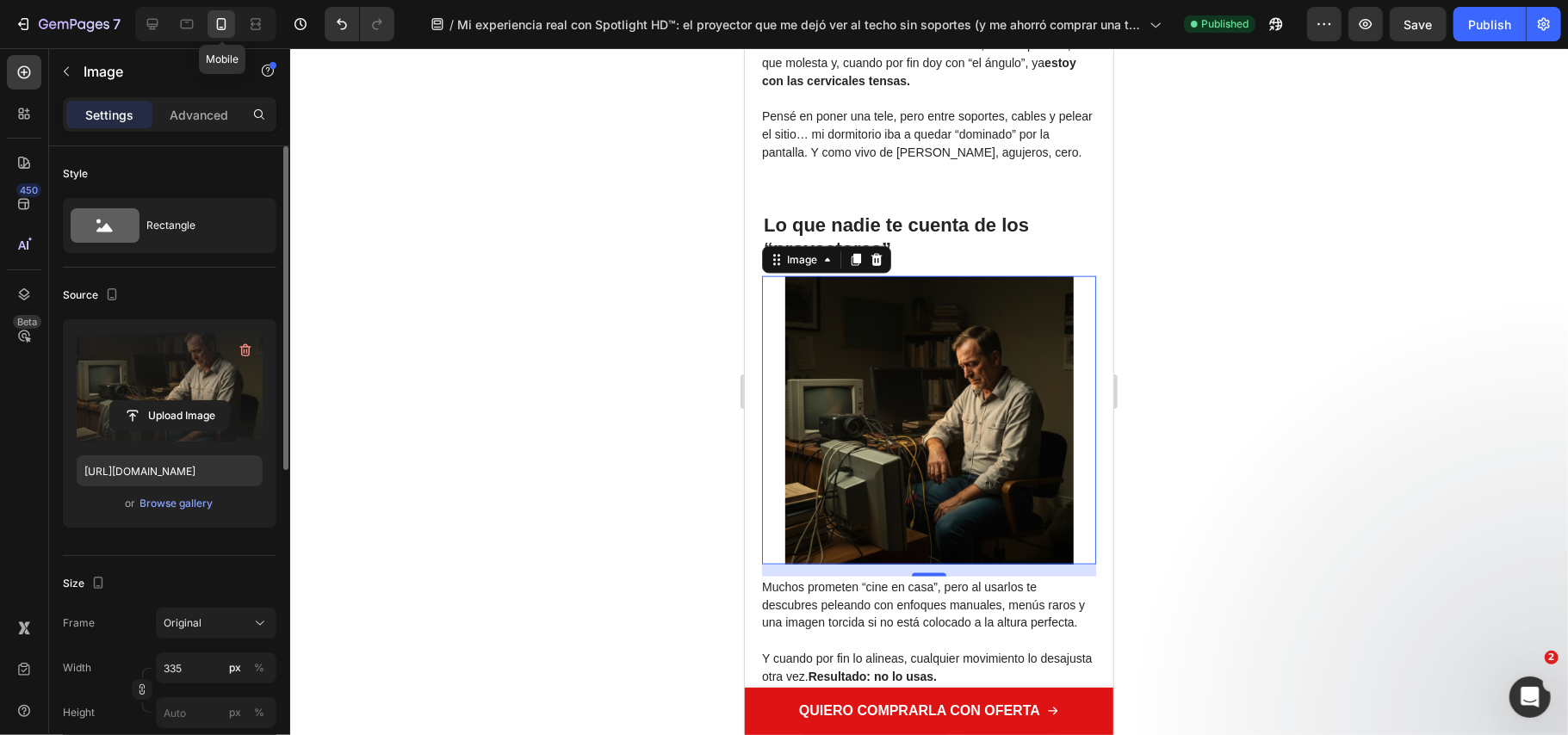
click at [479, 444] on div at bounding box center [929, 392] width 1278 height 687
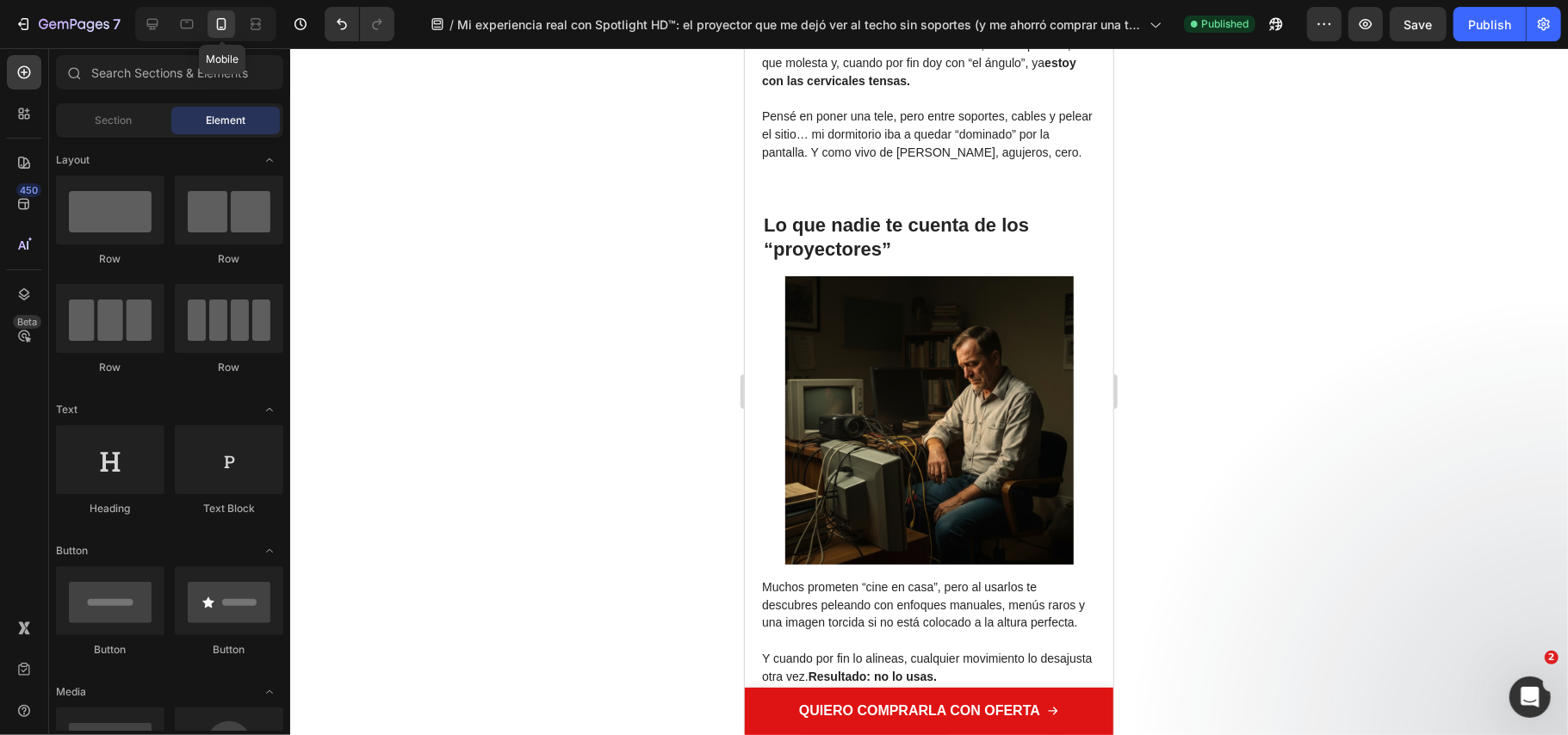
click at [1483, 42] on div "7 Mobile Version history / Mi experiencia real con Spotlight HD™: el proyector …" at bounding box center [784, 24] width 1568 height 49
click at [1482, 34] on button "Publish" at bounding box center [1490, 24] width 73 height 34
drag, startPoint x: 469, startPoint y: 301, endPoint x: 635, endPoint y: 577, distance: 322.1
click at [469, 301] on div at bounding box center [929, 392] width 1278 height 687
drag, startPoint x: 1360, startPoint y: 396, endPoint x: 1351, endPoint y: 383, distance: 15.8
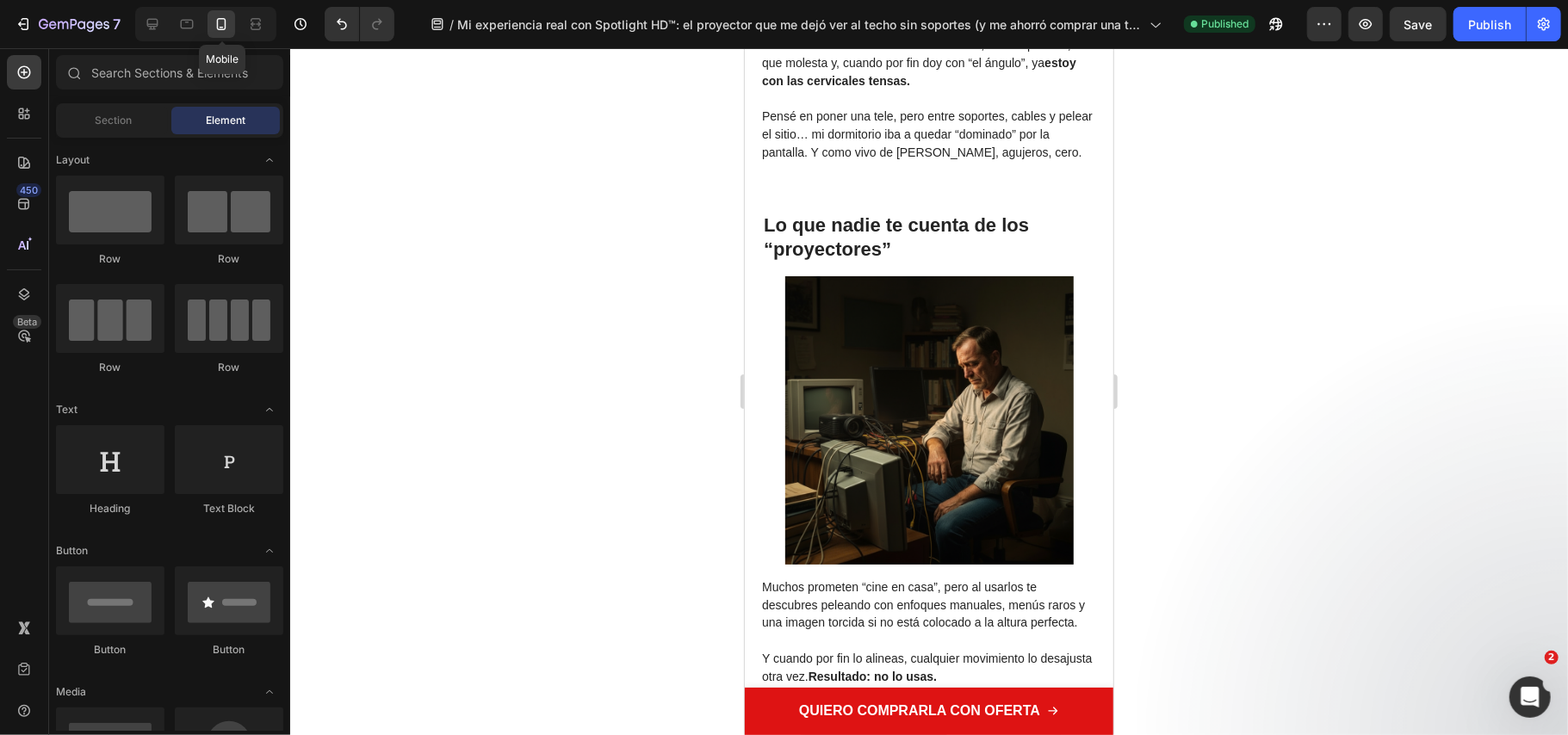
click at [1360, 393] on div at bounding box center [929, 392] width 1278 height 687
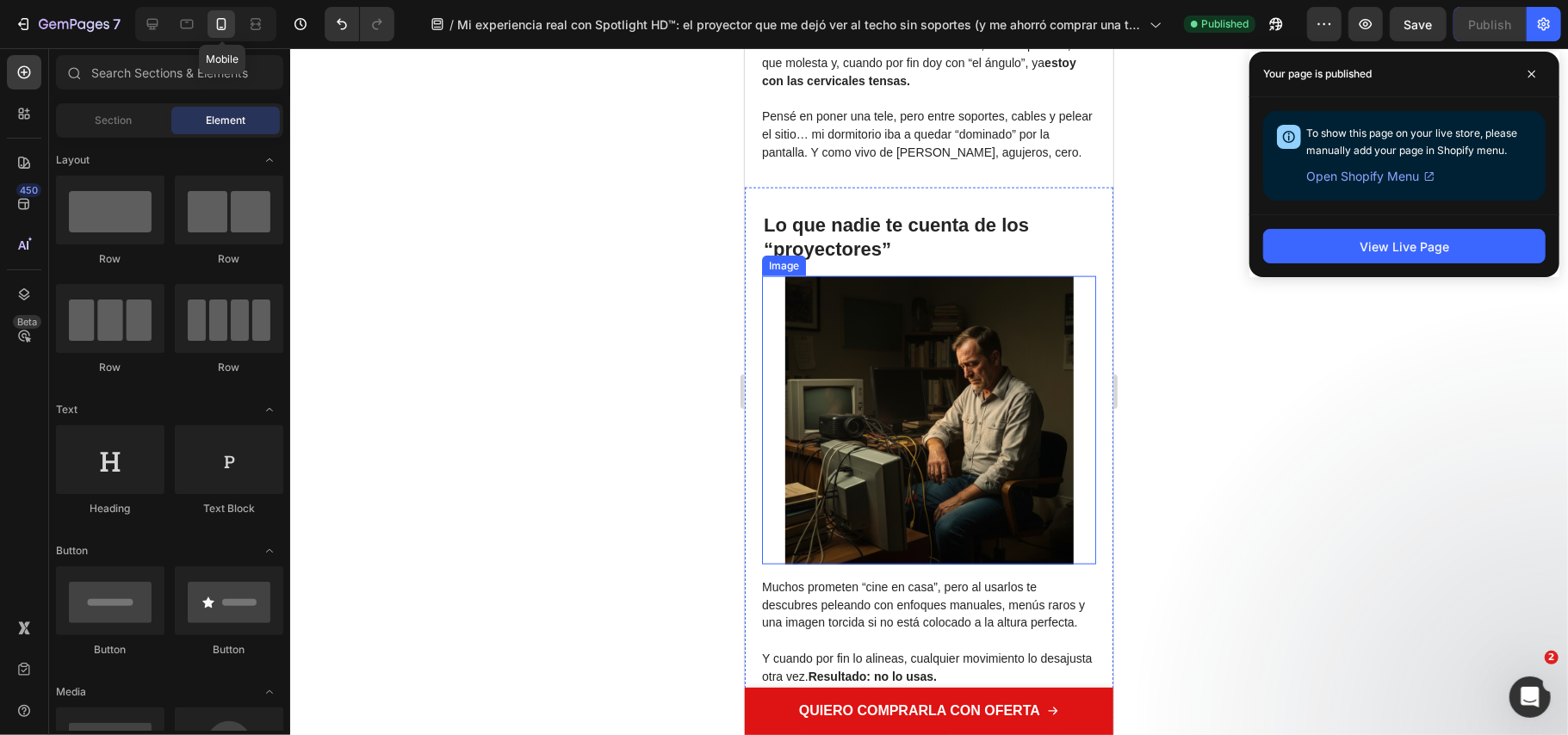
scroll to position [1722, 0]
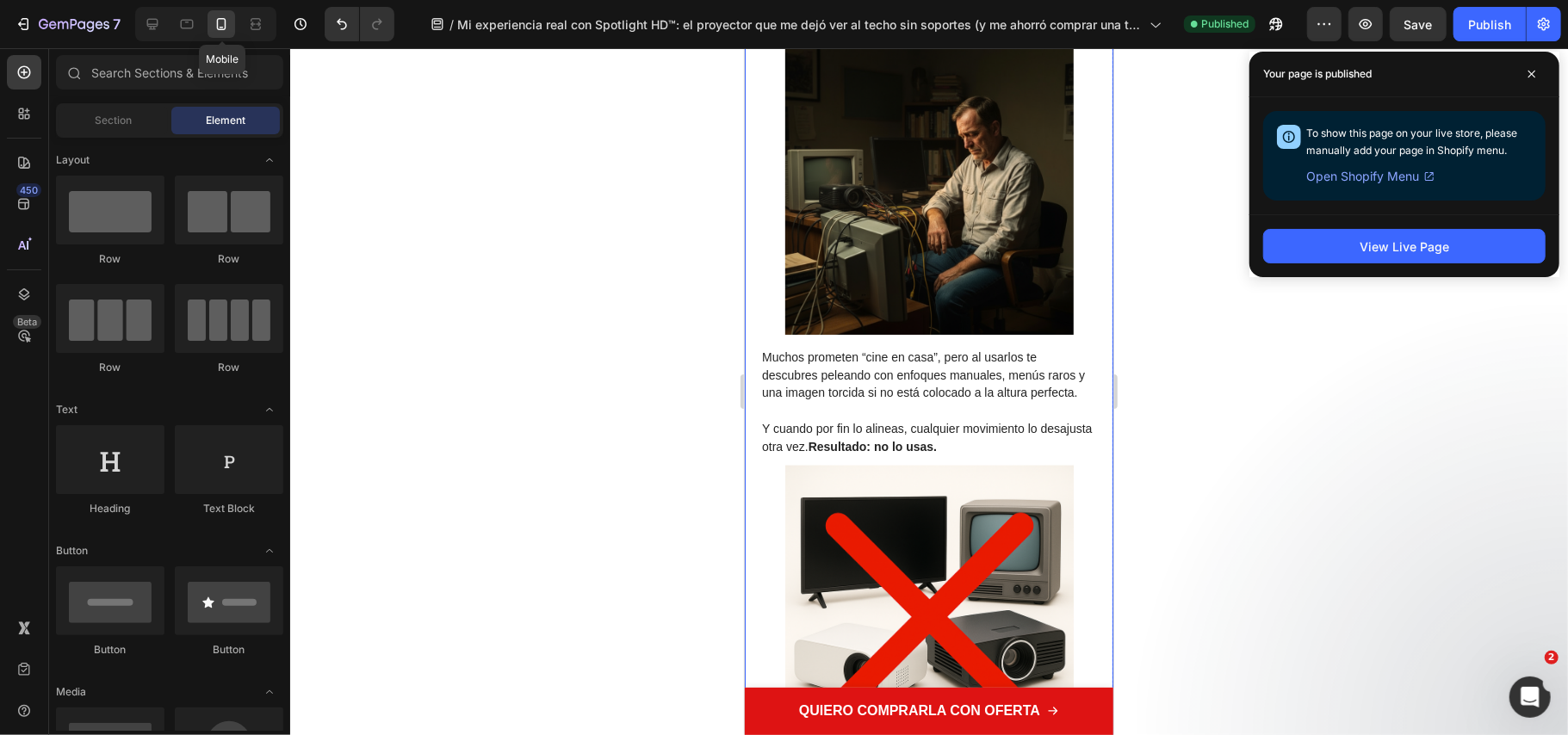
click at [1240, 415] on div at bounding box center [929, 392] width 1278 height 687
